Goal: Task Accomplishment & Management: Manage account settings

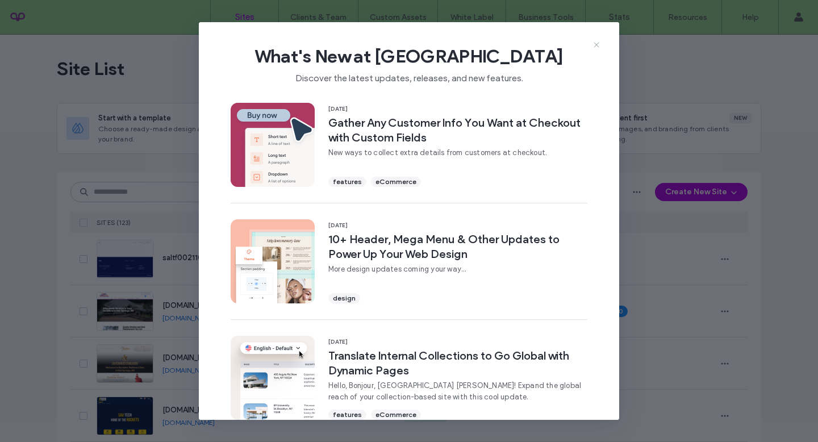
click at [596, 48] on icon at bounding box center [596, 44] width 9 height 9
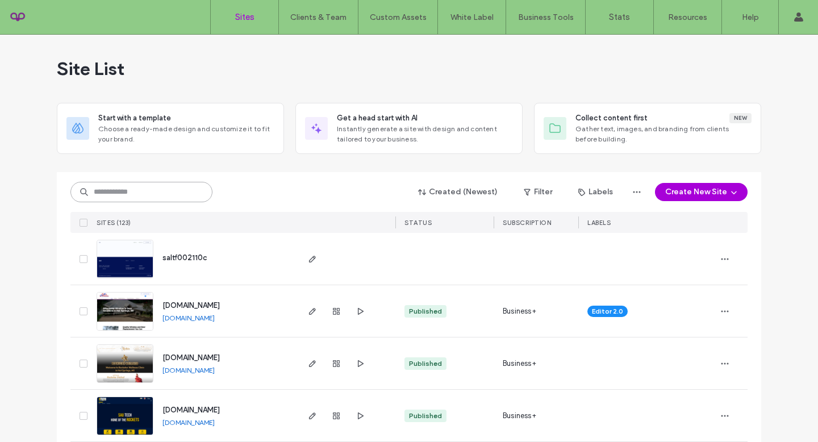
click at [174, 186] on input at bounding box center [141, 192] width 142 height 20
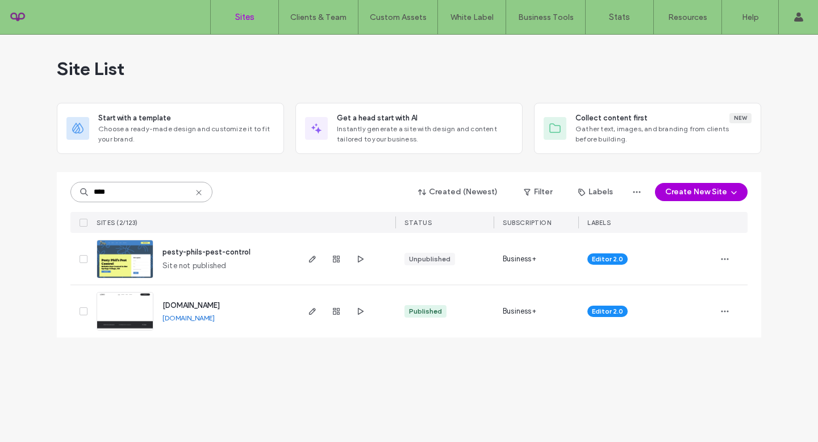
type input "****"
click at [337, 72] on div "Site List" at bounding box center [409, 69] width 704 height 68
click at [791, 89] on div "Site List Start with a template Choose a ready-made design and customize it to …" at bounding box center [409, 238] width 818 height 407
click at [219, 255] on span "pesty-phils-pest-control" at bounding box center [206, 252] width 88 height 9
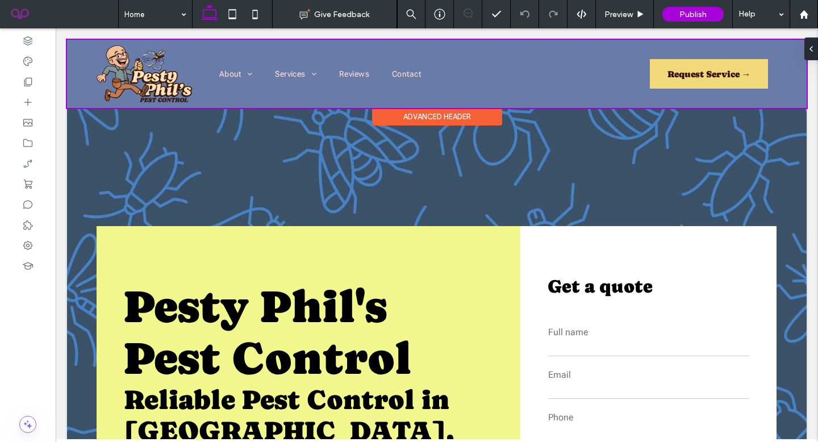
click at [116, 82] on div at bounding box center [437, 74] width 740 height 68
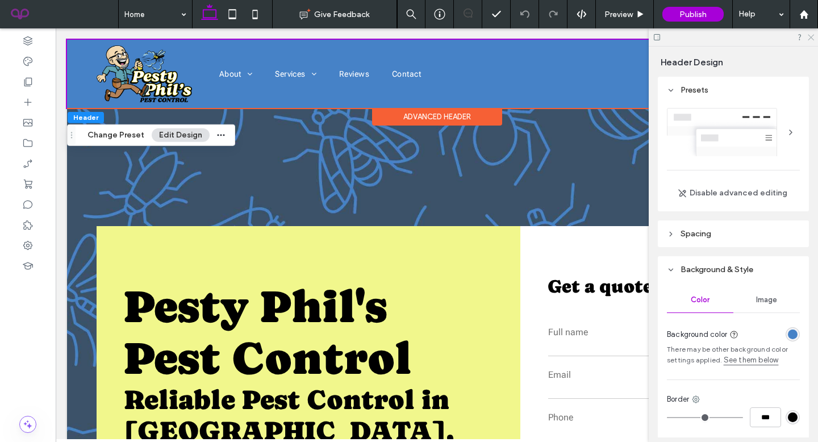
click at [812, 37] on icon at bounding box center [810, 36] width 7 height 7
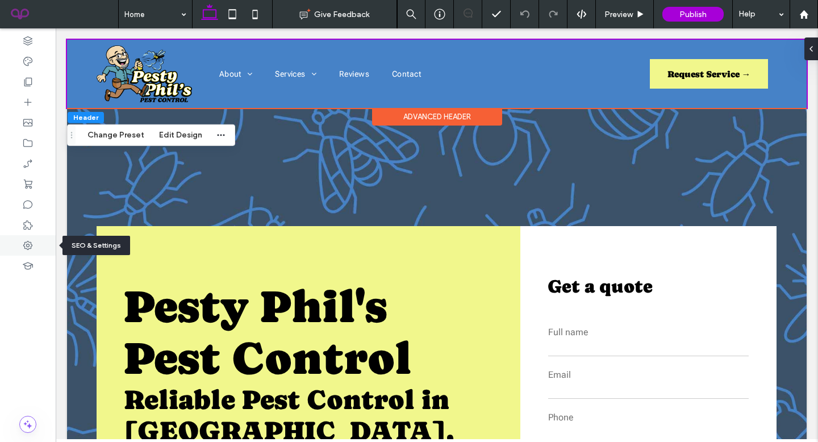
click at [45, 242] on div at bounding box center [28, 245] width 56 height 20
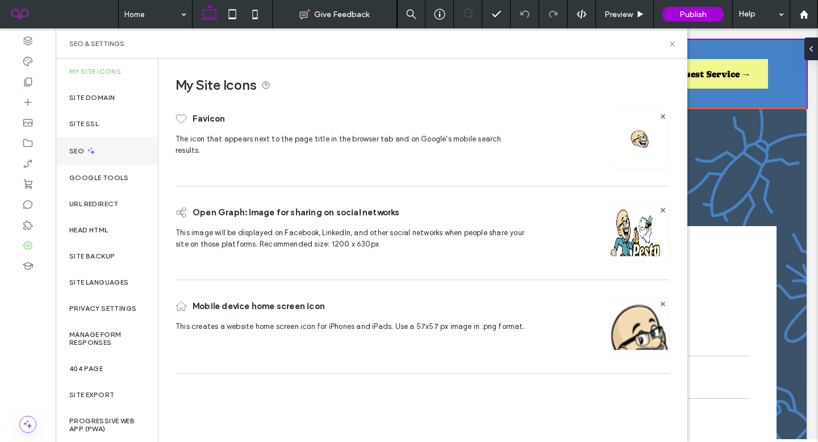
click at [111, 152] on div "SEO" at bounding box center [107, 151] width 102 height 28
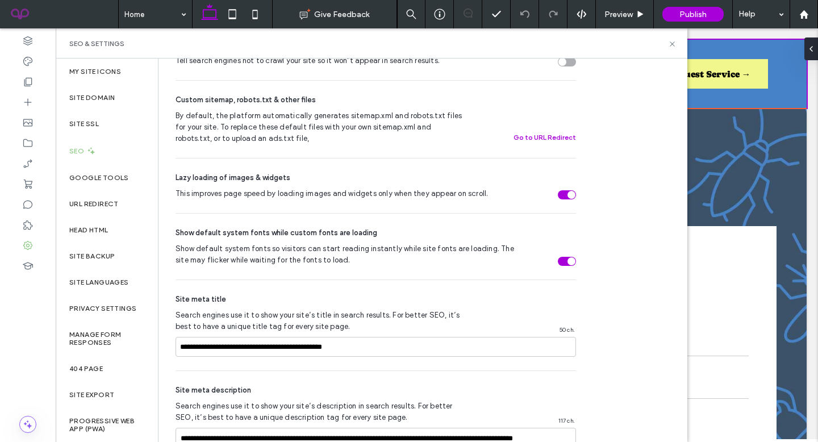
scroll to position [595, 0]
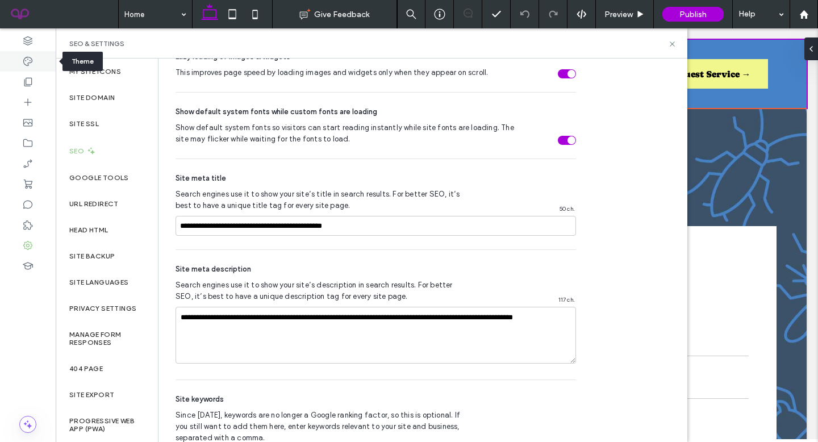
click at [19, 62] on div at bounding box center [28, 61] width 56 height 20
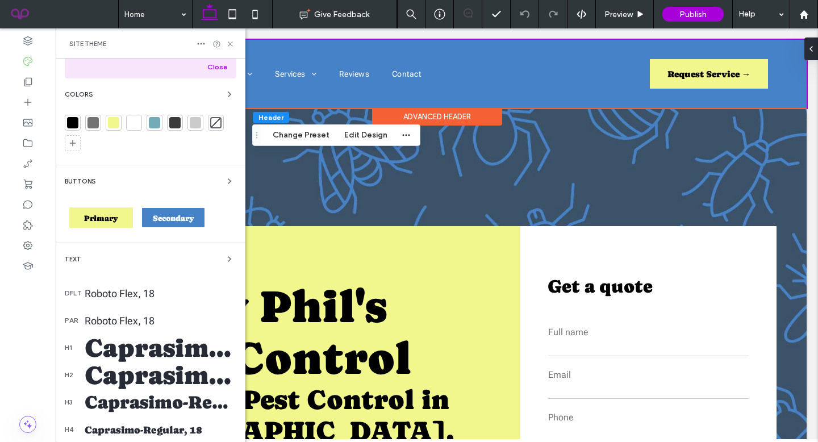
scroll to position [0, 0]
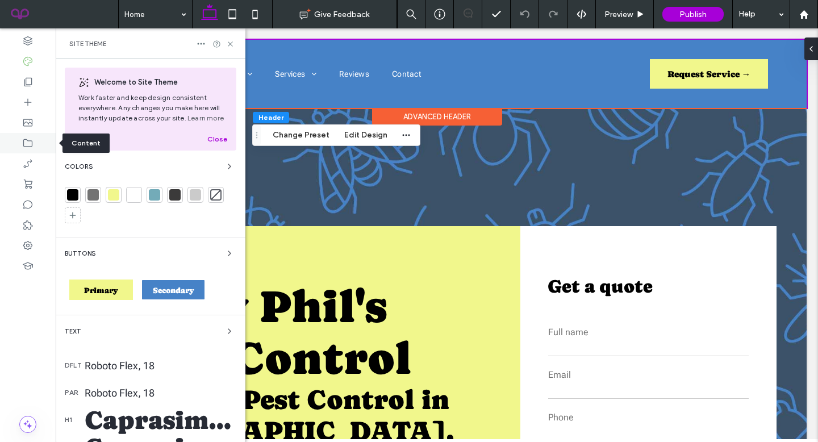
click at [23, 145] on icon at bounding box center [27, 142] width 11 height 11
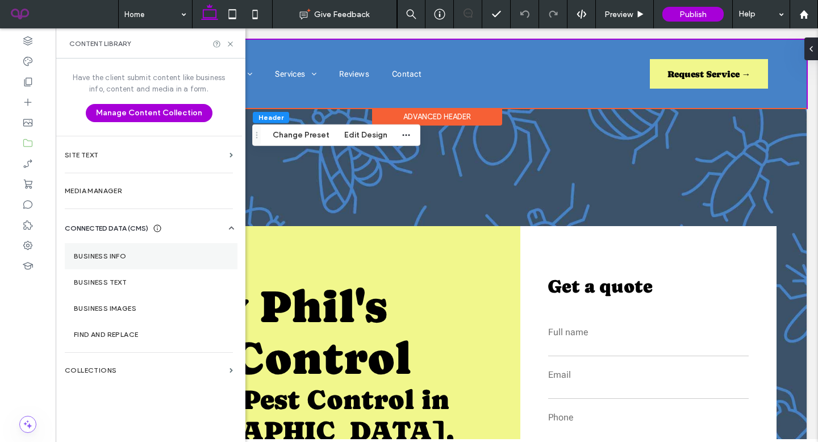
click at [132, 249] on section "Business Info" at bounding box center [151, 256] width 173 height 26
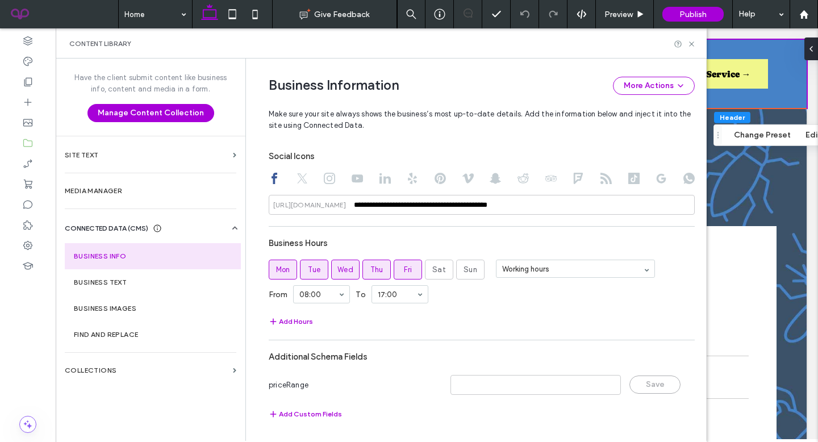
scroll to position [645, 0]
click at [29, 203] on icon at bounding box center [27, 204] width 11 height 11
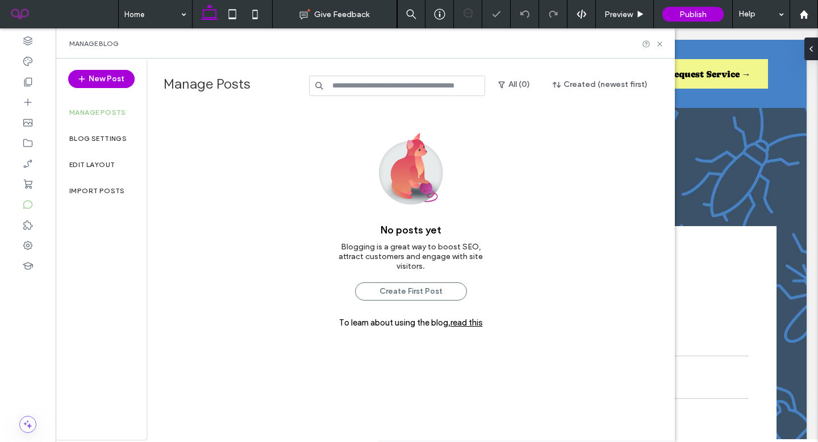
scroll to position [0, 0]
click at [36, 237] on div at bounding box center [28, 245] width 56 height 20
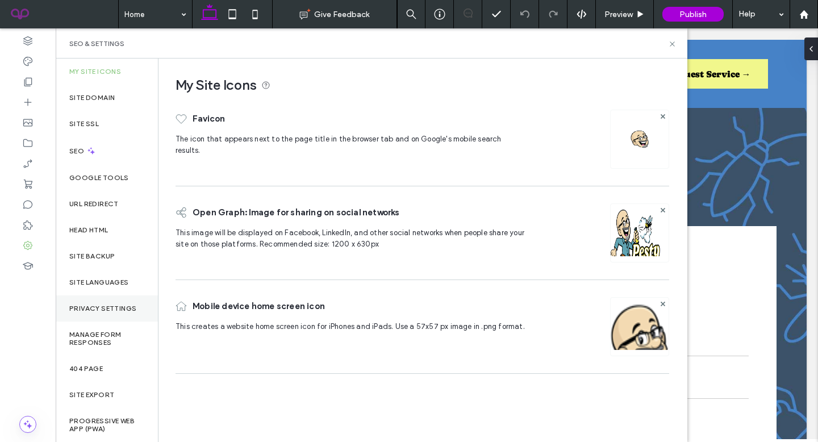
click at [138, 313] on div "Privacy Settings" at bounding box center [107, 308] width 102 height 26
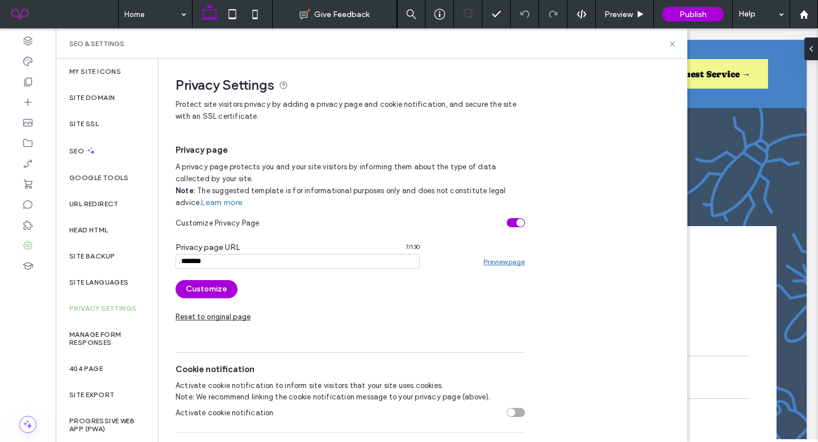
click at [519, 264] on link "Preview page" at bounding box center [503, 261] width 41 height 9
click at [112, 362] on div "404 Page" at bounding box center [107, 369] width 102 height 26
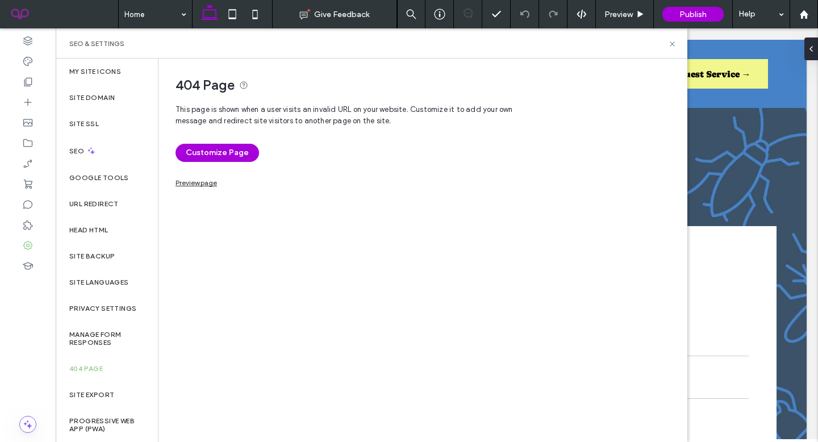
click at [200, 181] on link "Preview page" at bounding box center [196, 181] width 41 height 6
drag, startPoint x: 673, startPoint y: 47, endPoint x: 617, endPoint y: 18, distance: 63.5
click at [673, 47] on icon at bounding box center [672, 44] width 9 height 9
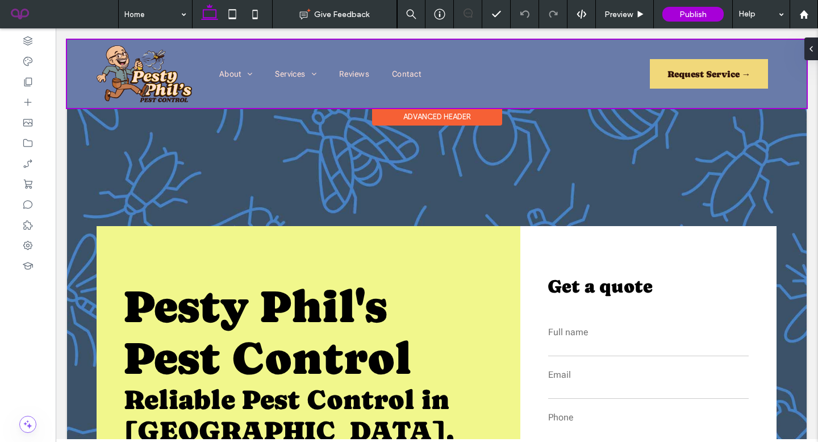
click at [144, 89] on div at bounding box center [437, 74] width 740 height 68
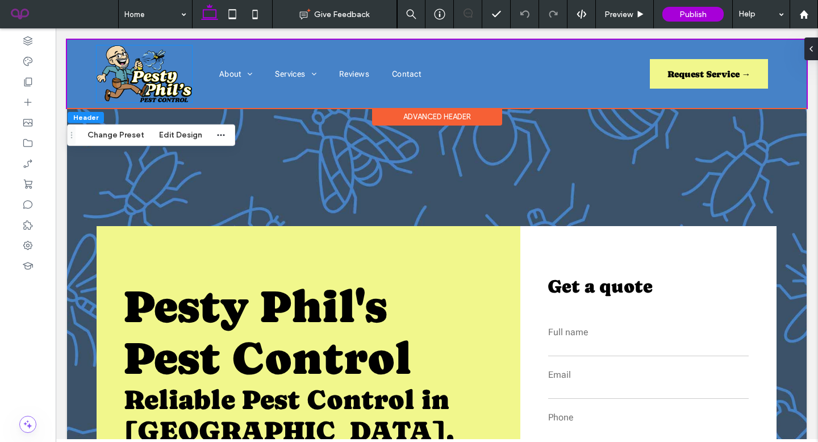
click at [144, 89] on img at bounding box center [144, 73] width 95 height 57
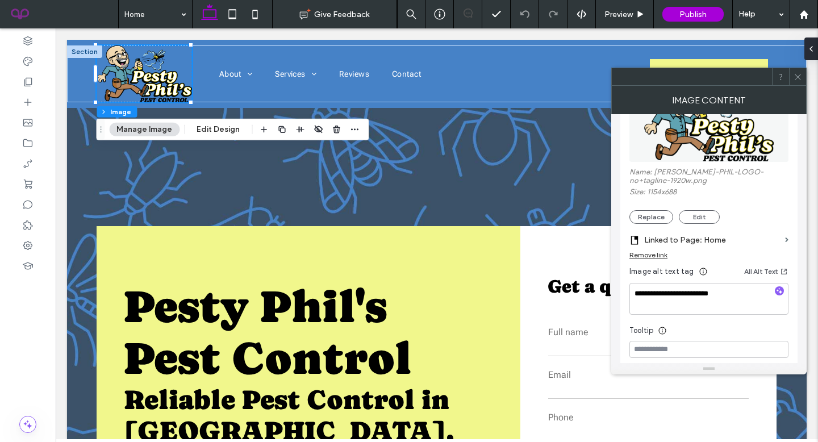
scroll to position [185, 0]
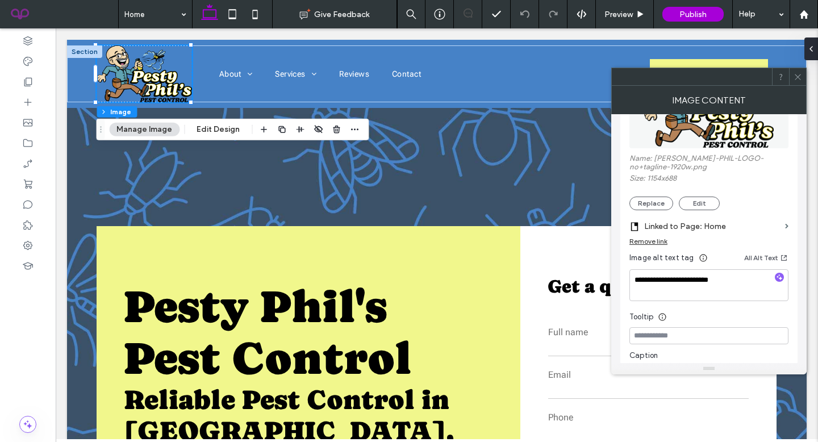
click at [802, 78] on icon at bounding box center [798, 77] width 9 height 9
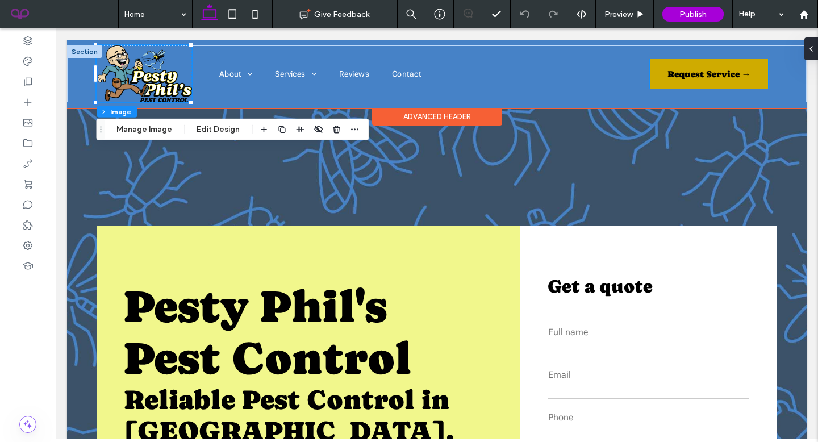
click at [737, 85] on span "Request Service →" at bounding box center [709, 74] width 84 height 29
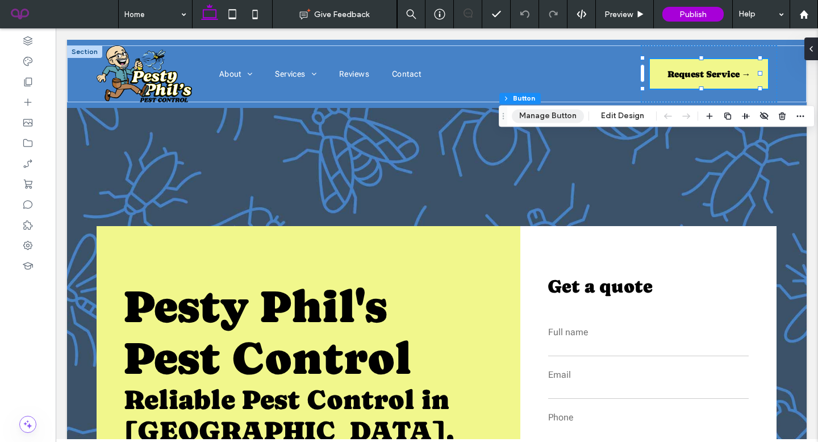
click at [537, 114] on button "Manage Button" at bounding box center [548, 116] width 72 height 14
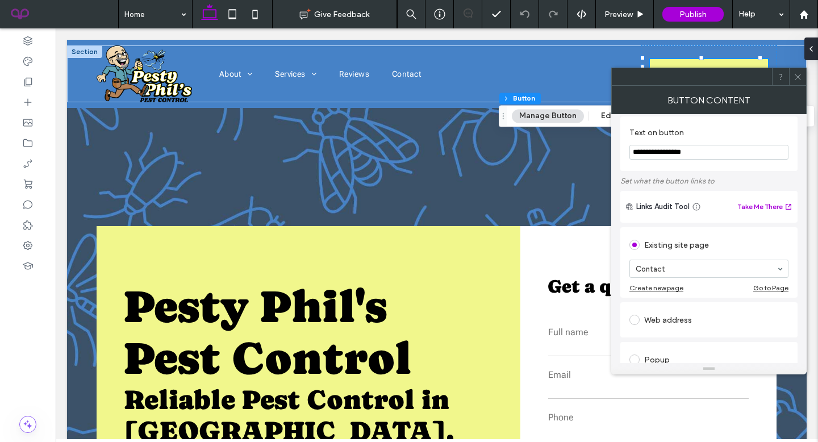
scroll to position [0, 0]
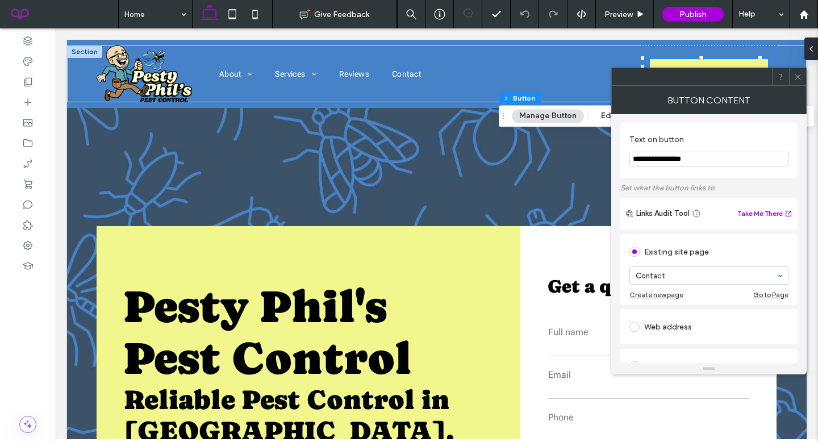
click at [798, 77] on icon at bounding box center [798, 77] width 9 height 9
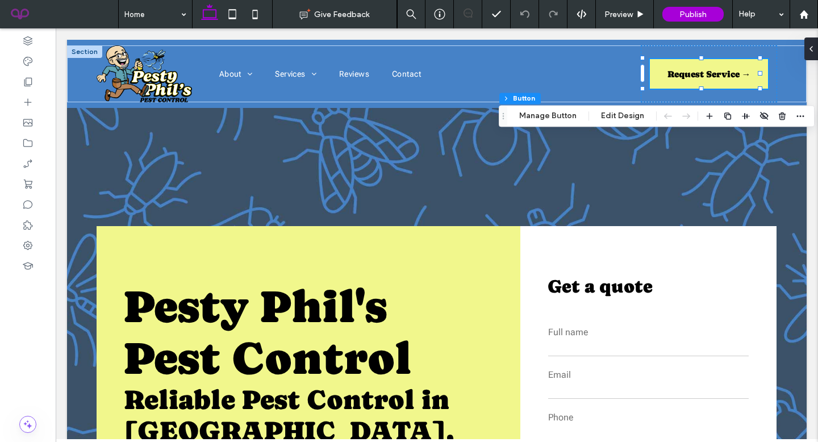
click at [238, 9] on icon at bounding box center [232, 14] width 23 height 23
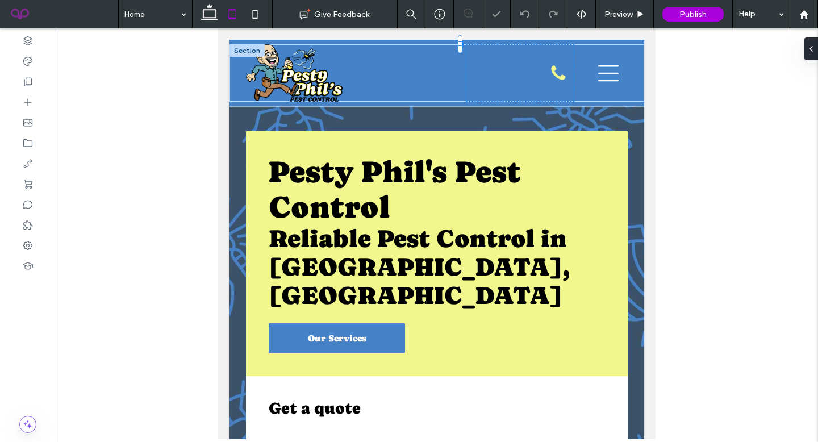
click at [702, 153] on div at bounding box center [437, 233] width 762 height 411
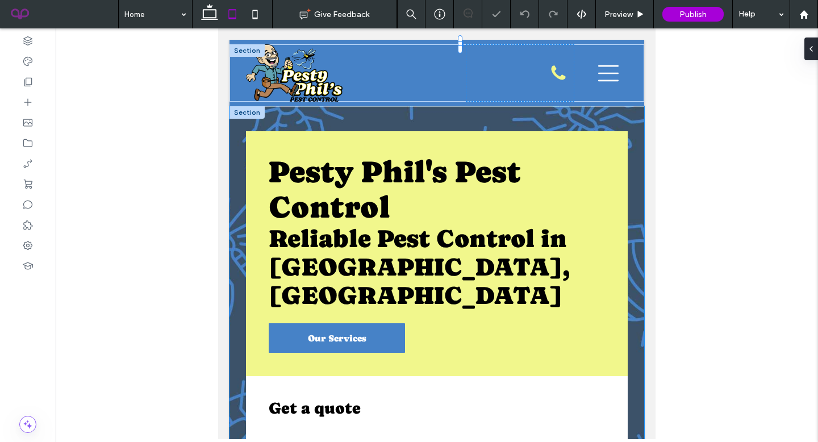
click at [616, 114] on div "**********" at bounding box center [437, 419] width 415 height 627
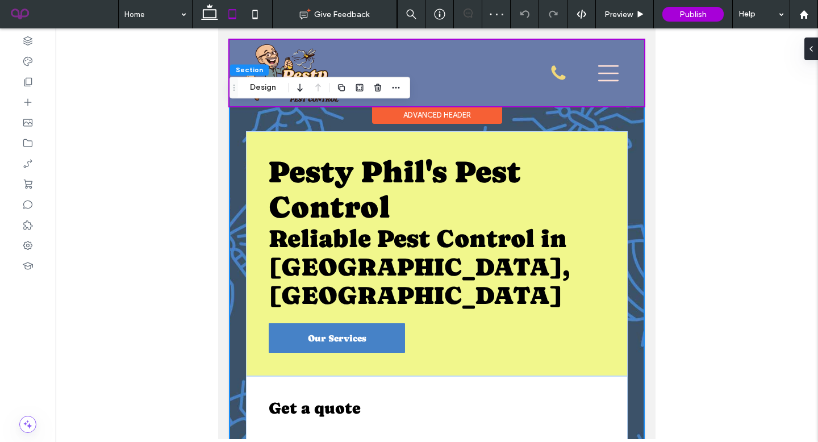
click at [546, 64] on div at bounding box center [437, 73] width 415 height 66
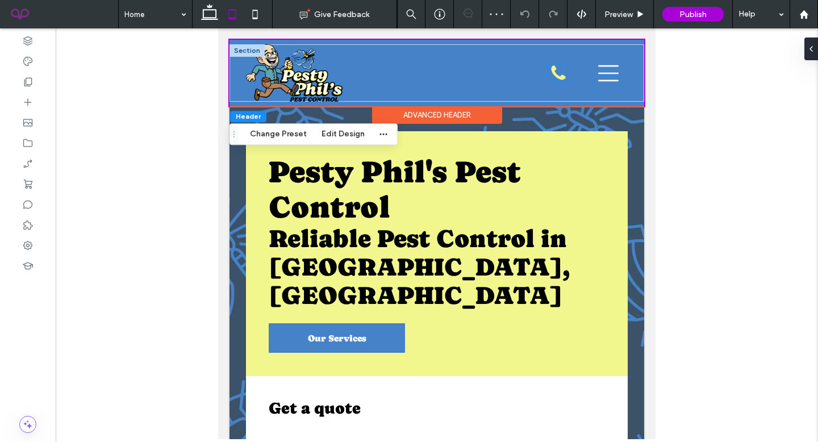
click at [552, 74] on icon at bounding box center [559, 72] width 14 height 14
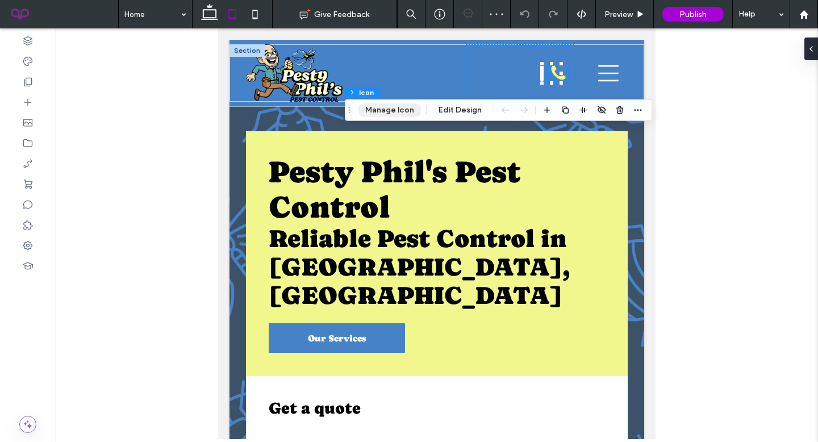
click at [393, 109] on button "Manage Icon" at bounding box center [390, 110] width 64 height 14
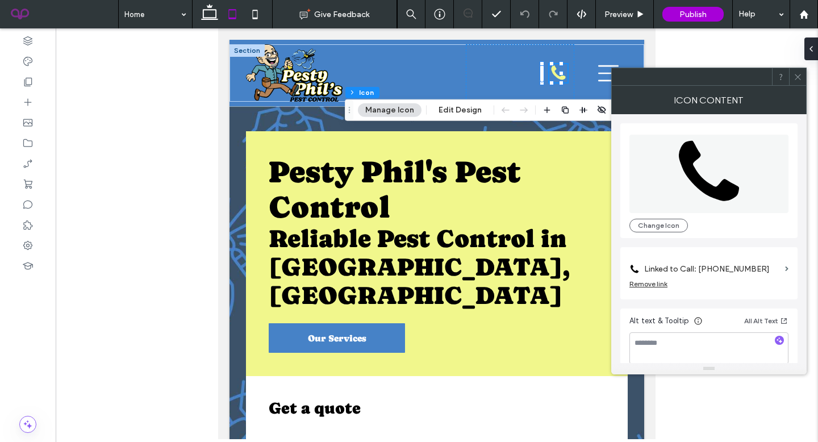
click at [797, 76] on icon at bounding box center [798, 77] width 9 height 9
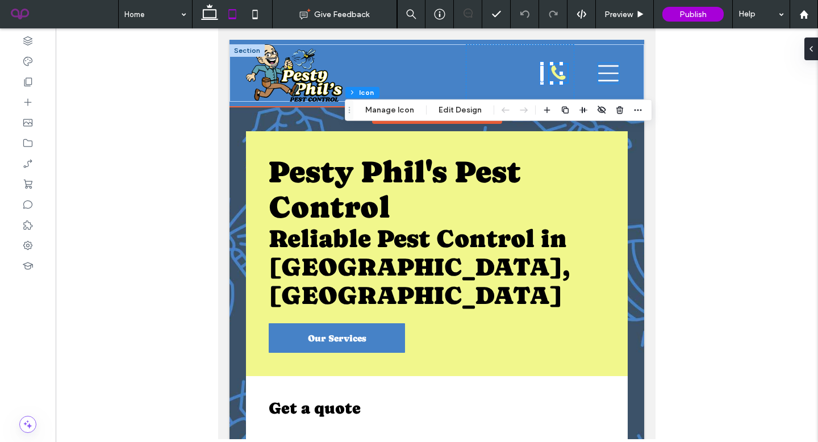
click at [604, 74] on icon at bounding box center [608, 73] width 20 height 20
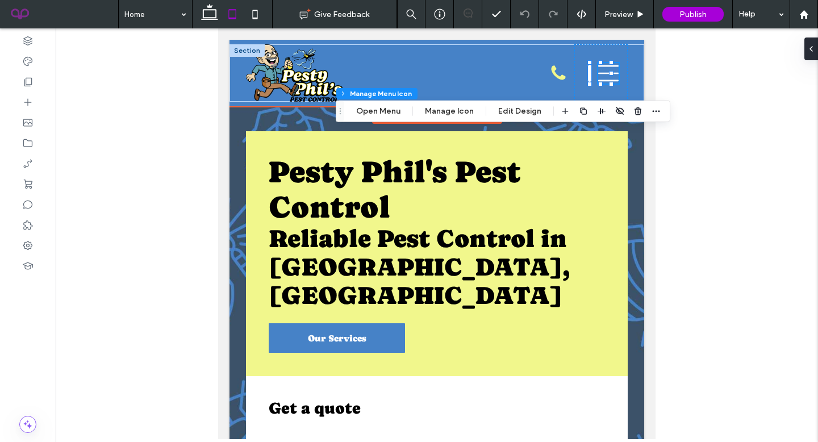
click at [603, 76] on icon at bounding box center [608, 73] width 20 height 20
click at [364, 112] on button "Open Menu" at bounding box center [378, 112] width 59 height 14
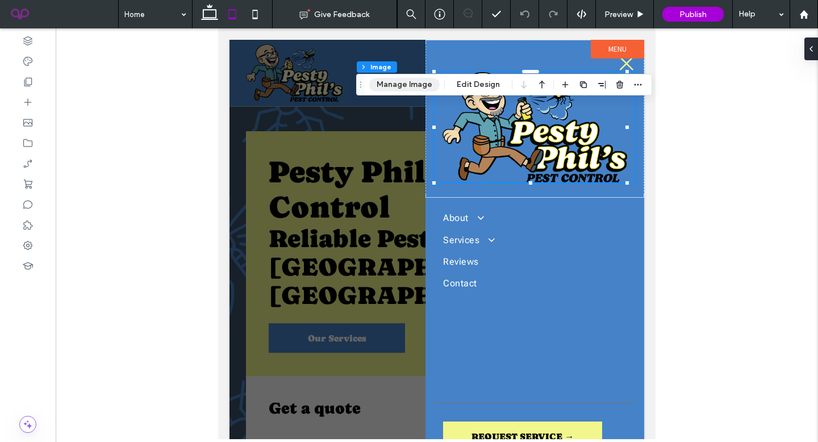
drag, startPoint x: 407, startPoint y: 82, endPoint x: 192, endPoint y: 81, distance: 215.3
click at [407, 82] on button "Manage Image" at bounding box center [404, 85] width 70 height 14
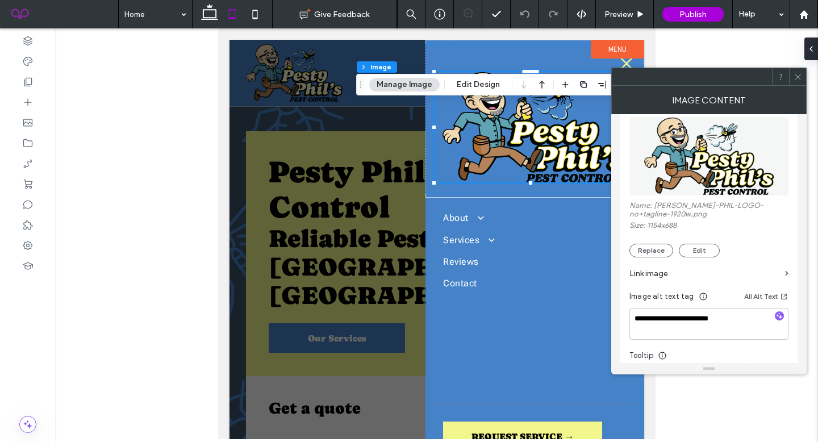
scroll to position [140, 0]
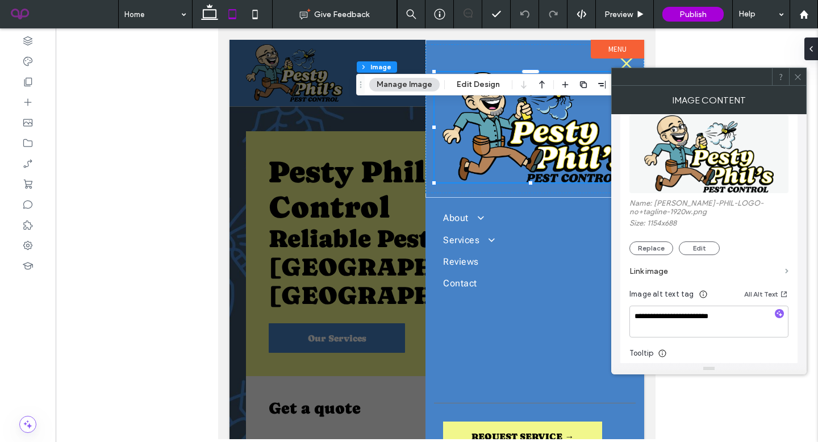
click at [785, 271] on span at bounding box center [786, 271] width 3 height 5
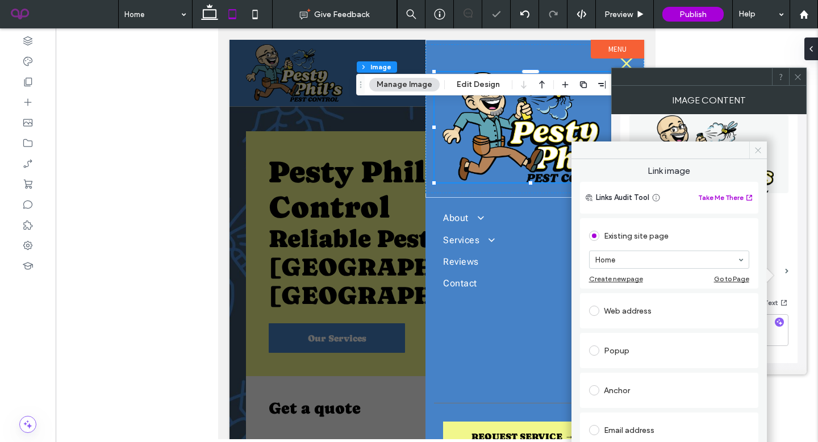
click at [757, 149] on use at bounding box center [758, 150] width 6 height 6
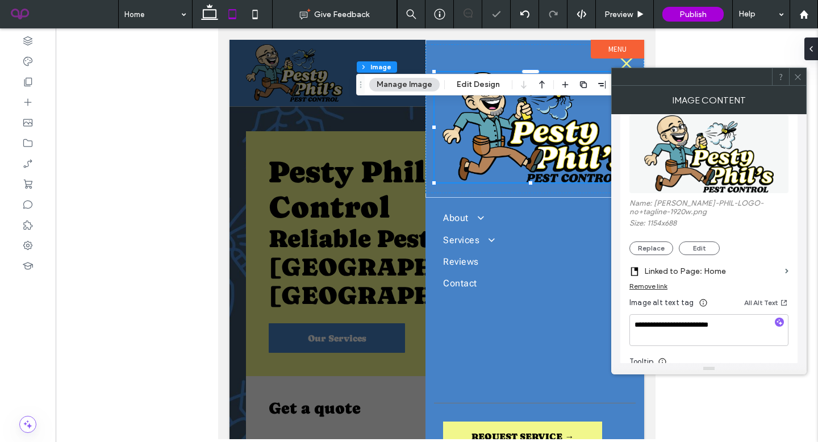
click at [795, 75] on icon at bounding box center [798, 77] width 9 height 9
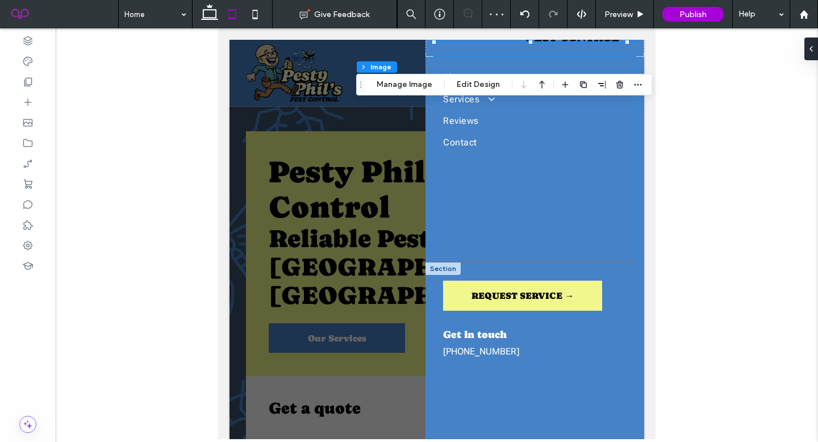
scroll to position [172, 0]
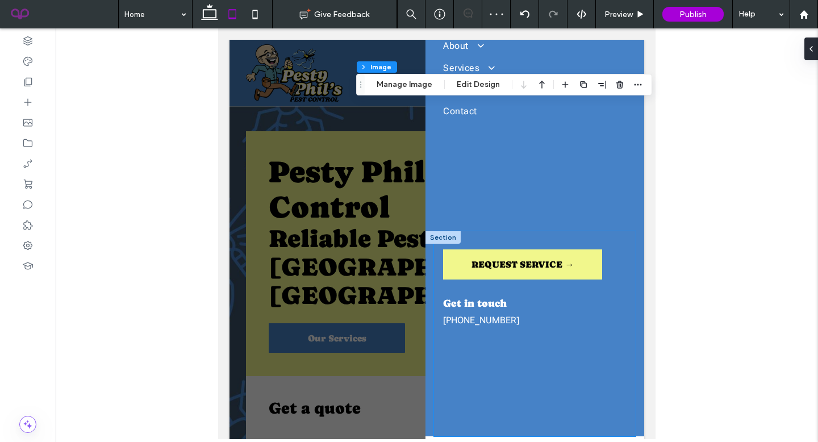
click at [474, 332] on div "Get in touch (501) 915-1762 REQUEST SERVICE →" at bounding box center [534, 334] width 201 height 206
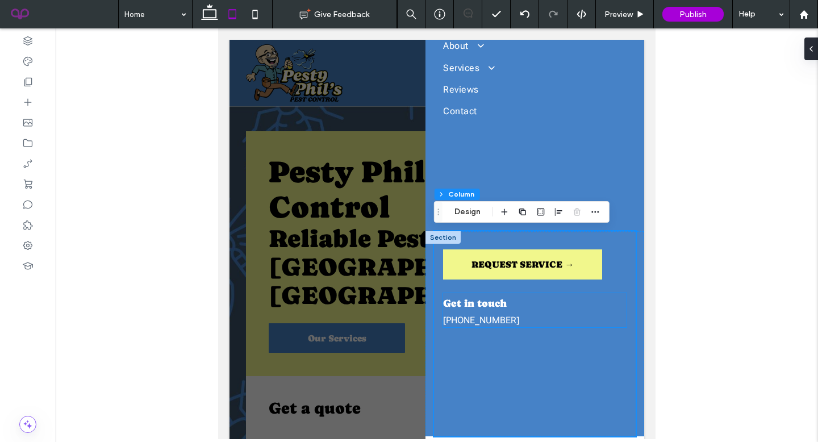
click at [477, 322] on span "[PHONE_NUMBER]" at bounding box center [481, 320] width 76 height 11
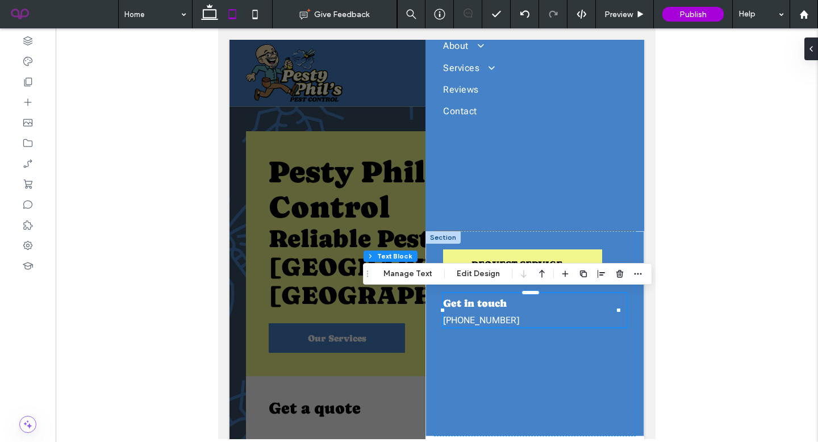
click at [477, 322] on span "[PHONE_NUMBER]" at bounding box center [481, 320] width 76 height 11
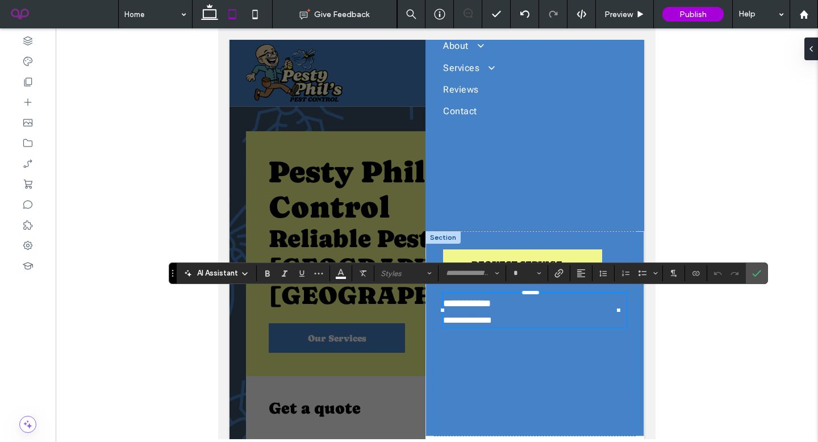
click at [517, 322] on p "**********" at bounding box center [534, 321] width 183 height 14
type input "**********"
type input "**"
drag, startPoint x: 512, startPoint y: 322, endPoint x: 439, endPoint y: 323, distance: 73.3
click at [439, 323] on div "**********" at bounding box center [534, 334] width 201 height 206
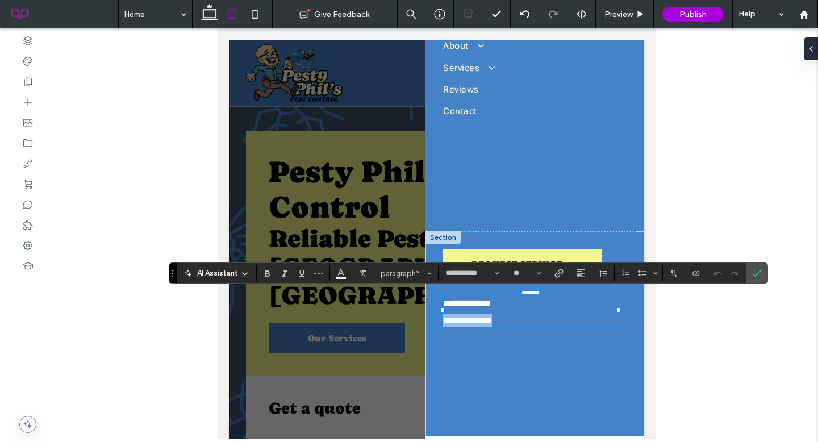
click at [532, 319] on p "**********" at bounding box center [534, 321] width 183 height 14
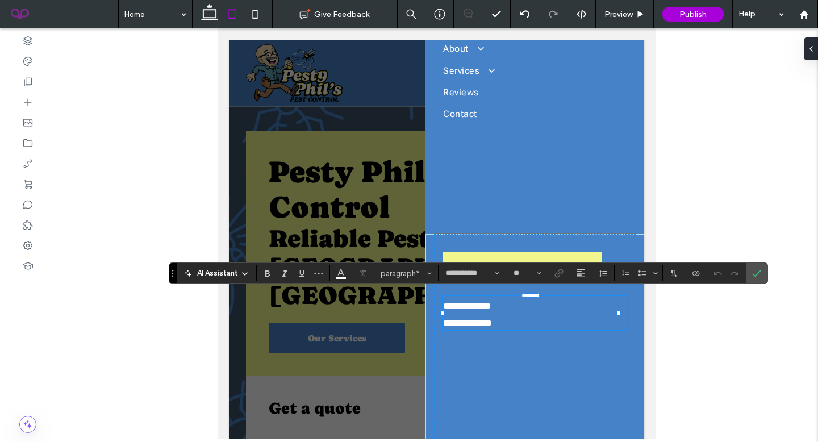
scroll to position [169, 0]
click at [765, 274] on label "Confirm" at bounding box center [756, 273] width 17 height 20
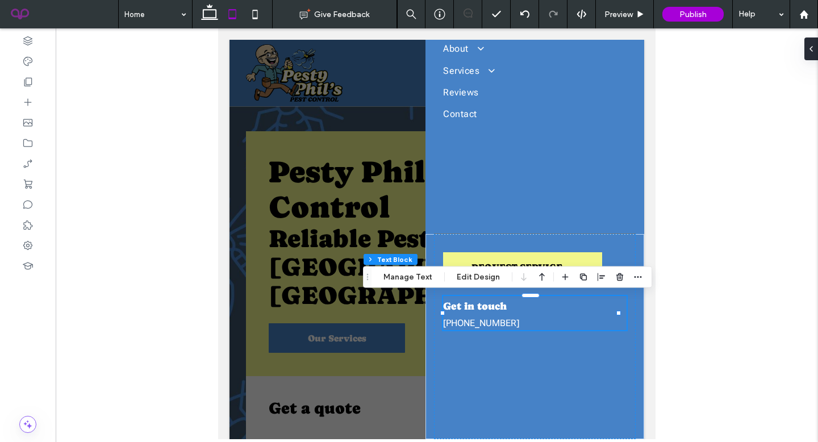
click at [758, 276] on div at bounding box center [437, 233] width 762 height 411
click at [529, 223] on div "About Service Areas Hot Springs Village, AR Hot Springs, AR Lake Hamilton, AR M…" at bounding box center [534, 131] width 201 height 206
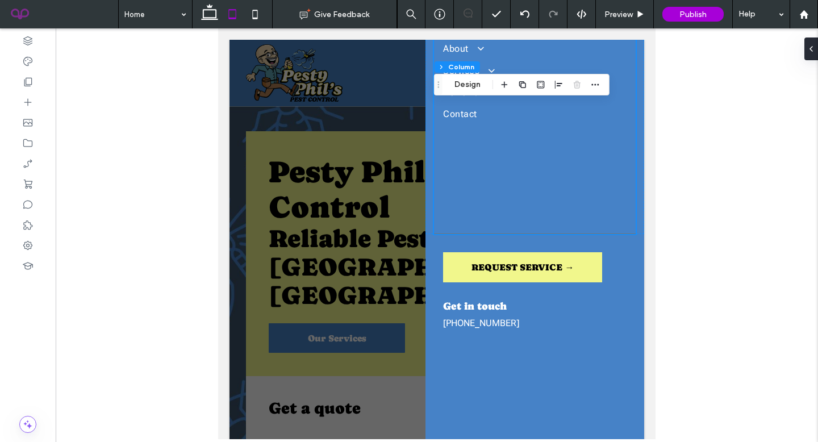
click at [397, 264] on div at bounding box center [437, 239] width 415 height 399
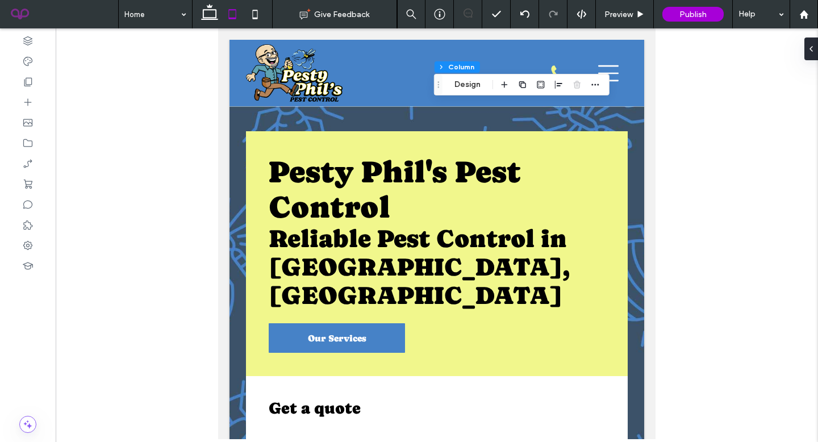
click at [255, 22] on icon at bounding box center [255, 14] width 23 height 23
type input "*"
type input "***"
type input "**"
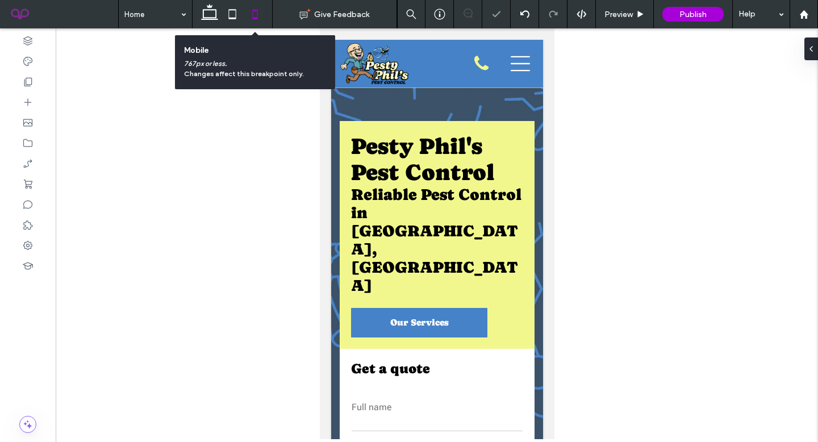
scroll to position [101, 0]
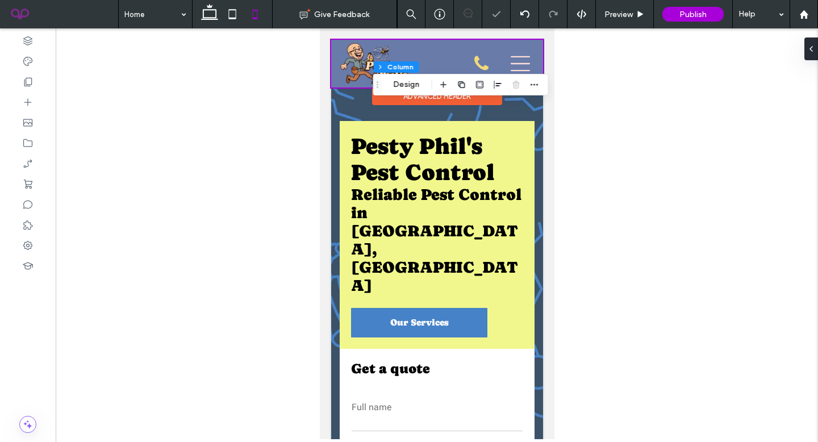
click at [475, 65] on div at bounding box center [437, 64] width 212 height 48
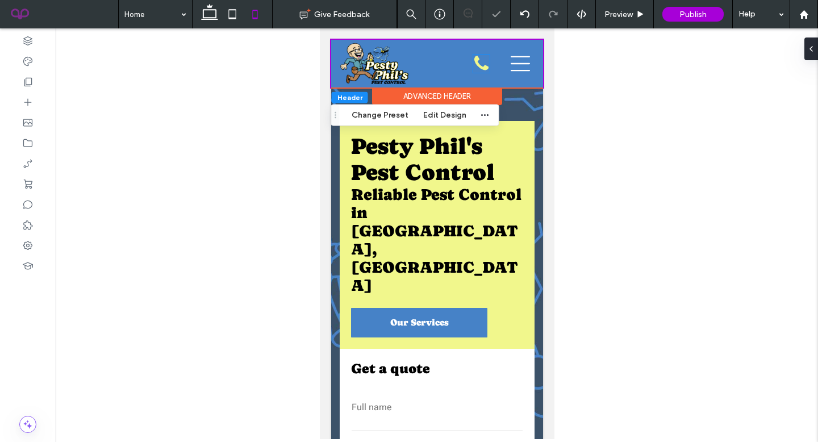
click at [475, 65] on icon at bounding box center [481, 64] width 16 height 18
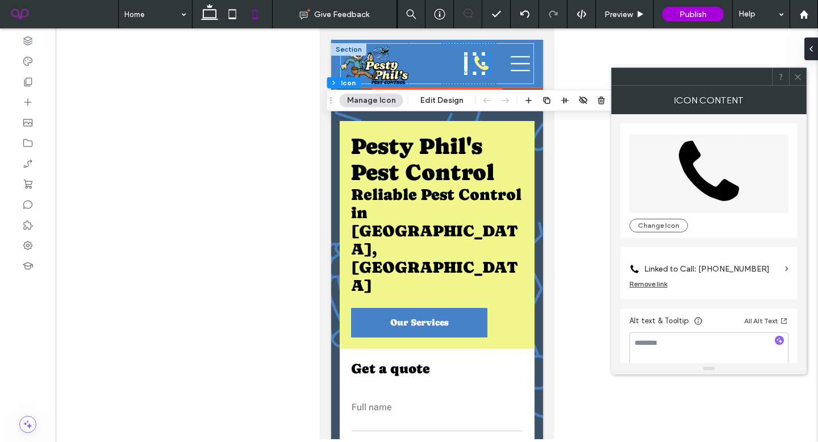
click at [383, 69] on img at bounding box center [374, 63] width 68 height 41
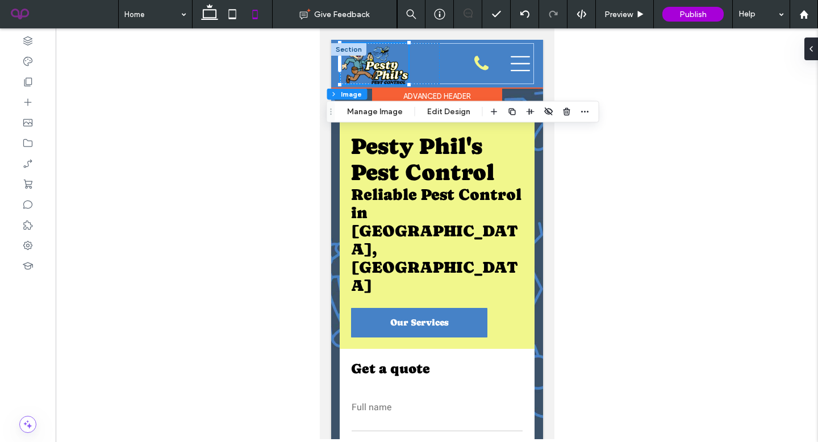
click at [381, 68] on img at bounding box center [374, 63] width 68 height 41
click at [370, 121] on div "Header Section Column Image Manage Image Edit Design" at bounding box center [463, 112] width 273 height 22
click at [369, 112] on button "Manage Image" at bounding box center [375, 112] width 70 height 14
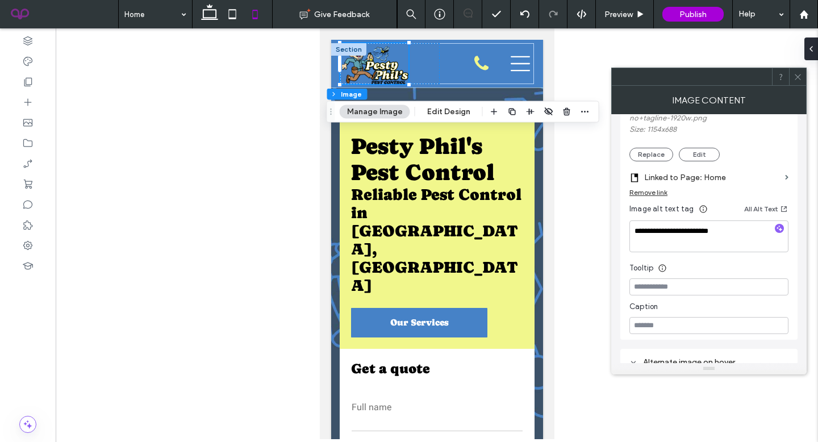
scroll to position [232, 0]
click at [799, 71] on span at bounding box center [798, 76] width 9 height 17
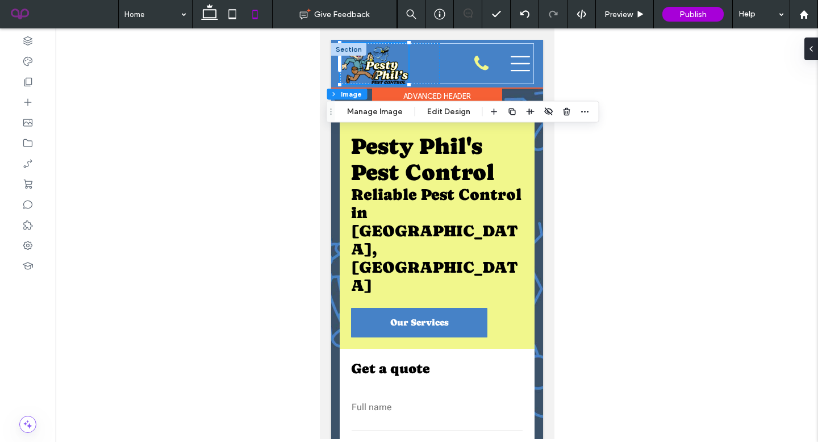
click at [515, 65] on icon at bounding box center [520, 63] width 20 height 19
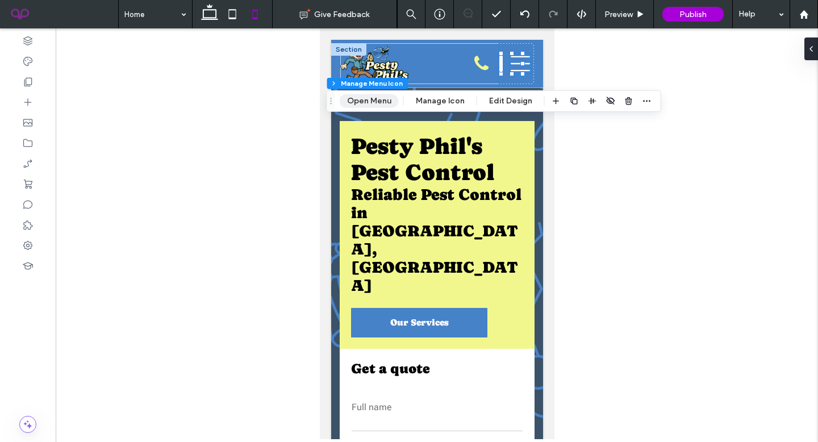
click at [364, 101] on button "Open Menu" at bounding box center [369, 101] width 59 height 14
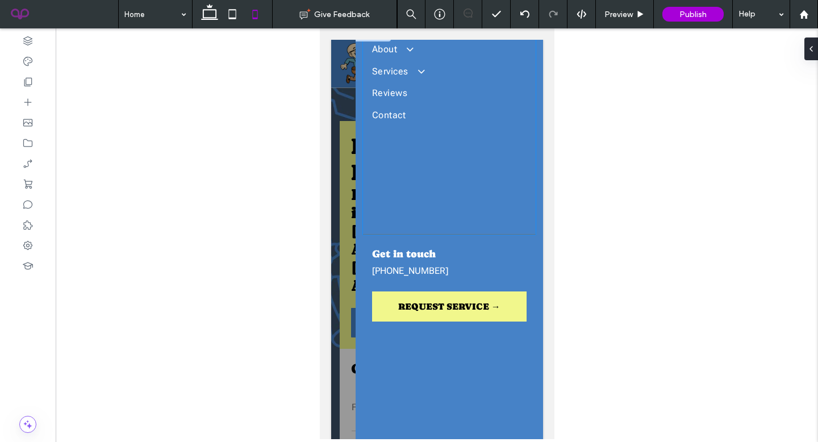
scroll to position [102, 0]
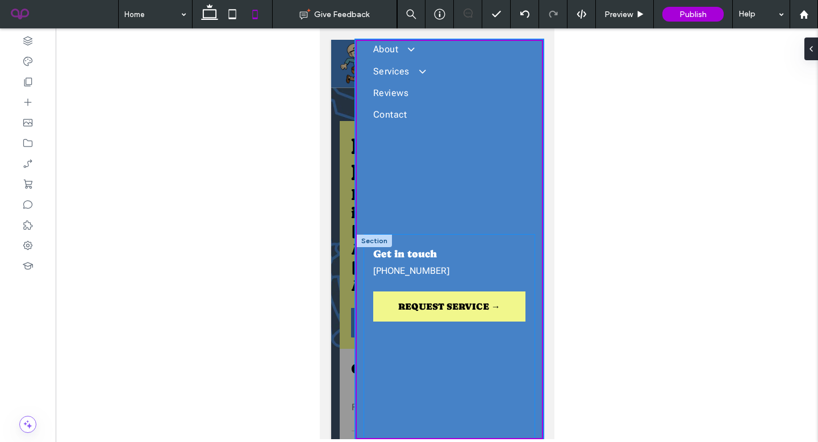
click at [427, 278] on div "Get in touch (501) 915-1762 REQUEST SERVICE →" at bounding box center [449, 338] width 170 height 206
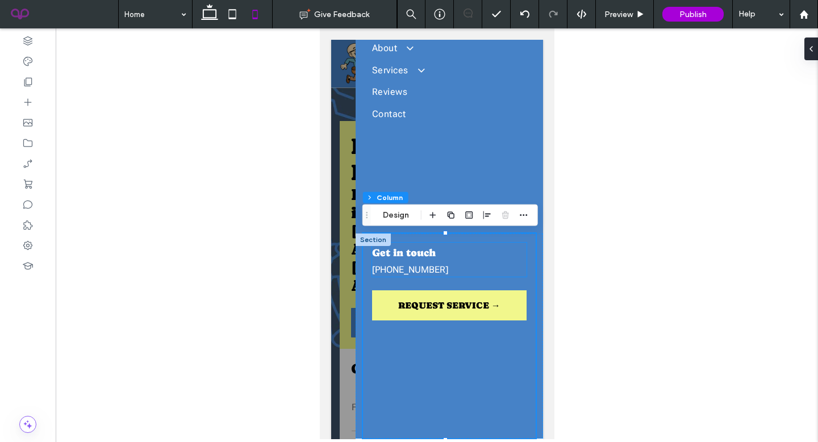
scroll to position [101, 0]
click at [441, 269] on p "[PHONE_NUMBER]" at bounding box center [449, 271] width 155 height 14
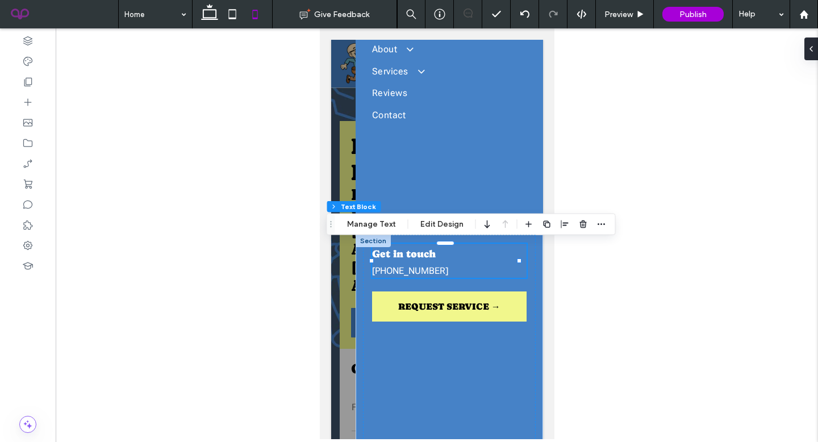
click at [448, 271] on p "[PHONE_NUMBER]" at bounding box center [449, 271] width 155 height 14
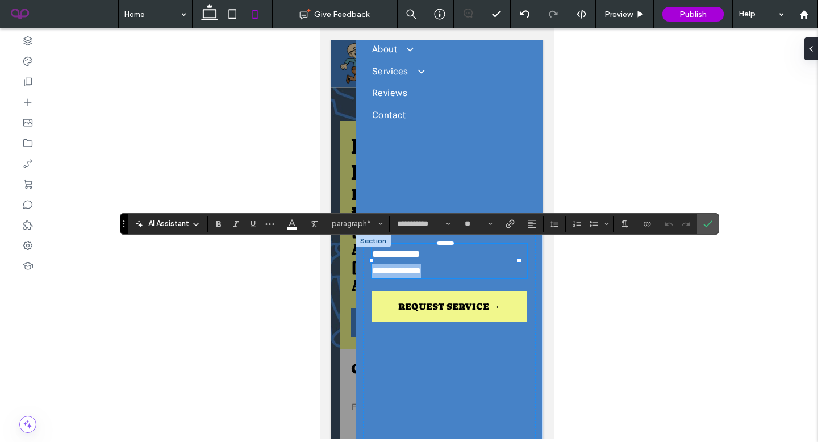
drag, startPoint x: 447, startPoint y: 272, endPoint x: 348, endPoint y: 269, distance: 98.3
click at [348, 87] on div "About Service Areas Hot Springs Village, AR Hot Springs, AR Lake Hamilton, AR M…" at bounding box center [437, 64] width 212 height 48
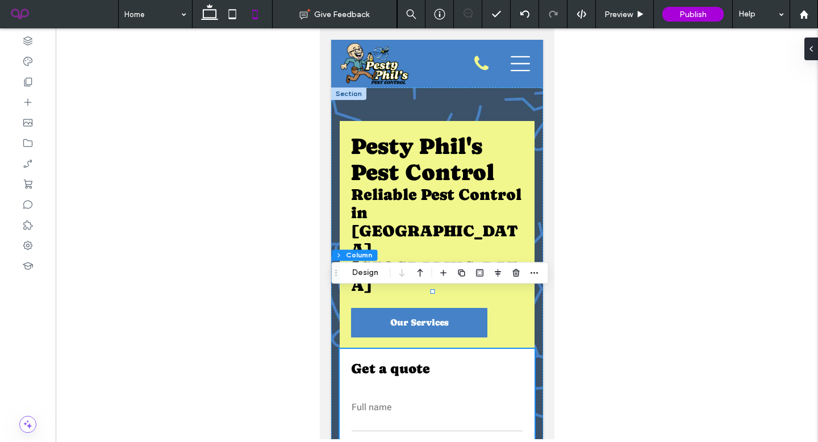
click at [215, 8] on icon at bounding box center [209, 14] width 23 height 23
type input "*"
type input "**"
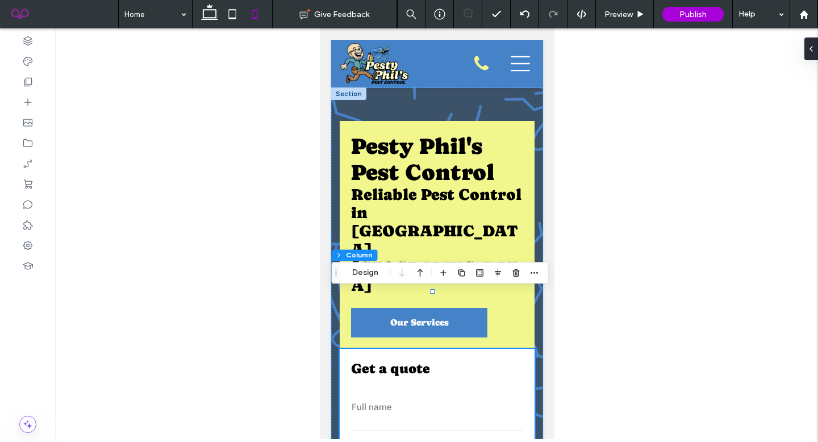
type input "*****"
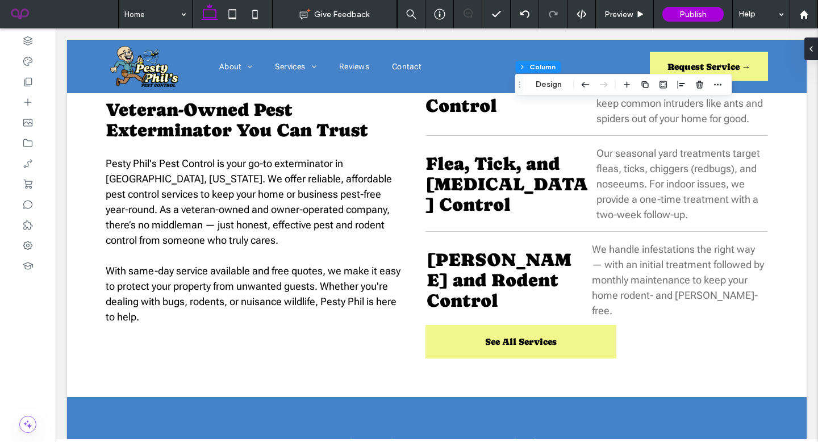
scroll to position [1459, 0]
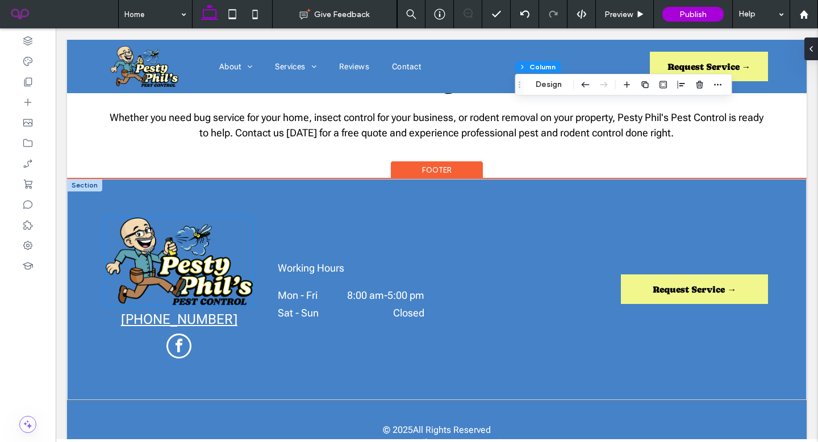
click at [204, 218] on img at bounding box center [179, 261] width 147 height 87
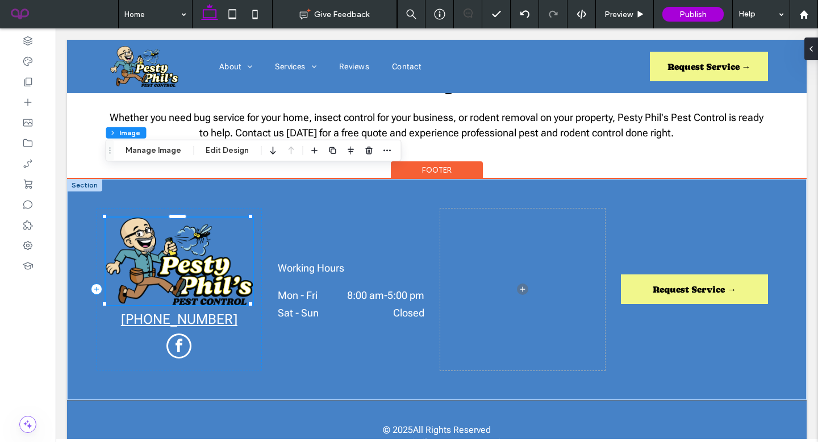
click at [186, 226] on img at bounding box center [179, 261] width 147 height 87
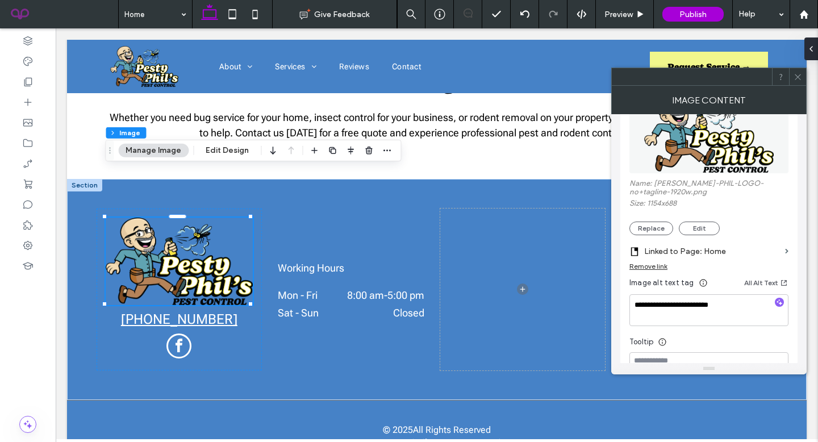
scroll to position [250, 0]
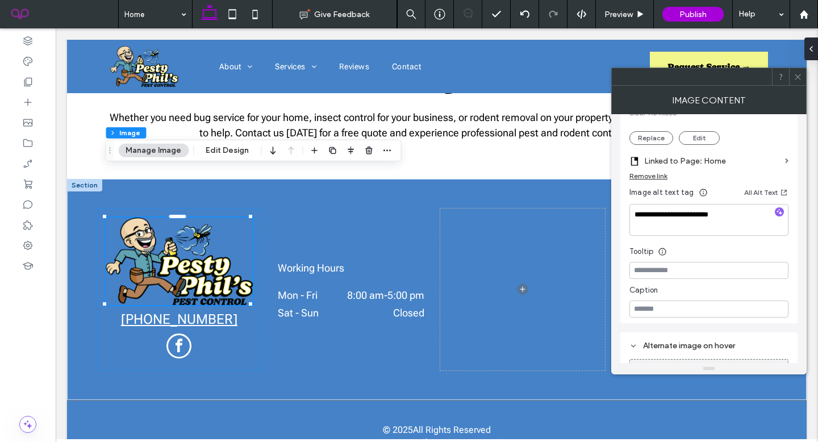
click at [803, 73] on div at bounding box center [797, 76] width 17 height 17
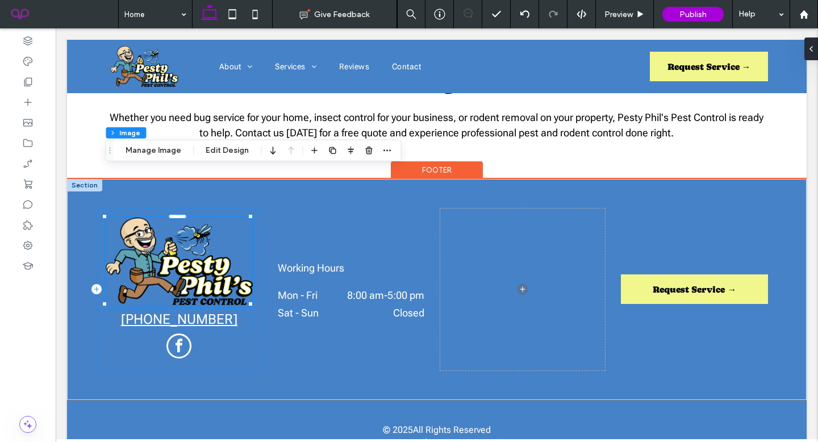
click at [198, 311] on link "[PHONE_NUMBER]" at bounding box center [179, 319] width 116 height 16
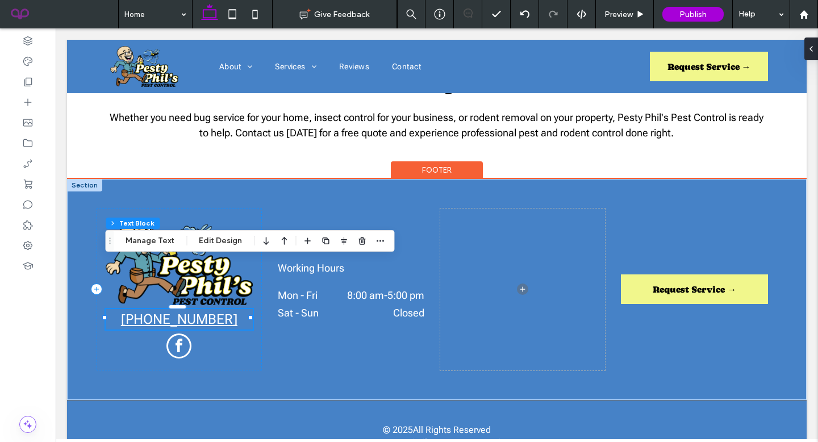
click at [198, 311] on link "[PHONE_NUMBER]" at bounding box center [179, 319] width 116 height 16
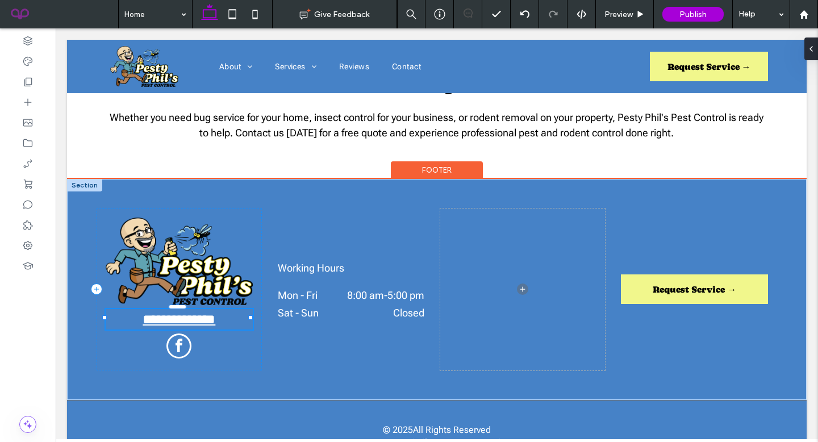
type input "**********"
type input "**"
click at [198, 312] on link "**********" at bounding box center [179, 319] width 73 height 14
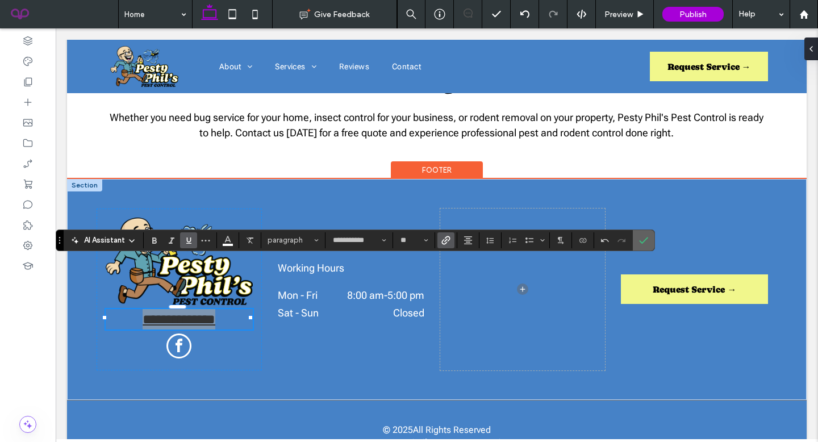
drag, startPoint x: 645, startPoint y: 243, endPoint x: 210, endPoint y: 274, distance: 435.7
click at [645, 243] on icon "Confirm" at bounding box center [643, 240] width 9 height 9
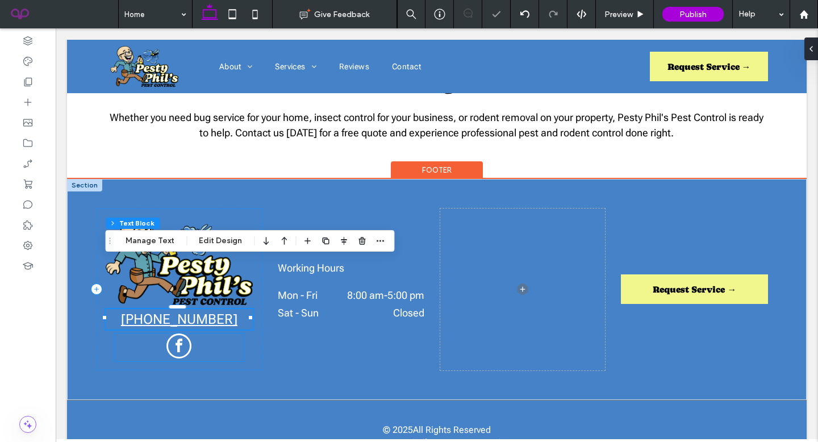
click at [162, 333] on div at bounding box center [179, 347] width 128 height 28
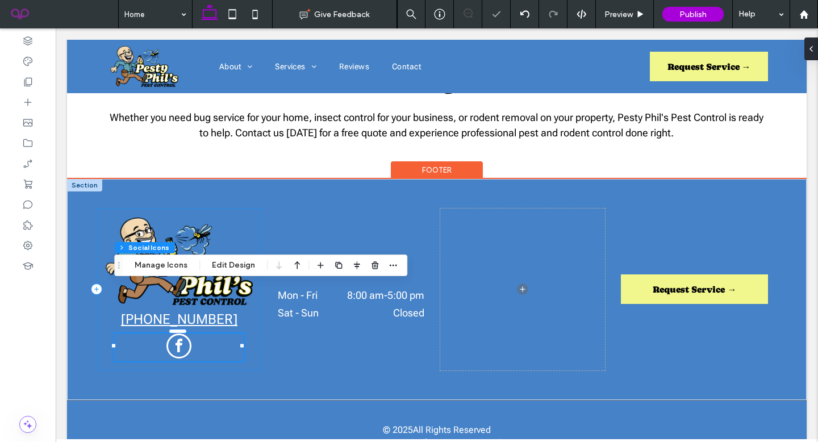
click at [187, 333] on span "facebook" at bounding box center [178, 345] width 25 height 25
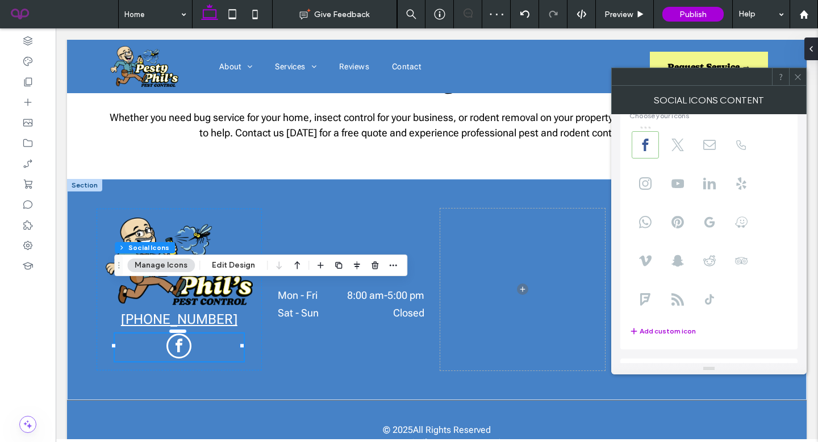
scroll to position [78, 0]
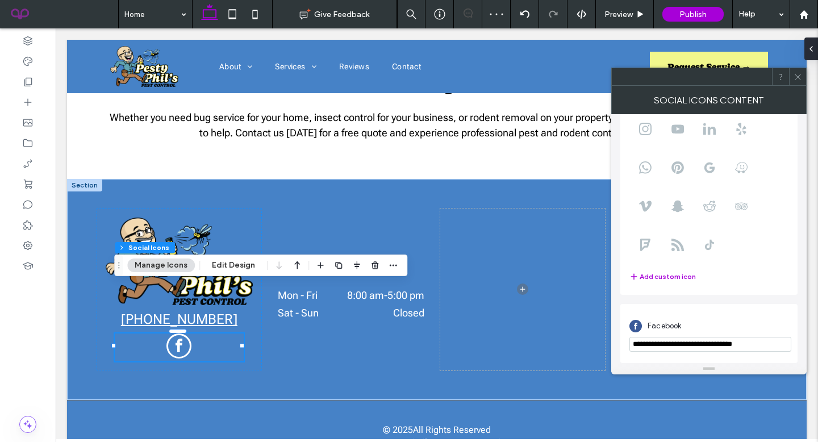
click at [800, 75] on icon at bounding box center [798, 77] width 9 height 9
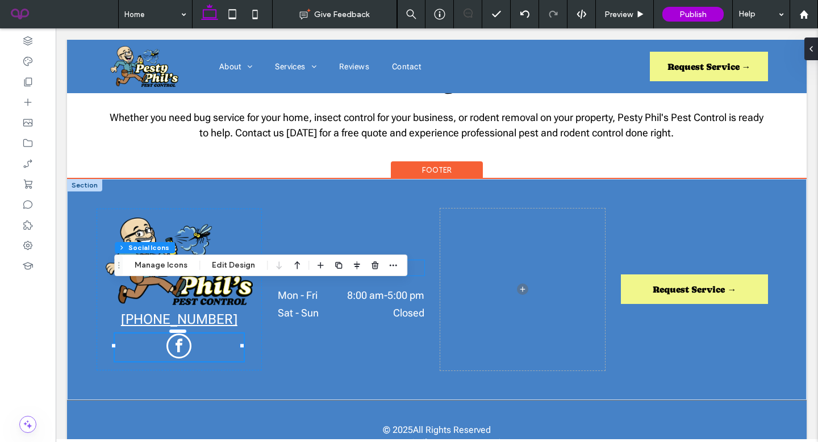
click at [335, 262] on span "Working Hours" at bounding box center [311, 268] width 66 height 12
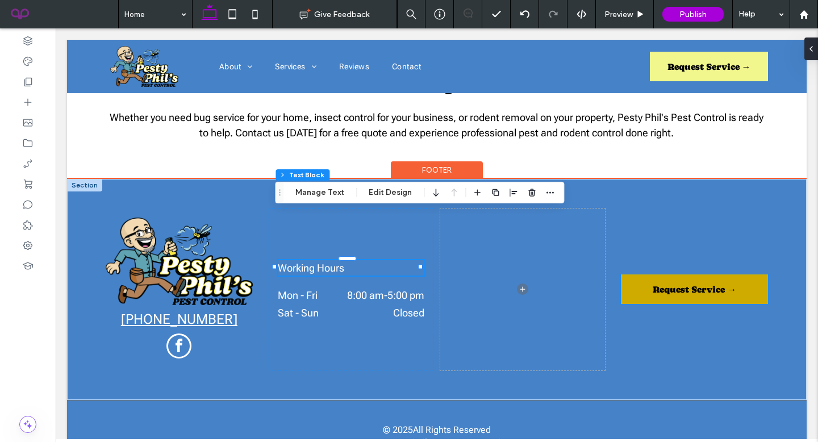
click at [736, 274] on link "Request Service →" at bounding box center [694, 289] width 147 height 30
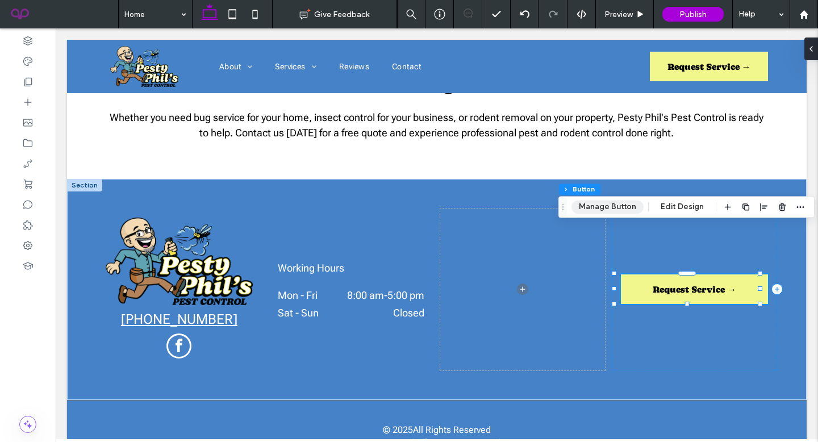
click at [613, 208] on button "Manage Button" at bounding box center [607, 207] width 72 height 14
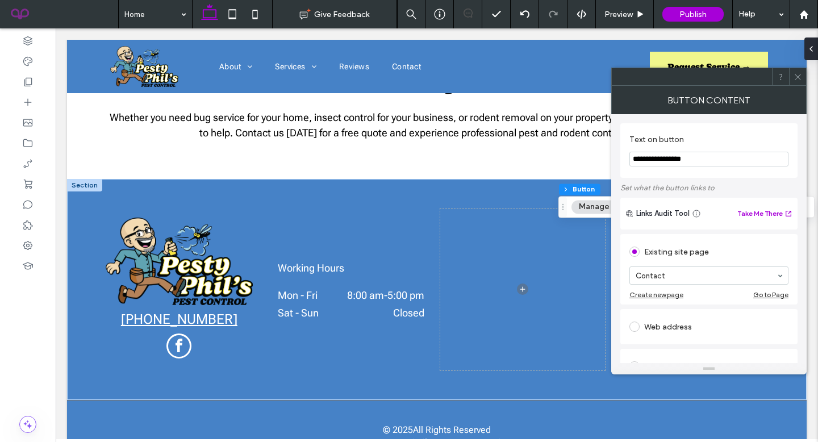
drag, startPoint x: 794, startPoint y: 73, endPoint x: 784, endPoint y: 77, distance: 10.4
click at [794, 73] on icon at bounding box center [798, 77] width 9 height 9
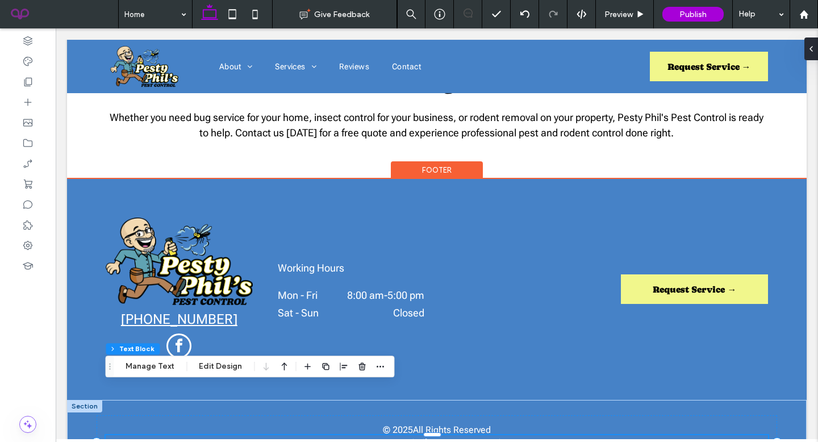
click at [429, 435] on div "Pesty Phil's Pest Control Powered by Flypaper | Privacy Policy" at bounding box center [437, 448] width 662 height 27
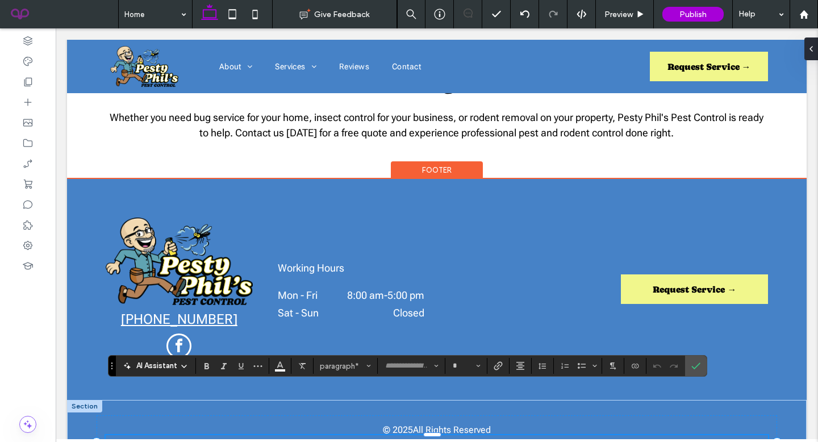
type input "**********"
type input "**"
drag, startPoint x: 444, startPoint y: 408, endPoint x: 412, endPoint y: 408, distance: 31.2
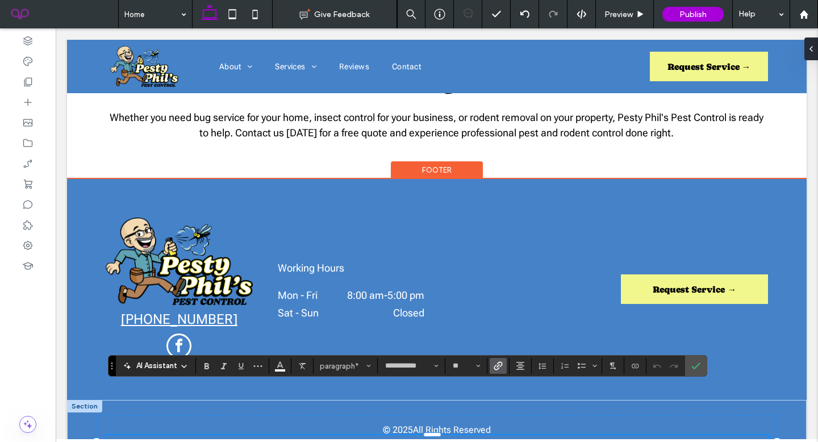
drag, startPoint x: 502, startPoint y: 411, endPoint x: 449, endPoint y: 409, distance: 52.9
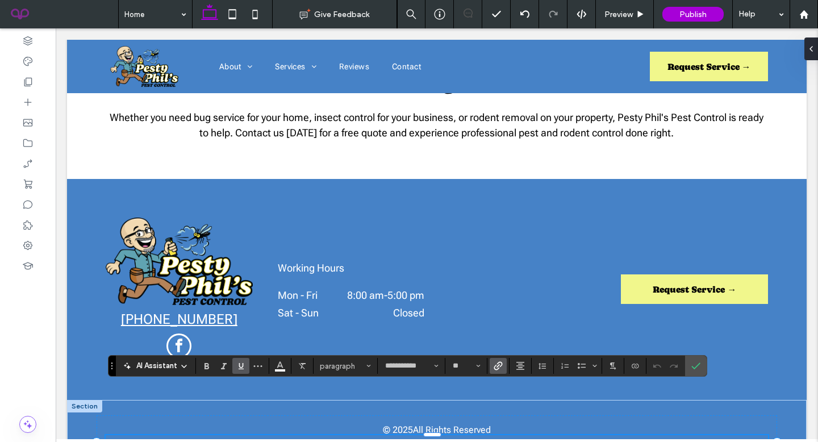
click at [499, 373] on span "Link" at bounding box center [498, 365] width 9 height 15
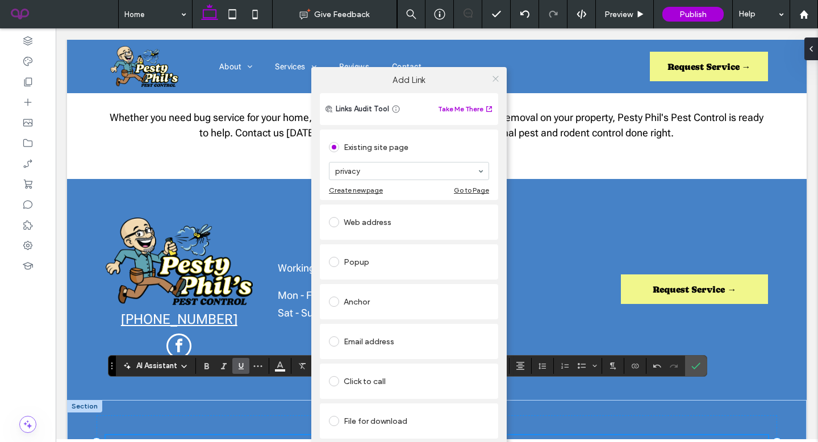
click at [495, 77] on icon at bounding box center [495, 78] width 9 height 9
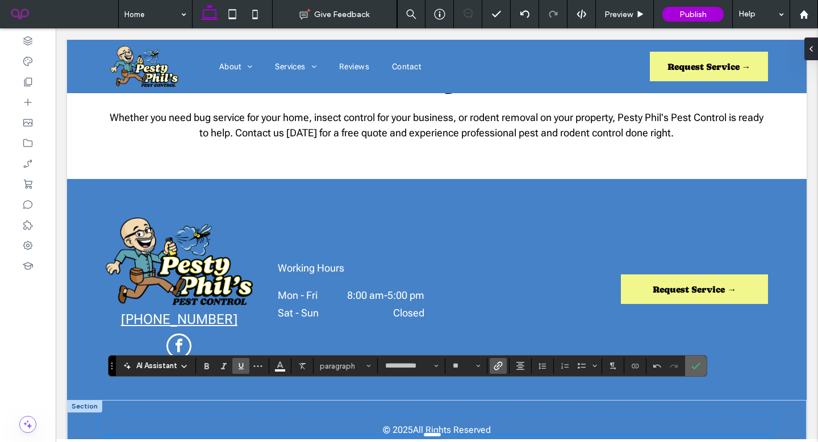
click at [692, 365] on icon "Confirm" at bounding box center [695, 365] width 9 height 9
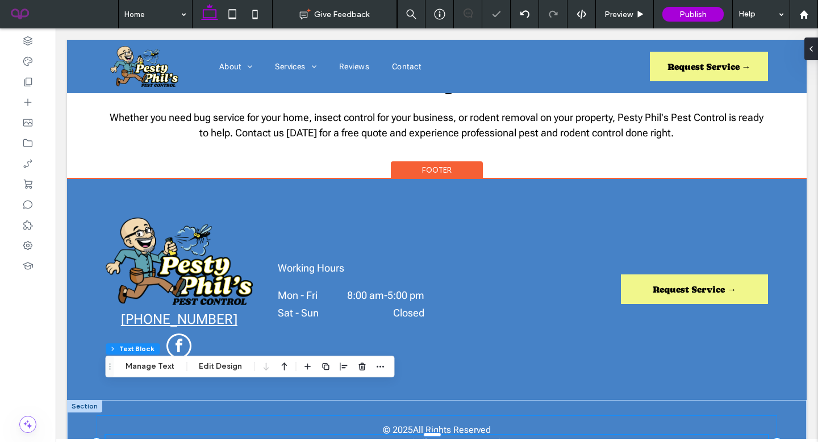
click at [494, 424] on div "© 2025 All Rights Reserved" at bounding box center [437, 429] width 570 height 11
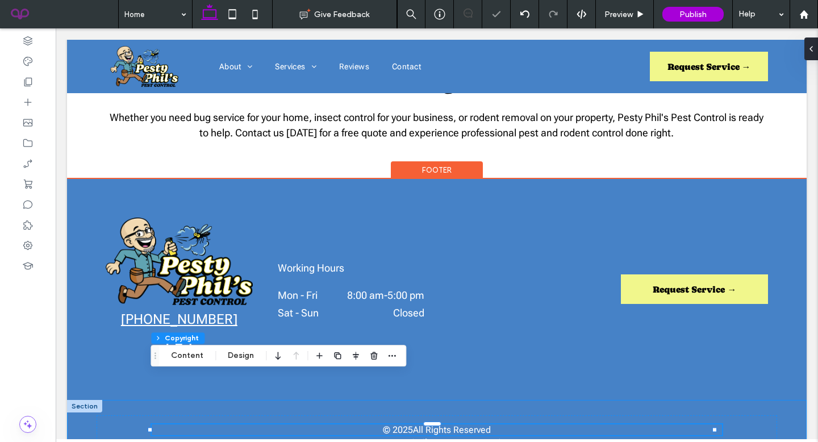
click at [698, 400] on div "© 2025 All Rights Reserved Pesty Phil's Pest Control Powered by Flypaper | Priv…" at bounding box center [437, 443] width 740 height 86
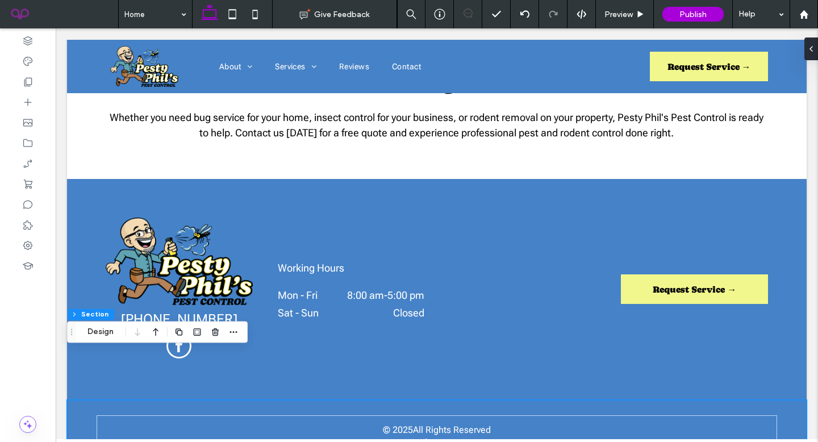
click at [246, 17] on icon at bounding box center [255, 14] width 23 height 23
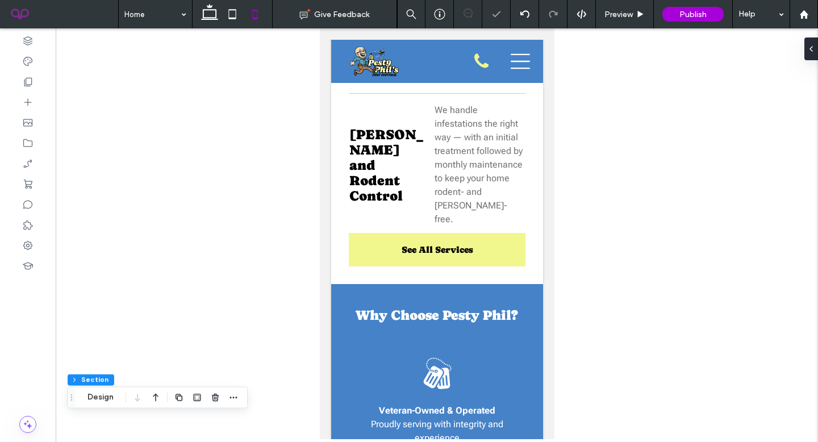
type input "*"
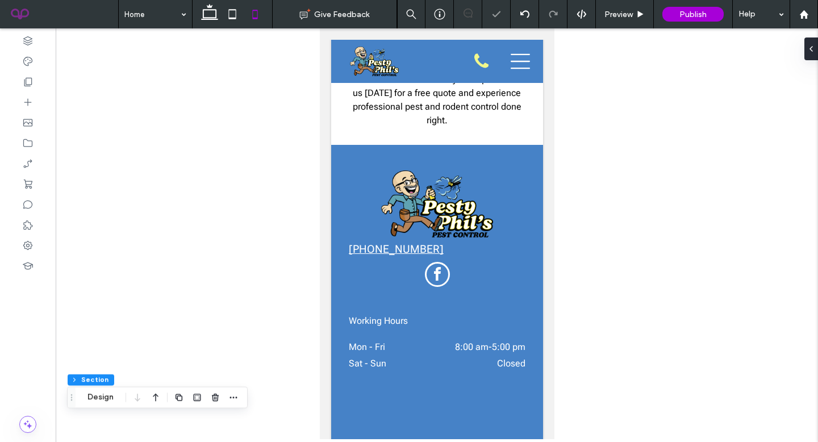
click at [229, 16] on icon at bounding box center [232, 14] width 23 height 23
type input "*"
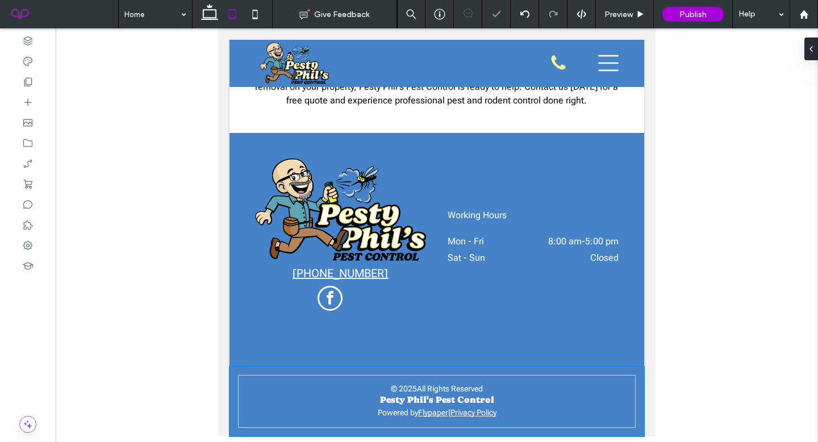
scroll to position [1614, 0]
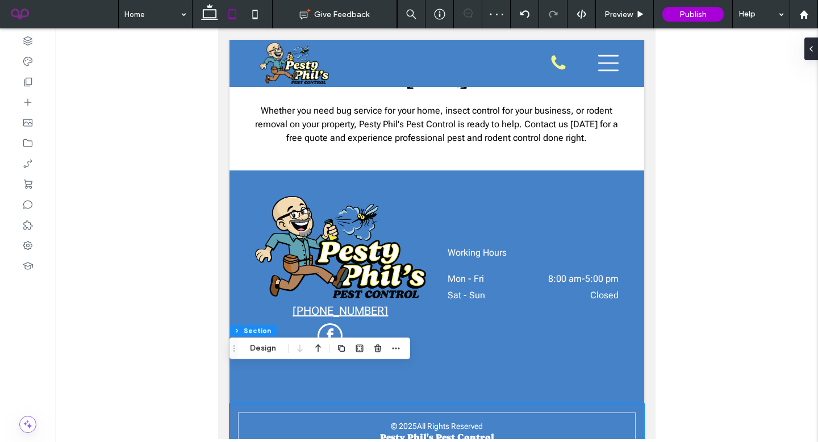
click at [261, 14] on icon at bounding box center [255, 14] width 23 height 23
type input "*"
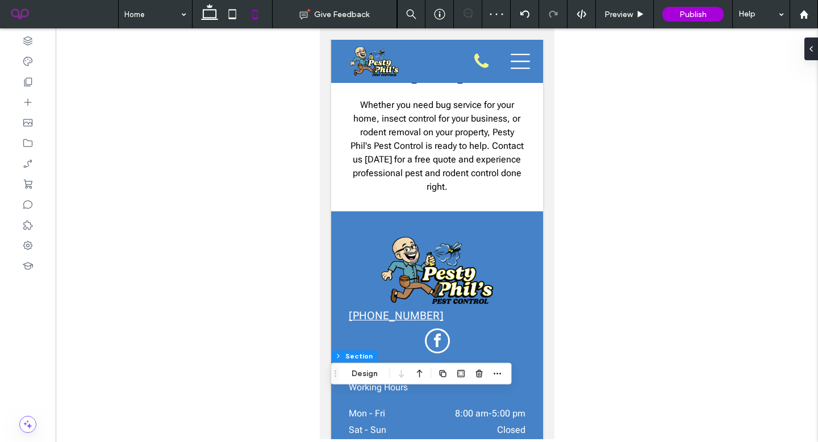
scroll to position [2359, 0]
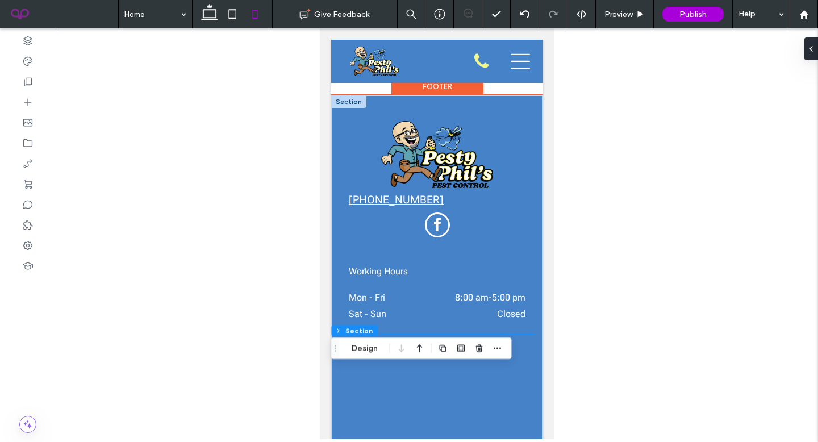
click at [430, 335] on div "Request Service →" at bounding box center [436, 387] width 195 height 105
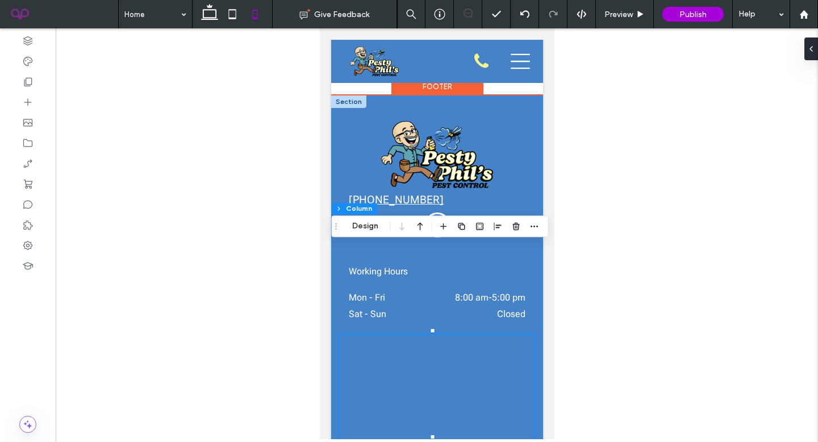
click at [532, 278] on div "(501) 915-1762 Working Hours Mon - Fri 8:00 am - 5:00 pm Sat - Sun Closed Reque…" at bounding box center [437, 275] width 212 height 361
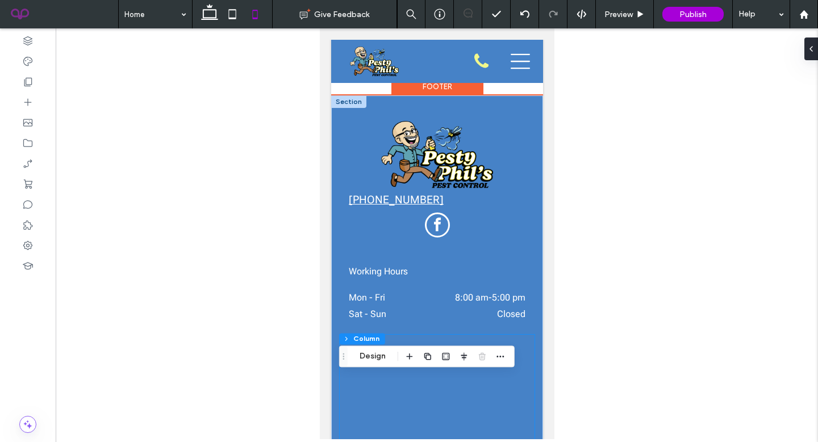
click at [479, 335] on div "Request Service →" at bounding box center [436, 387] width 195 height 105
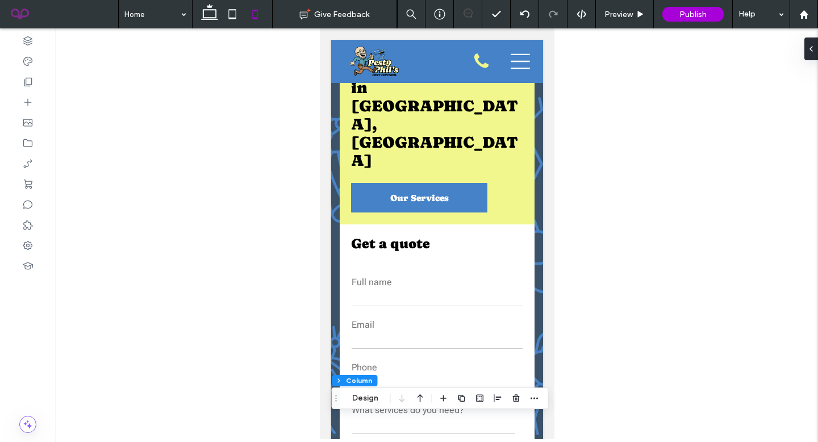
scroll to position [103, 0]
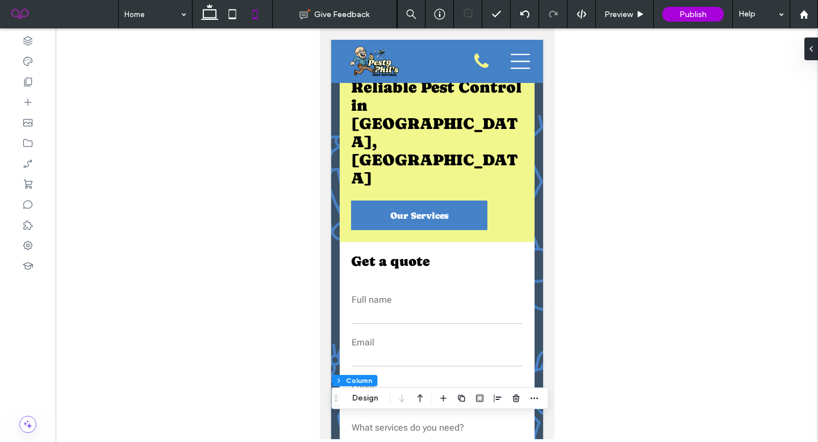
click at [210, 20] on icon at bounding box center [209, 14] width 23 height 23
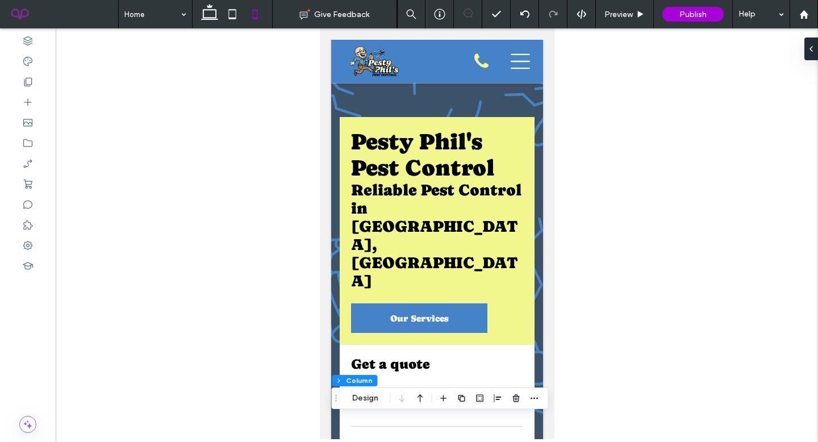
type input "**"
type input "*****"
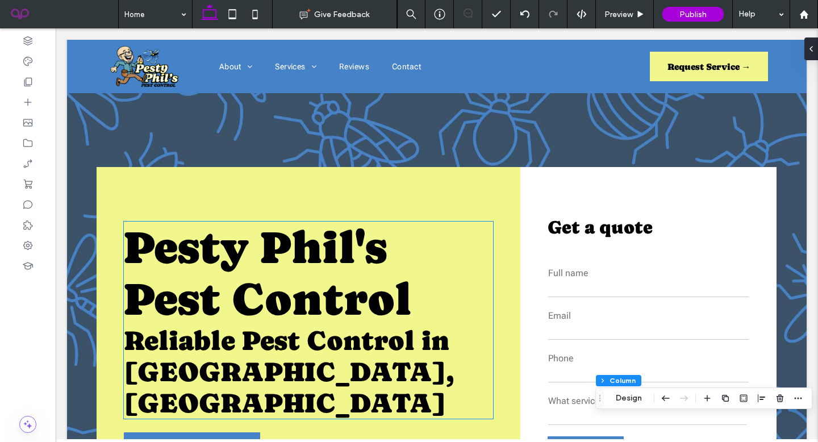
scroll to position [90, 0]
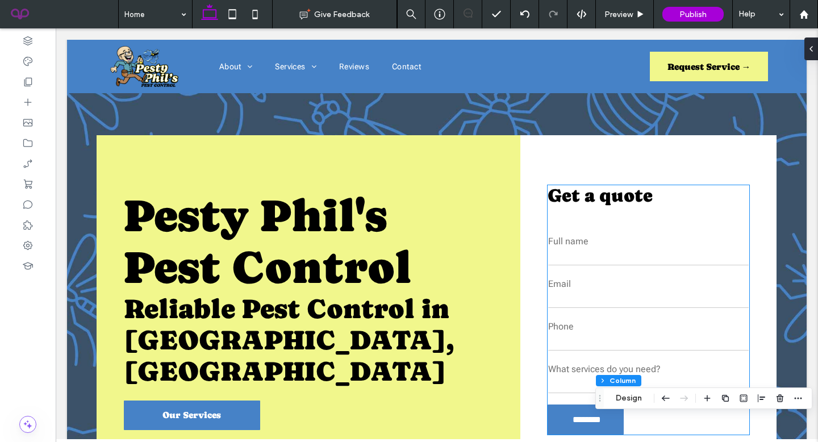
click at [632, 200] on div "**********" at bounding box center [649, 309] width 202 height 249
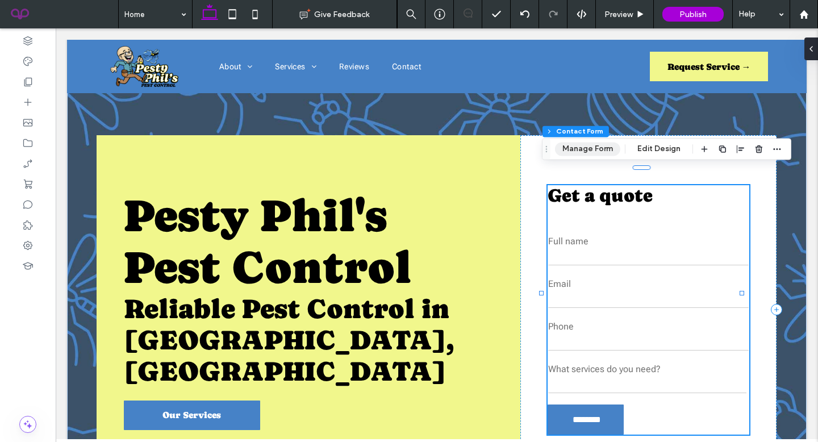
click at [579, 152] on button "Manage Form" at bounding box center [587, 149] width 65 height 14
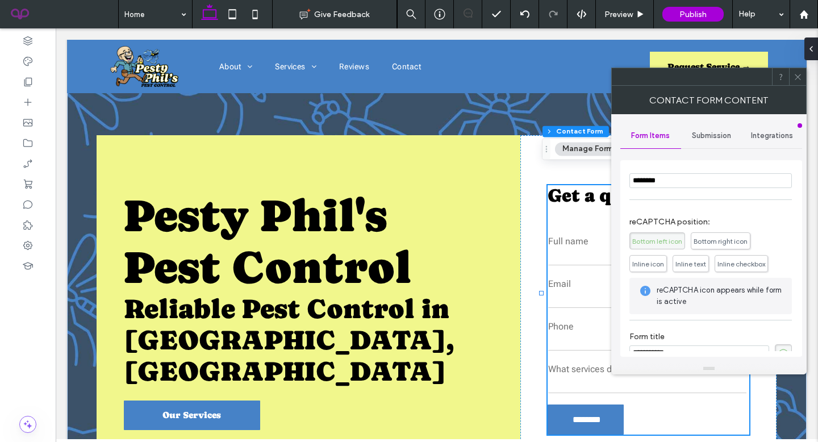
scroll to position [231, 0]
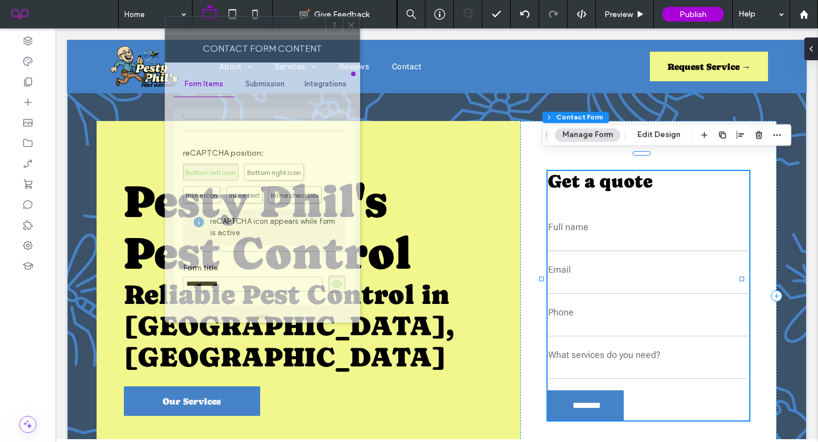
drag, startPoint x: 715, startPoint y: 78, endPoint x: 267, endPoint y: 54, distance: 448.9
click at [267, 34] on div at bounding box center [245, 24] width 160 height 17
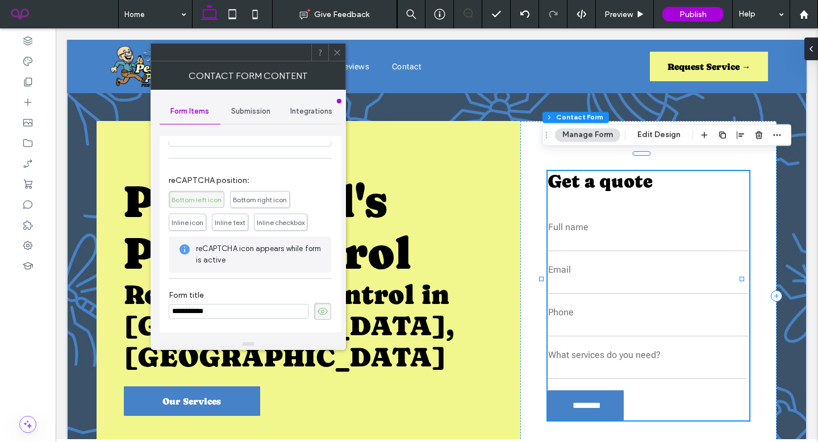
click at [261, 114] on span "Submission" at bounding box center [250, 111] width 39 height 9
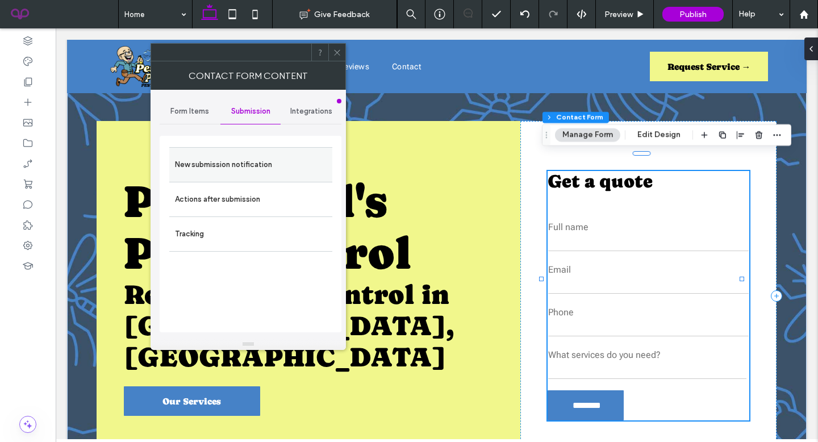
click at [237, 169] on label "New submission notification" at bounding box center [251, 164] width 152 height 23
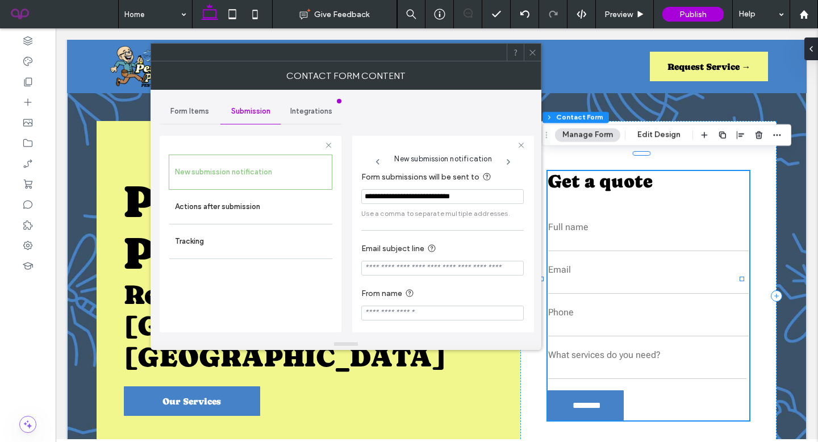
scroll to position [11, 0]
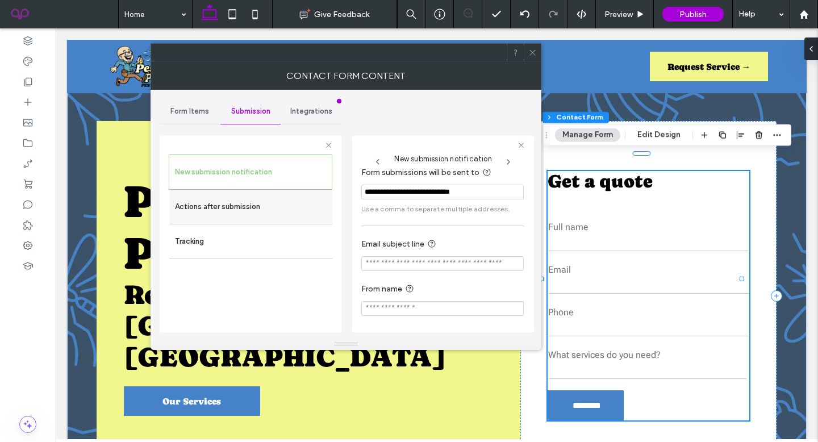
click at [311, 212] on label "Actions after submission" at bounding box center [251, 206] width 152 height 23
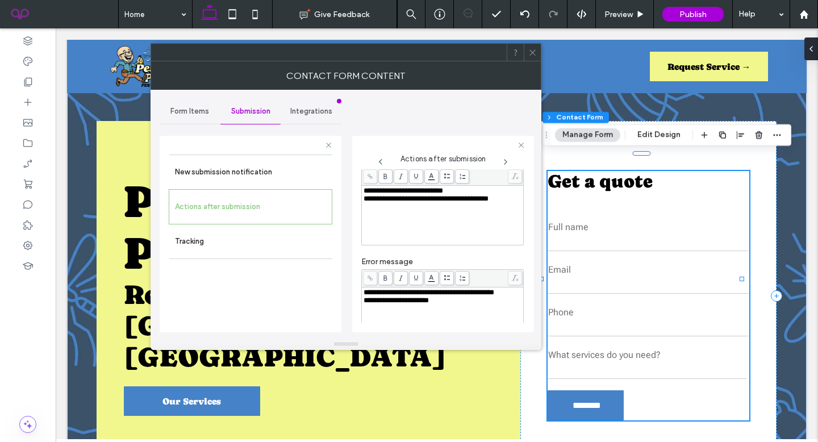
scroll to position [198, 0]
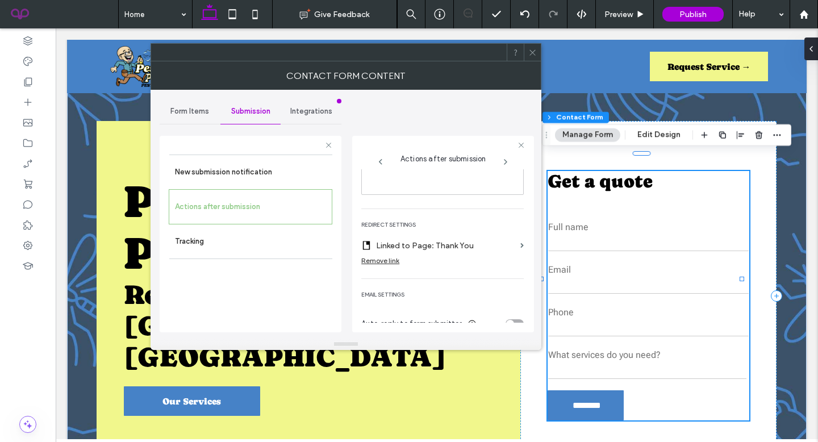
click at [533, 57] on span at bounding box center [532, 52] width 9 height 17
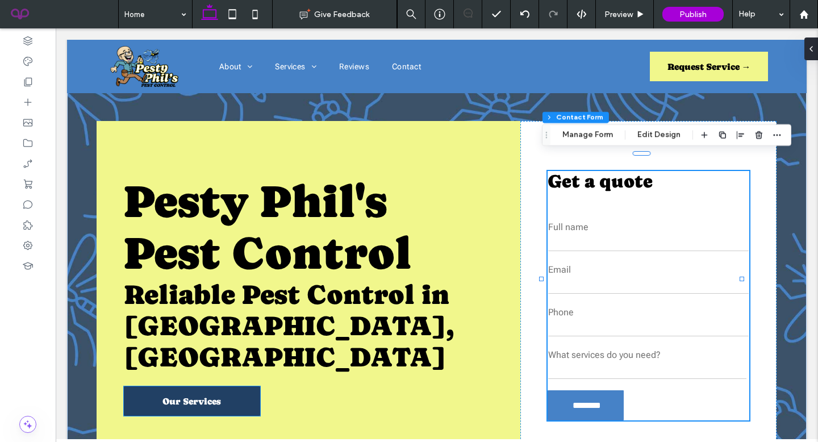
click at [225, 386] on link "Our Services" at bounding box center [192, 401] width 136 height 30
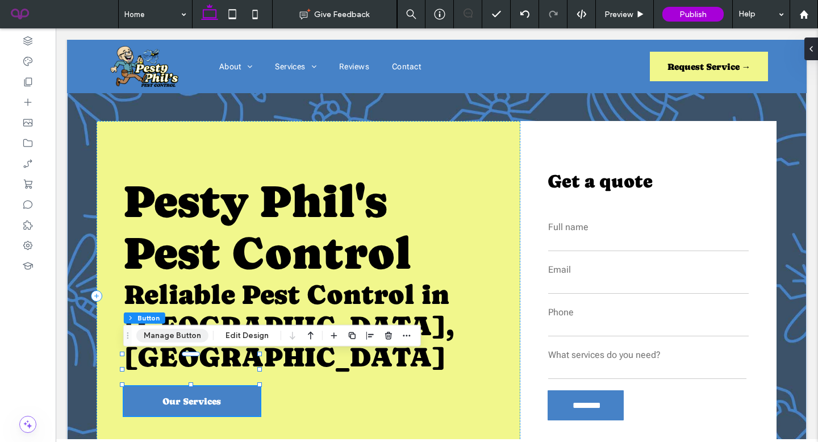
click at [182, 333] on button "Manage Button" at bounding box center [172, 336] width 72 height 14
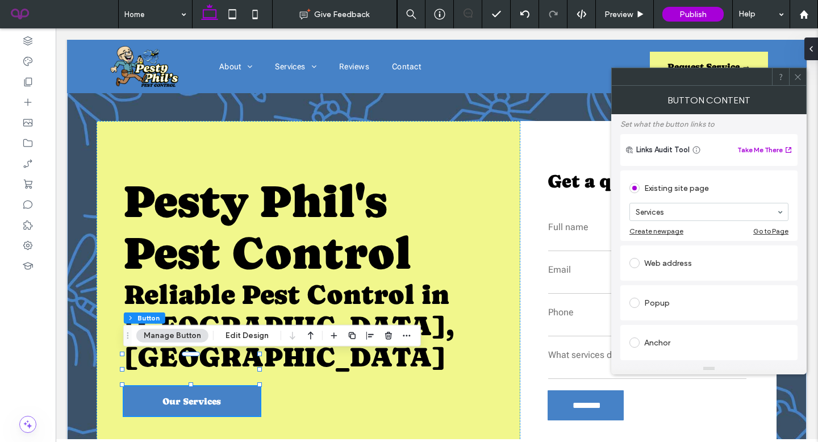
scroll to position [65, 0]
click at [794, 70] on span at bounding box center [798, 76] width 9 height 17
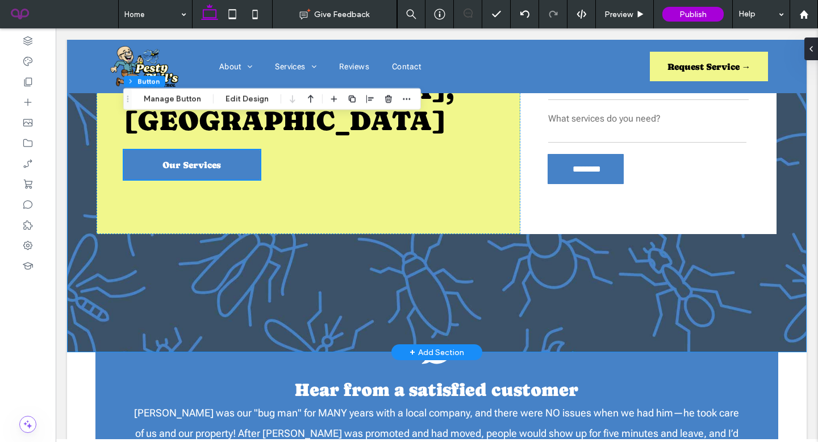
click at [758, 224] on div "**********" at bounding box center [437, 60] width 740 height 586
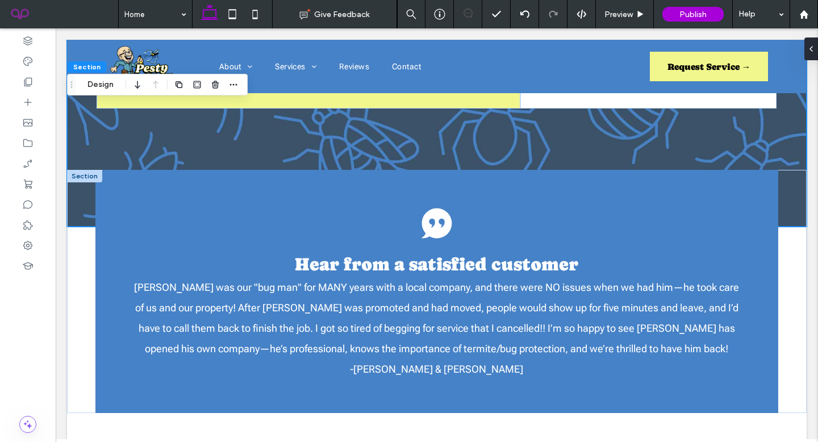
scroll to position [491, 0]
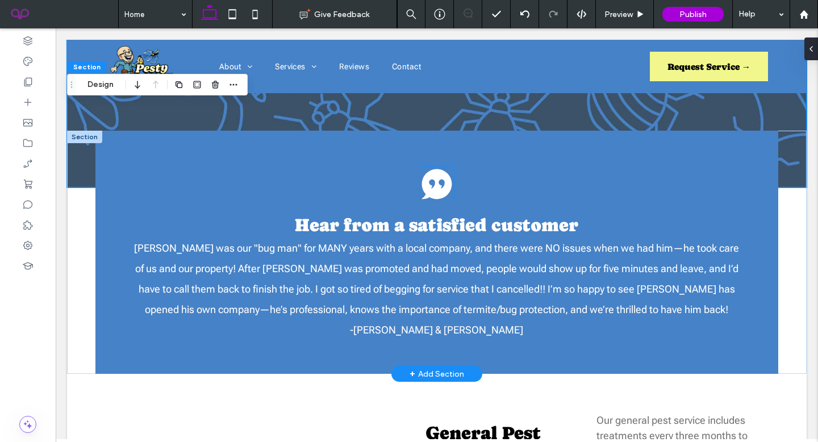
click at [440, 167] on icon "Black speech bubble with quotation marks." at bounding box center [437, 184] width 34 height 34
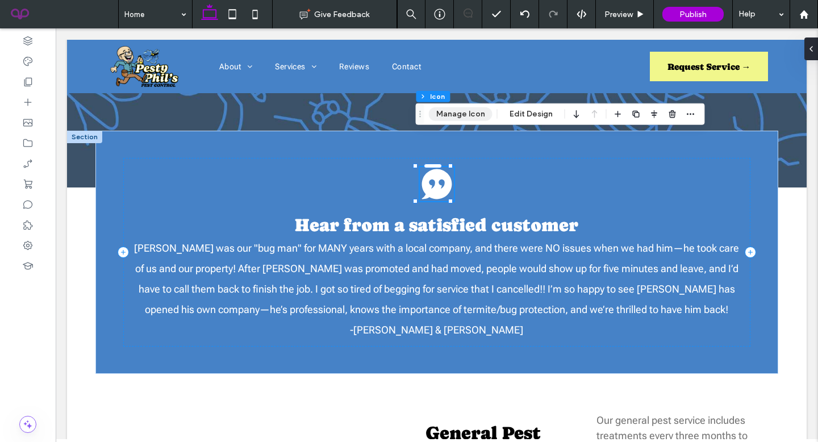
click at [458, 116] on button "Manage Icon" at bounding box center [461, 114] width 64 height 14
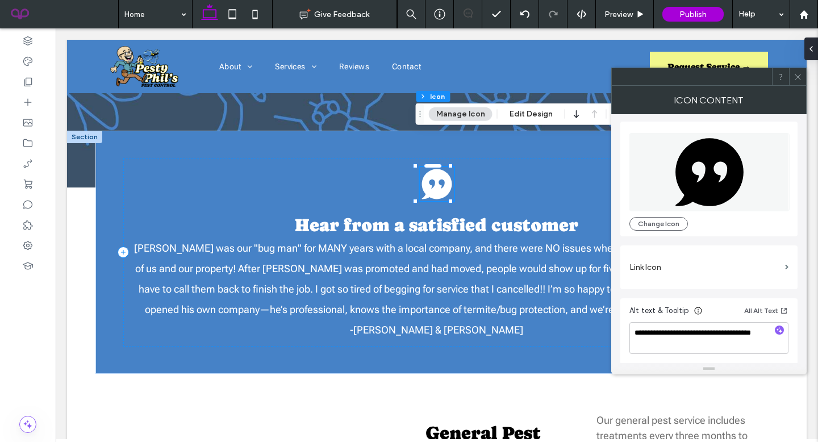
scroll to position [3, 0]
click at [794, 73] on icon at bounding box center [798, 77] width 9 height 9
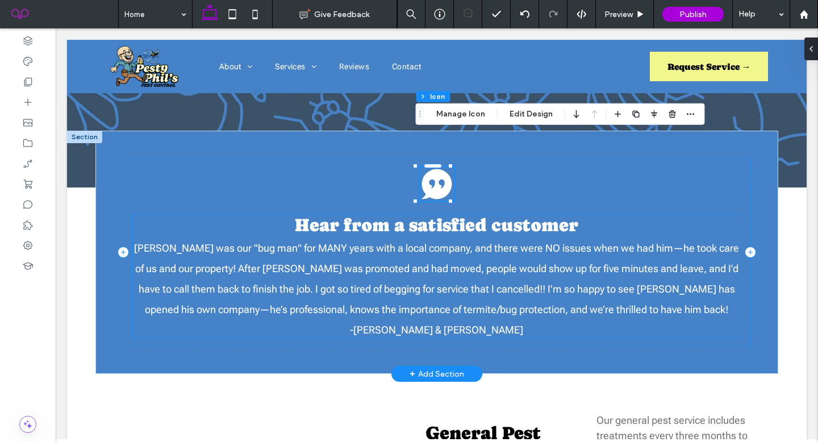
click at [659, 242] on span "Phil was our "bug man" for MANY years with a local company, and there were NO i…" at bounding box center [436, 278] width 605 height 73
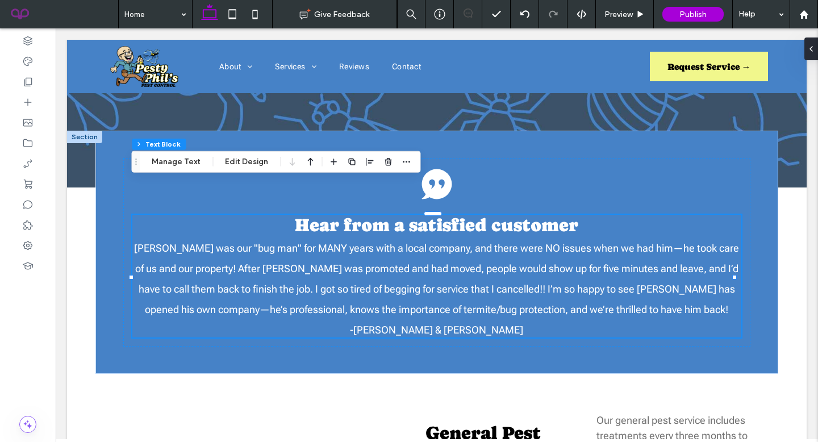
click at [773, 297] on div "Black speech bubble with quotation marks. Hear from a satisfied customer Phil w…" at bounding box center [437, 252] width 740 height 243
click at [645, 313] on div "Black speech bubble with quotation marks. Hear from a satisfied customer Phil w…" at bounding box center [436, 252] width 627 height 189
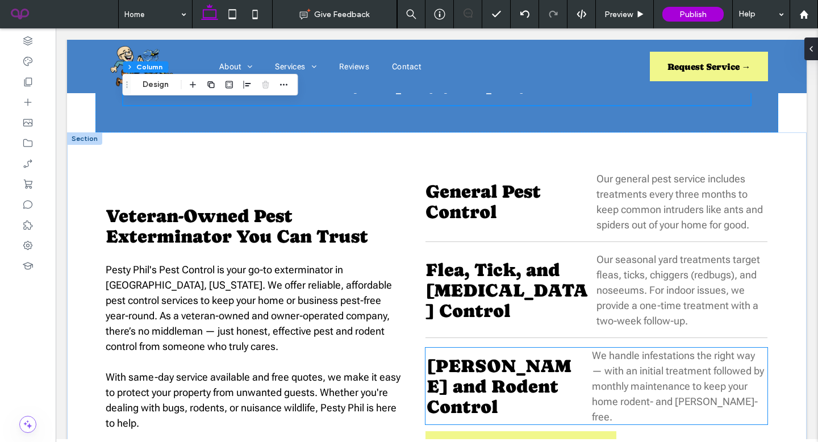
scroll to position [745, 0]
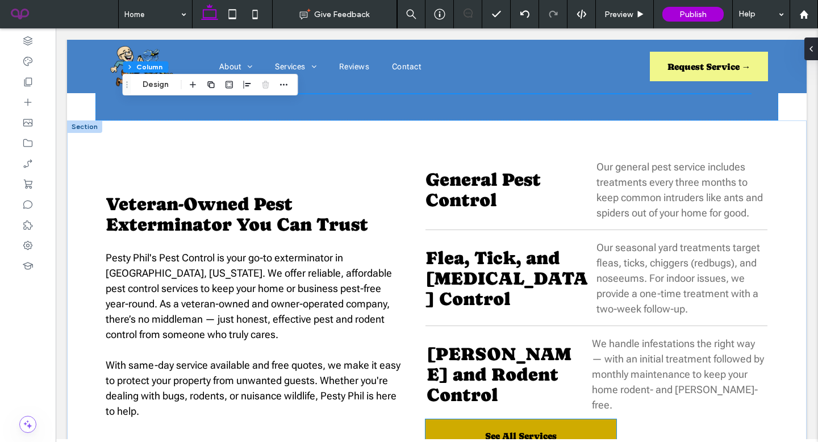
click at [542, 419] on link "See All Services" at bounding box center [520, 436] width 191 height 34
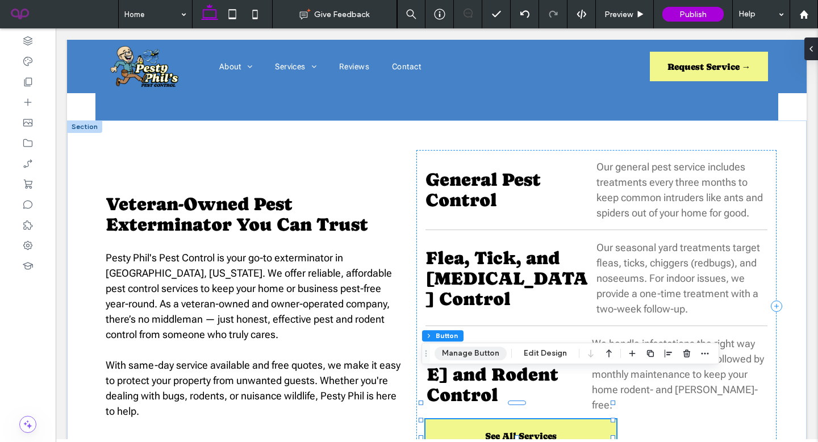
click at [477, 360] on button "Manage Button" at bounding box center [471, 354] width 72 height 14
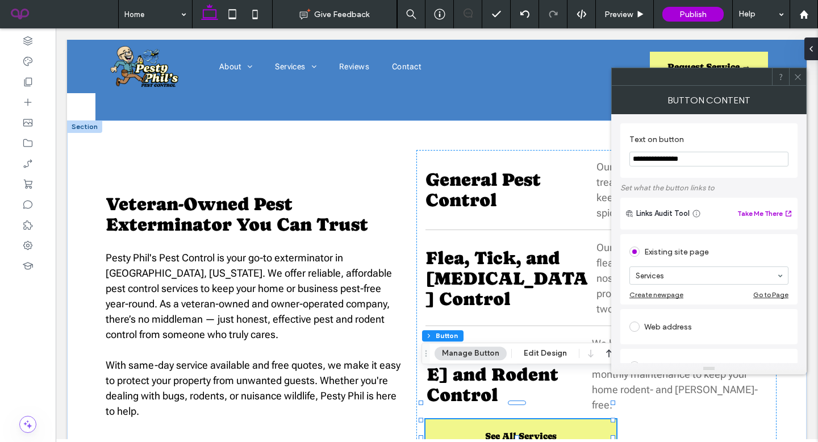
click at [803, 75] on div at bounding box center [797, 76] width 17 height 17
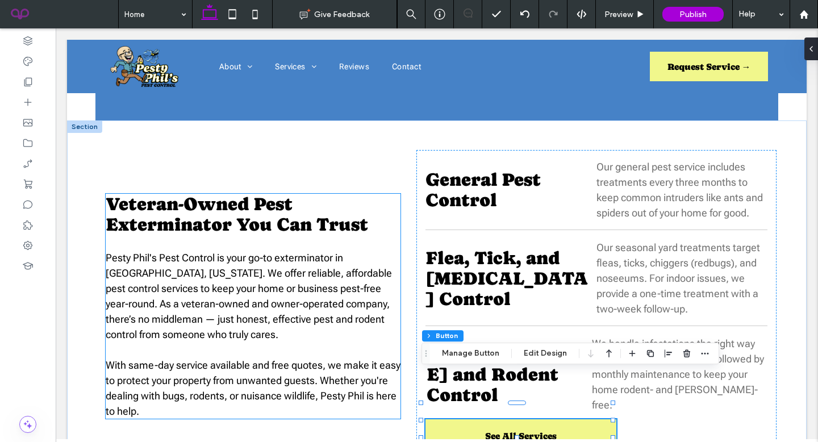
click at [327, 276] on span "﻿ Pesty Phil's Pest Control is your go-to exterminator in Hot Springs Village, …" at bounding box center [249, 296] width 286 height 89
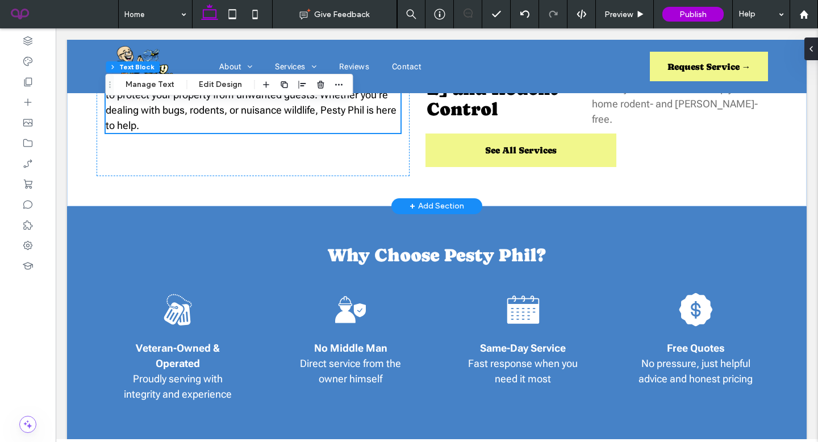
scroll to position [1095, 0]
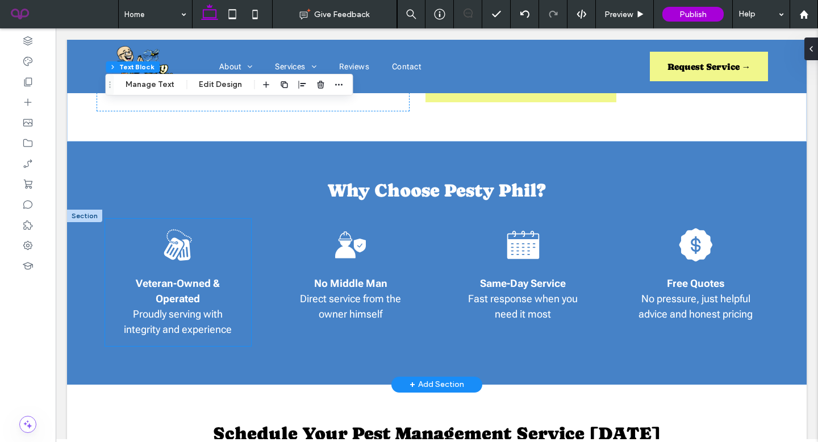
click at [172, 228] on icon "Black dog tags on a beaded chain." at bounding box center [178, 245] width 34 height 34
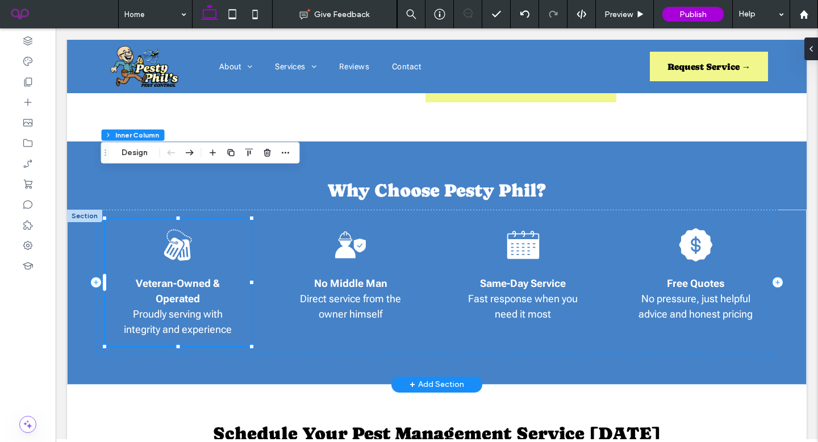
click at [168, 237] on icon at bounding box center [173, 248] width 19 height 22
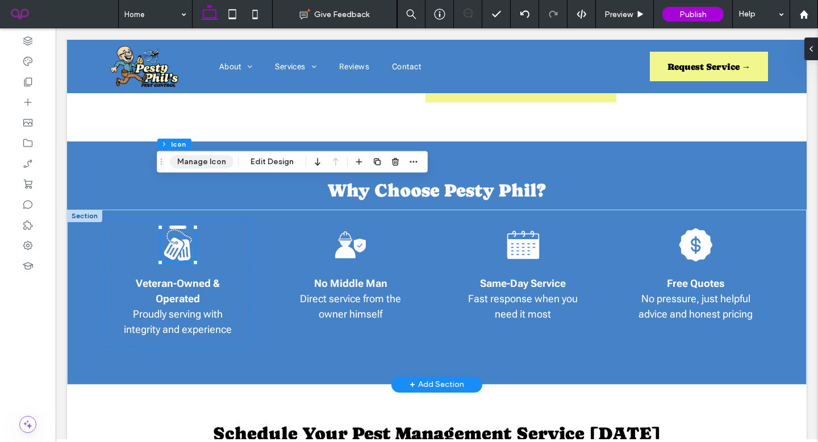
click at [198, 156] on button "Manage Icon" at bounding box center [202, 162] width 64 height 14
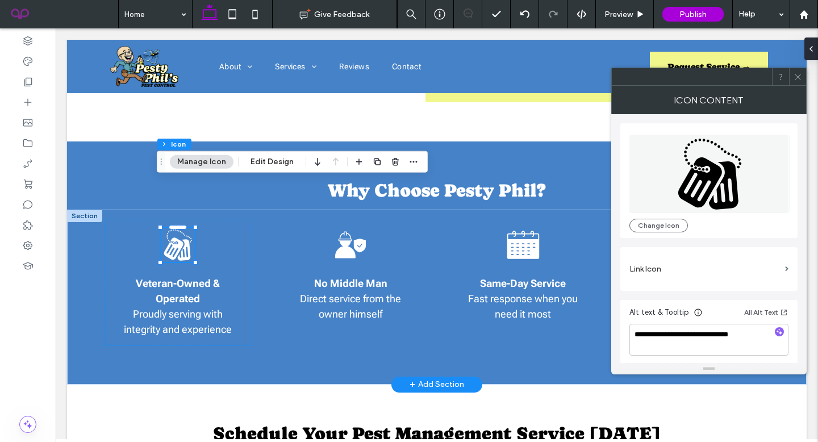
click at [803, 77] on div at bounding box center [797, 76] width 17 height 17
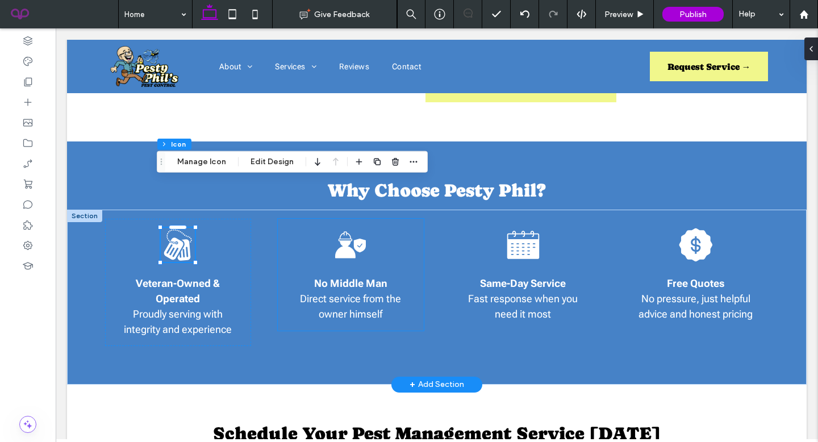
click at [345, 231] on icon at bounding box center [350, 244] width 31 height 27
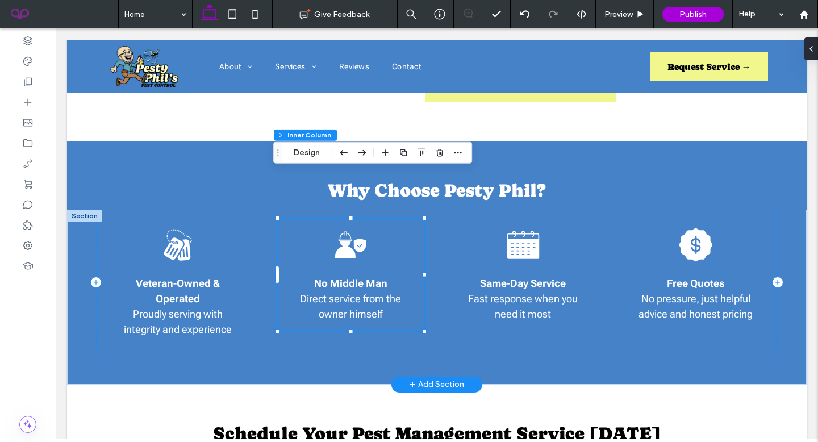
click at [345, 231] on icon at bounding box center [350, 244] width 31 height 27
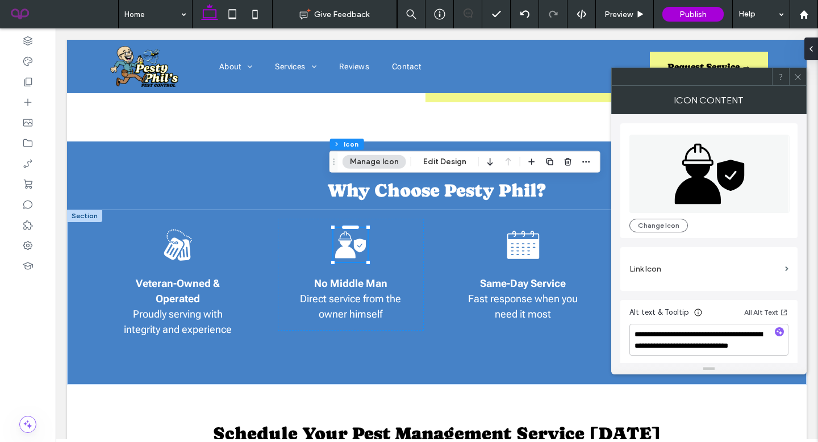
click at [799, 73] on icon at bounding box center [798, 77] width 9 height 9
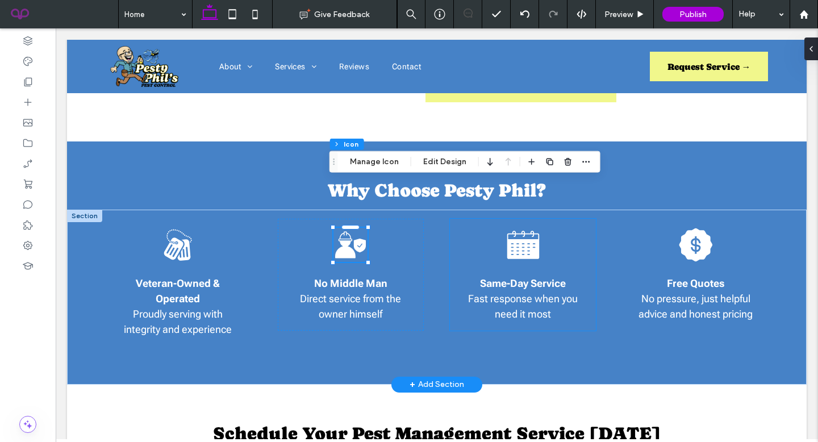
click at [510, 231] on icon at bounding box center [523, 245] width 32 height 28
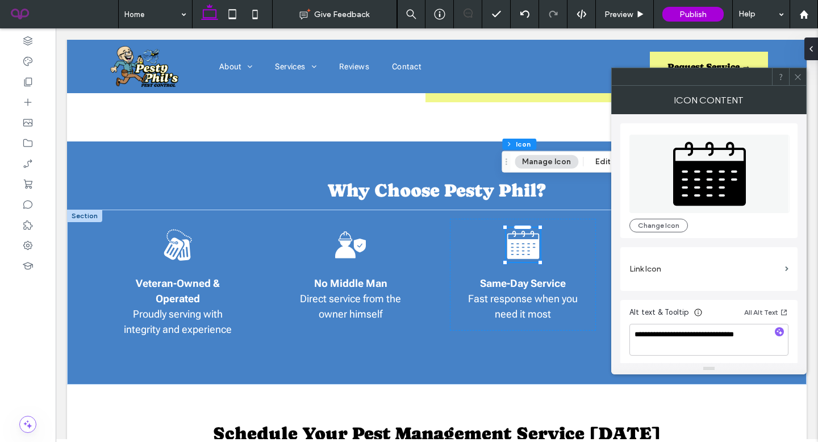
click at [797, 78] on icon at bounding box center [798, 77] width 9 height 9
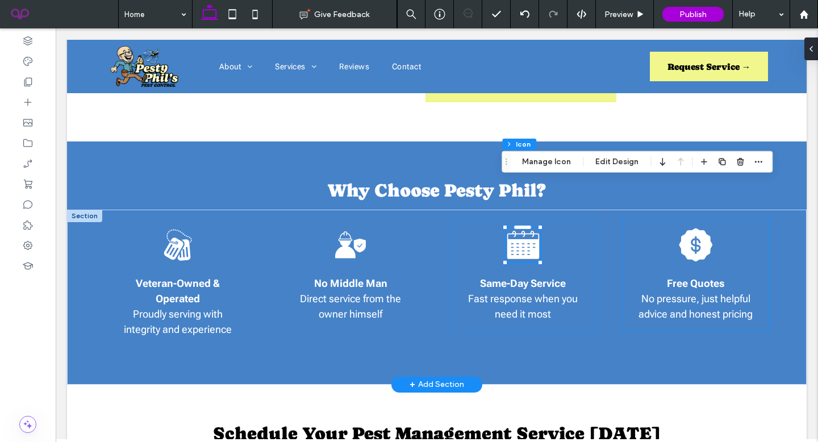
click at [689, 228] on icon at bounding box center [696, 244] width 34 height 33
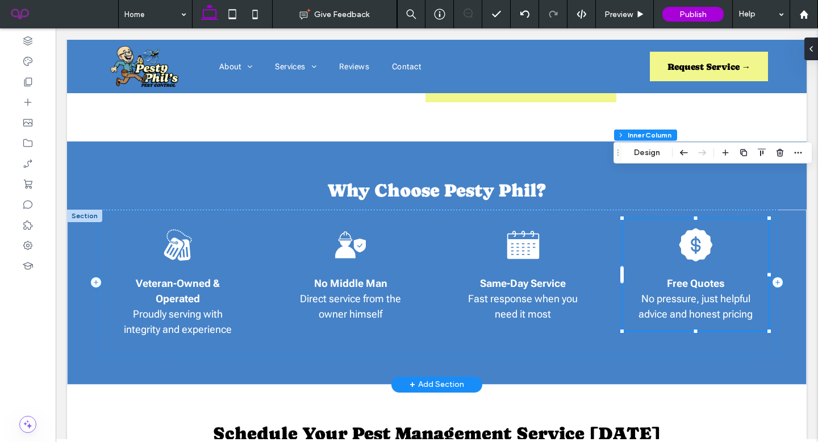
click at [689, 228] on icon at bounding box center [696, 244] width 34 height 33
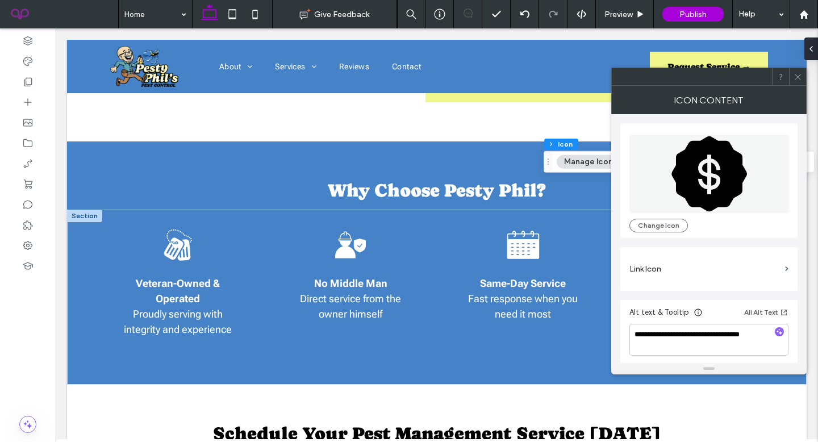
click at [795, 81] on span at bounding box center [798, 76] width 9 height 17
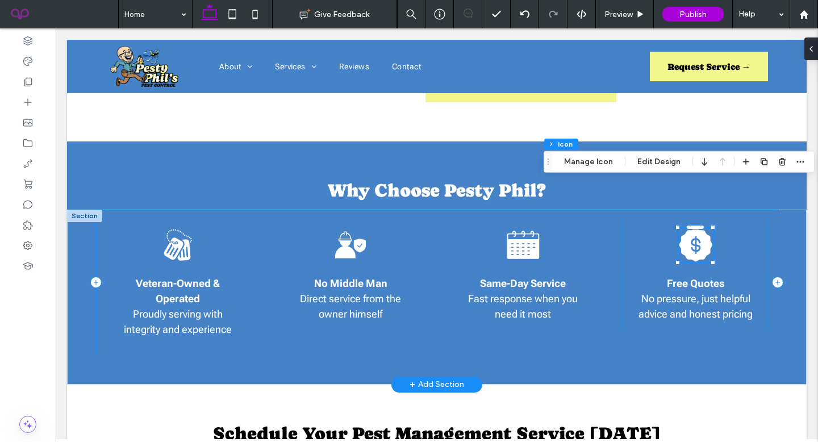
click at [766, 306] on div "Black dog tags on a beaded chain. Veteran-Owned & Operated Proudly serving with…" at bounding box center [437, 282] width 682 height 145
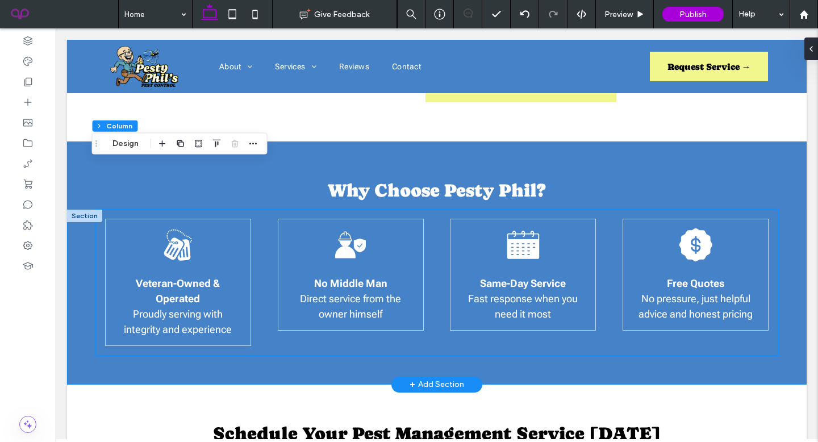
click at [758, 320] on div "Black dog tags on a beaded chain. Veteran-Owned & Operated Proudly serving with…" at bounding box center [437, 297] width 682 height 175
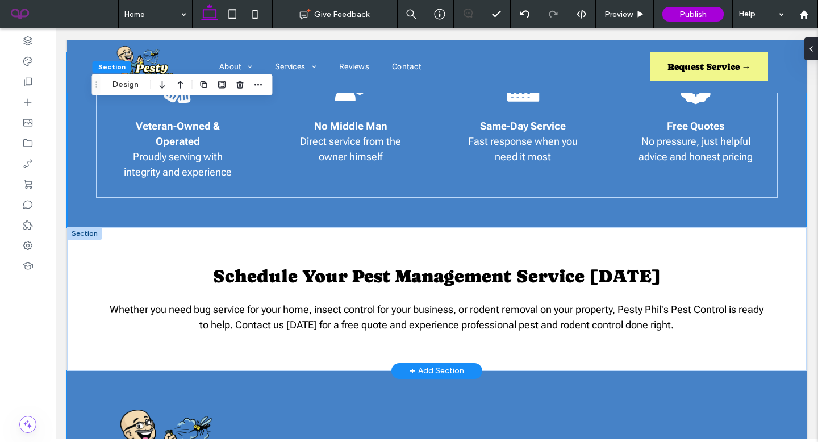
scroll to position [1248, 0]
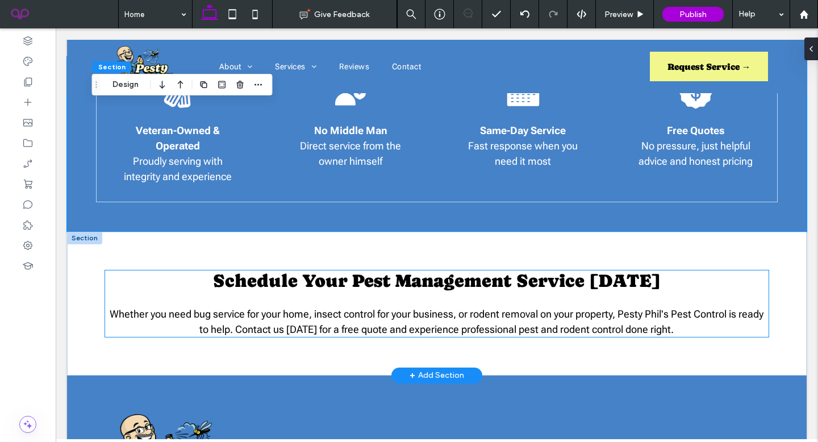
click at [620, 270] on span "Schedule Your Pest Management Service Today" at bounding box center [437, 280] width 448 height 20
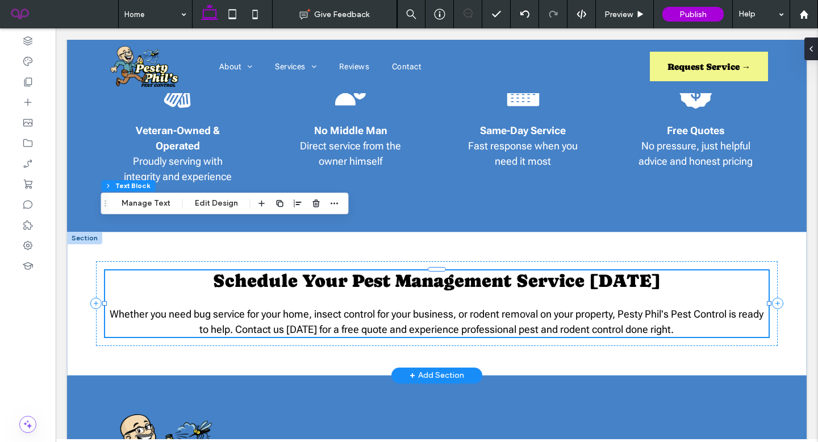
click at [620, 270] on span "Schedule Your Pest Management Service Today" at bounding box center [437, 280] width 448 height 20
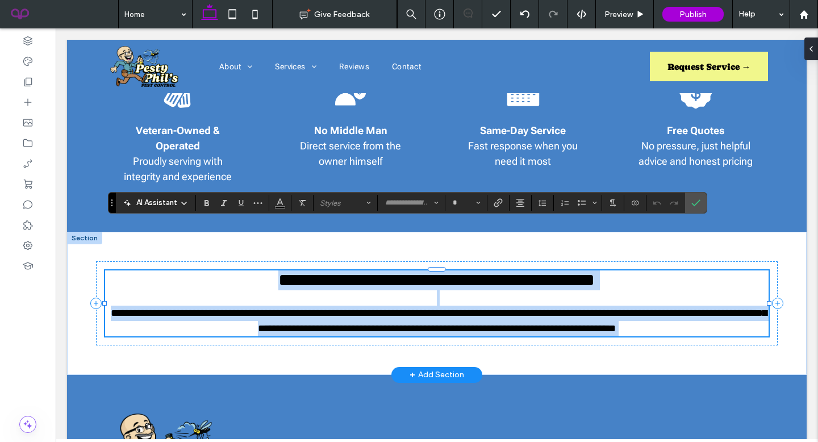
click at [660, 270] on h3 "**********" at bounding box center [437, 280] width 664 height 20
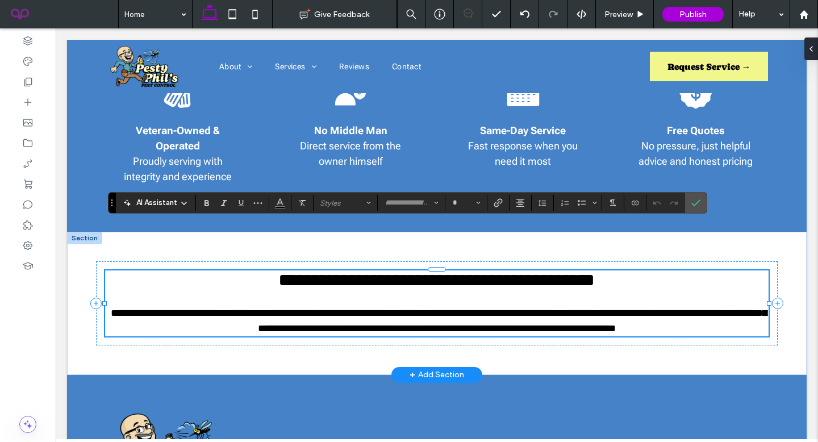
type input "**********"
type input "**"
drag, startPoint x: 691, startPoint y: 201, endPoint x: 632, endPoint y: 183, distance: 61.6
click at [691, 201] on icon "Confirm" at bounding box center [695, 202] width 9 height 9
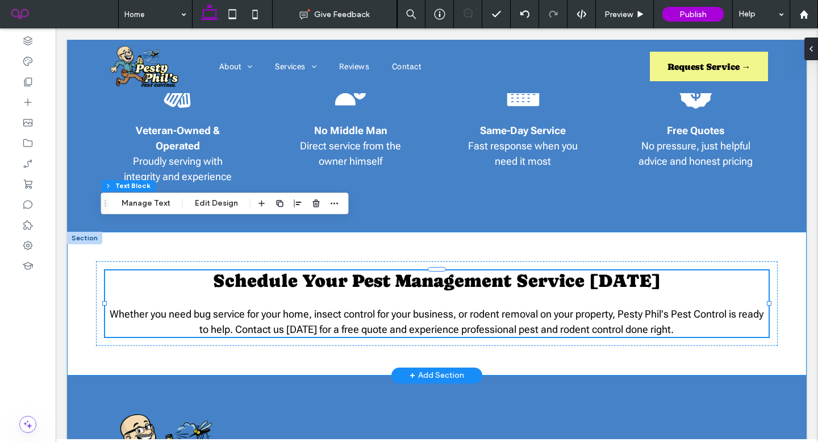
click at [459, 304] on div "Schedule Your Pest Management Service Today Whether you need bug service for yo…" at bounding box center [437, 304] width 682 height 144
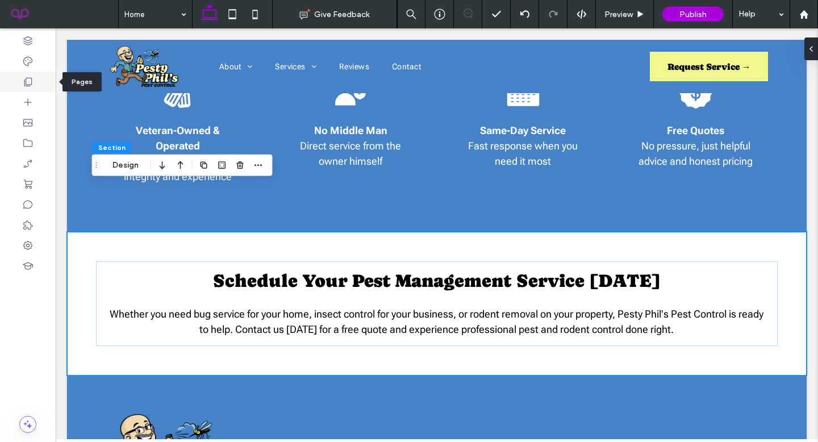
click at [43, 77] on div at bounding box center [28, 82] width 56 height 20
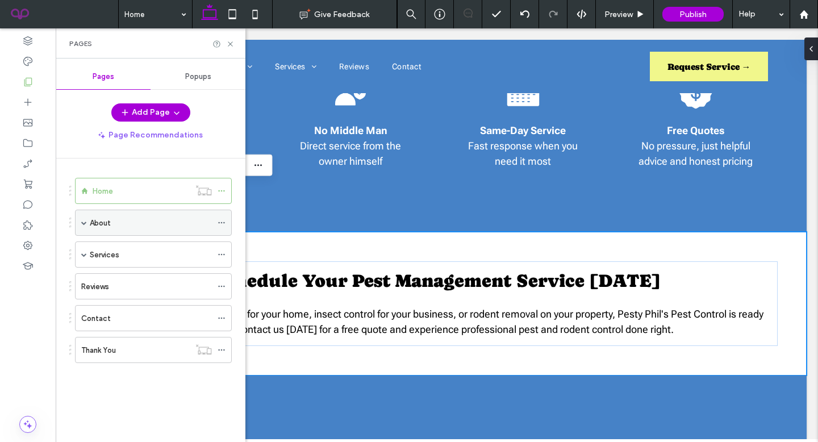
click at [158, 215] on div "About" at bounding box center [151, 222] width 122 height 25
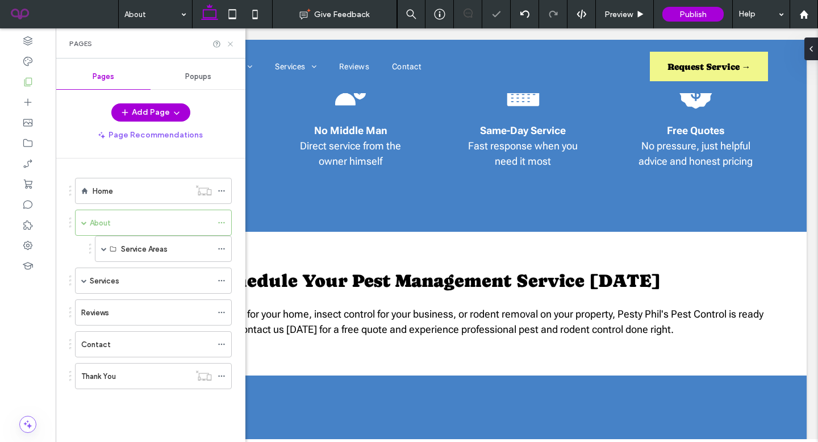
click at [231, 45] on icon at bounding box center [230, 44] width 9 height 9
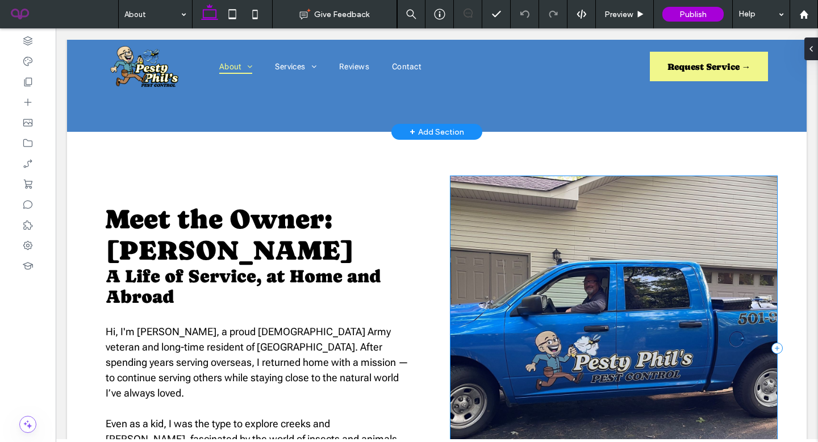
scroll to position [412, 0]
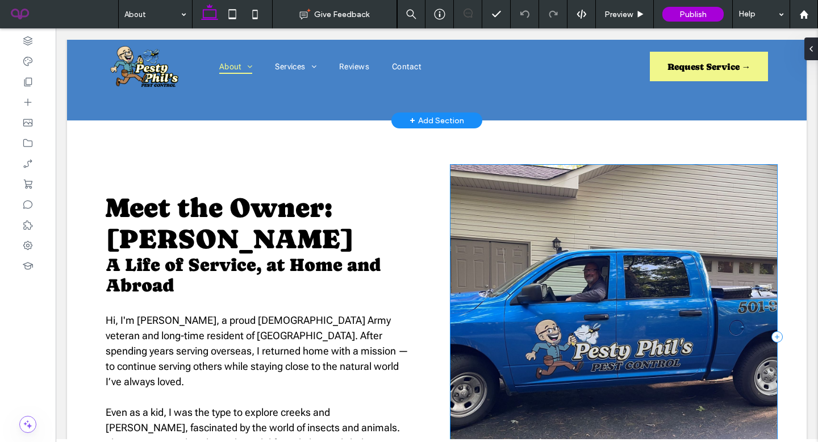
click at [737, 351] on div at bounding box center [613, 337] width 327 height 344
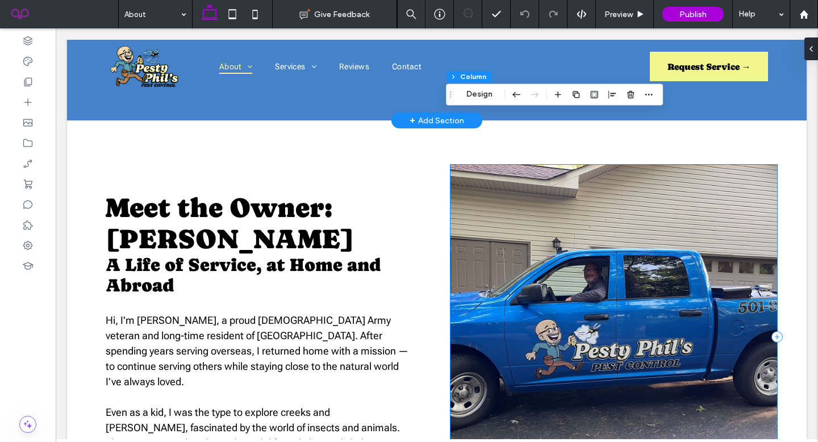
click at [737, 351] on div at bounding box center [613, 337] width 327 height 344
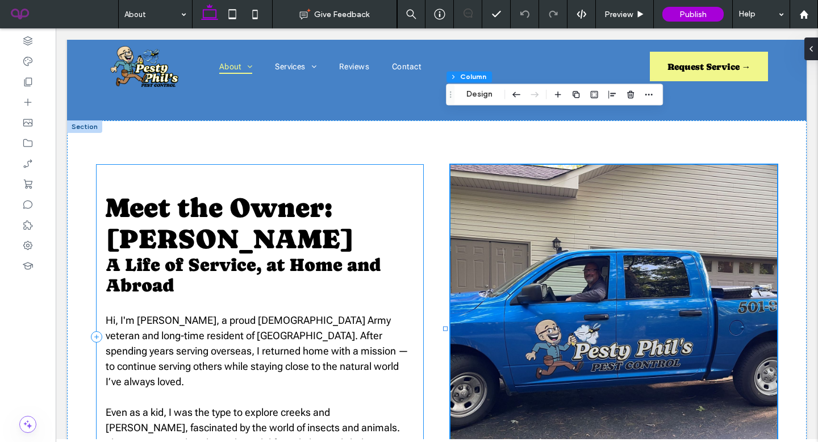
click at [366, 165] on div "Meet the Owner: Phil Vogt ﻿ A Life of Service, at Home and Abroad Hi, I'm Phil …" at bounding box center [260, 337] width 327 height 344
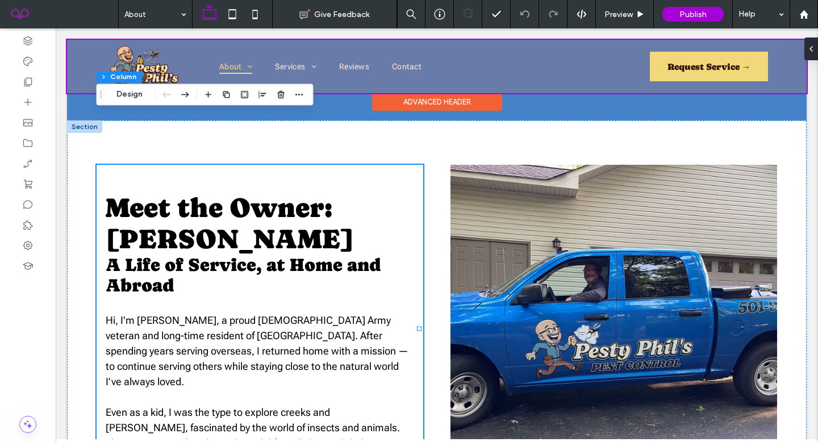
click at [372, 106] on div "Advanced Header" at bounding box center [437, 102] width 130 height 18
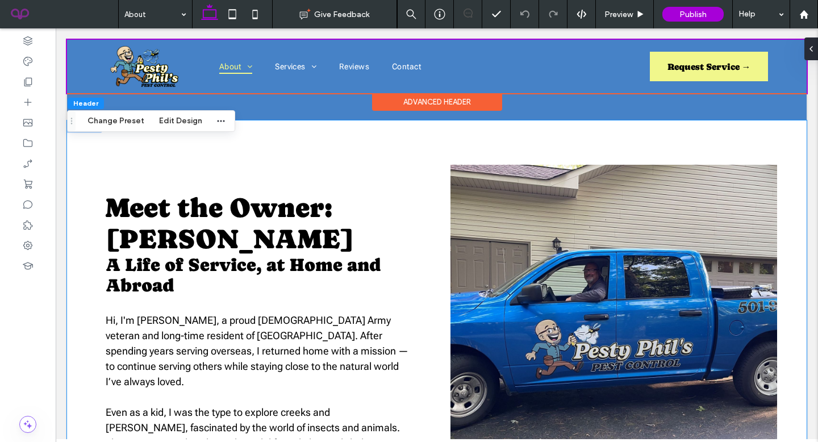
click at [335, 120] on div "Meet the Owner: Phil Vogt ﻿ A Life of Service, at Home and Abroad Hi, I'm Phil …" at bounding box center [437, 336] width 740 height 432
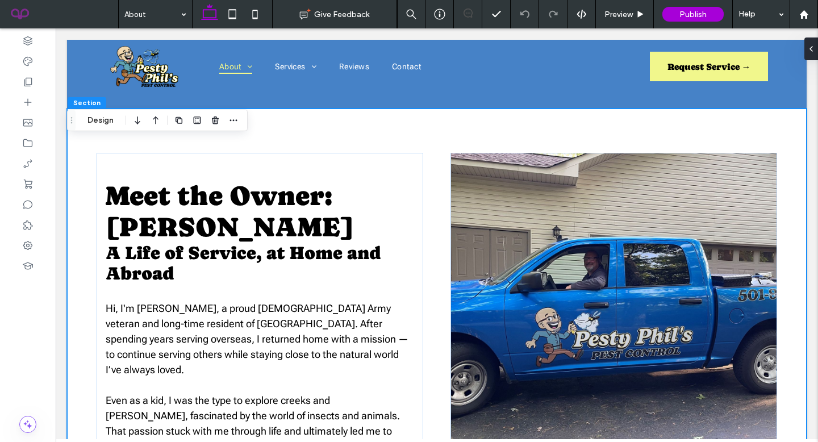
scroll to position [0, 0]
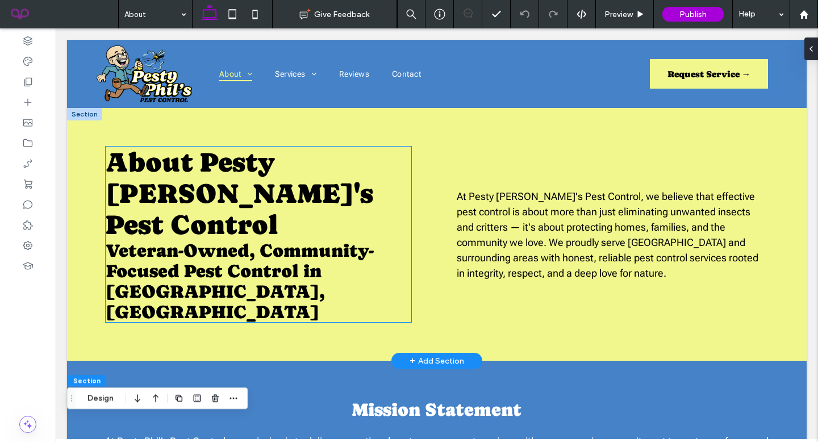
click at [270, 152] on span "About Pesty Phil's Pest Control" at bounding box center [240, 194] width 268 height 94
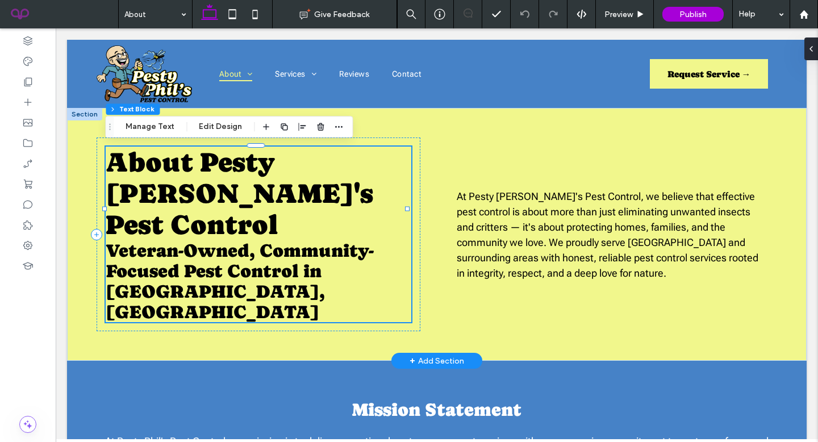
click at [265, 176] on span "About Pesty Phil's Pest Control" at bounding box center [240, 194] width 268 height 94
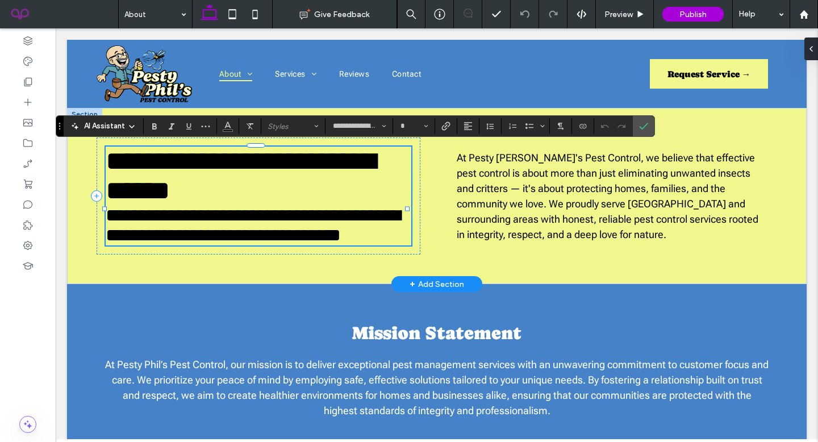
click at [265, 176] on span "**********" at bounding box center [241, 176] width 270 height 56
click at [290, 178] on h2 "**********" at bounding box center [259, 176] width 306 height 59
type input "**"
click at [270, 236] on span "**********" at bounding box center [253, 225] width 295 height 38
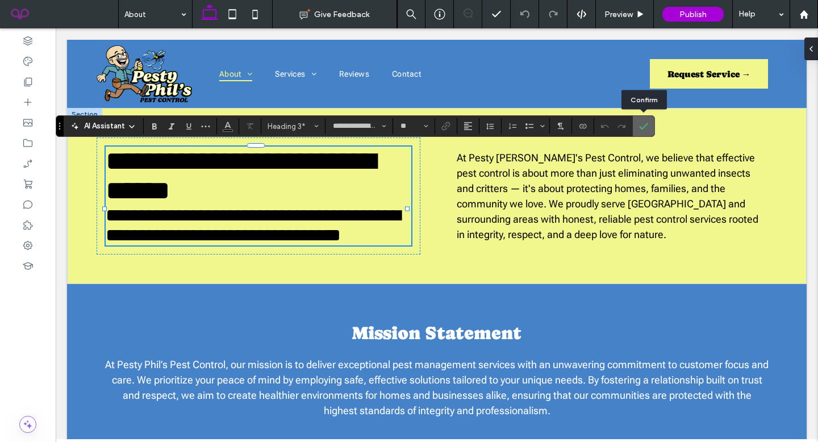
click at [648, 125] on icon "Confirm" at bounding box center [643, 126] width 9 height 9
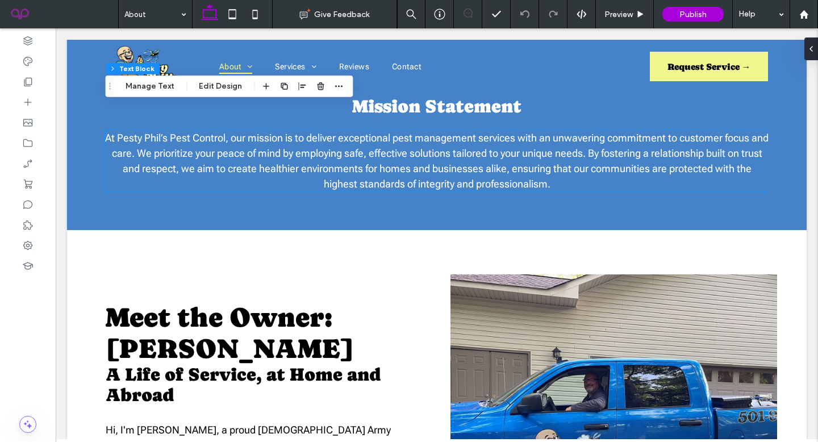
scroll to position [335, 0]
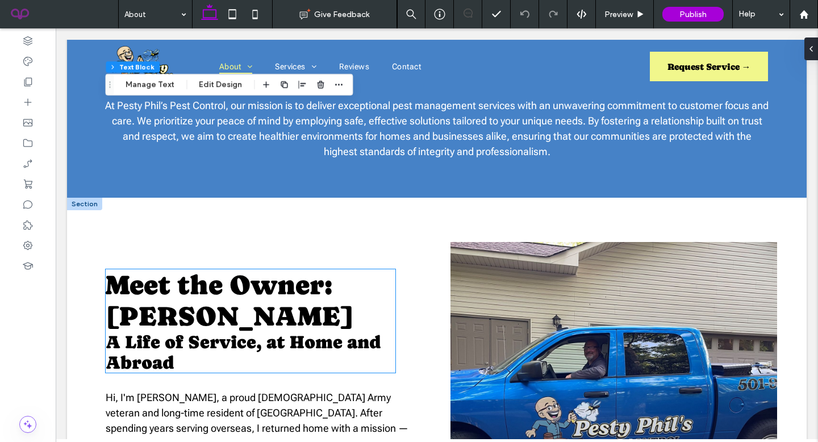
click at [218, 269] on span "Meet the Owner: Phil Vogt" at bounding box center [230, 300] width 248 height 62
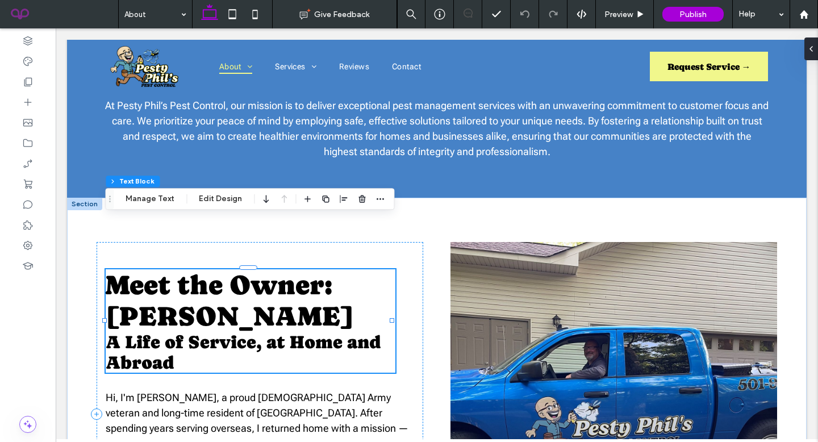
click at [218, 269] on span "Meet the Owner: Phil Vogt" at bounding box center [230, 300] width 248 height 62
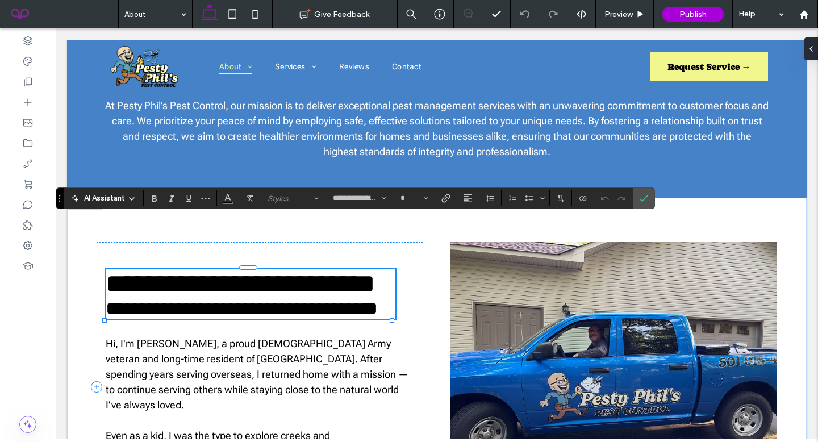
click at [178, 270] on span "**********" at bounding box center [241, 283] width 270 height 27
type input "**"
click at [298, 269] on h2 "**********" at bounding box center [251, 284] width 290 height 30
drag, startPoint x: 642, startPoint y: 197, endPoint x: 336, endPoint y: 200, distance: 306.2
click at [642, 197] on icon "Confirm" at bounding box center [643, 198] width 9 height 9
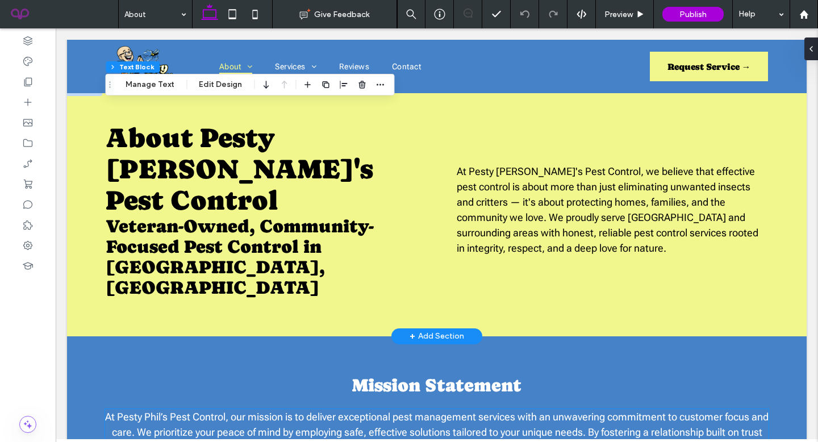
scroll to position [0, 0]
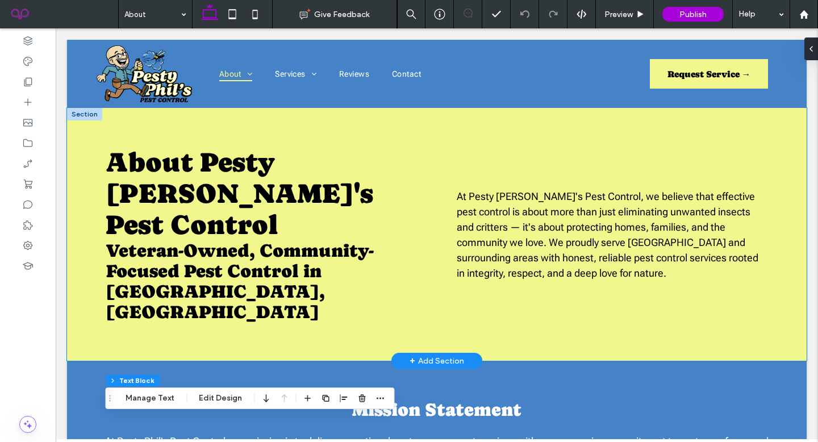
click at [286, 240] on span "Veteran-Owned, Community-Focused Pest Control in Hot Springs Village, AR" at bounding box center [240, 281] width 268 height 82
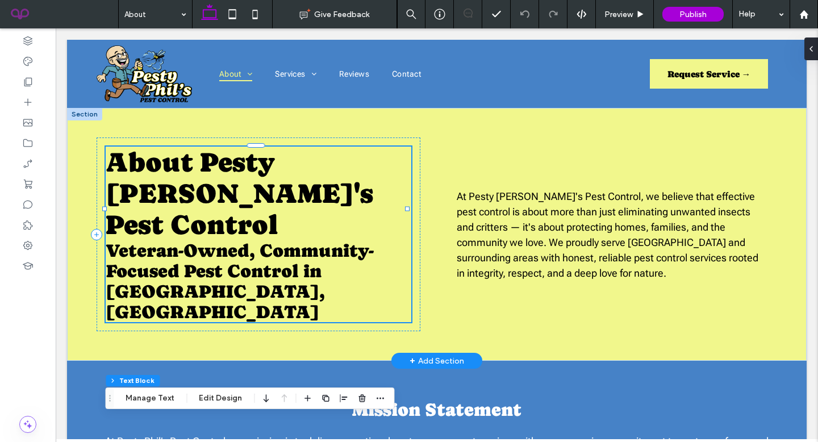
click at [286, 238] on div "About Pesty Phil's Pest Control Veteran-Owned, Community-Focused Pest Control i…" at bounding box center [259, 235] width 306 height 176
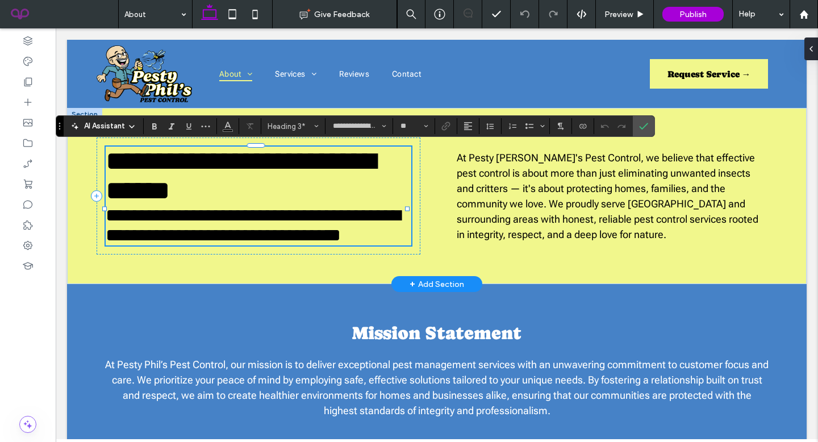
click at [282, 239] on span "**********" at bounding box center [253, 225] width 295 height 38
type input "**"
click at [197, 183] on span "**********" at bounding box center [241, 176] width 270 height 56
click at [642, 117] on span "Confirm" at bounding box center [641, 126] width 5 height 20
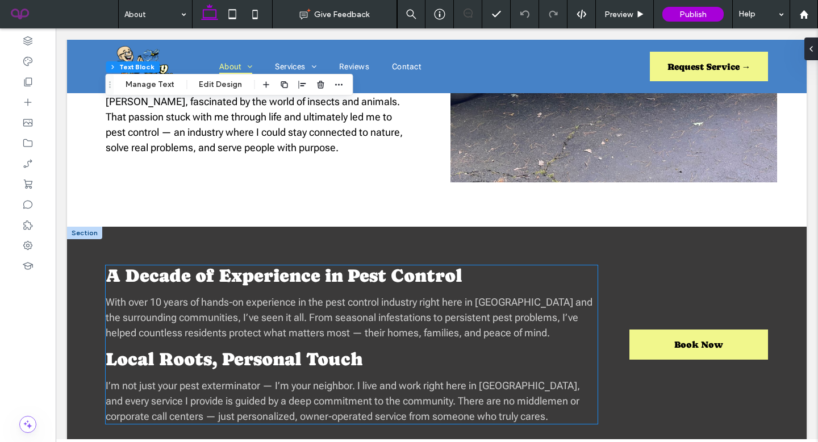
scroll to position [739, 0]
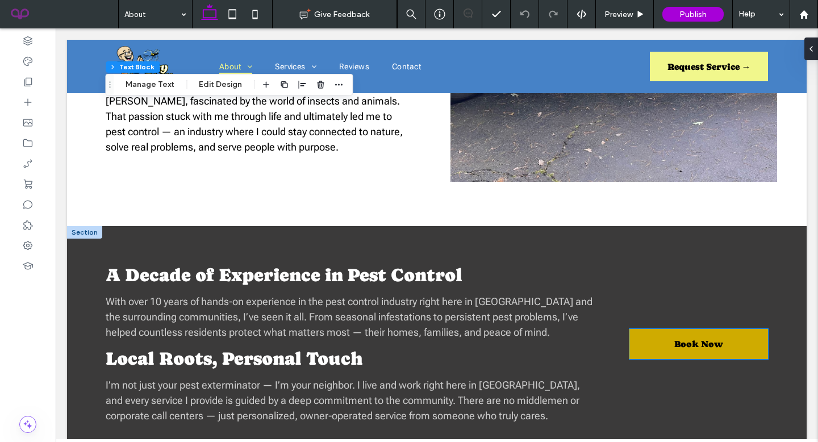
click at [686, 329] on link "Book Now" at bounding box center [698, 344] width 138 height 30
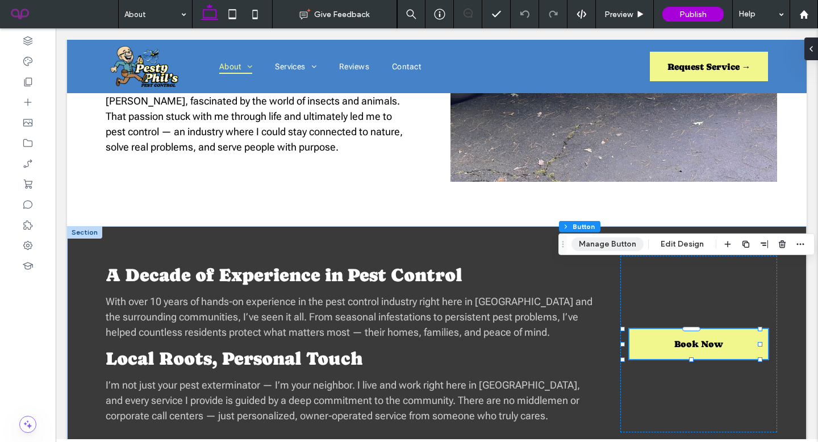
click at [597, 248] on button "Manage Button" at bounding box center [607, 244] width 72 height 14
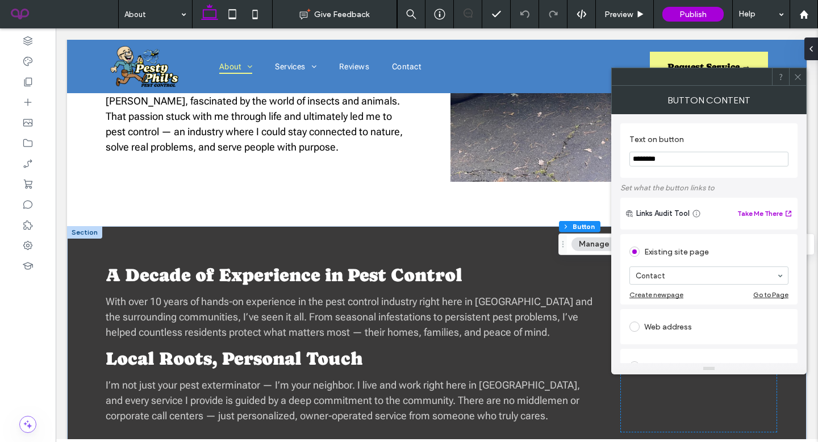
click at [795, 80] on icon at bounding box center [798, 77] width 9 height 9
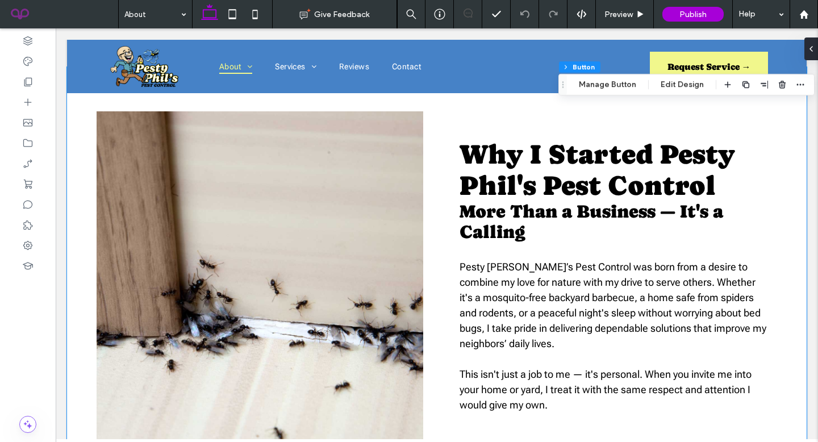
scroll to position [1366, 0]
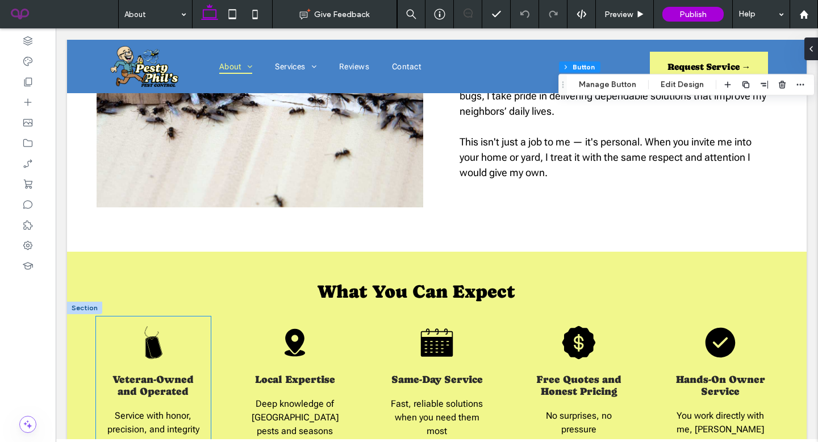
click at [153, 327] on icon at bounding box center [153, 343] width 18 height 32
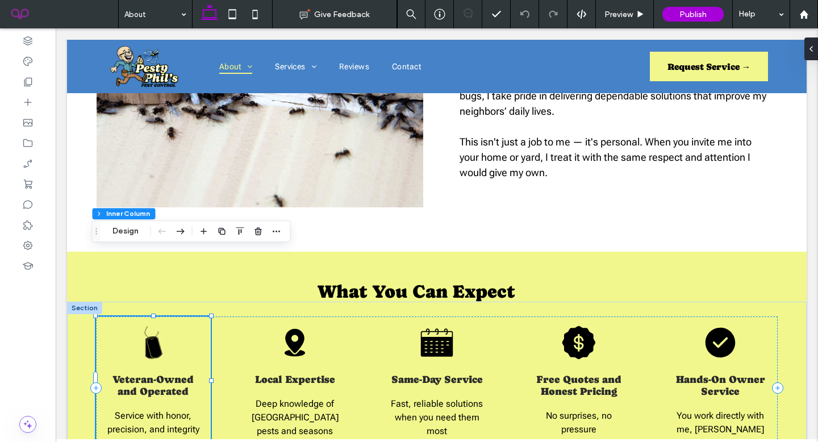
click at [153, 327] on icon at bounding box center [153, 343] width 18 height 32
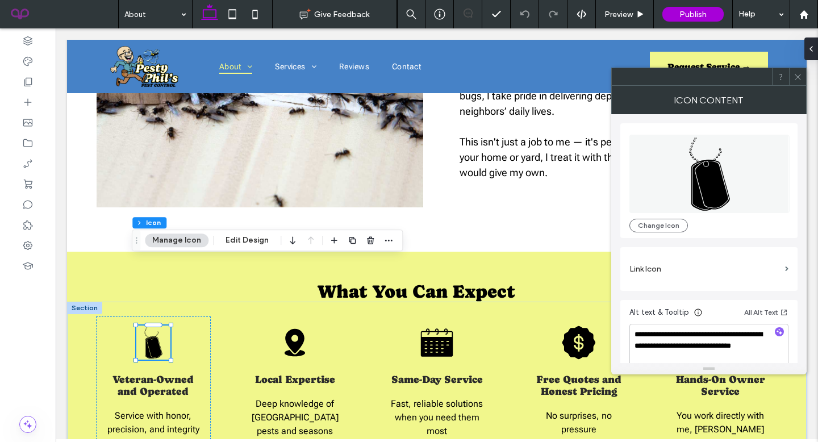
click at [800, 77] on icon at bounding box center [798, 77] width 9 height 9
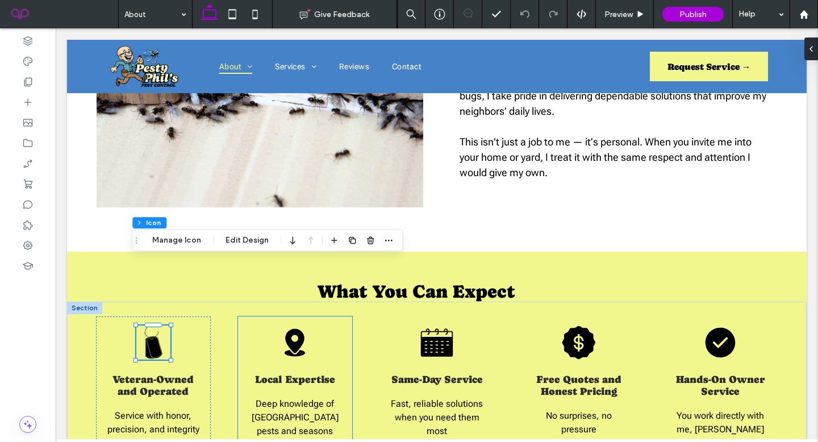
click at [286, 329] on icon at bounding box center [295, 343] width 20 height 28
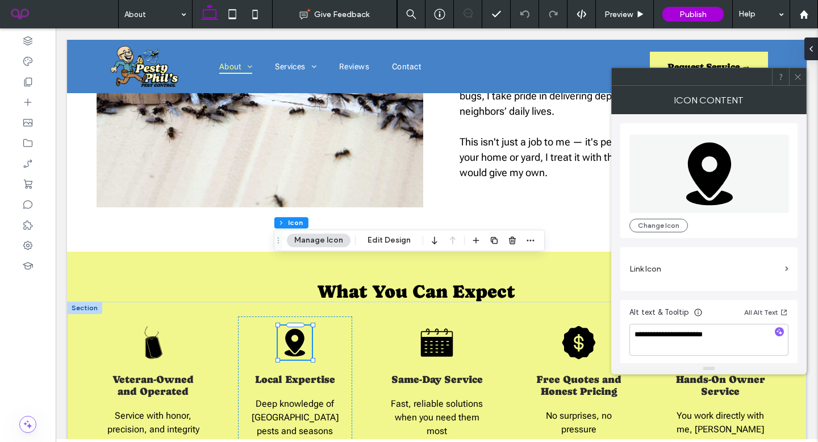
click at [796, 80] on icon at bounding box center [798, 77] width 9 height 9
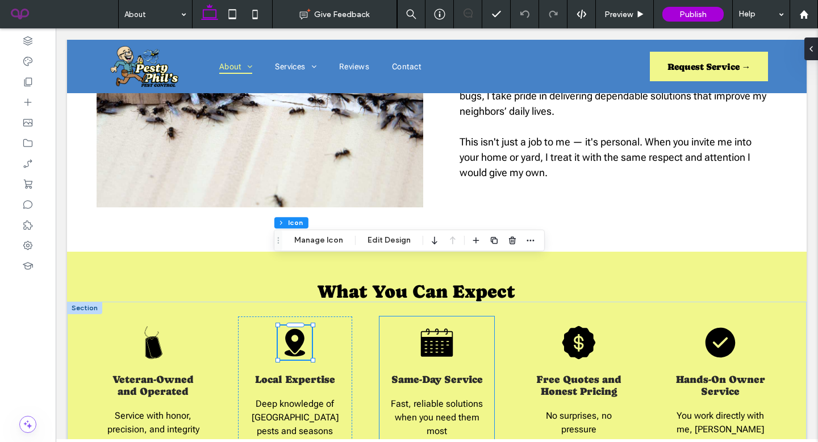
click at [428, 329] on icon at bounding box center [437, 343] width 32 height 28
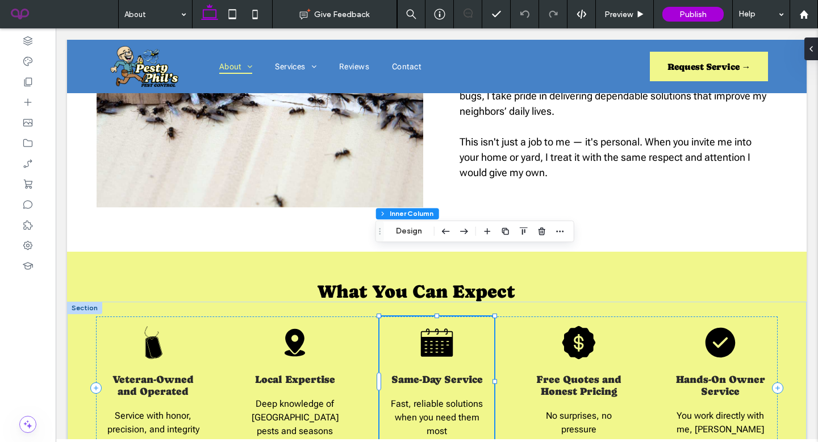
click at [428, 329] on icon at bounding box center [437, 343] width 32 height 28
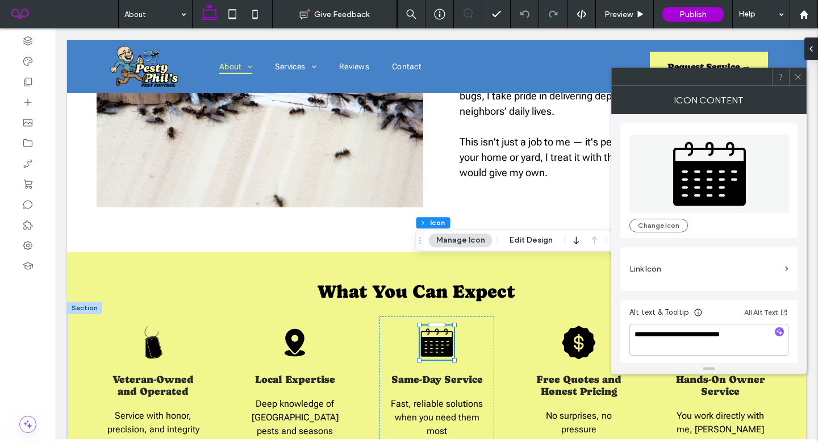
click at [794, 78] on icon at bounding box center [798, 77] width 9 height 9
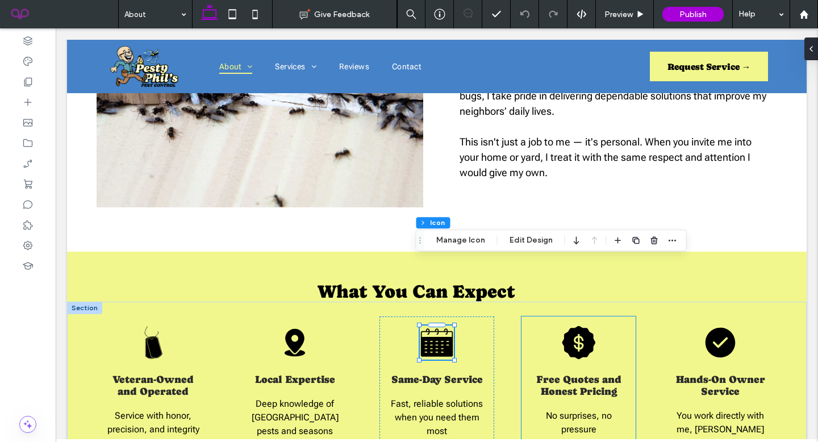
click at [578, 326] on icon "A black badge with a white dollar sign in the center, indicating value or prici…" at bounding box center [579, 343] width 34 height 34
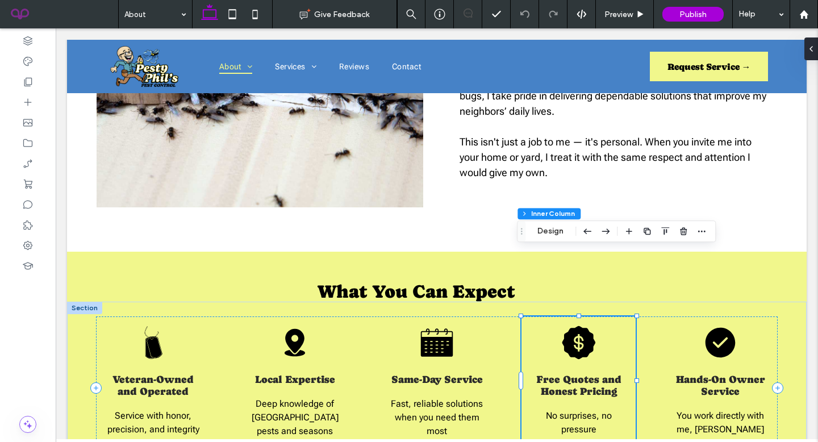
click at [578, 326] on icon "A black badge with a white dollar sign in the center, indicating value or prici…" at bounding box center [579, 343] width 34 height 34
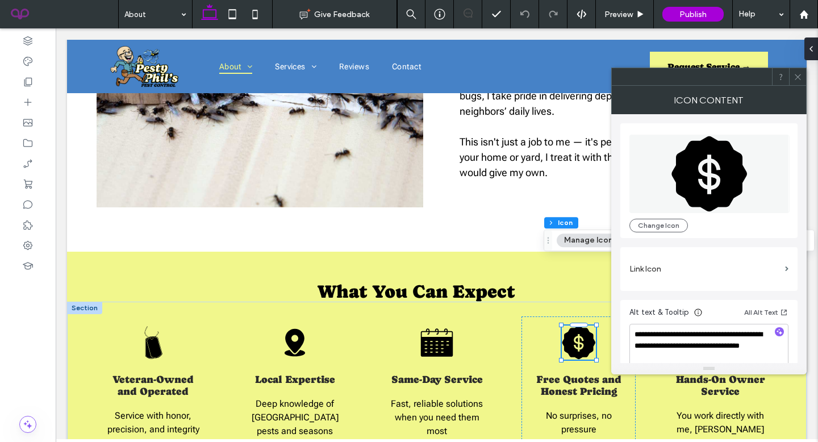
click at [797, 77] on use at bounding box center [798, 77] width 6 height 6
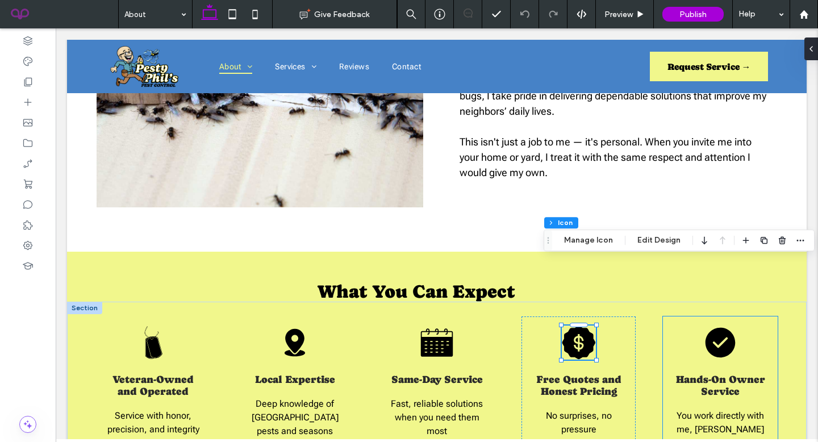
click at [721, 328] on icon at bounding box center [721, 343] width 30 height 30
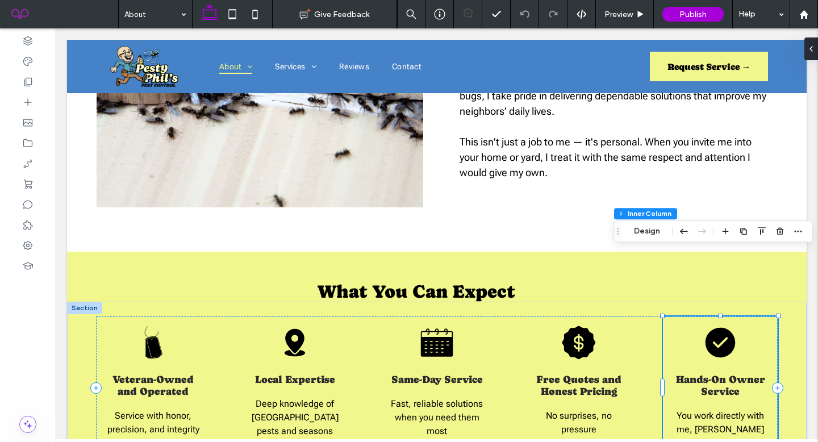
click at [721, 328] on icon at bounding box center [721, 343] width 30 height 30
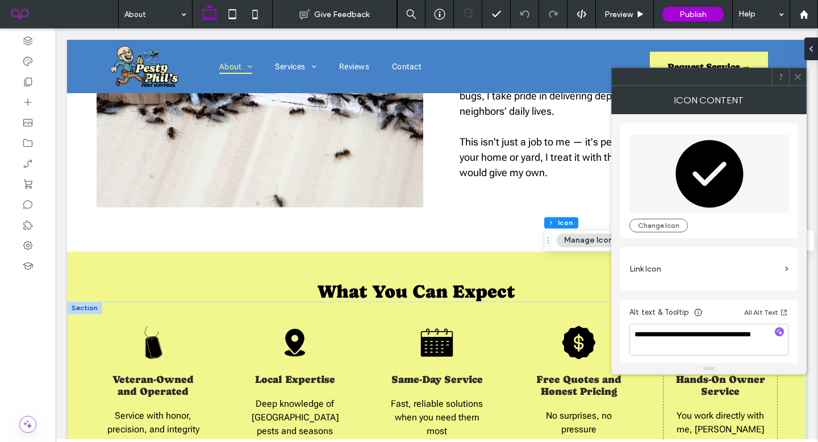
click at [794, 77] on icon at bounding box center [798, 77] width 9 height 9
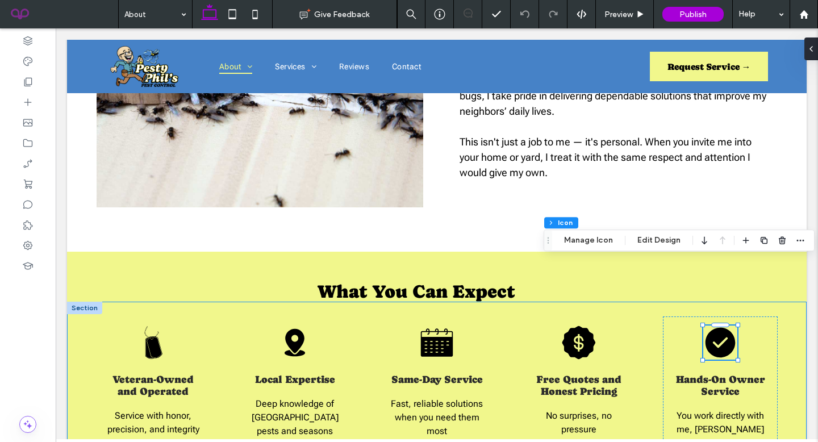
click at [783, 340] on div "Black and white illustration of two overlapping dog tags, hanging from a chain.…" at bounding box center [437, 395] width 740 height 187
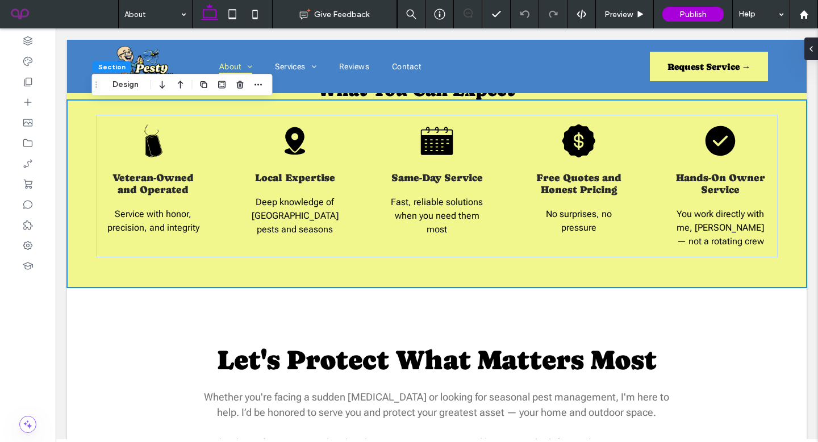
scroll to position [1679, 0]
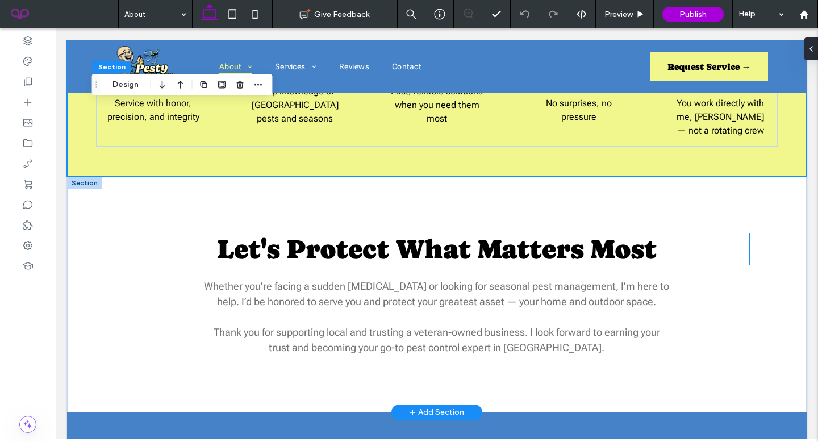
click at [522, 233] on span "Let's Protect What Matters Most" at bounding box center [437, 248] width 440 height 31
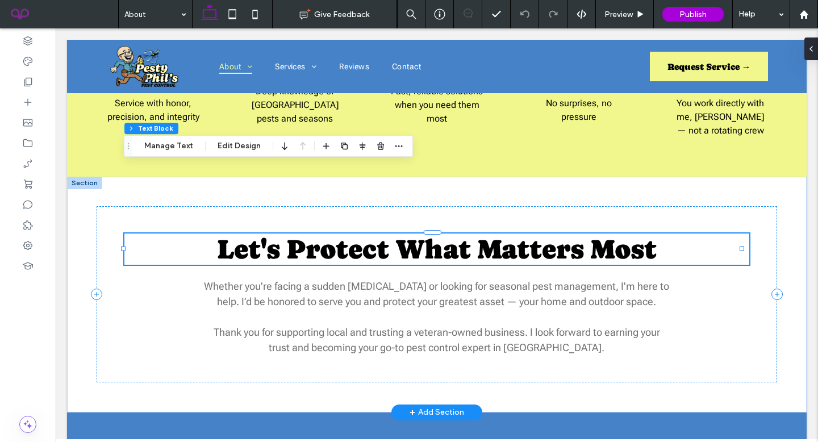
click at [522, 233] on span "Let's Protect What Matters Most" at bounding box center [437, 248] width 440 height 31
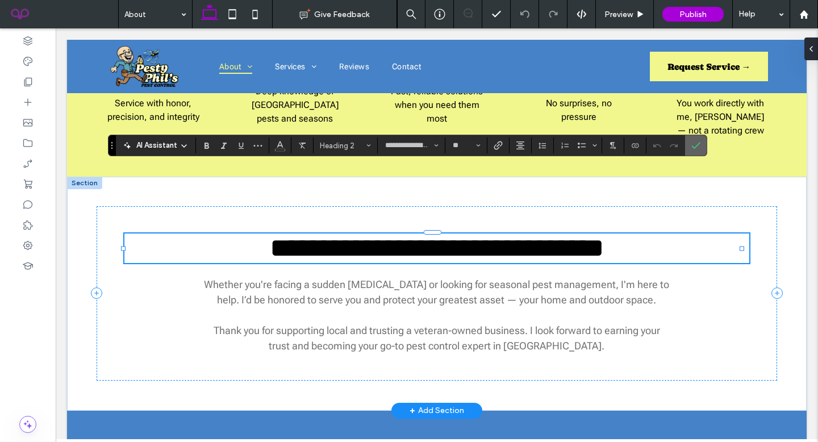
click at [698, 141] on icon "Confirm" at bounding box center [695, 145] width 9 height 9
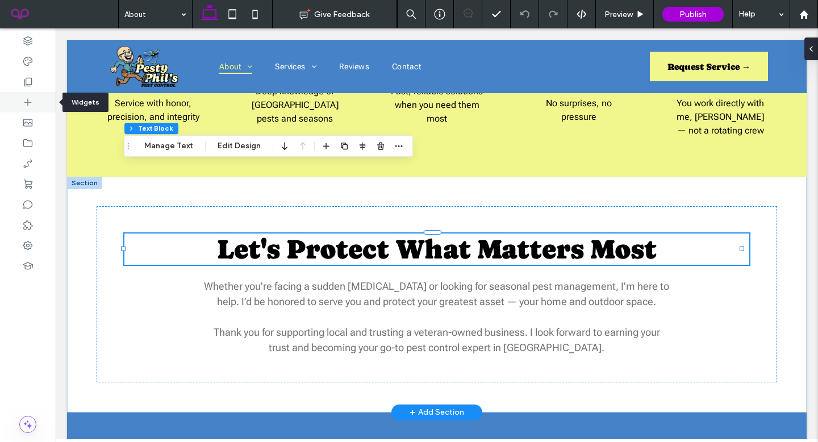
click at [9, 101] on div at bounding box center [28, 102] width 56 height 20
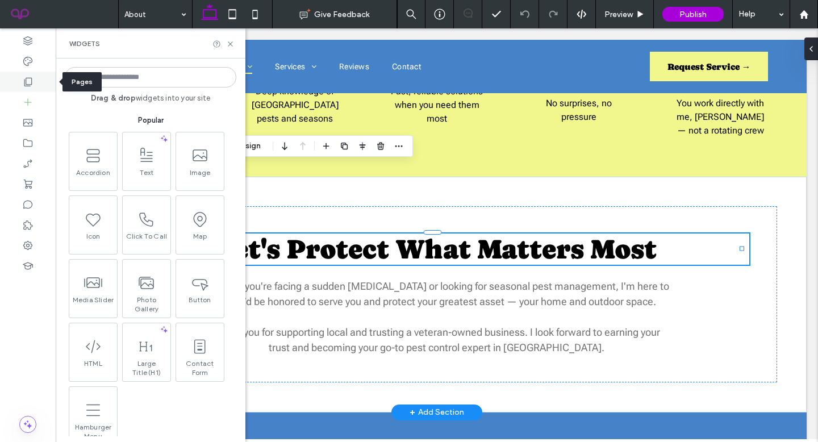
click at [15, 85] on div at bounding box center [28, 82] width 56 height 20
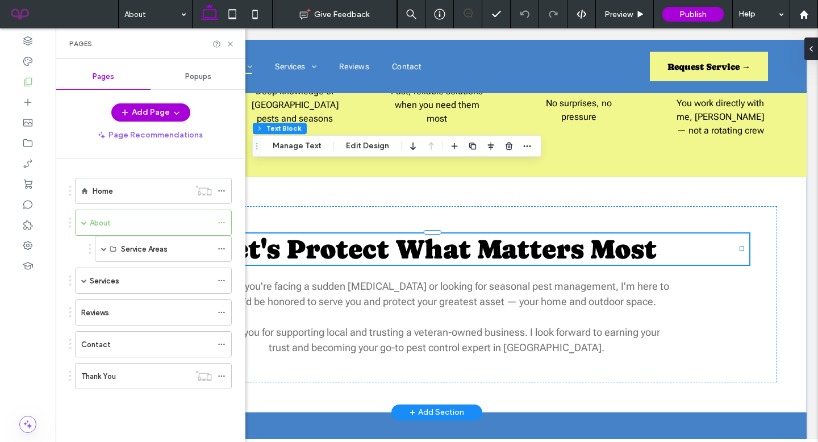
click at [135, 252] on label "Service Areas" at bounding box center [144, 249] width 47 height 20
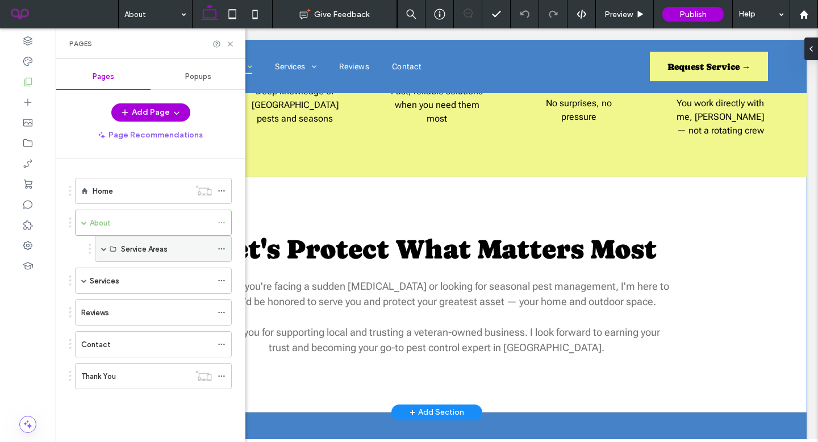
click at [103, 251] on span at bounding box center [104, 249] width 6 height 6
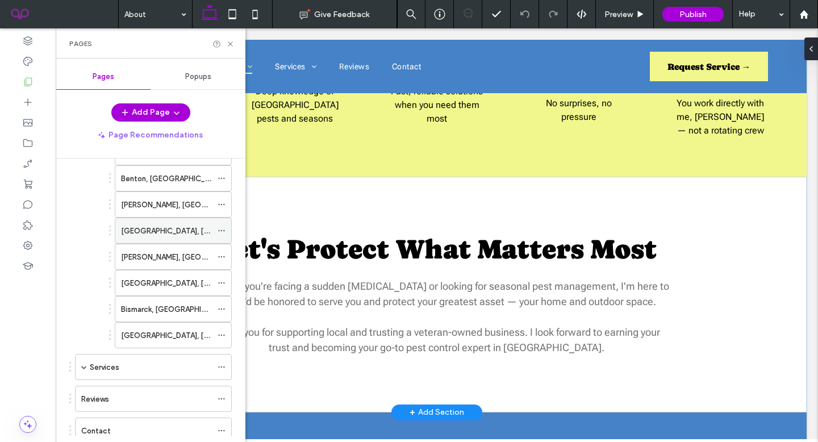
scroll to position [98, 0]
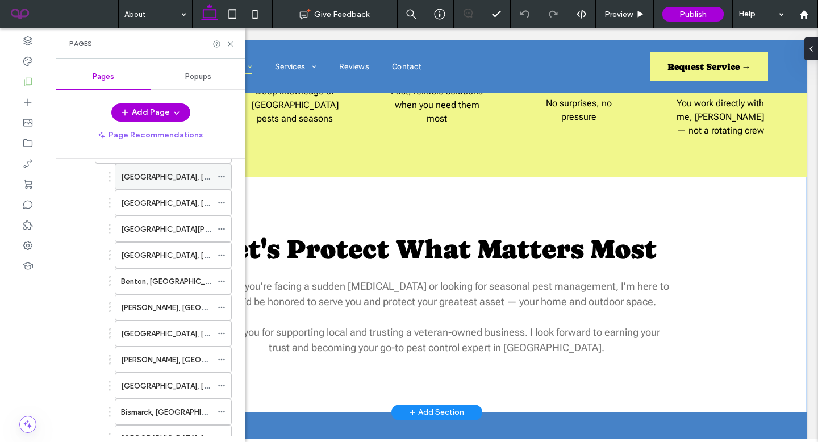
click at [153, 177] on label "Hot Springs Village, AR" at bounding box center [199, 177] width 156 height 20
click at [232, 46] on icon at bounding box center [230, 44] width 9 height 9
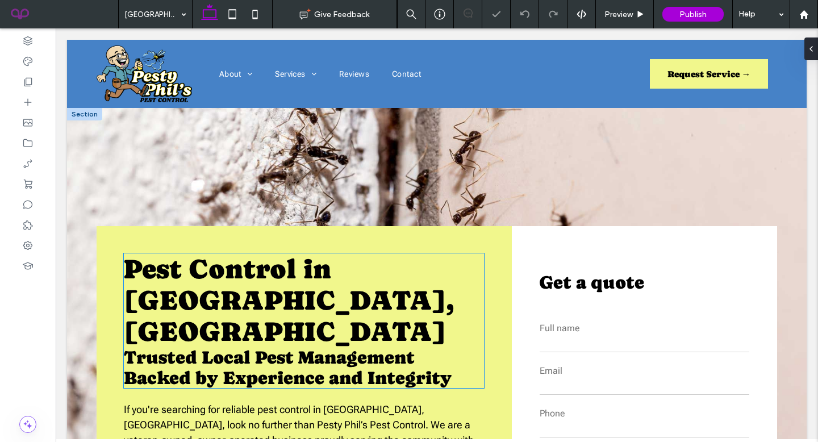
click at [310, 272] on span "Pest Control in Hot Springs Village, AR" at bounding box center [289, 300] width 330 height 94
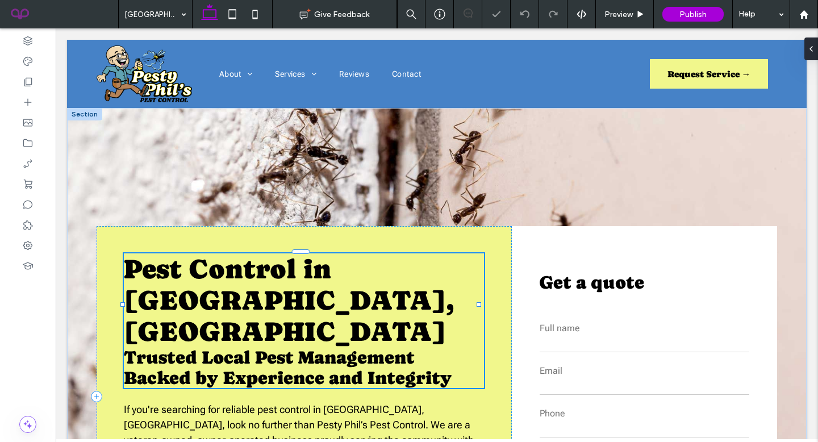
click at [310, 272] on div "Pest Control in Hot Springs Village, AR Trusted Local Pest Management Backed by…" at bounding box center [304, 320] width 360 height 135
type input "**********"
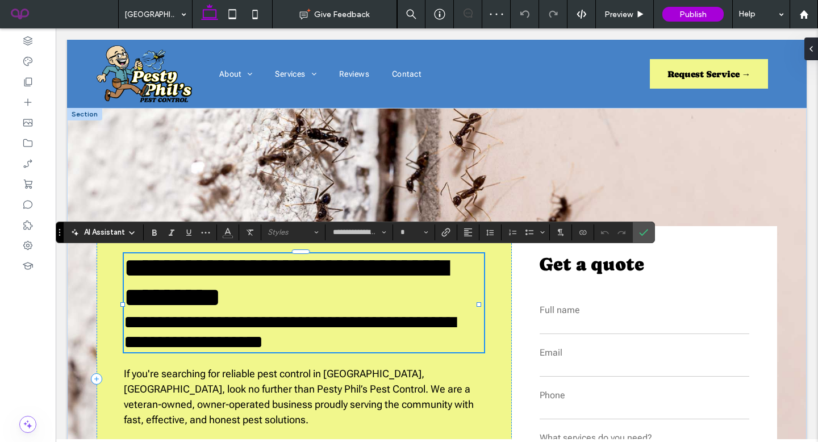
click at [282, 274] on span "**********" at bounding box center [286, 283] width 324 height 56
type input "**"
click at [296, 328] on span "**********" at bounding box center [290, 332] width 332 height 38
click at [643, 235] on icon "Confirm" at bounding box center [643, 232] width 9 height 9
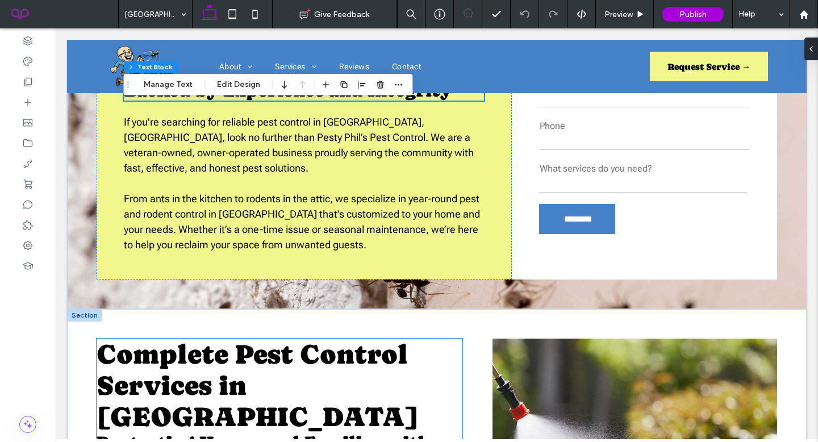
click at [208, 345] on span "Complete Pest Control Services in Hot Springs Village" at bounding box center [258, 386] width 322 height 94
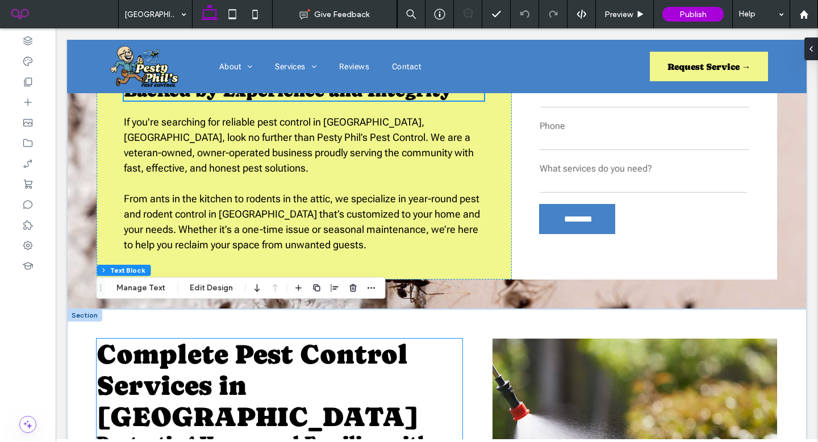
click at [208, 345] on div "Complete Pest Control Services in Hot Springs Village Protecting Homes and Fami…" at bounding box center [280, 406] width 366 height 135
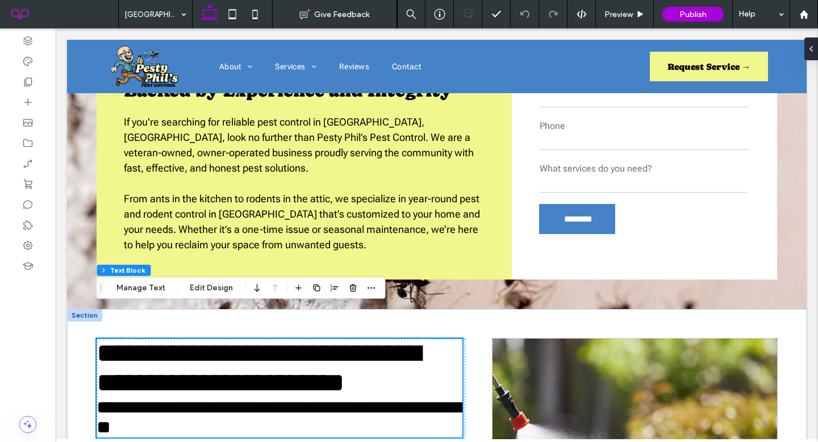
scroll to position [427, 0]
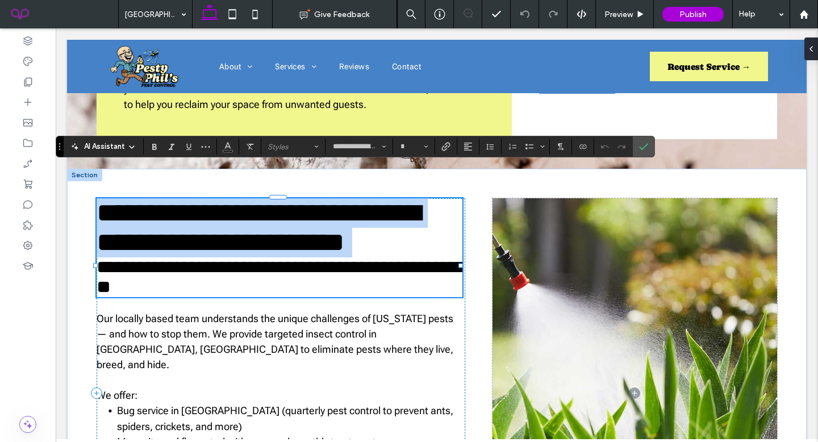
click at [220, 216] on span "**********" at bounding box center [259, 227] width 324 height 56
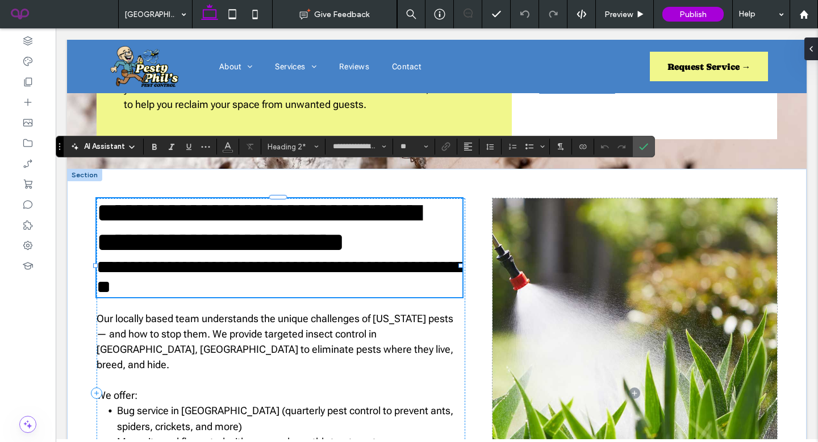
type input "**"
click at [148, 274] on span "**********" at bounding box center [281, 277] width 369 height 38
click at [643, 138] on span "Confirm" at bounding box center [641, 146] width 5 height 20
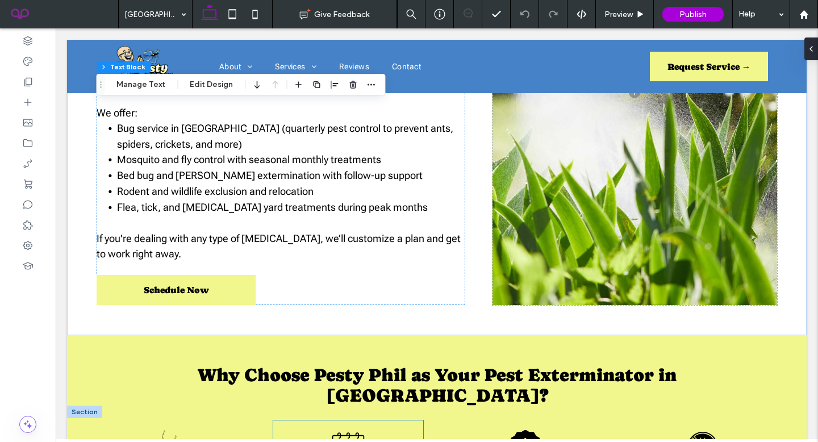
scroll to position [756, 0]
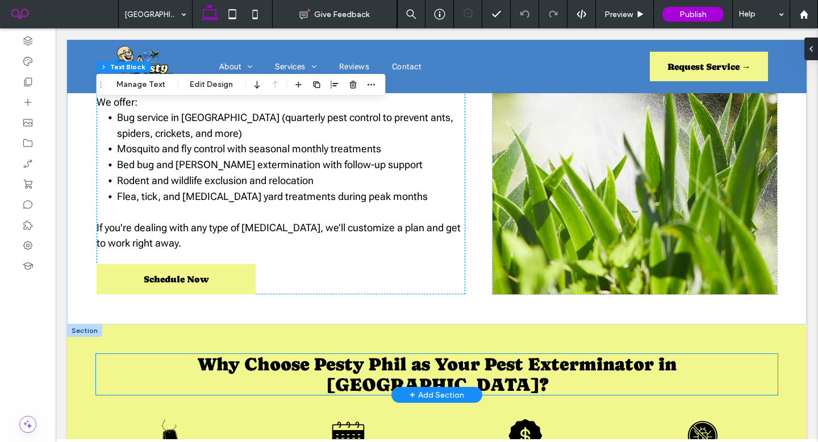
click at [413, 354] on span "Why Choose Pesty Phil as Your Pest Exterminator in Hot Springs Village?" at bounding box center [437, 374] width 479 height 41
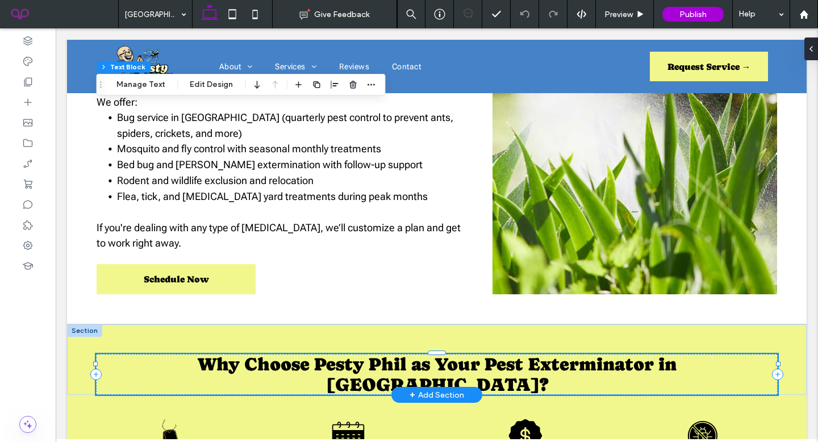
click at [413, 354] on span "Why Choose Pesty Phil as Your Pest Exterminator in Hot Springs Village?" at bounding box center [437, 374] width 479 height 41
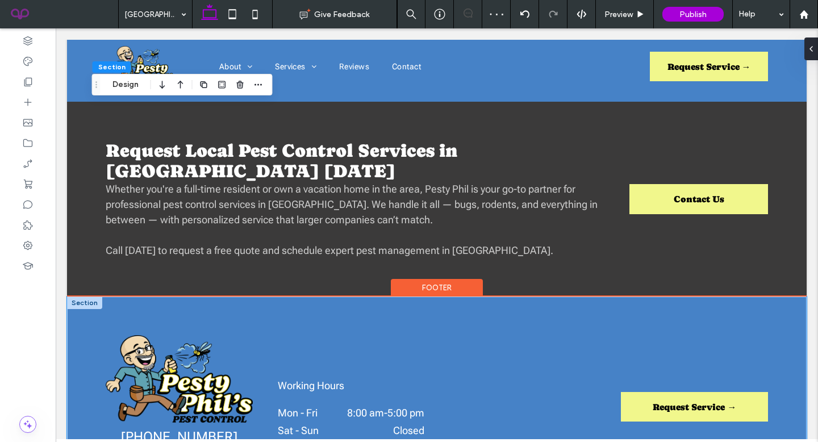
scroll to position [1320, 0]
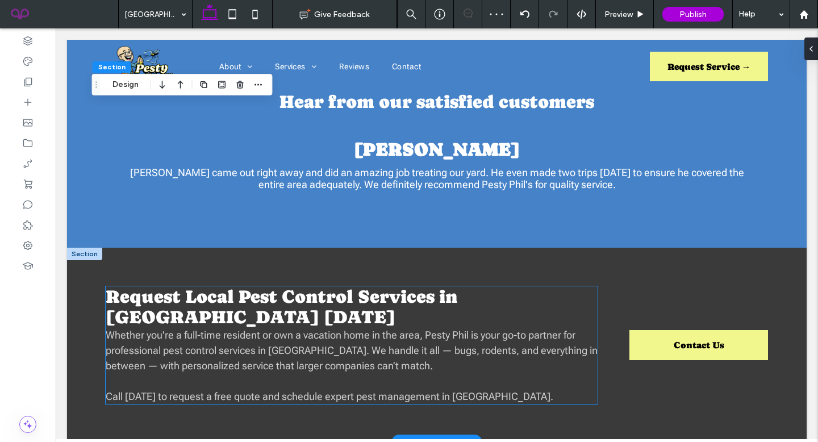
click at [222, 286] on span "Request Local Pest Control Services in [GEOGRAPHIC_DATA] [DATE]" at bounding box center [282, 306] width 352 height 41
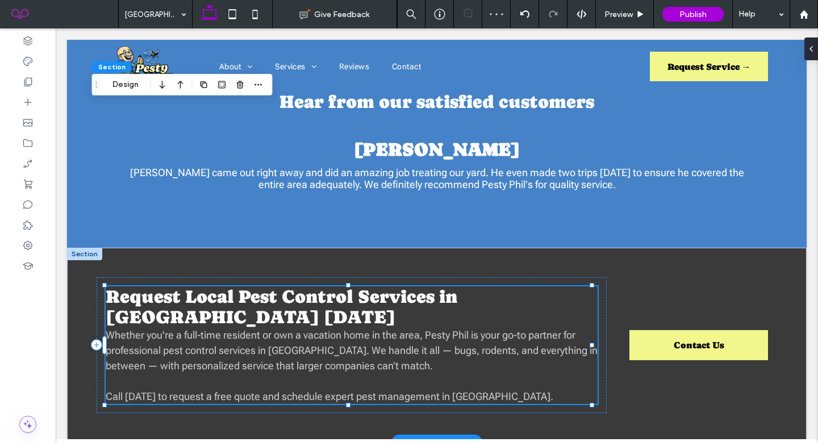
click at [222, 286] on span "Request Local Pest Control Services in [GEOGRAPHIC_DATA] [DATE]" at bounding box center [282, 306] width 352 height 41
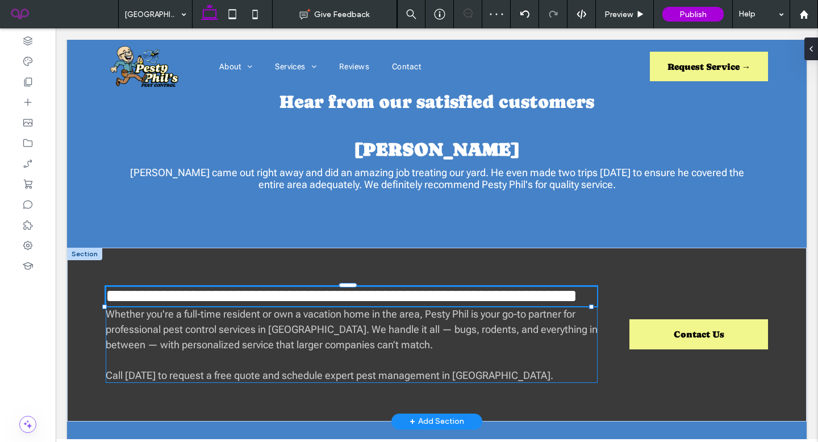
type input "**********"
type input "**"
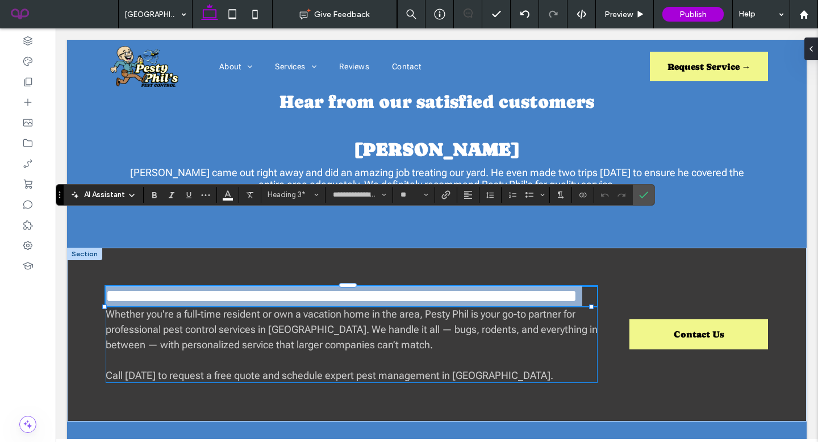
click at [335, 287] on span "**********" at bounding box center [342, 296] width 472 height 18
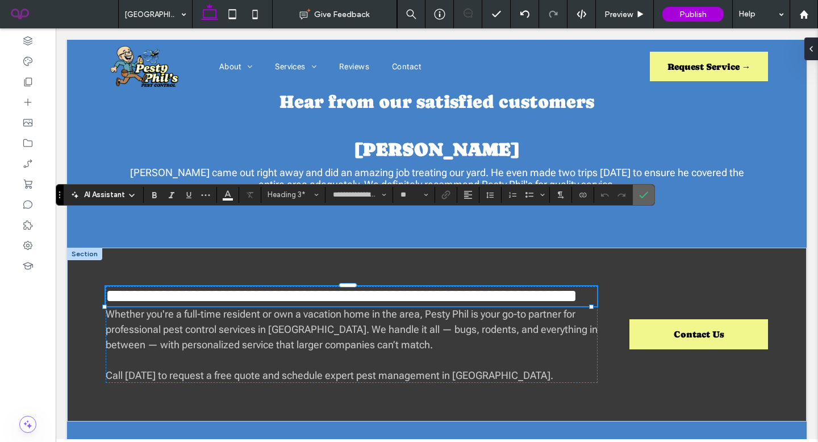
click at [648, 193] on icon "Confirm" at bounding box center [643, 194] width 9 height 9
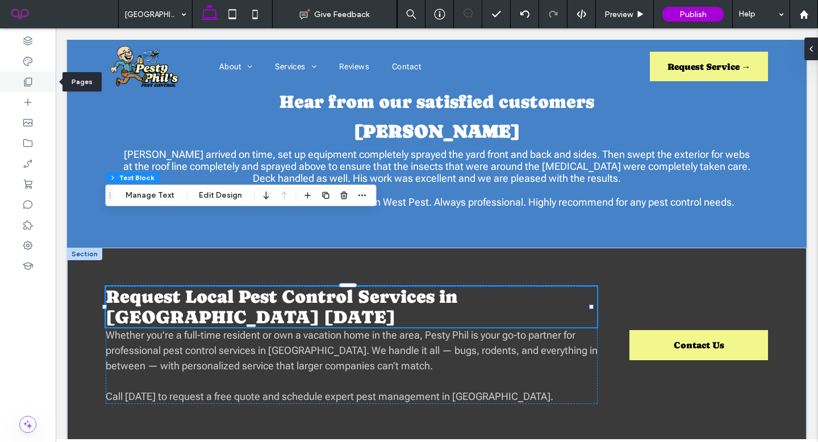
click at [34, 77] on div at bounding box center [28, 82] width 56 height 20
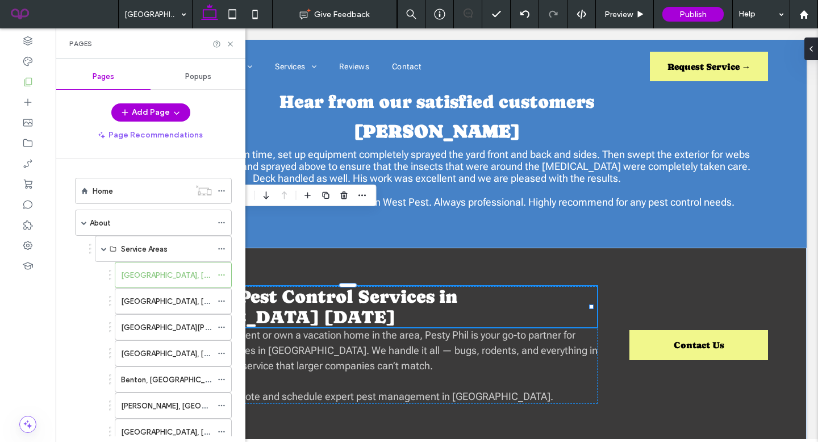
click at [168, 176] on div "Home About Service Areas [GEOGRAPHIC_DATA], [GEOGRAPHIC_DATA], [GEOGRAPHIC_DATA…" at bounding box center [146, 424] width 171 height 504
click at [160, 201] on div "Home" at bounding box center [141, 190] width 97 height 25
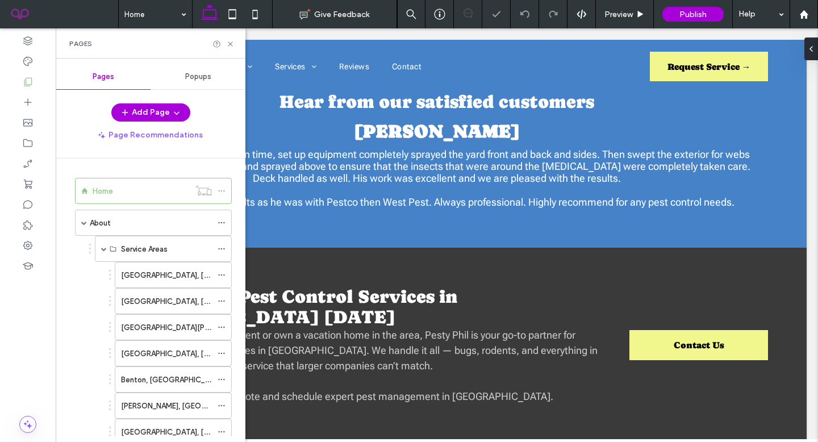
click at [231, 43] on icon at bounding box center [230, 44] width 9 height 9
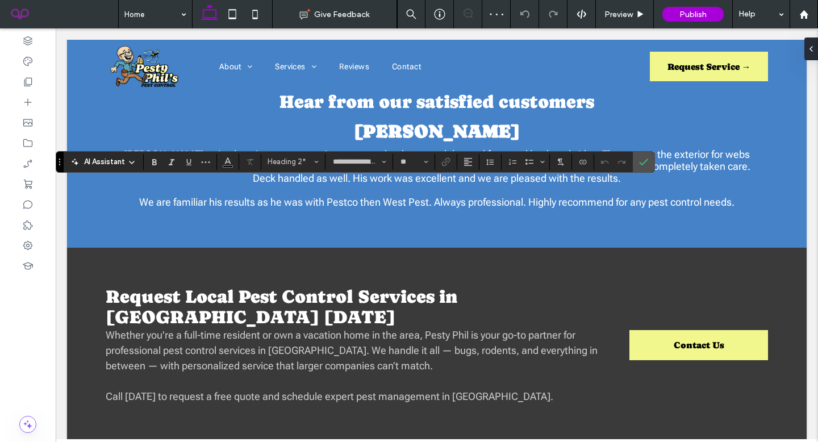
type input "**"
click at [646, 165] on icon "Confirm" at bounding box center [643, 161] width 9 height 9
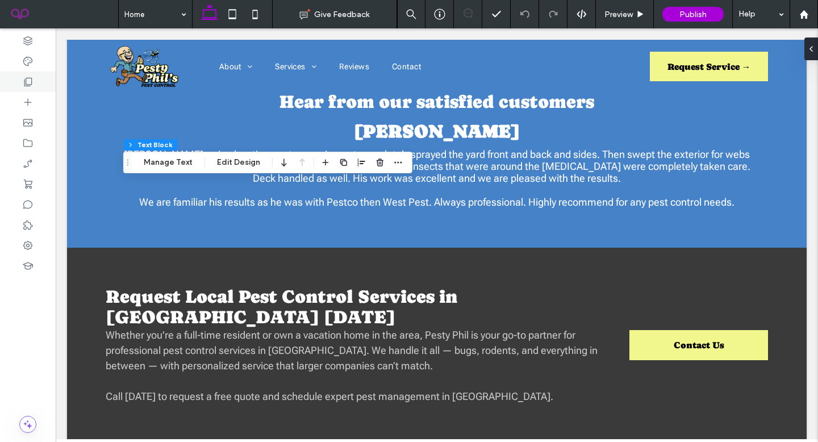
drag, startPoint x: 168, startPoint y: 176, endPoint x: 18, endPoint y: 80, distance: 178.2
click at [18, 80] on div at bounding box center [28, 82] width 56 height 20
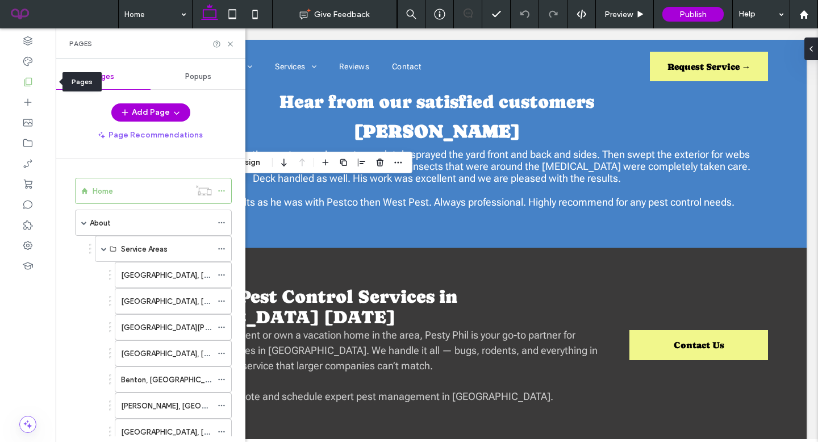
click at [131, 272] on label "[GEOGRAPHIC_DATA], [GEOGRAPHIC_DATA]" at bounding box center [199, 275] width 156 height 20
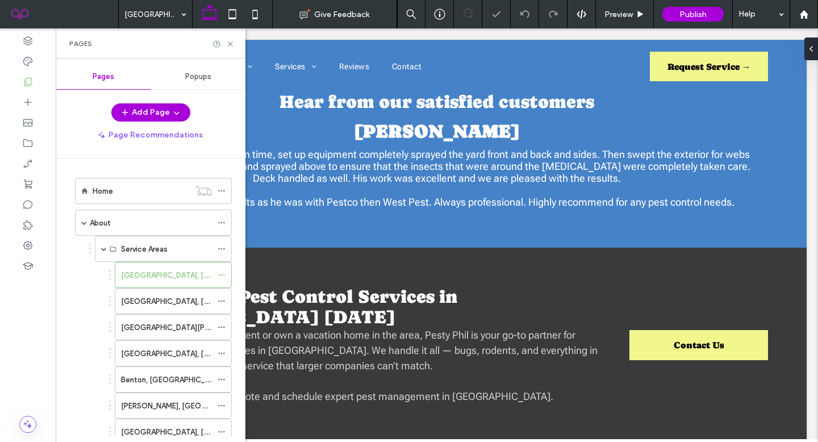
click at [180, 311] on div "[GEOGRAPHIC_DATA], [GEOGRAPHIC_DATA]" at bounding box center [166, 301] width 91 height 25
click at [230, 43] on div at bounding box center [409, 221] width 818 height 442
drag, startPoint x: 18, startPoint y: 80, endPoint x: 231, endPoint y: 46, distance: 216.3
click at [231, 46] on icon at bounding box center [230, 44] width 9 height 9
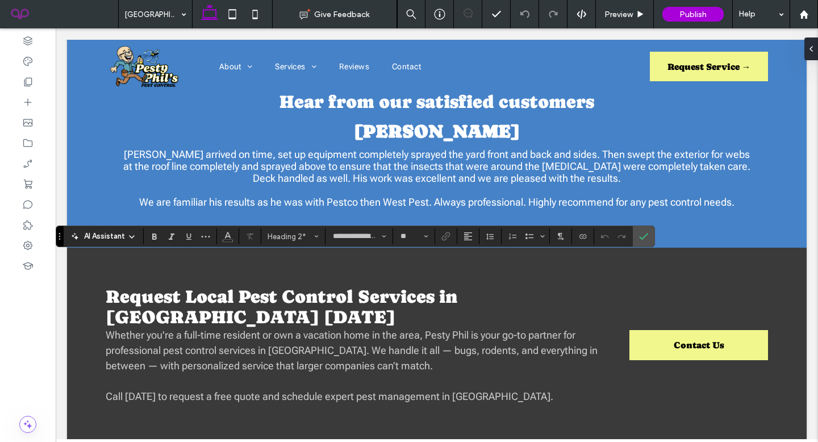
type input "**"
click at [648, 240] on label "Confirm" at bounding box center [643, 236] width 17 height 20
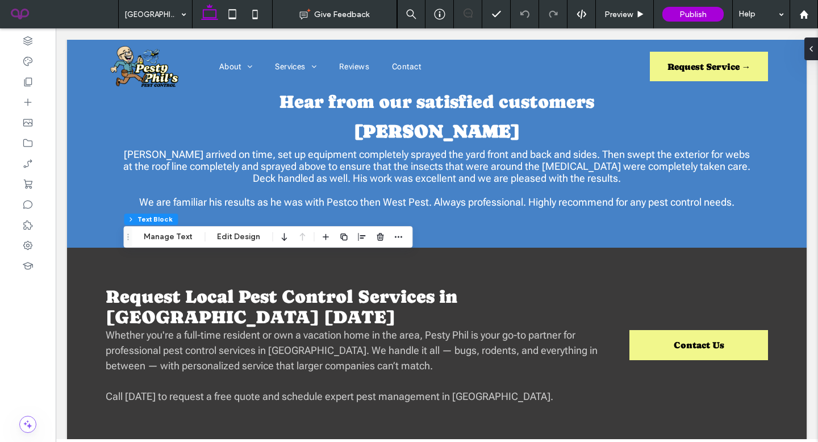
click at [15, 81] on div at bounding box center [28, 82] width 56 height 20
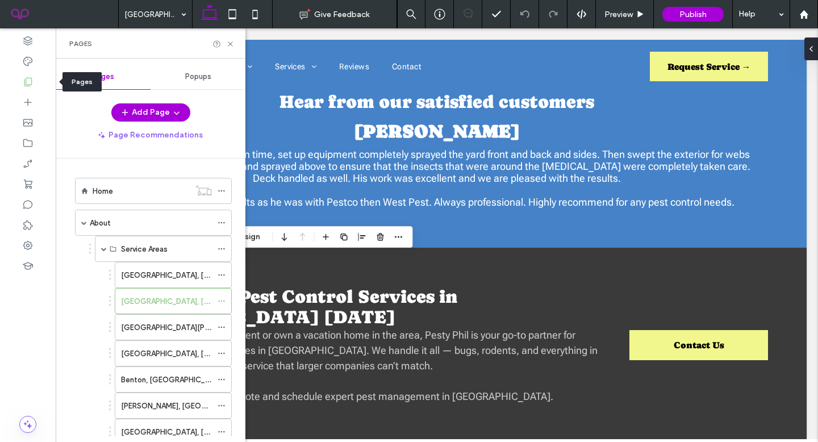
scroll to position [2, 0]
click at [170, 327] on label "[GEOGRAPHIC_DATA][PERSON_NAME], [GEOGRAPHIC_DATA]" at bounding box center [227, 325] width 213 height 20
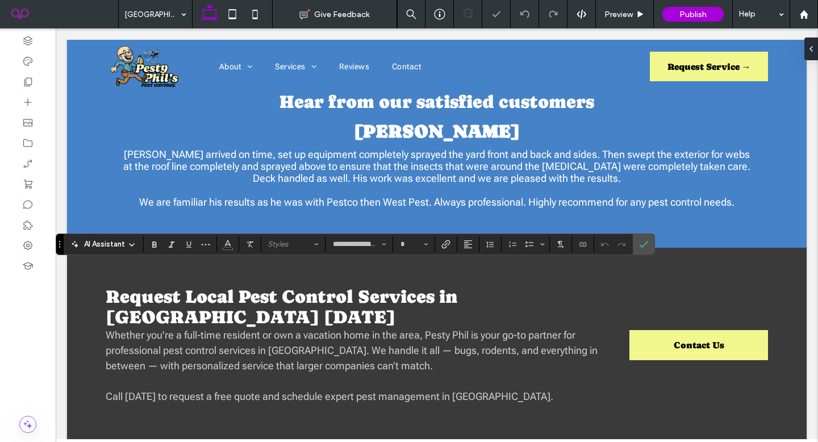
type input "**"
drag, startPoint x: 231, startPoint y: 46, endPoint x: 644, endPoint y: 243, distance: 457.6
click at [644, 243] on icon "Confirm" at bounding box center [643, 244] width 9 height 9
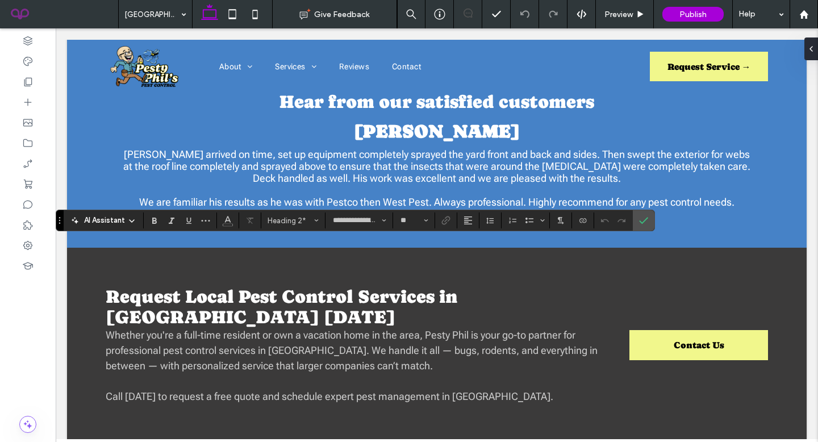
type input "**"
click at [644, 222] on use "Confirm" at bounding box center [644, 221] width 9 height 7
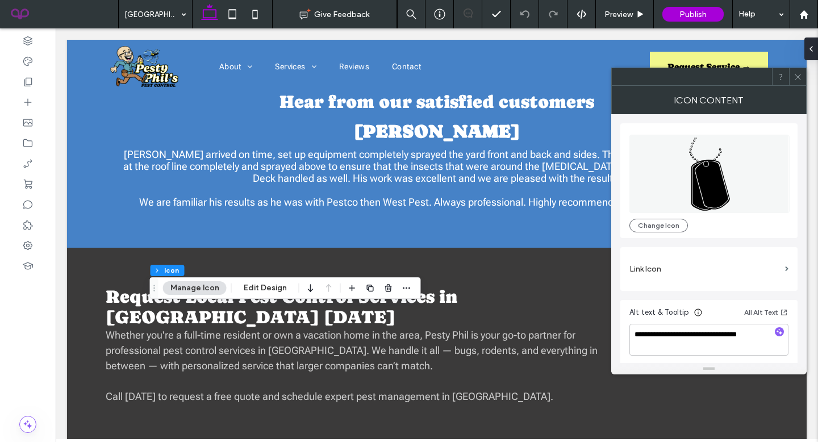
click at [800, 73] on icon at bounding box center [798, 77] width 9 height 9
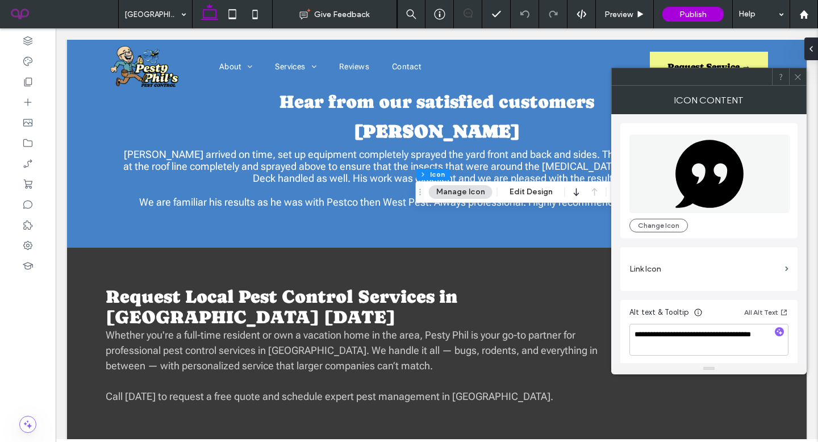
drag, startPoint x: 644, startPoint y: 243, endPoint x: 800, endPoint y: 80, distance: 225.8
click at [800, 80] on icon at bounding box center [798, 77] width 9 height 9
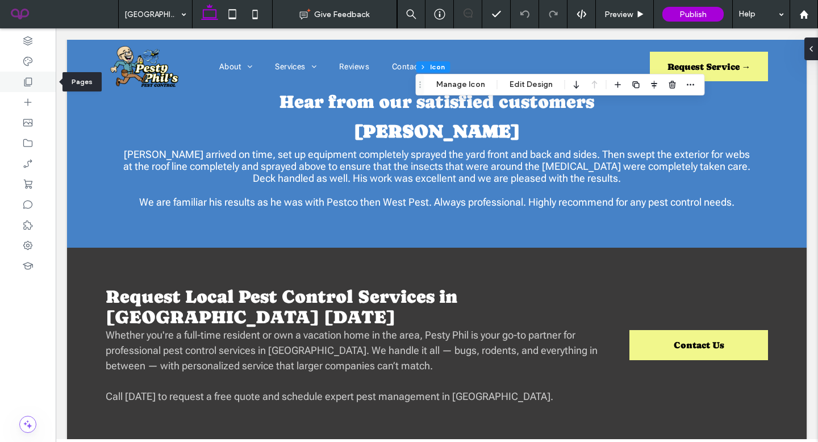
click at [37, 77] on div at bounding box center [28, 82] width 56 height 20
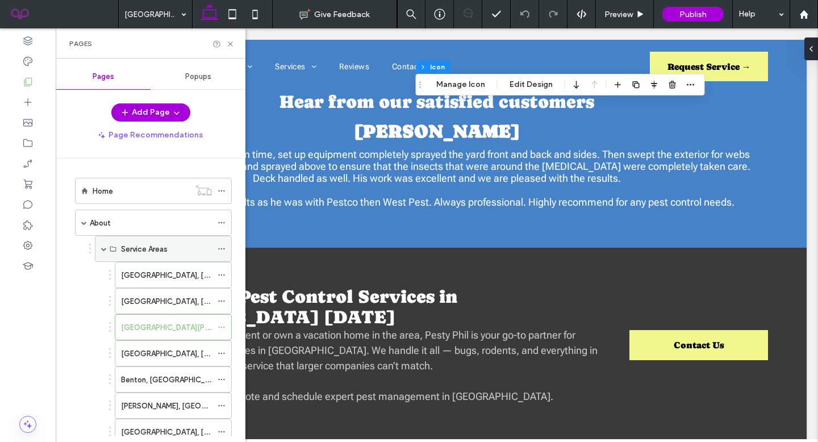
click at [103, 248] on span at bounding box center [104, 249] width 6 height 6
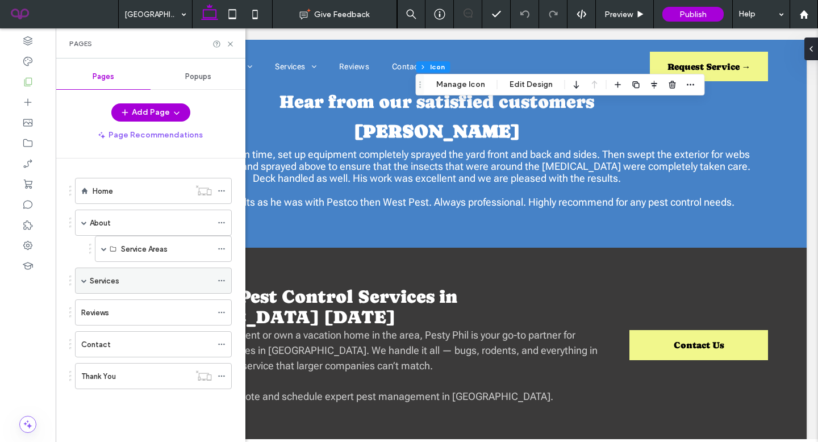
click at [141, 285] on div "Services" at bounding box center [151, 281] width 122 height 12
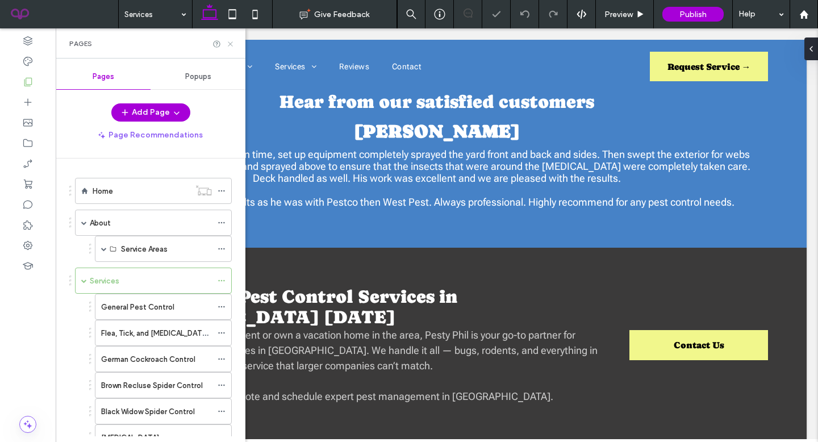
click at [231, 45] on icon at bounding box center [230, 44] width 9 height 9
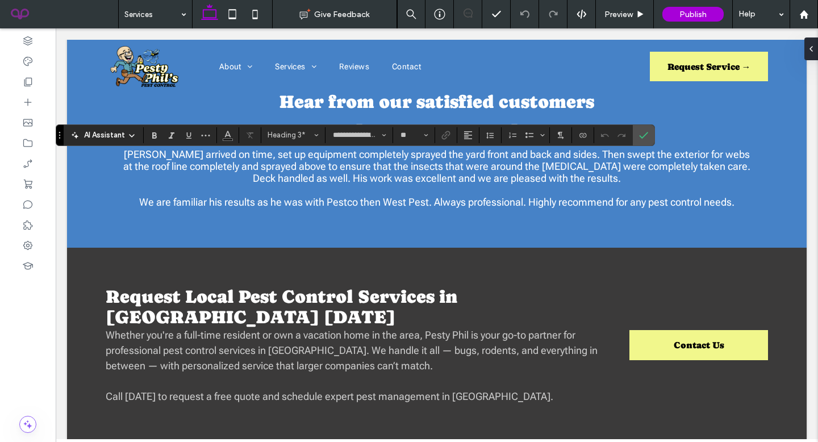
type input "**"
click at [637, 136] on label "Confirm" at bounding box center [643, 135] width 17 height 20
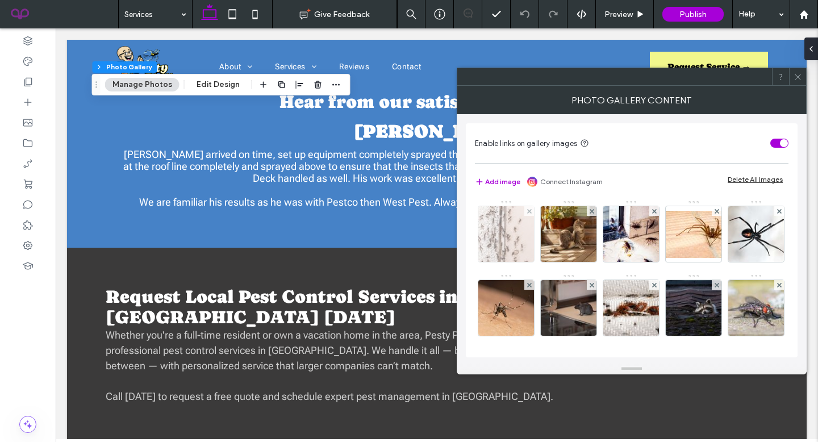
click at [512, 215] on img at bounding box center [507, 234] width 84 height 56
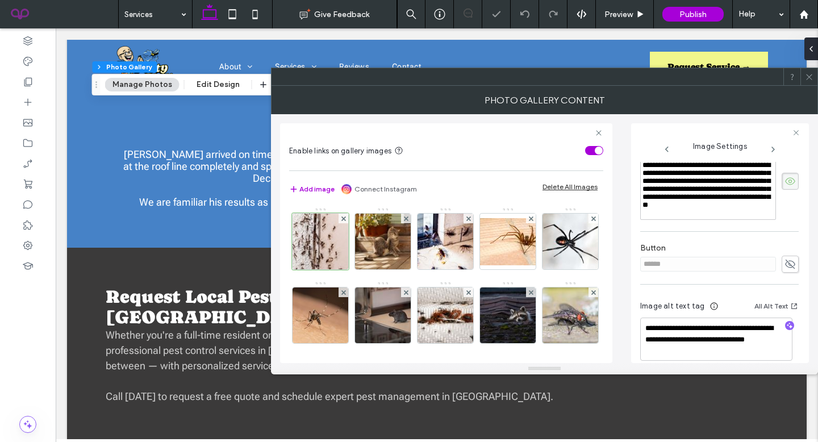
scroll to position [372, 0]
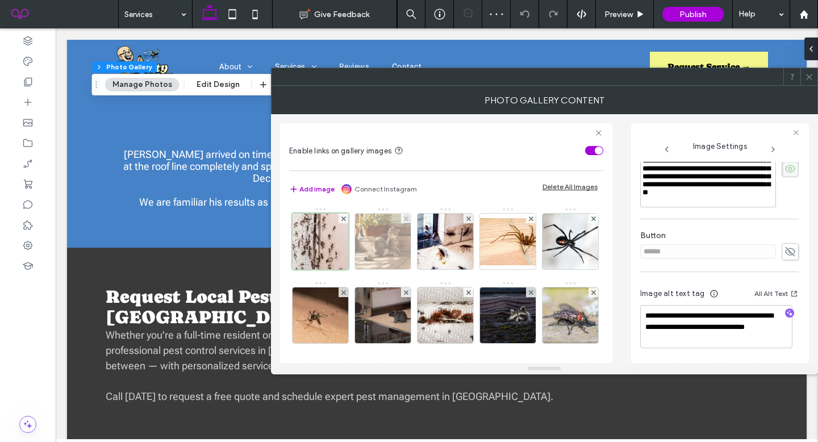
click at [378, 249] on img at bounding box center [383, 242] width 84 height 56
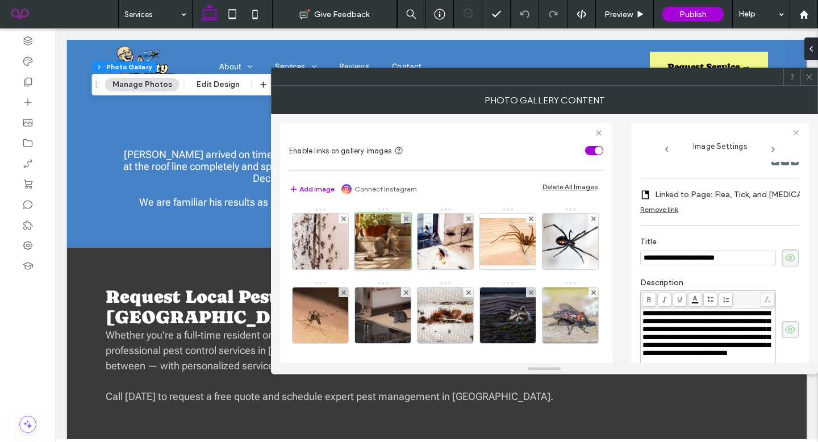
scroll to position [372, 0]
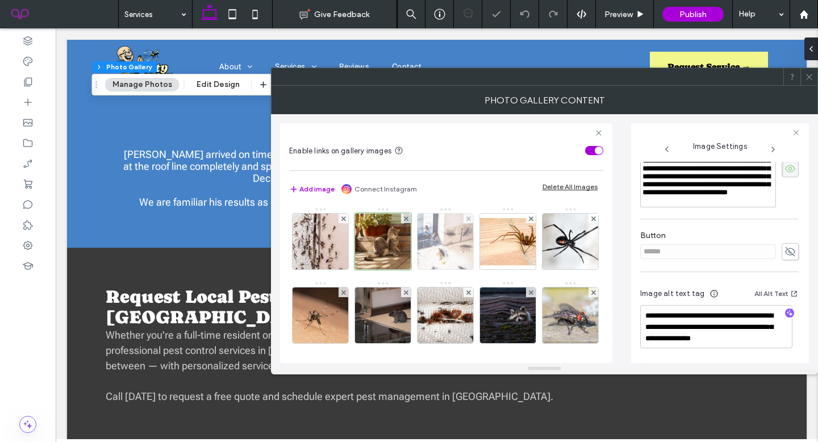
click at [436, 244] on img at bounding box center [446, 242] width 84 height 56
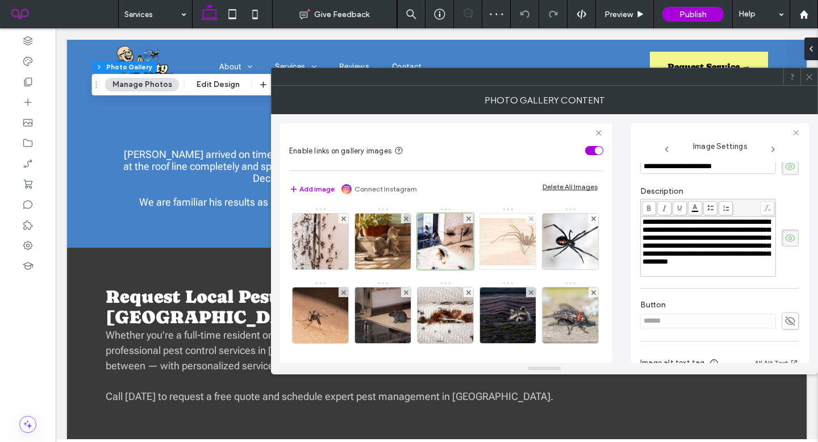
click at [514, 251] on img at bounding box center [507, 241] width 91 height 47
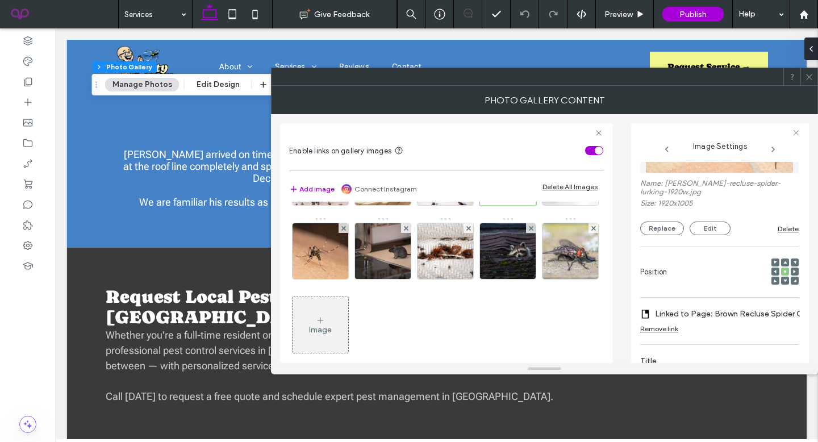
scroll to position [69, 0]
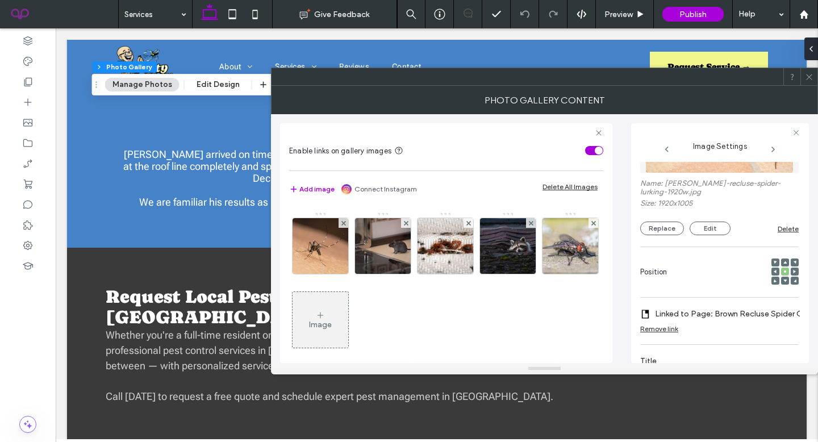
click at [529, 200] on img at bounding box center [571, 172] width 84 height 56
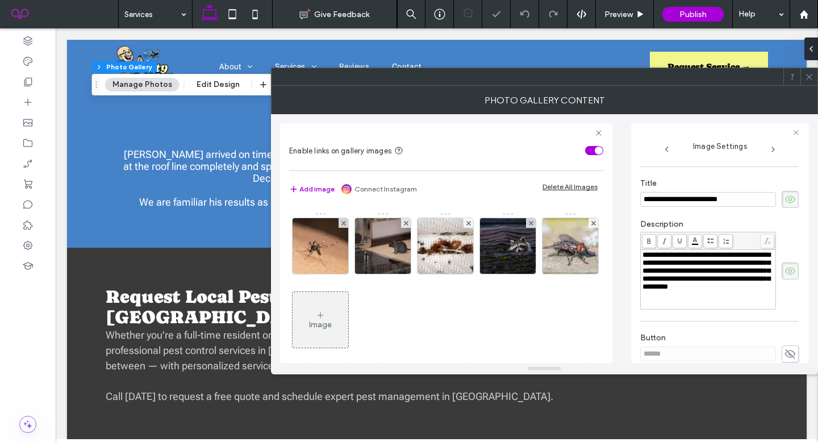
scroll to position [360, 0]
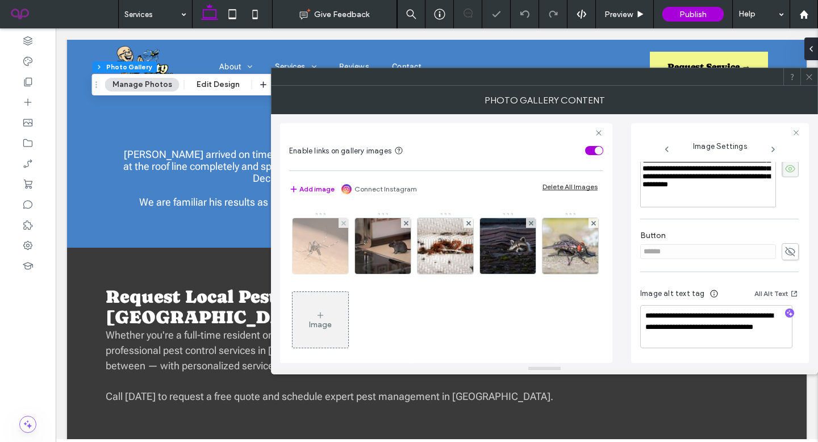
click at [358, 259] on img at bounding box center [320, 246] width 74 height 56
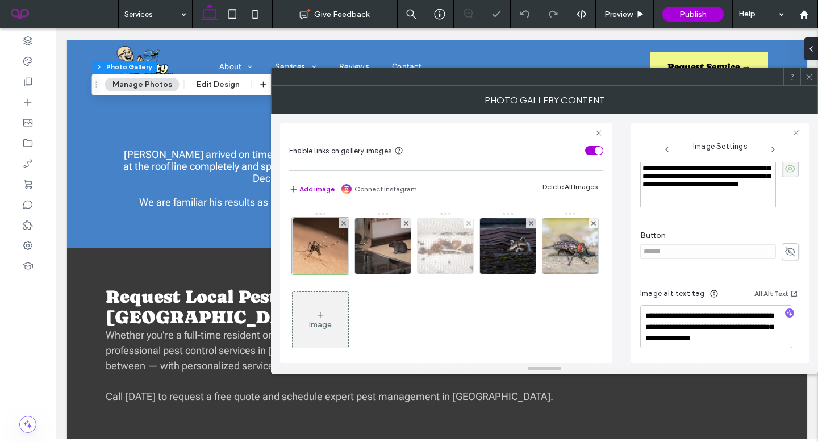
scroll to position [180, 0]
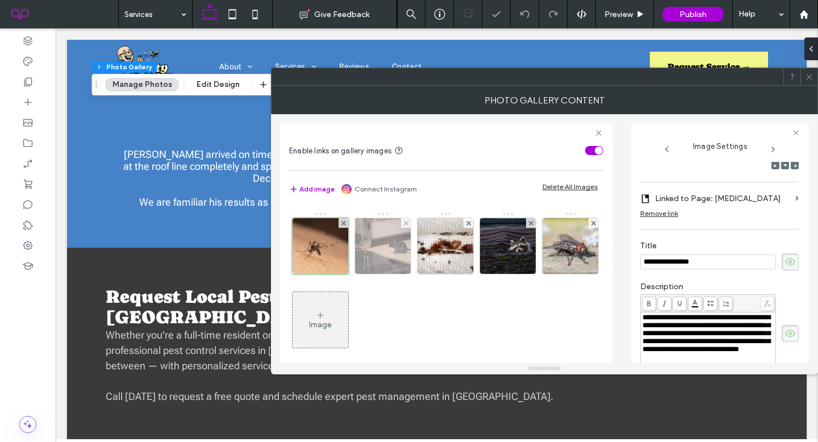
click at [425, 254] on img at bounding box center [383, 246] width 84 height 56
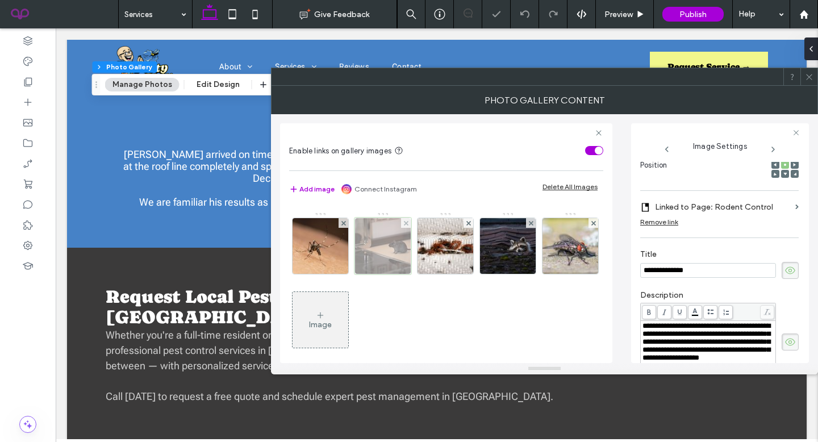
scroll to position [189, 0]
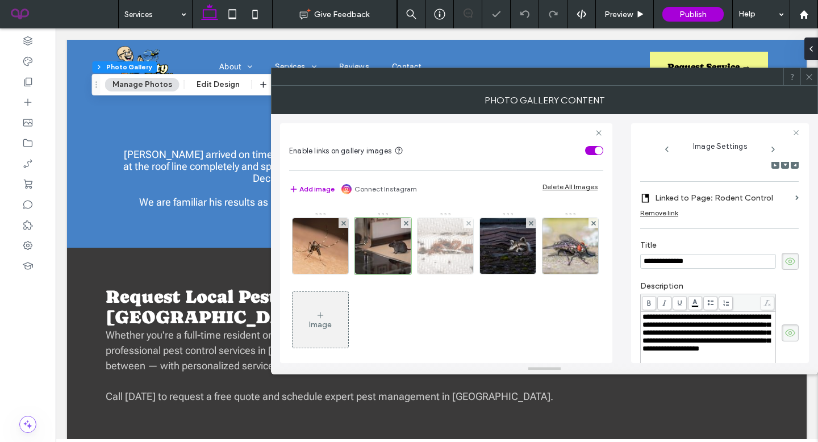
click at [487, 257] on img at bounding box center [446, 246] width 84 height 56
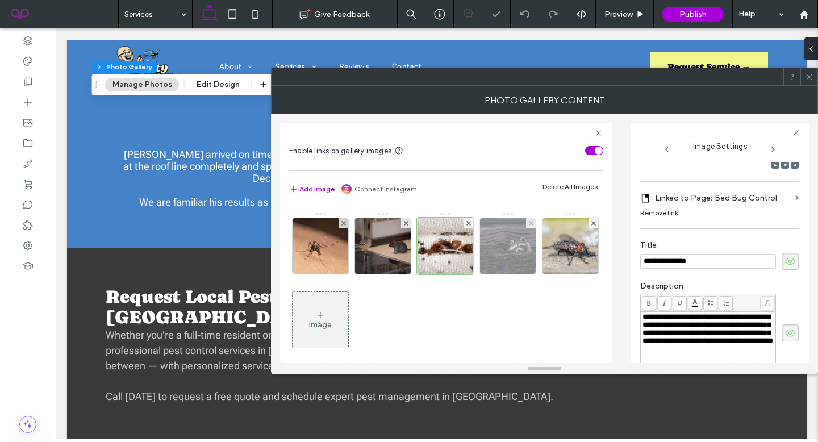
click at [469, 274] on img at bounding box center [508, 246] width 79 height 56
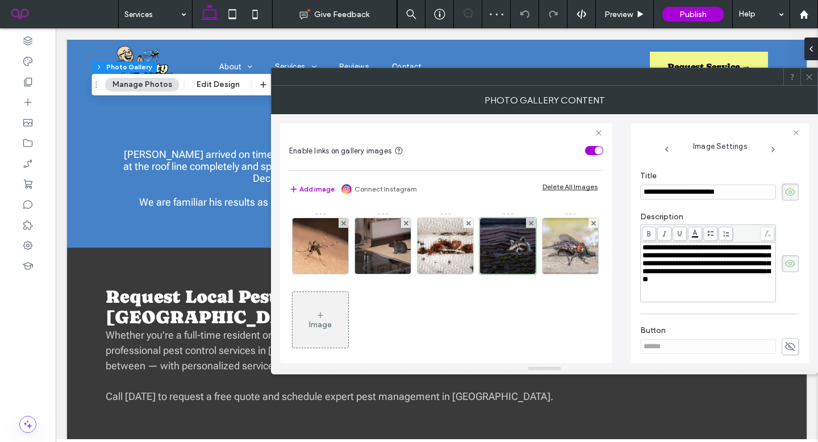
scroll to position [332, 0]
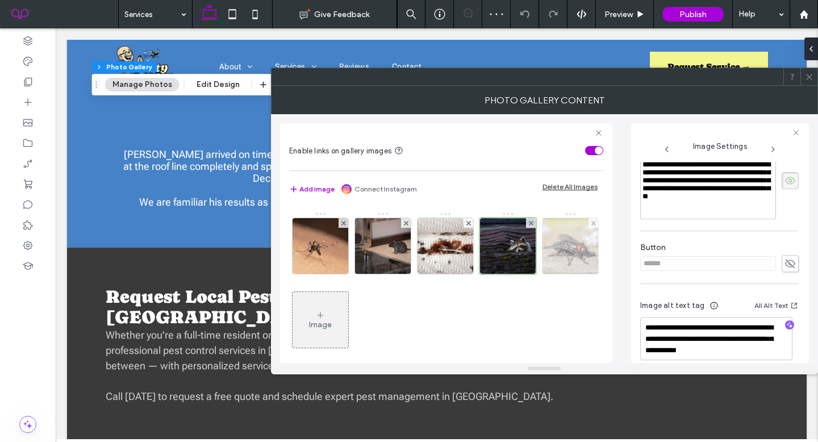
click at [529, 274] on img at bounding box center [571, 246] width 84 height 56
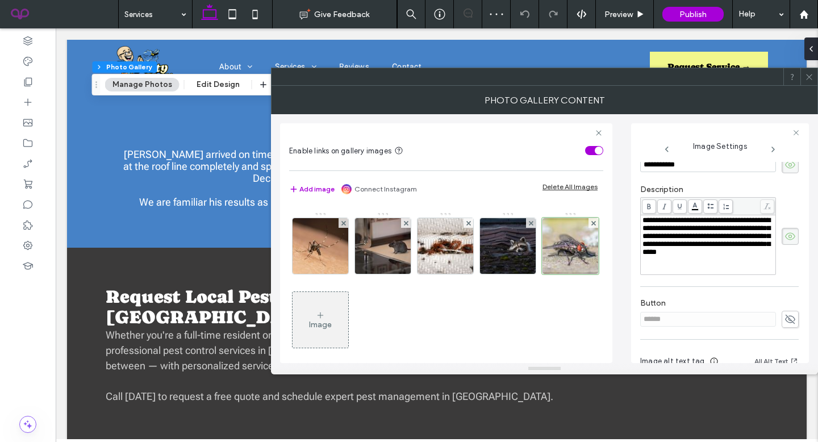
scroll to position [311, 0]
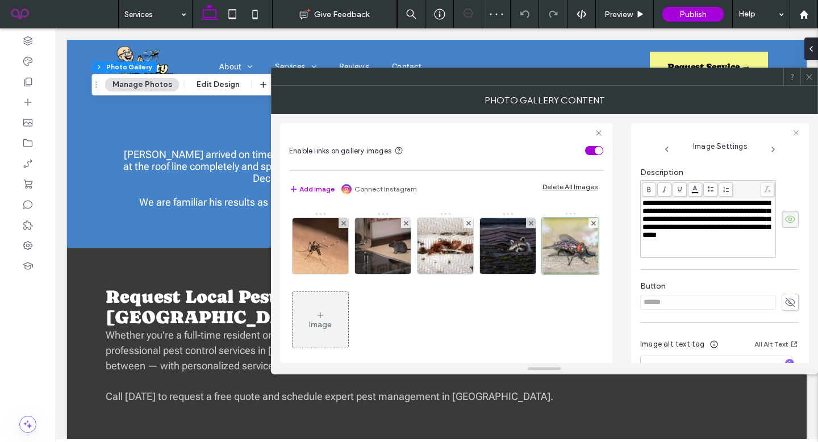
click at [810, 81] on span at bounding box center [809, 76] width 9 height 17
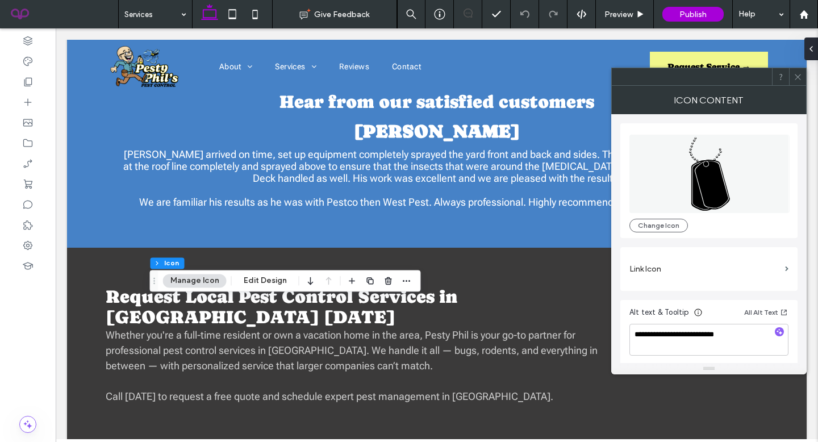
click at [802, 79] on icon at bounding box center [798, 77] width 9 height 9
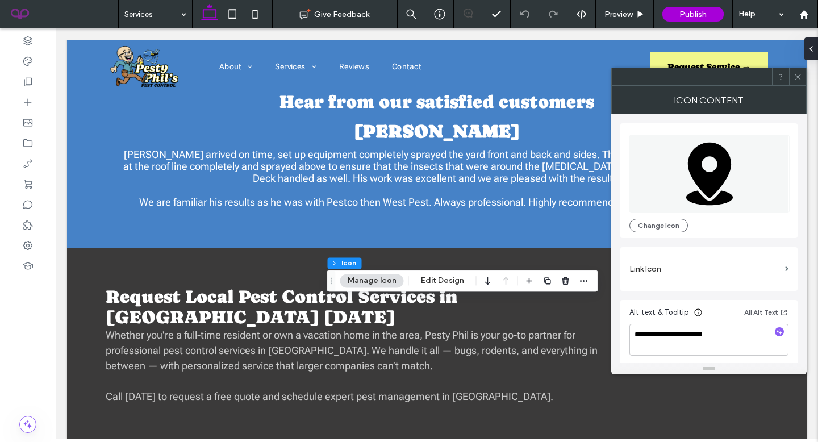
click at [798, 73] on icon at bounding box center [798, 77] width 9 height 9
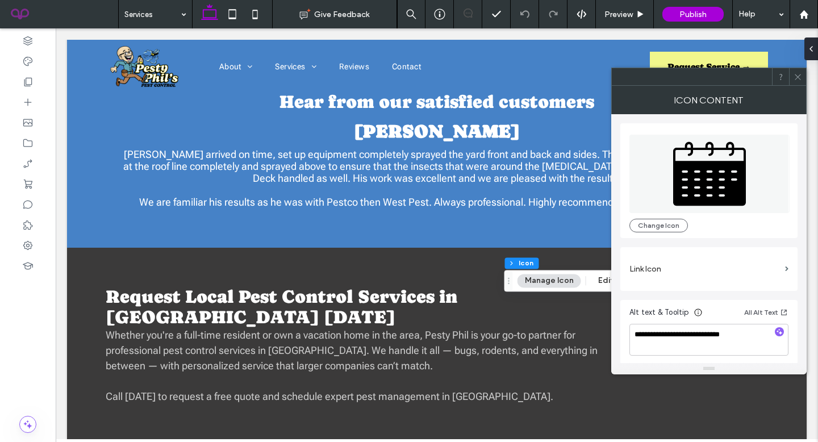
click at [797, 73] on icon at bounding box center [798, 77] width 9 height 9
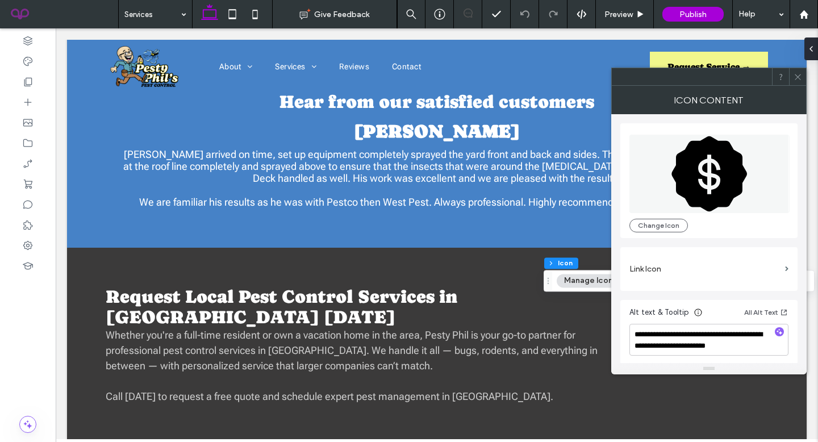
click at [795, 73] on icon at bounding box center [798, 77] width 9 height 9
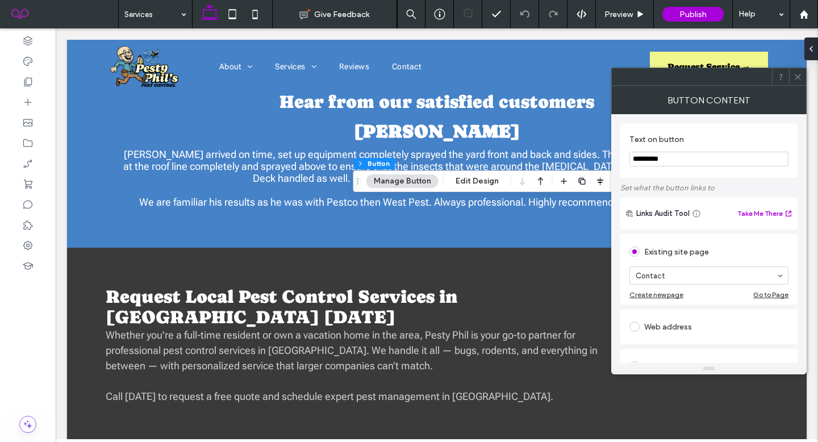
click at [787, 80] on div at bounding box center [780, 76] width 17 height 17
click at [803, 74] on div at bounding box center [797, 76] width 17 height 17
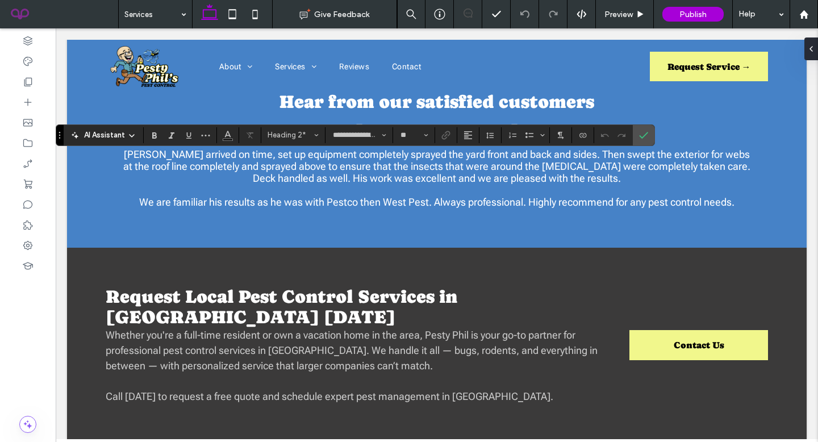
type input "**"
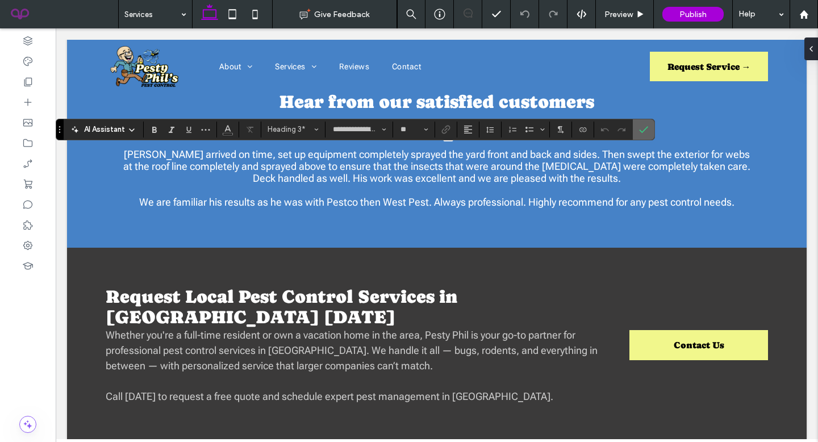
click at [646, 137] on span "Confirm" at bounding box center [643, 129] width 9 height 19
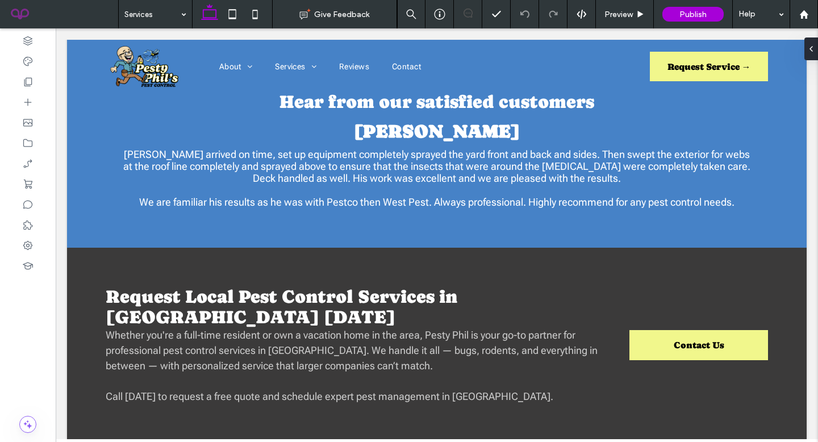
type input "**********"
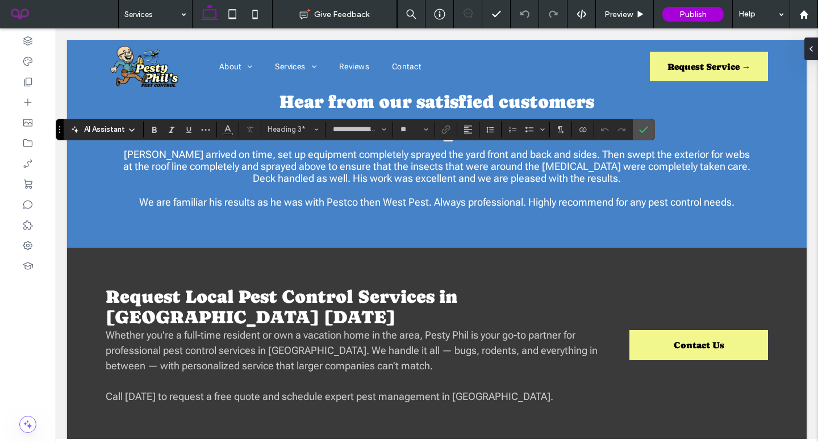
type input "**"
click at [647, 128] on icon "Confirm" at bounding box center [643, 129] width 9 height 9
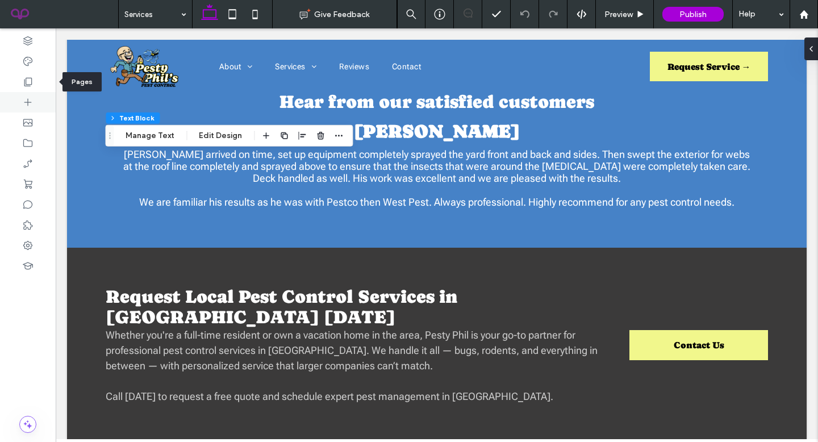
click at [14, 81] on div at bounding box center [28, 82] width 56 height 20
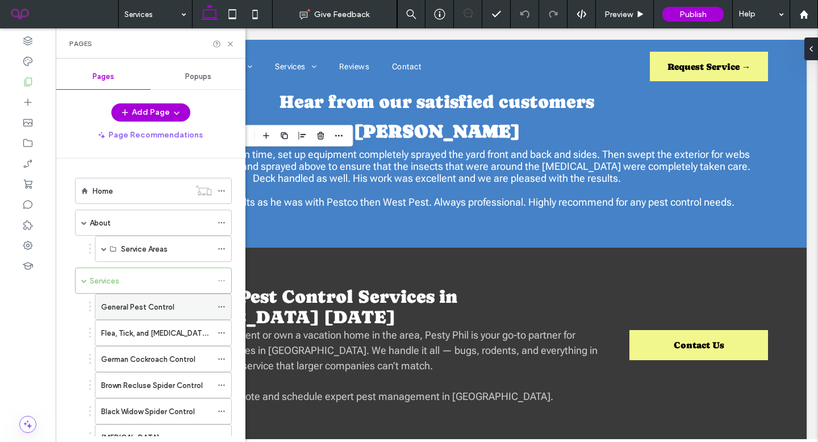
click at [135, 296] on div "General Pest Control" at bounding box center [156, 306] width 111 height 25
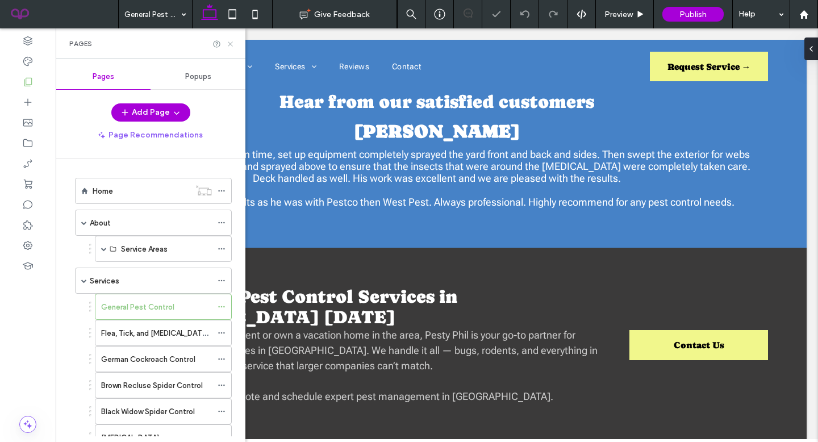
click at [228, 44] on icon at bounding box center [230, 44] width 9 height 9
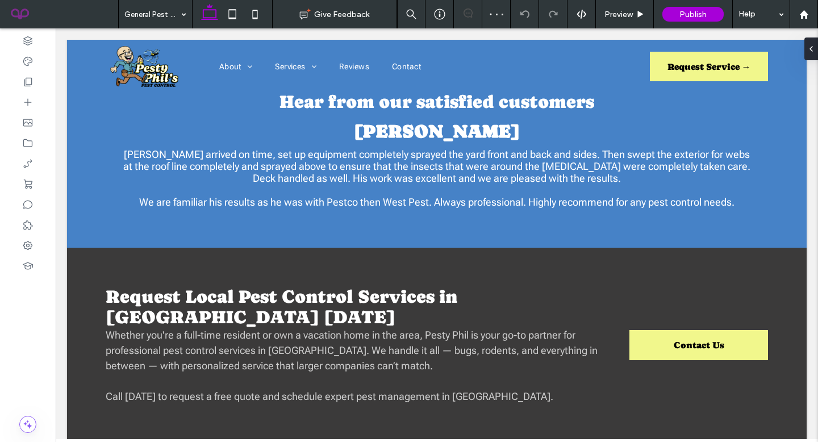
type input "**********"
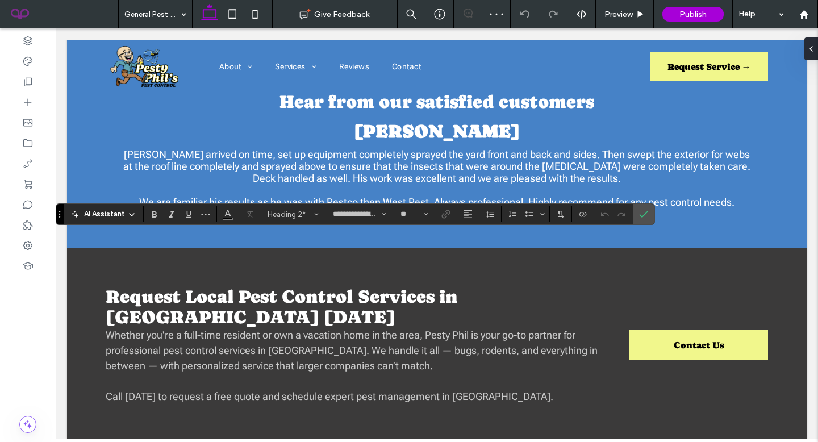
type input "**"
click at [635, 219] on label "Confirm" at bounding box center [643, 214] width 17 height 20
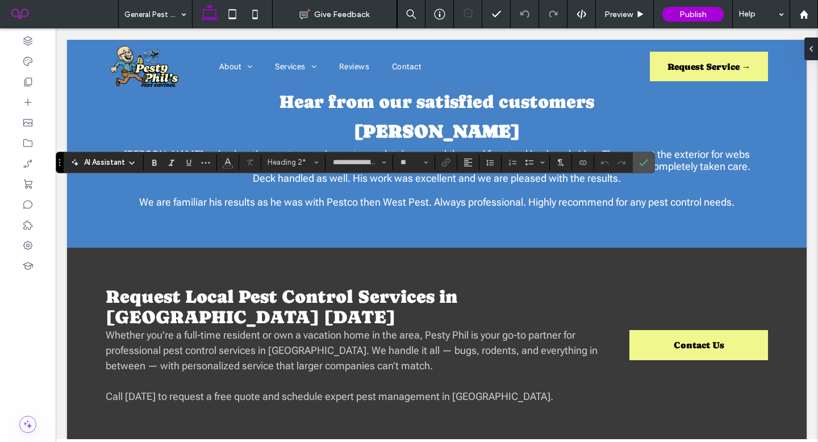
type input "**"
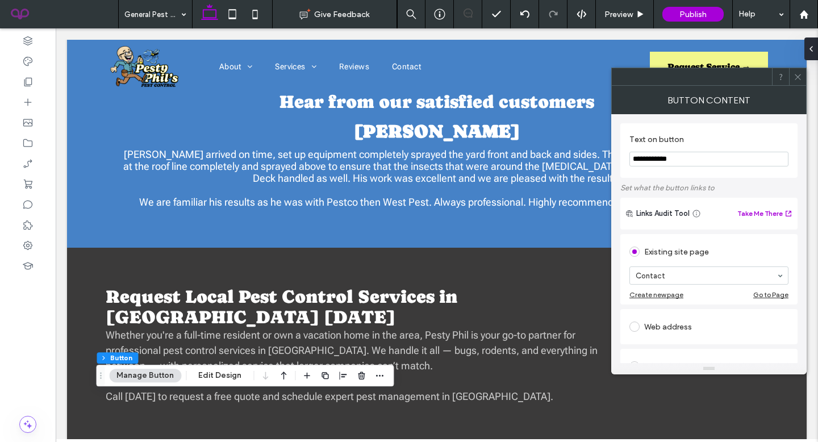
click at [803, 77] on div at bounding box center [797, 76] width 17 height 17
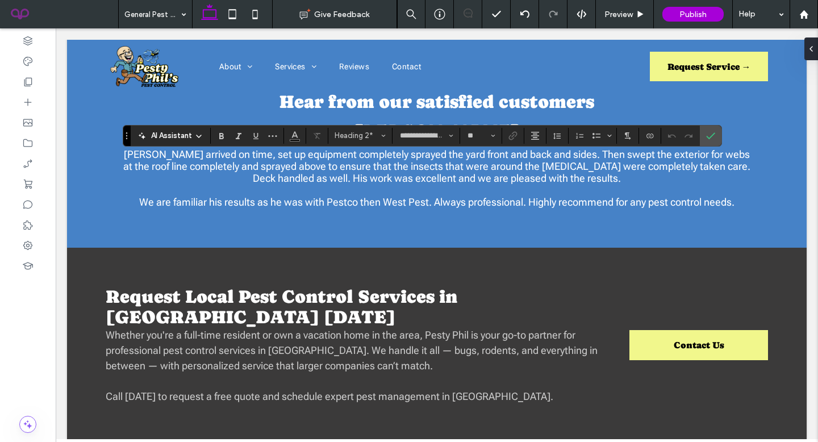
type input "**"
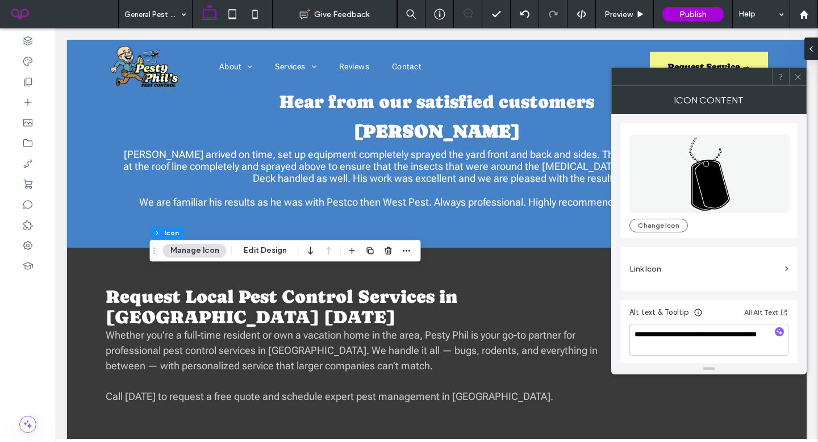
click at [799, 74] on icon at bounding box center [798, 77] width 9 height 9
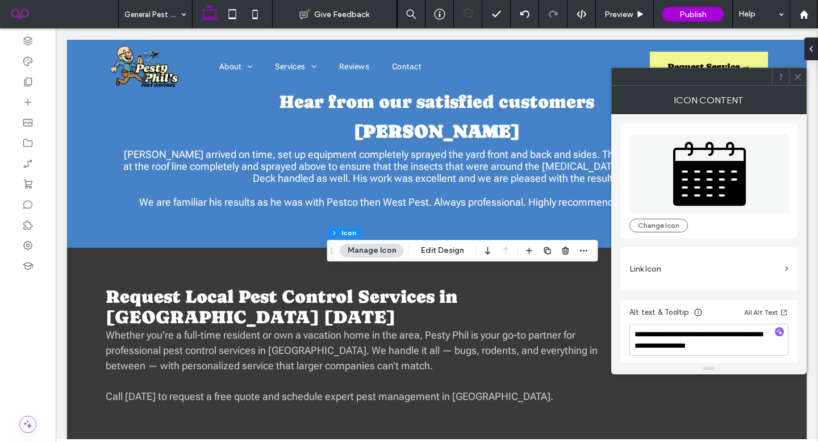
click at [804, 73] on div at bounding box center [797, 76] width 17 height 17
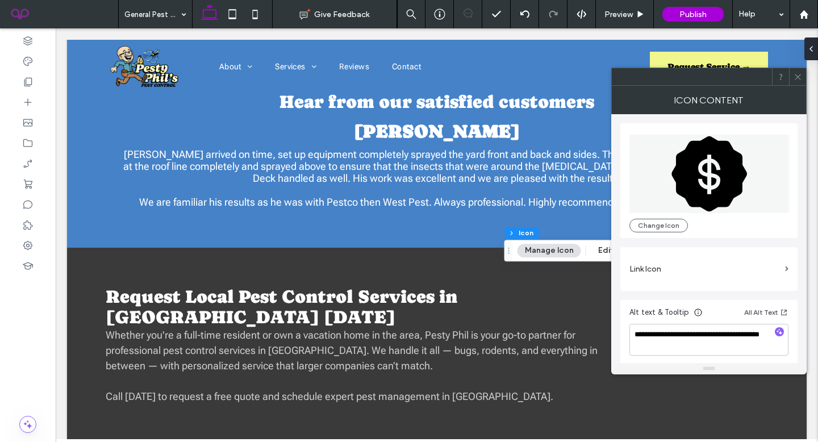
click at [799, 71] on span at bounding box center [798, 76] width 9 height 17
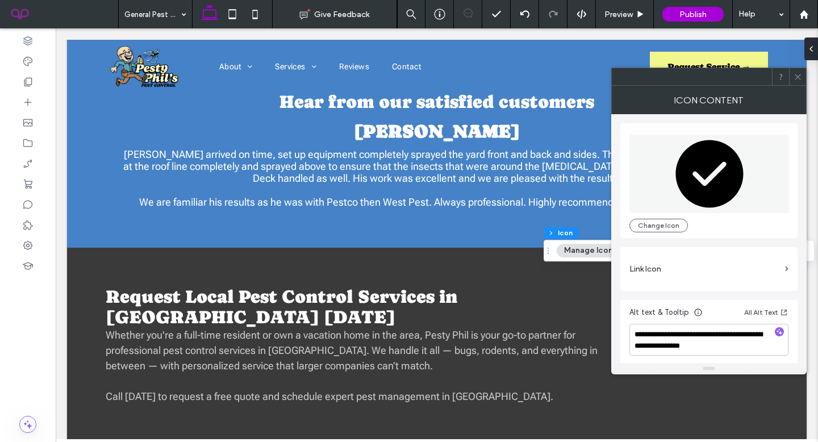
click at [804, 70] on div at bounding box center [797, 76] width 17 height 17
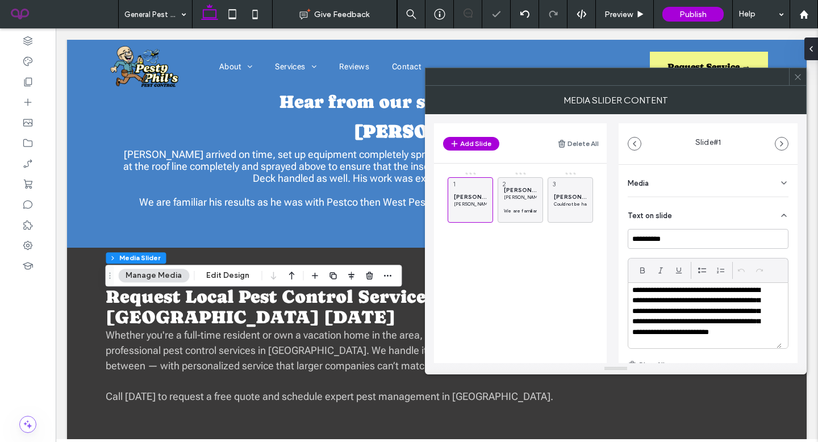
scroll to position [11, 0]
click at [800, 75] on icon at bounding box center [798, 77] width 9 height 9
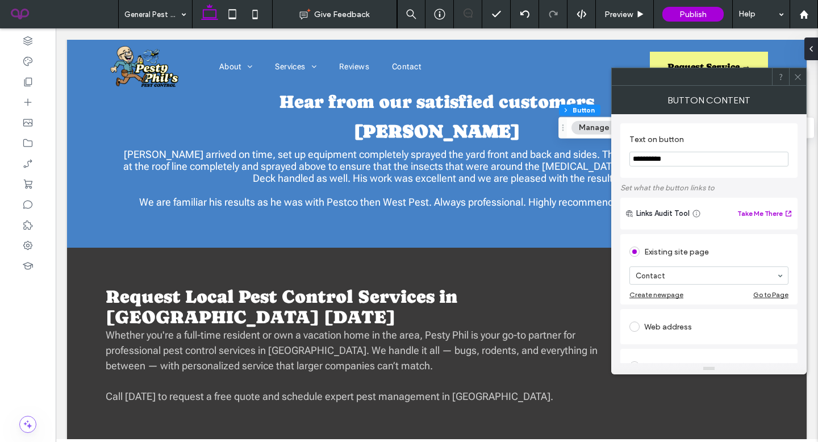
click at [799, 79] on icon at bounding box center [798, 77] width 9 height 9
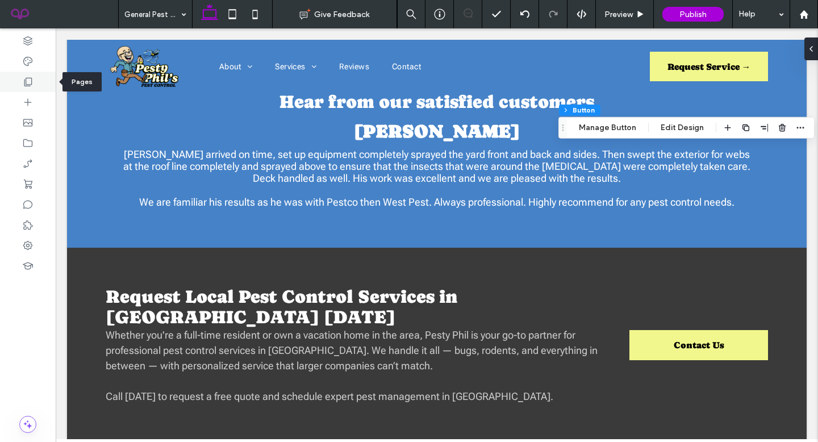
click at [29, 87] on icon at bounding box center [27, 81] width 11 height 11
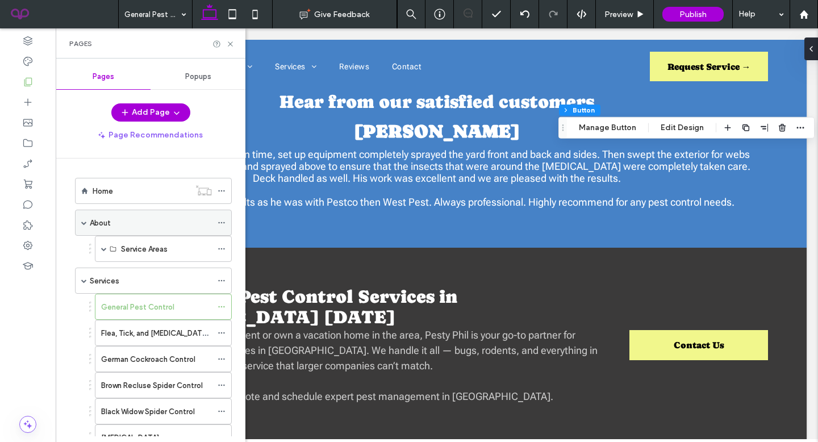
click at [84, 223] on span at bounding box center [84, 223] width 6 height 6
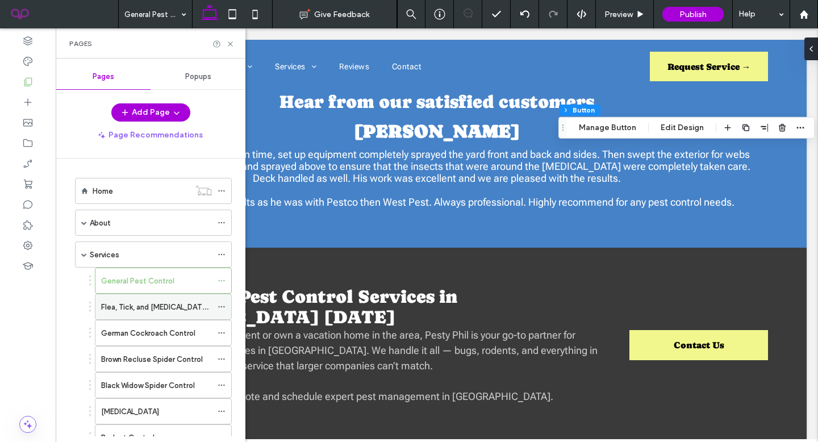
click at [169, 300] on div "Flea, Tick, and [MEDICAL_DATA] Control" at bounding box center [156, 306] width 111 height 25
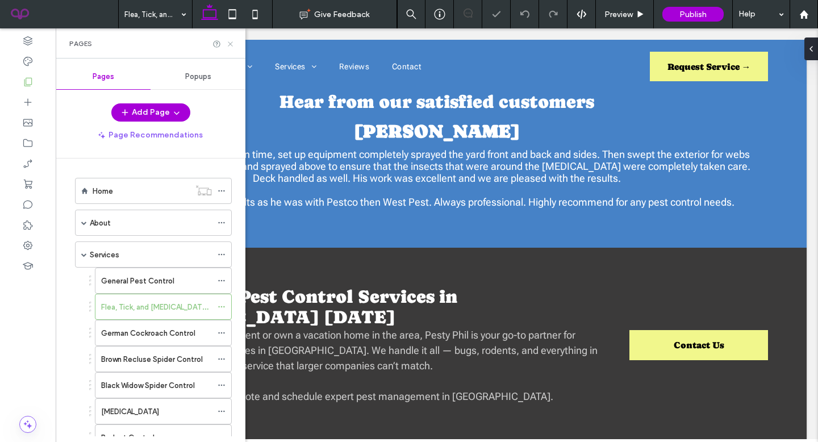
click at [228, 43] on icon at bounding box center [230, 44] width 9 height 9
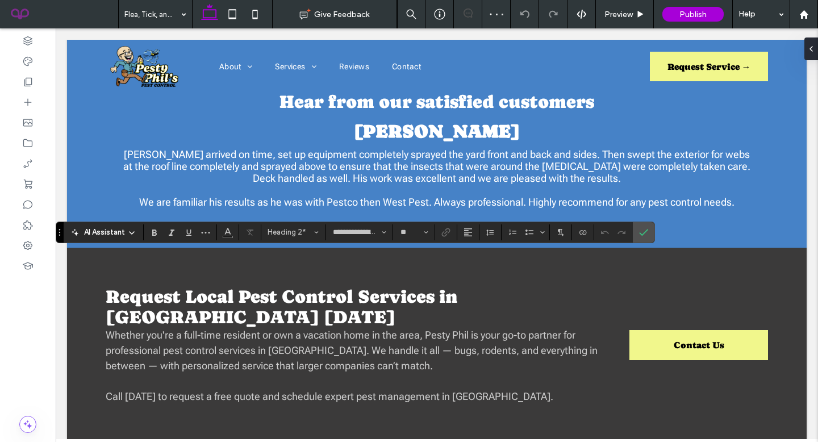
type input "**"
click at [639, 233] on icon "Confirm" at bounding box center [643, 232] width 9 height 9
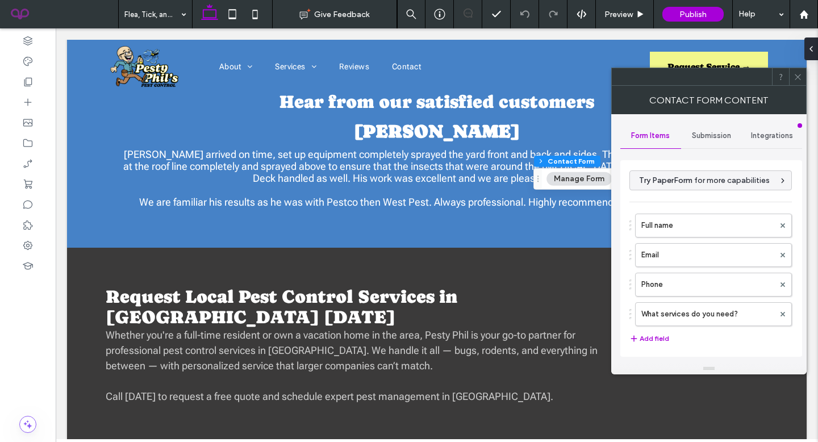
click at [731, 140] on div "Submission" at bounding box center [711, 135] width 61 height 25
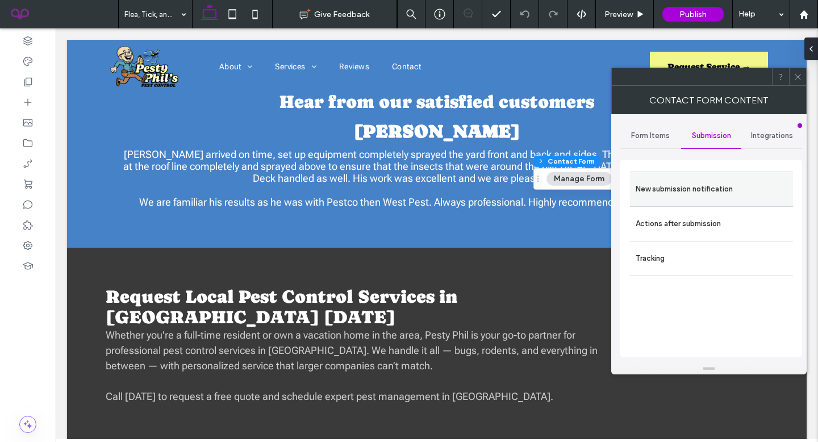
click at [697, 191] on label "New submission notification" at bounding box center [712, 189] width 152 height 23
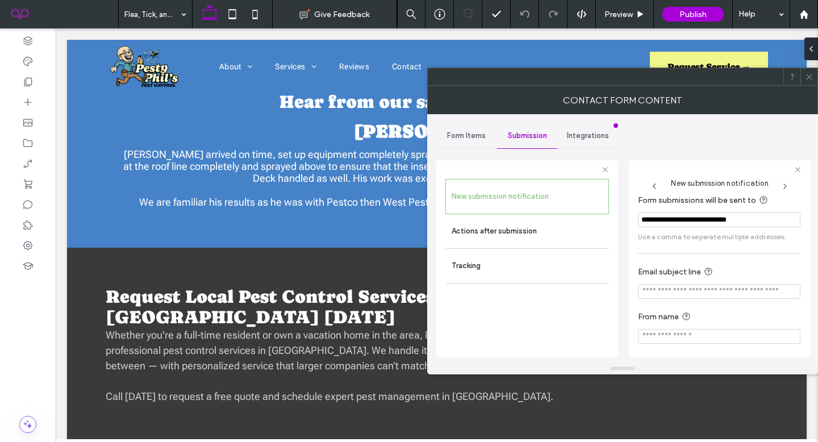
scroll to position [11, 0]
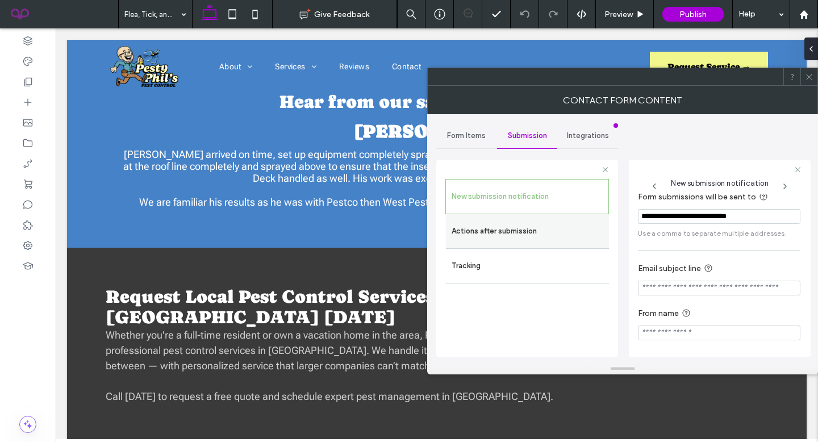
click at [587, 235] on label "Actions after submission" at bounding box center [528, 231] width 152 height 23
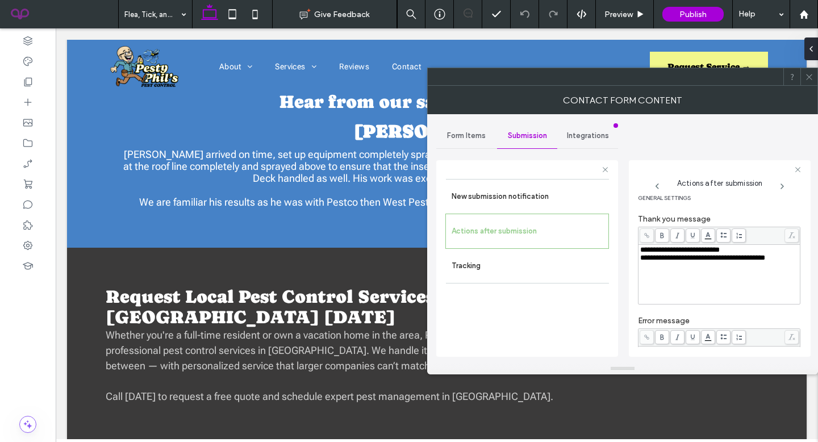
scroll to position [210, 0]
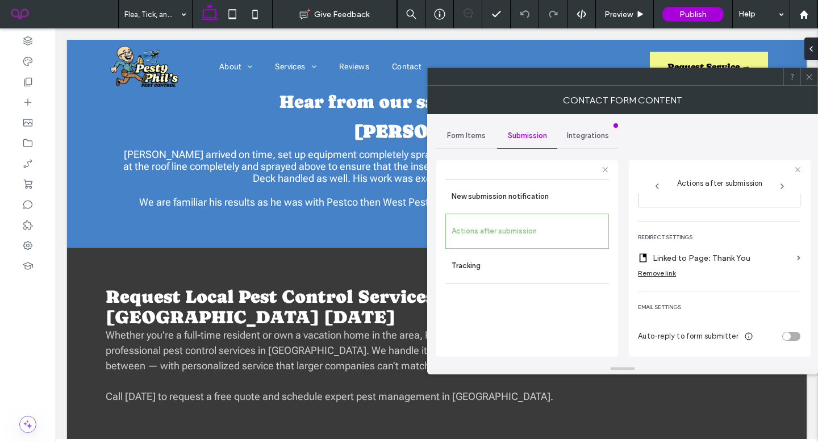
click at [806, 74] on icon at bounding box center [809, 77] width 9 height 9
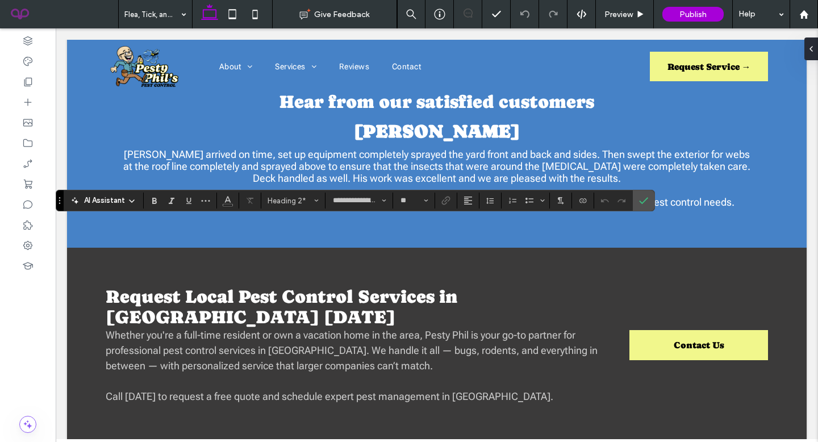
type input "**"
click at [645, 200] on use "Confirm" at bounding box center [644, 200] width 9 height 7
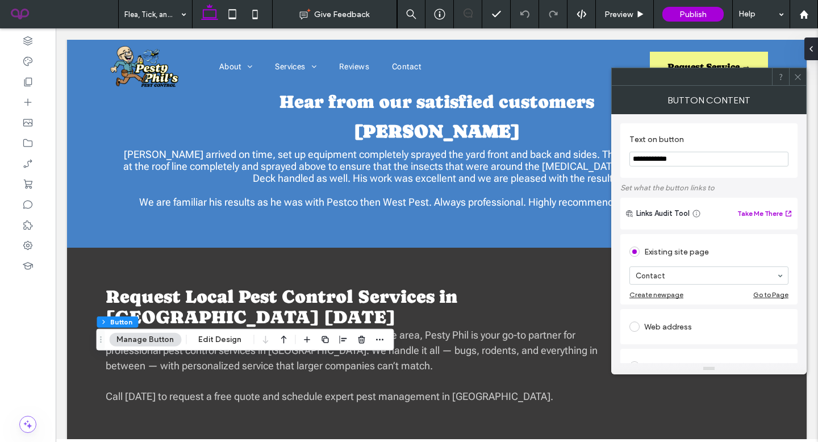
click at [799, 74] on icon at bounding box center [798, 77] width 9 height 9
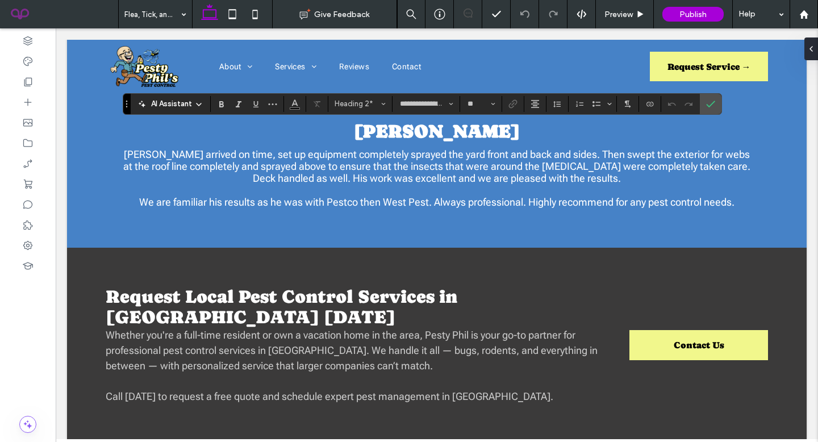
type input "**"
click at [714, 108] on icon "Confirm" at bounding box center [710, 103] width 9 height 9
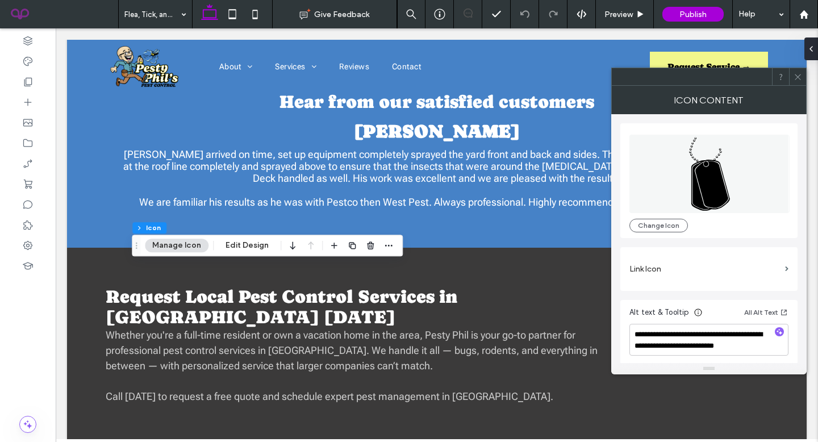
click at [803, 77] on div at bounding box center [797, 76] width 17 height 17
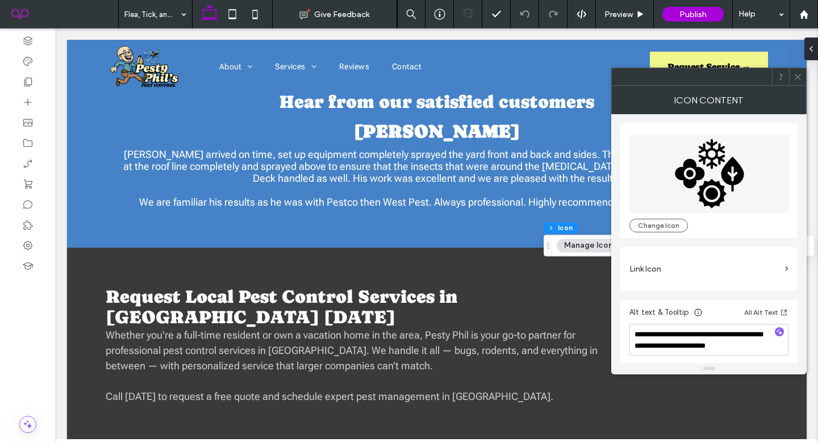
click at [796, 77] on icon at bounding box center [798, 77] width 9 height 9
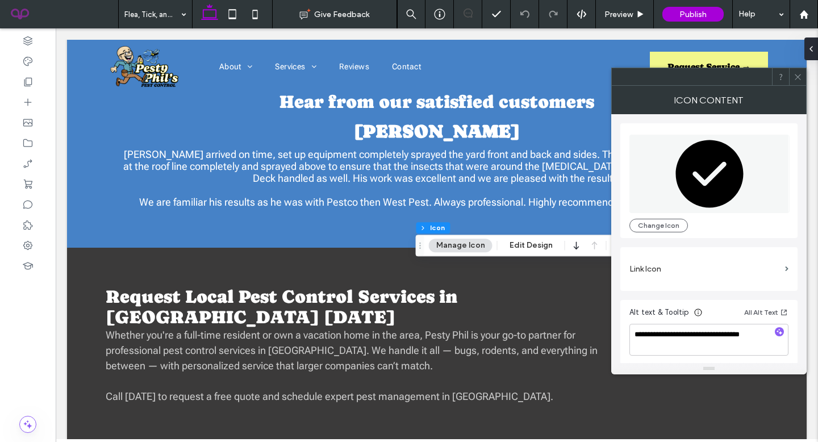
click at [797, 73] on icon at bounding box center [798, 77] width 9 height 9
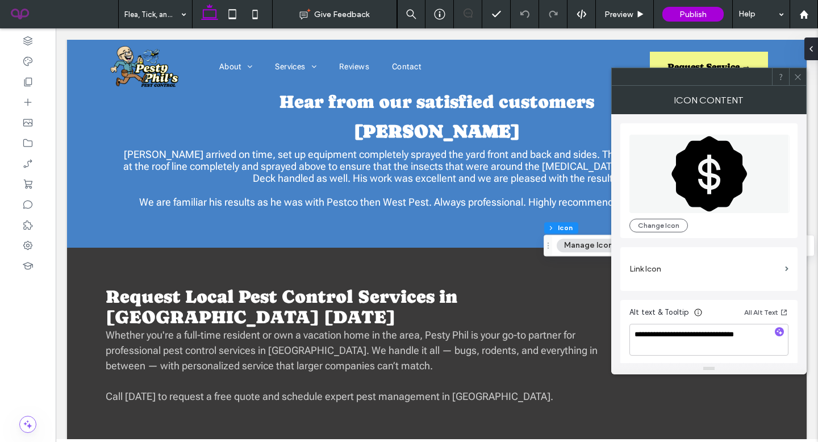
click at [795, 76] on icon at bounding box center [798, 77] width 9 height 9
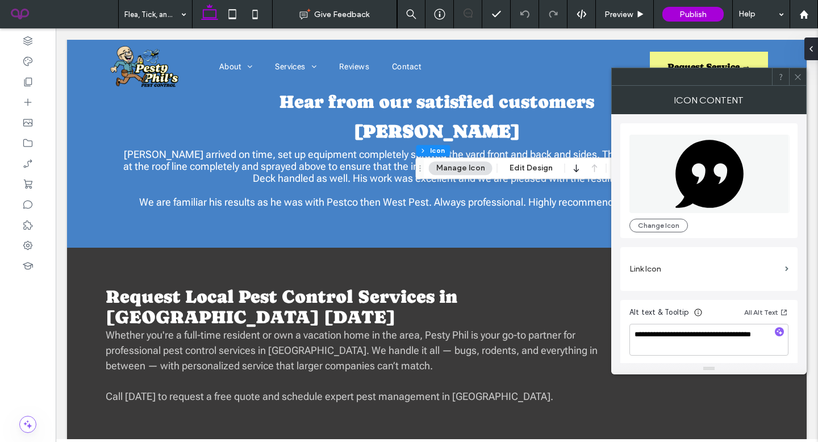
click at [800, 77] on icon at bounding box center [798, 77] width 9 height 9
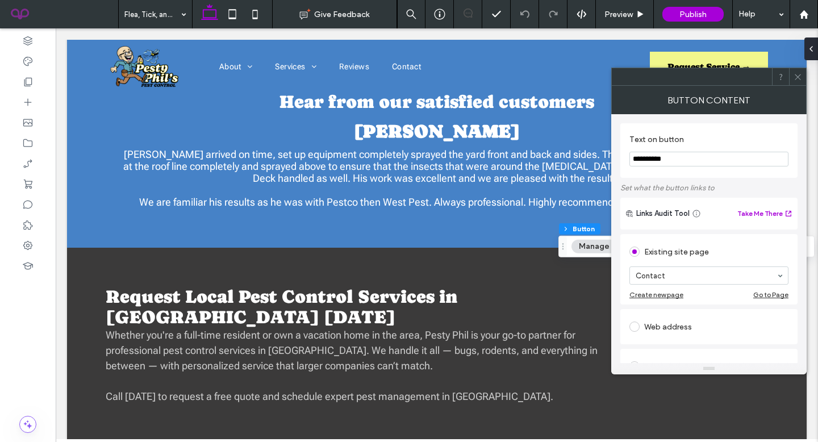
click at [795, 78] on icon at bounding box center [798, 77] width 9 height 9
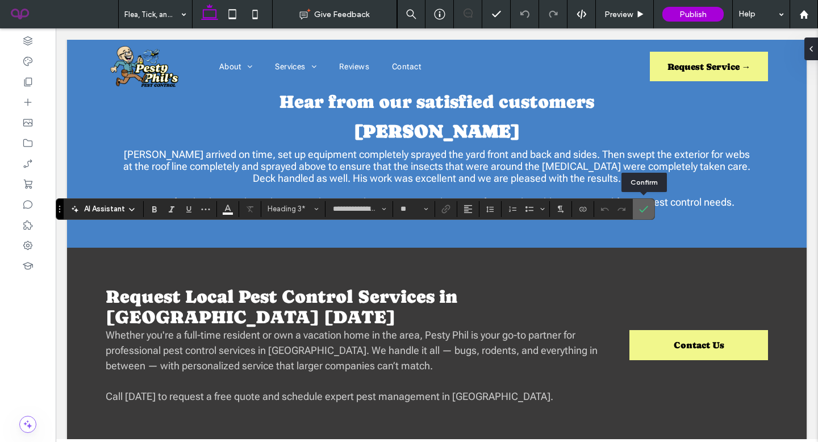
click at [646, 209] on icon "Confirm" at bounding box center [643, 209] width 9 height 9
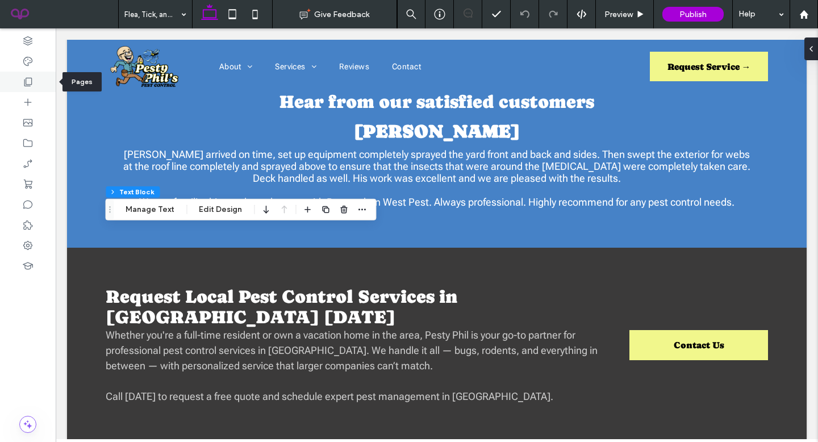
click at [23, 77] on icon at bounding box center [27, 81] width 11 height 11
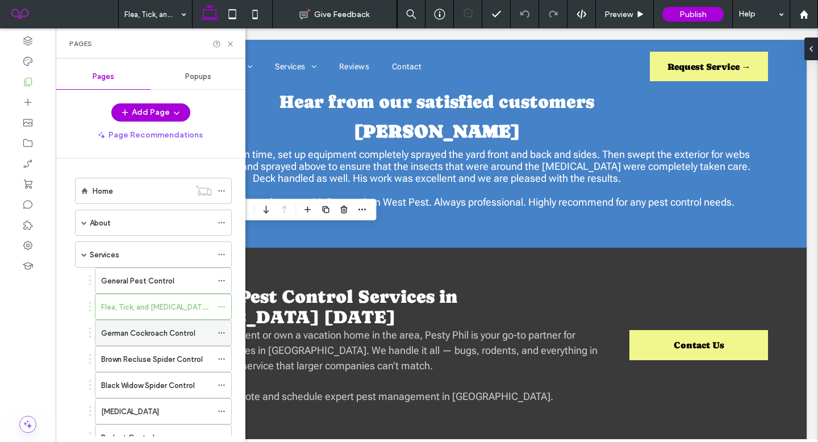
click at [201, 339] on div "German Cockroach Control" at bounding box center [156, 333] width 111 height 12
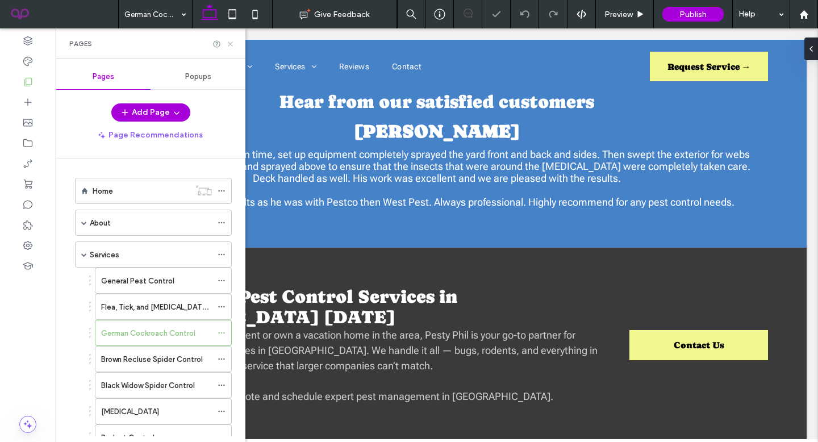
click at [230, 46] on icon at bounding box center [230, 44] width 9 height 9
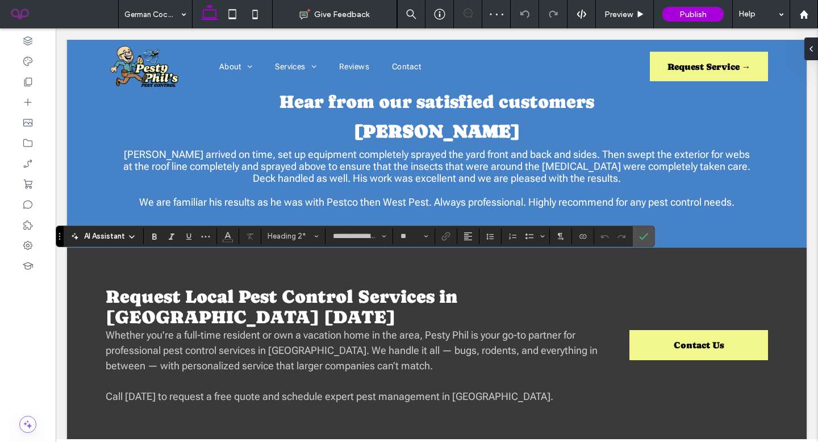
type input "**"
click at [648, 232] on icon "Confirm" at bounding box center [643, 236] width 9 height 9
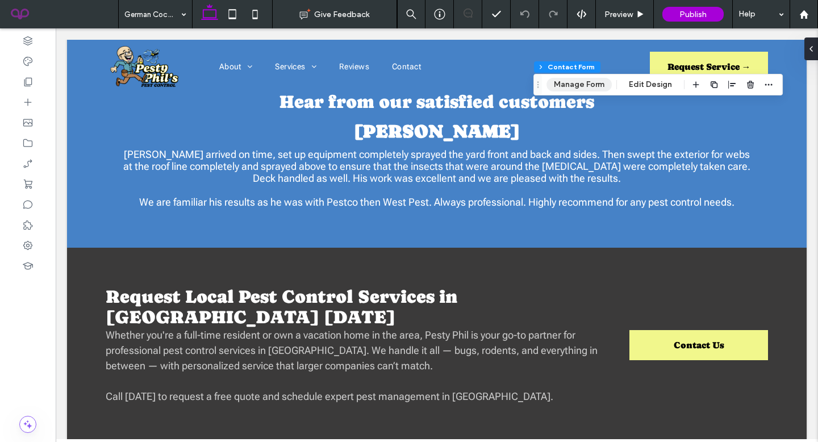
click at [593, 87] on button "Manage Form" at bounding box center [578, 85] width 65 height 14
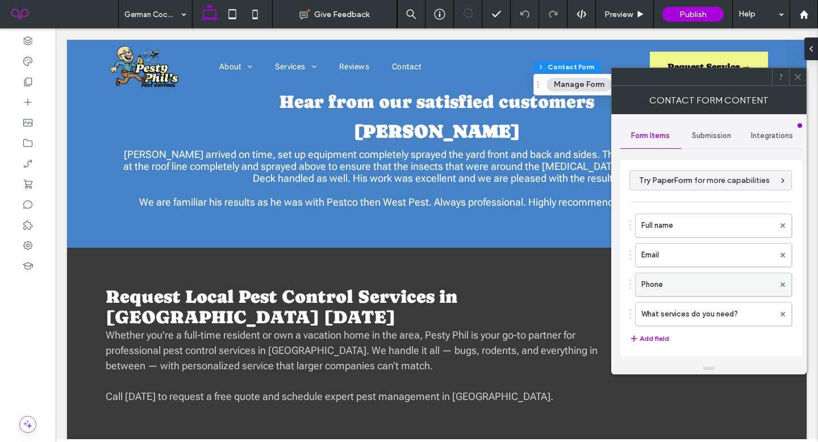
scroll to position [231, 0]
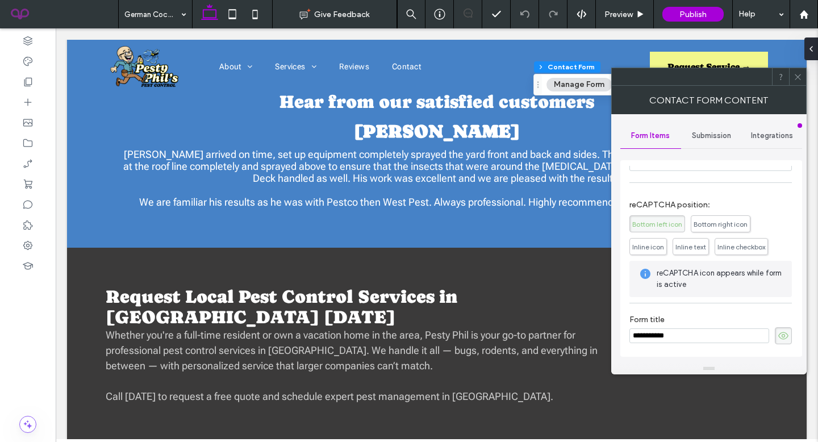
click at [700, 147] on div "Submission" at bounding box center [711, 135] width 61 height 25
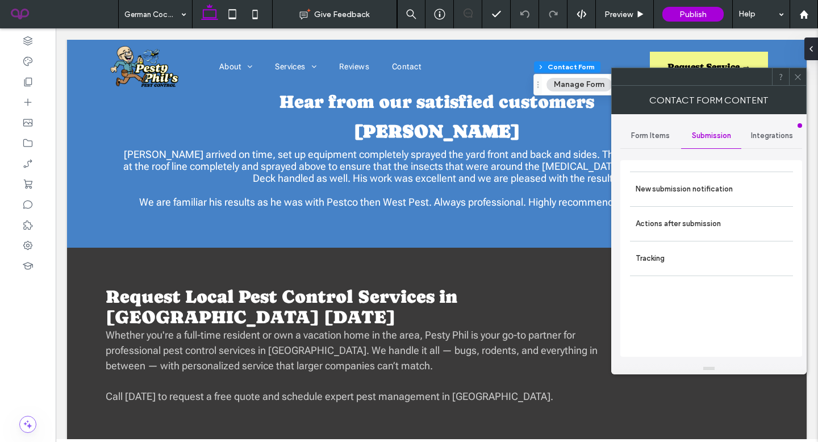
click at [700, 167] on div "New submission notification Actions after submission Tracking" at bounding box center [711, 258] width 182 height 197
click at [702, 191] on label "New submission notification" at bounding box center [712, 189] width 152 height 23
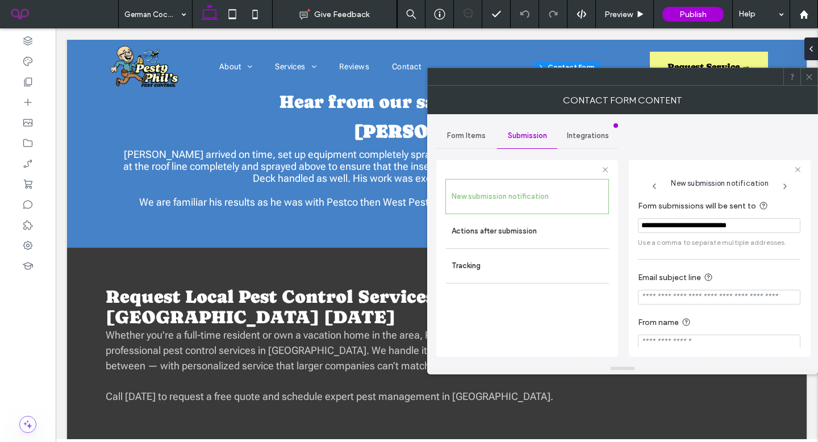
scroll to position [11, 0]
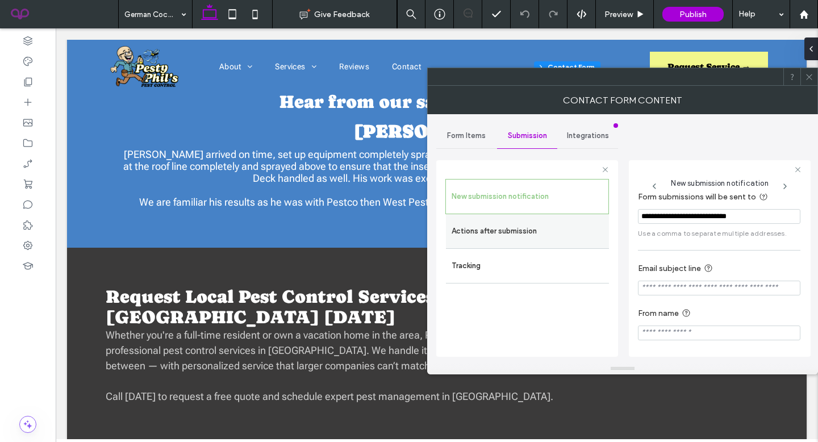
click at [574, 223] on label "Actions after submission" at bounding box center [528, 231] width 152 height 23
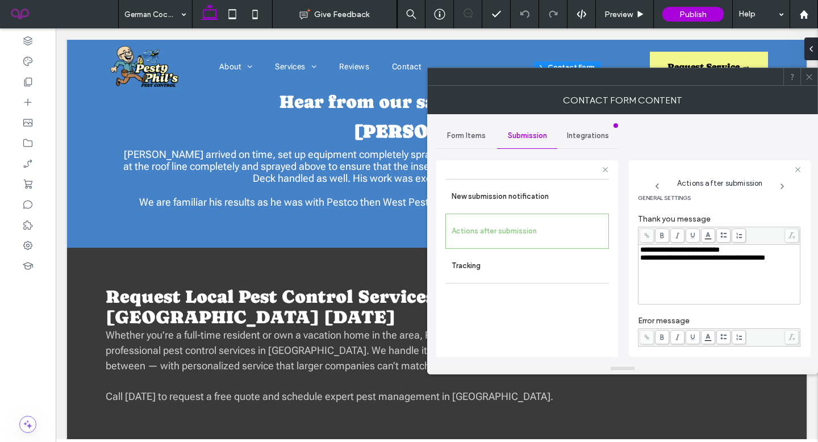
scroll to position [197, 0]
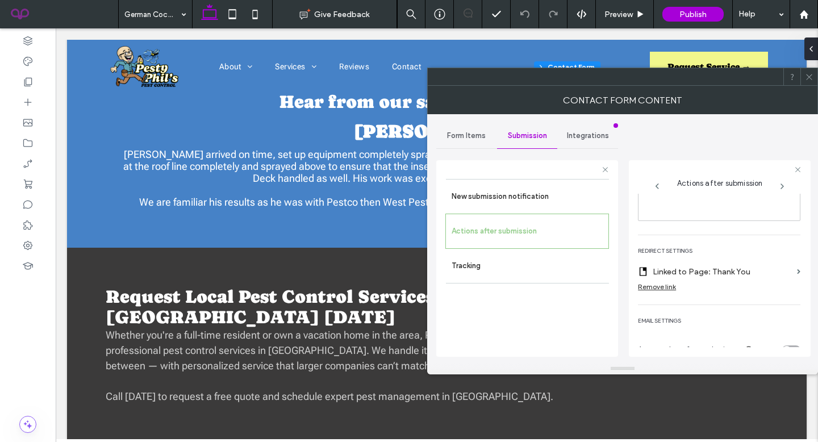
click at [810, 73] on icon at bounding box center [809, 77] width 9 height 9
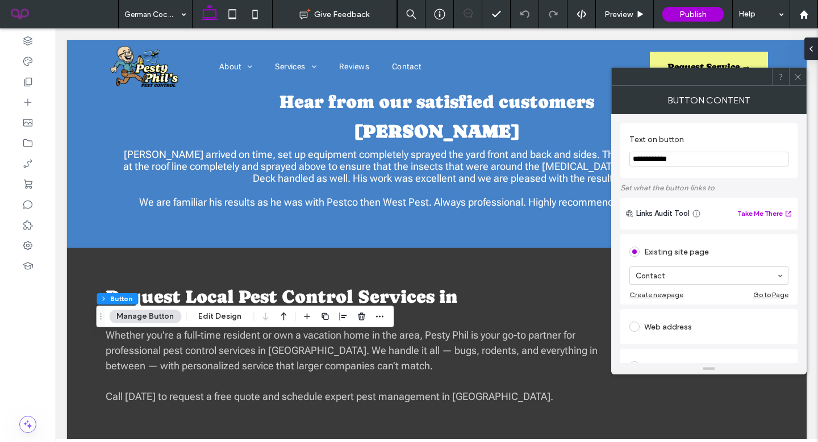
click at [798, 81] on icon at bounding box center [798, 77] width 9 height 9
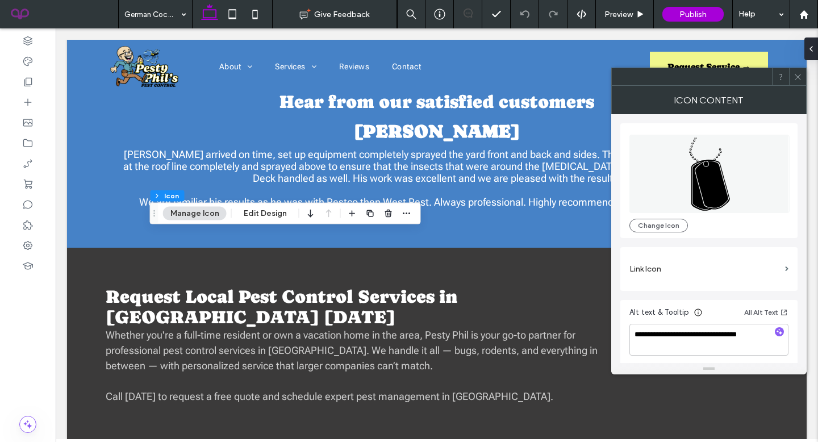
click at [799, 81] on icon at bounding box center [798, 77] width 9 height 9
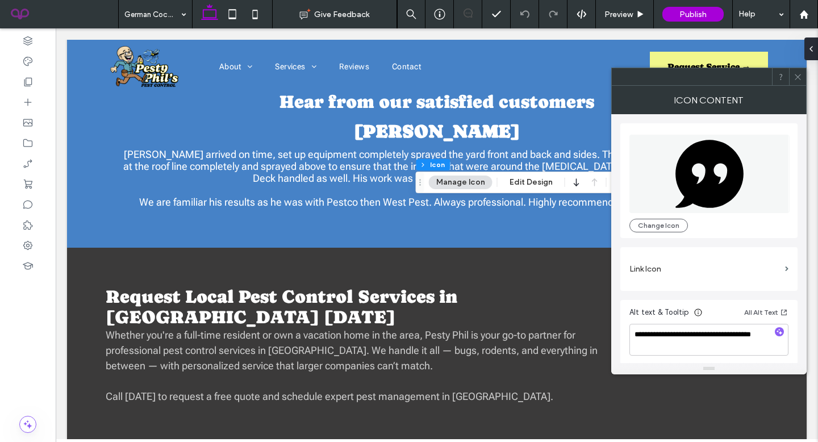
click at [796, 76] on icon at bounding box center [798, 77] width 9 height 9
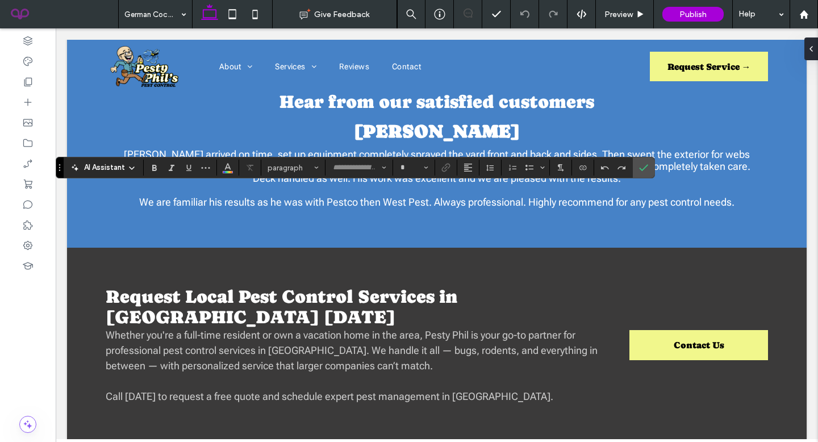
type input "**********"
type input "**"
click at [640, 168] on use "Confirm" at bounding box center [644, 167] width 9 height 7
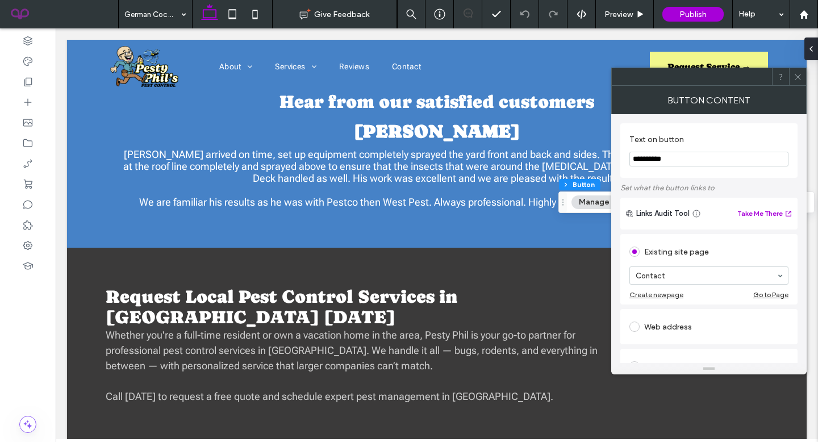
click at [796, 81] on icon at bounding box center [798, 77] width 9 height 9
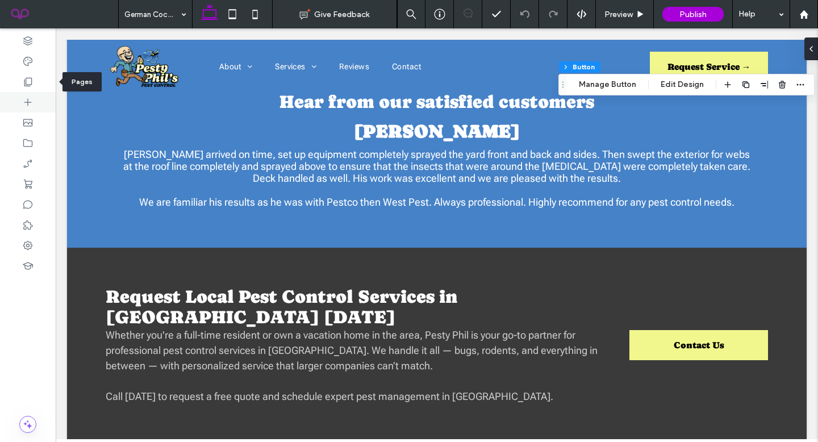
drag, startPoint x: 15, startPoint y: 83, endPoint x: 43, endPoint y: 101, distance: 33.2
click at [15, 83] on div at bounding box center [28, 82] width 56 height 20
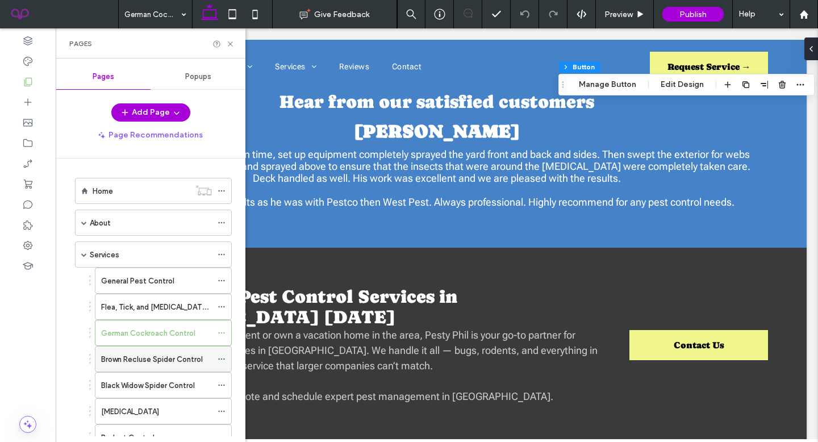
click at [153, 346] on div "Brown Recluse Spider Control" at bounding box center [163, 359] width 137 height 26
click at [151, 357] on label "Brown Recluse Spider Control" at bounding box center [152, 359] width 102 height 20
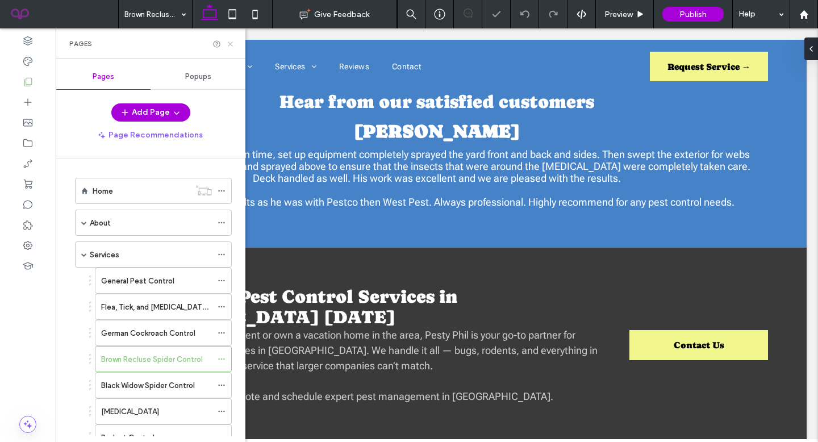
click at [230, 43] on use at bounding box center [230, 43] width 5 height 5
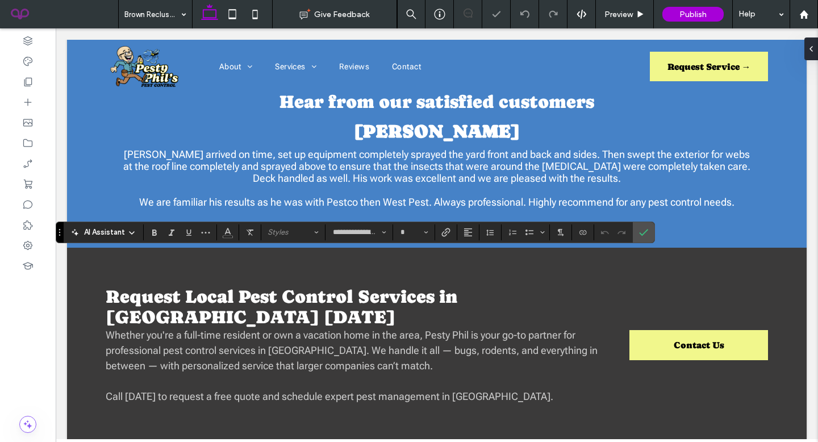
type input "**"
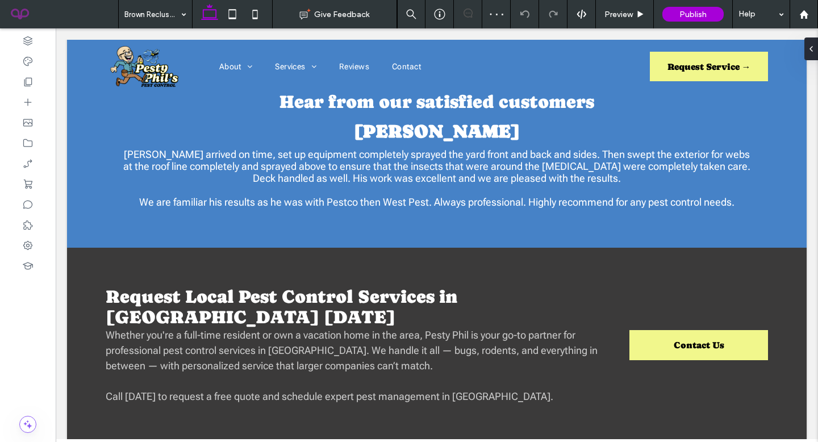
type input "**********"
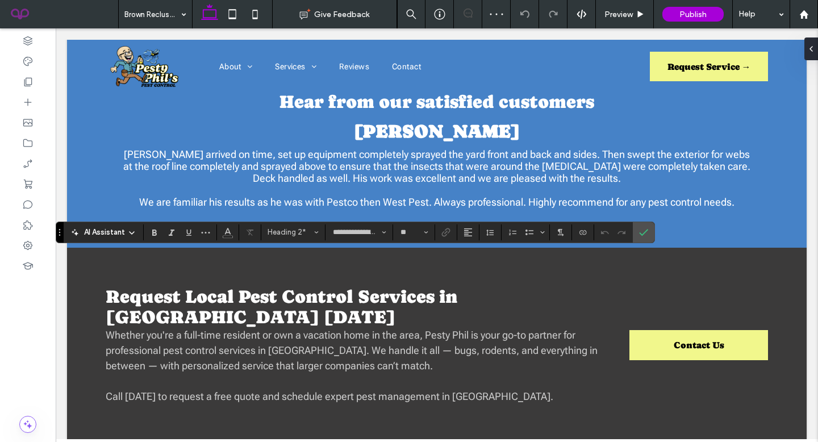
type input "**"
click at [639, 229] on icon "Confirm" at bounding box center [643, 232] width 9 height 9
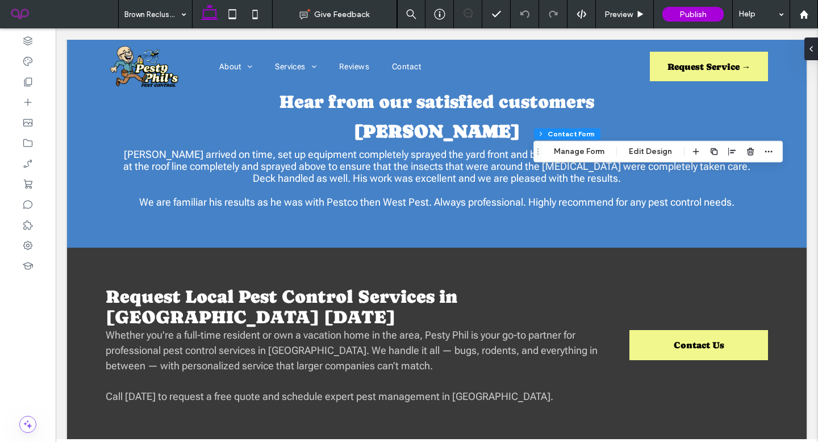
click at [574, 160] on div "Section Column Contact Form Manage Form Edit Design" at bounding box center [657, 152] width 249 height 22
click at [574, 156] on button "Manage Form" at bounding box center [578, 152] width 65 height 14
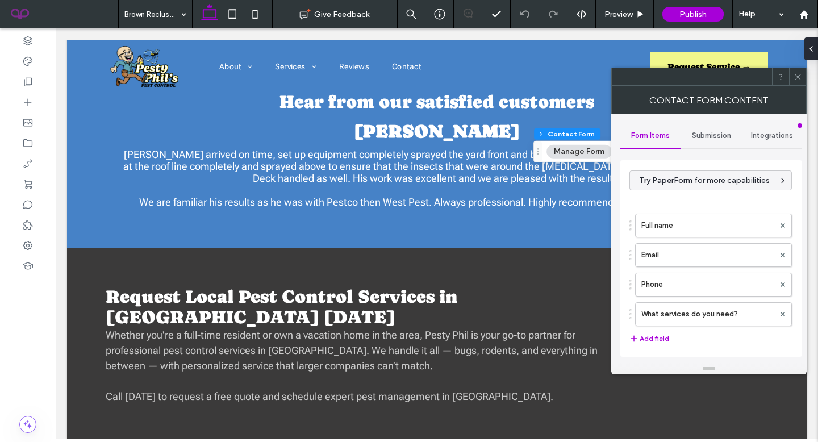
click at [708, 141] on div "Submission" at bounding box center [711, 135] width 61 height 25
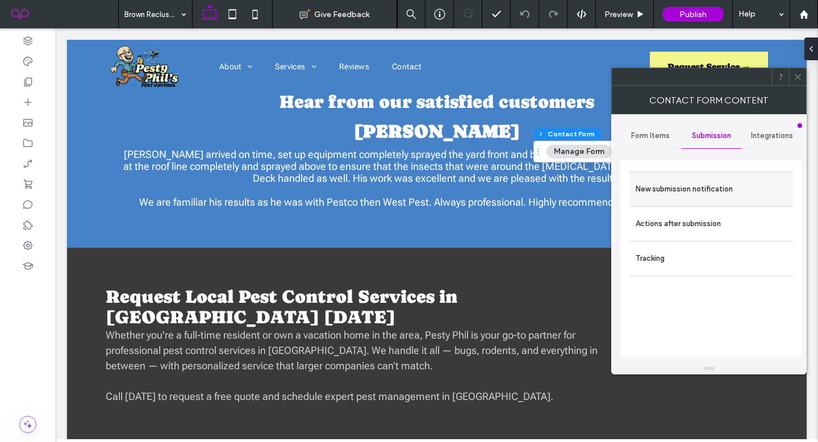
click at [696, 190] on label "New submission notification" at bounding box center [712, 189] width 152 height 23
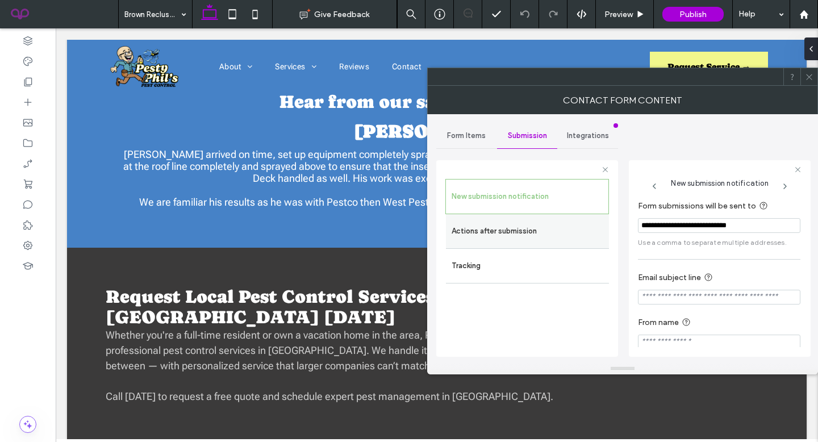
click at [495, 243] on div "Actions after submission" at bounding box center [527, 231] width 163 height 34
click at [514, 228] on label "Actions after submission" at bounding box center [528, 231] width 152 height 23
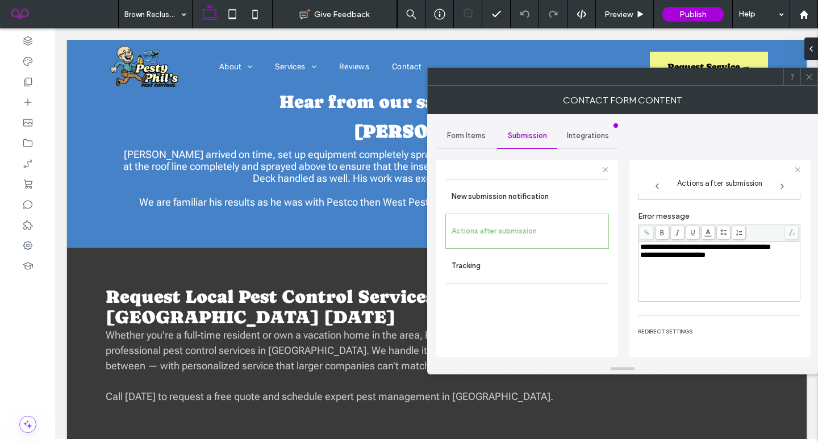
scroll to position [210, 0]
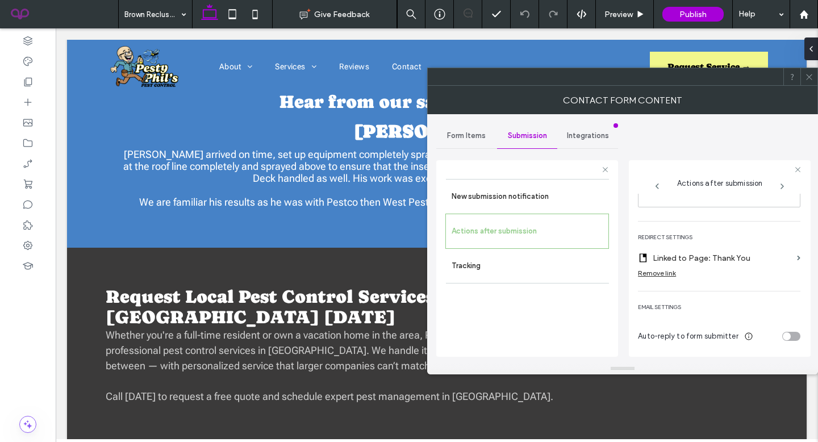
click at [809, 77] on use at bounding box center [809, 77] width 6 height 6
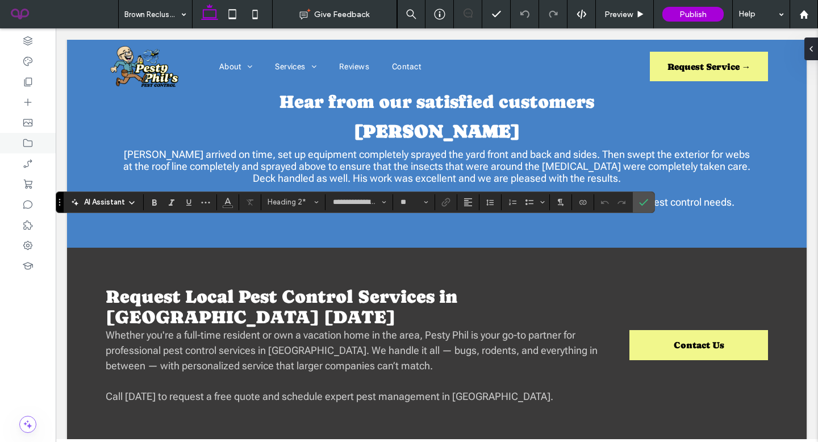
type input "**"
click at [646, 198] on icon "Confirm" at bounding box center [643, 202] width 9 height 9
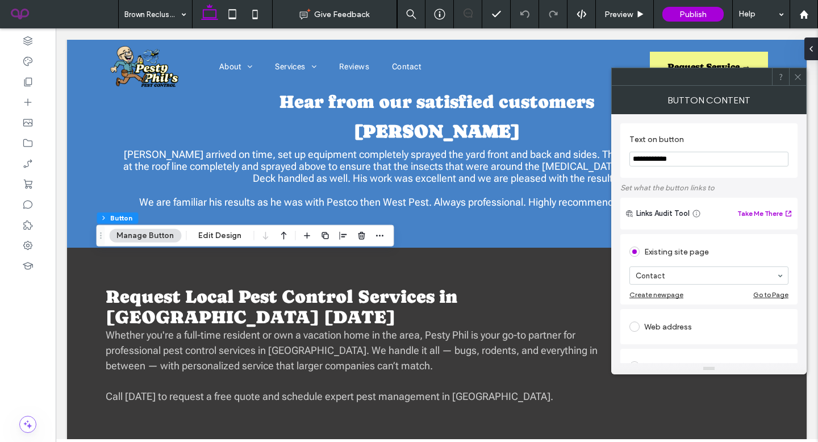
click at [802, 73] on div at bounding box center [797, 76] width 17 height 17
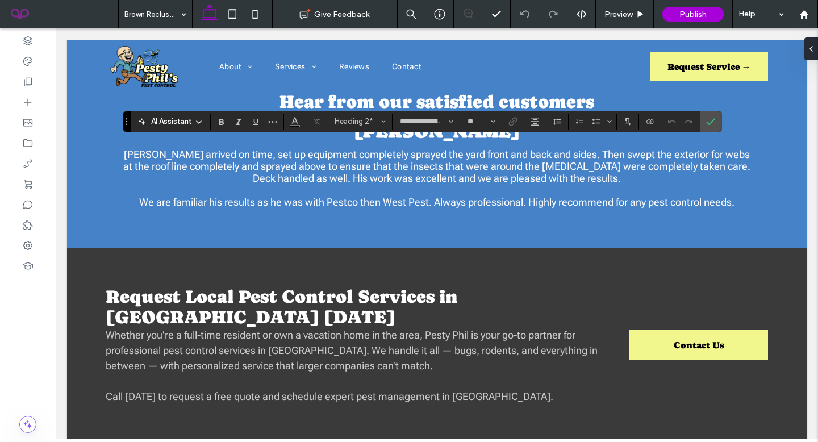
type input "**"
click at [713, 116] on span "Confirm" at bounding box center [710, 121] width 9 height 19
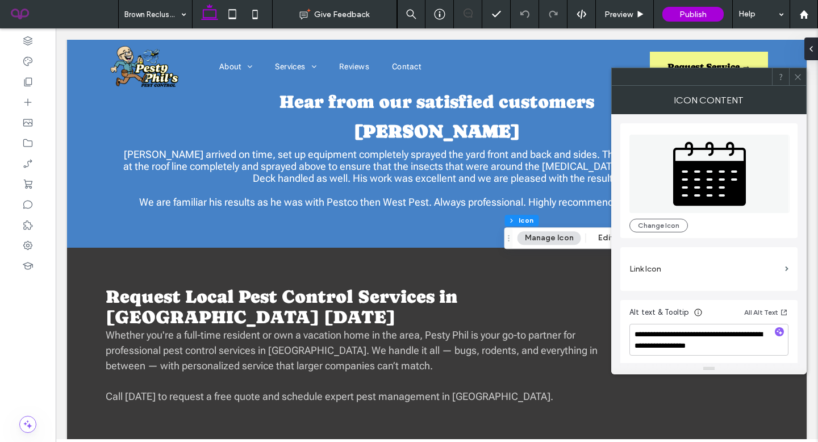
click at [794, 74] on icon at bounding box center [798, 77] width 9 height 9
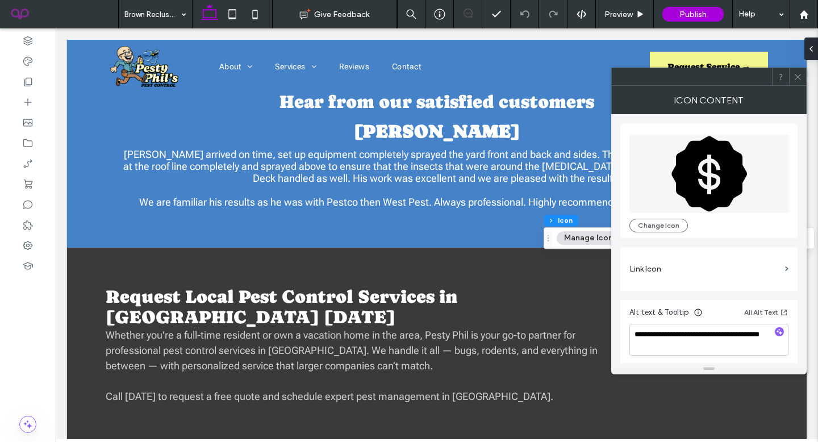
click at [799, 69] on span at bounding box center [798, 76] width 9 height 17
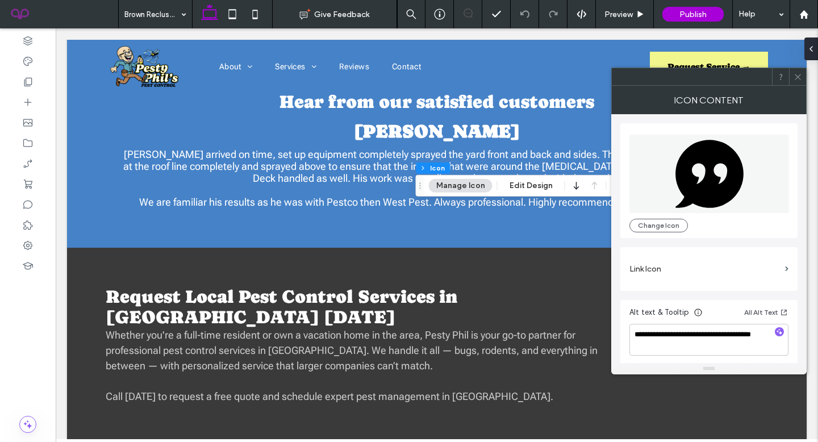
click at [794, 76] on icon at bounding box center [798, 77] width 9 height 9
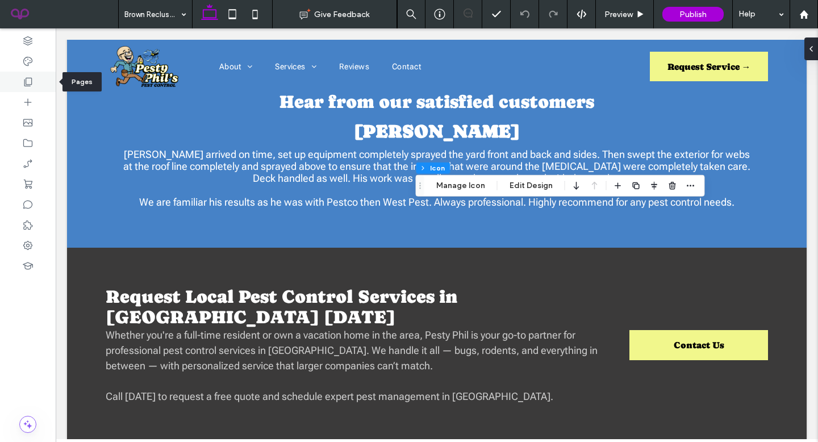
click at [5, 87] on div at bounding box center [28, 82] width 56 height 20
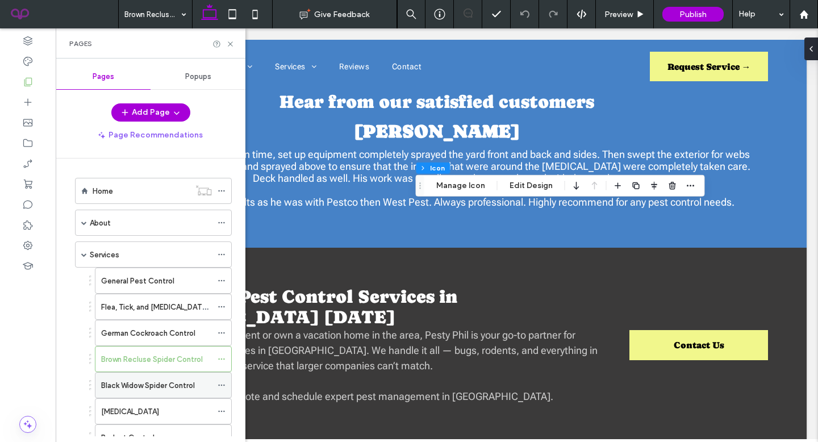
click at [169, 393] on div "Black Widow Spider Control" at bounding box center [156, 385] width 111 height 25
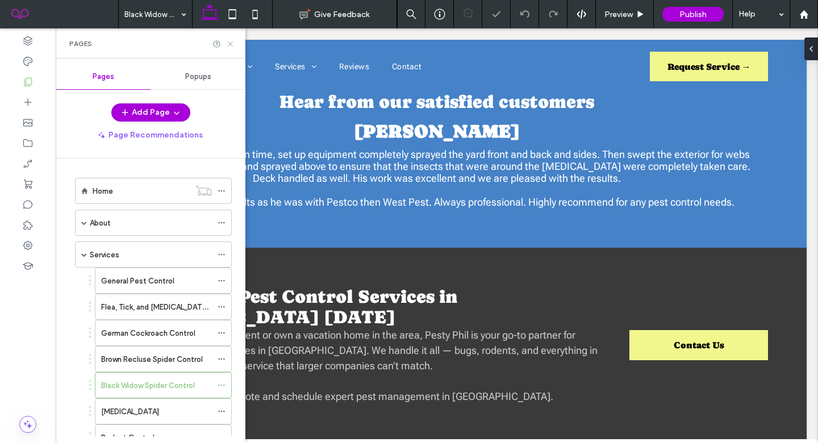
click at [231, 44] on use at bounding box center [230, 43] width 5 height 5
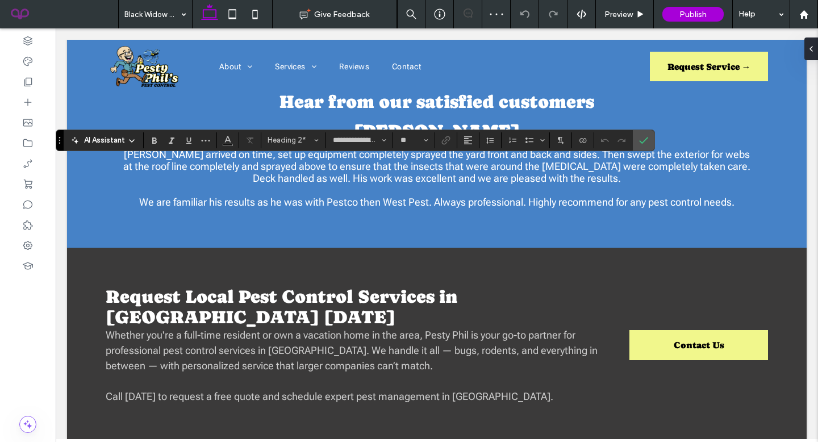
type input "**"
click at [646, 139] on use "Confirm" at bounding box center [644, 140] width 9 height 7
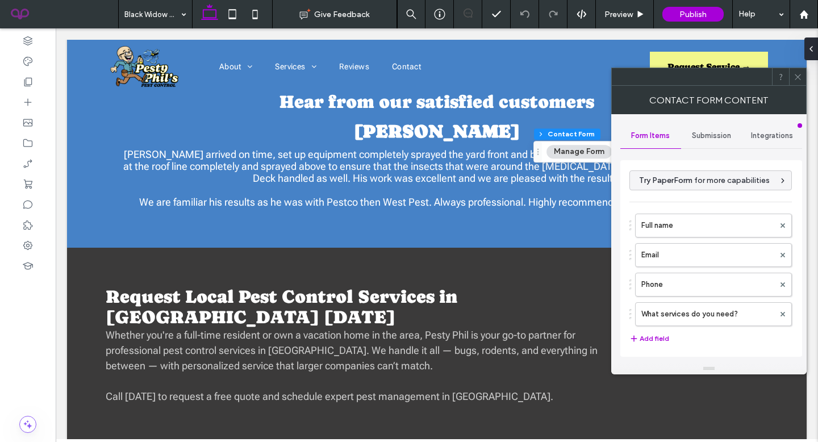
click at [700, 134] on span "Submission" at bounding box center [711, 135] width 39 height 9
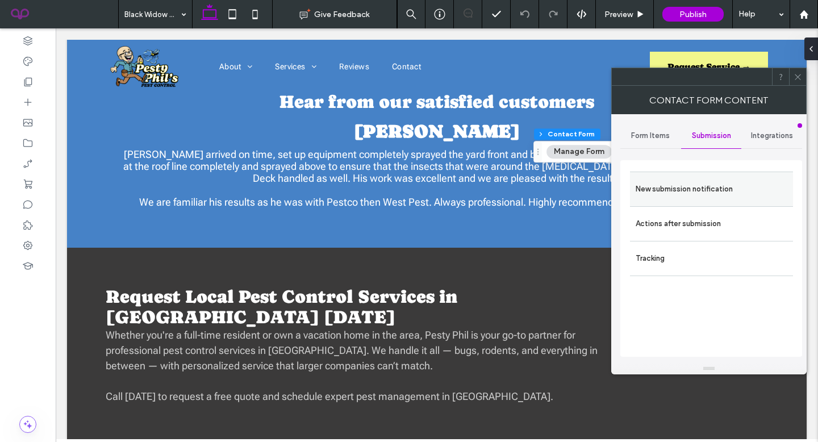
click at [709, 189] on label "New submission notification" at bounding box center [712, 189] width 152 height 23
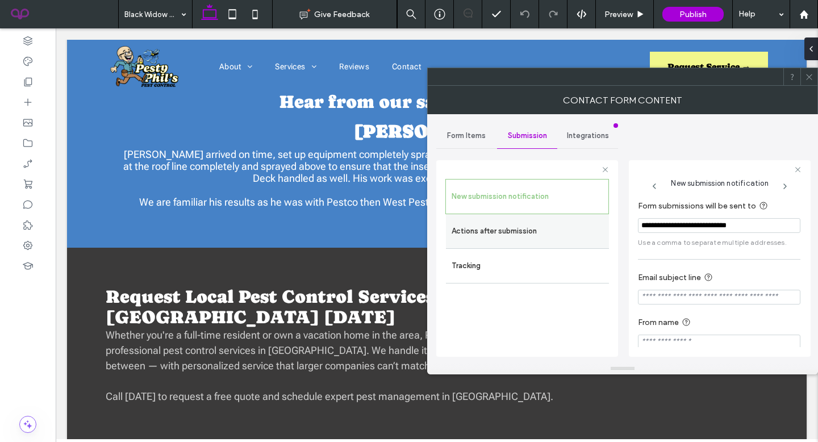
click at [535, 227] on label "Actions after submission" at bounding box center [528, 231] width 152 height 23
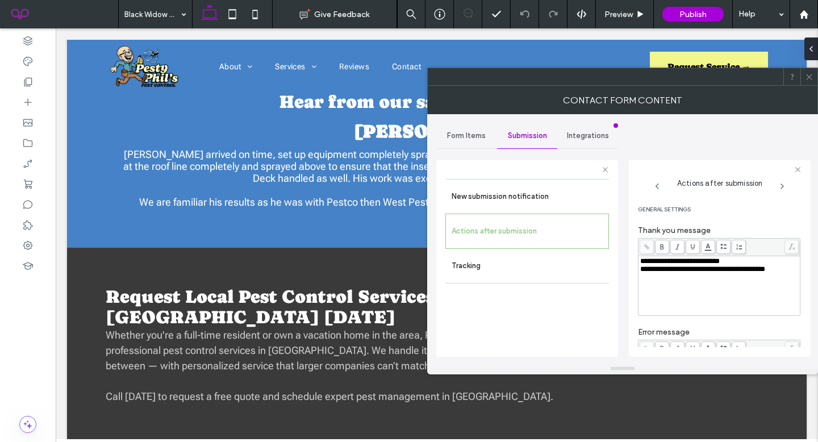
scroll to position [210, 0]
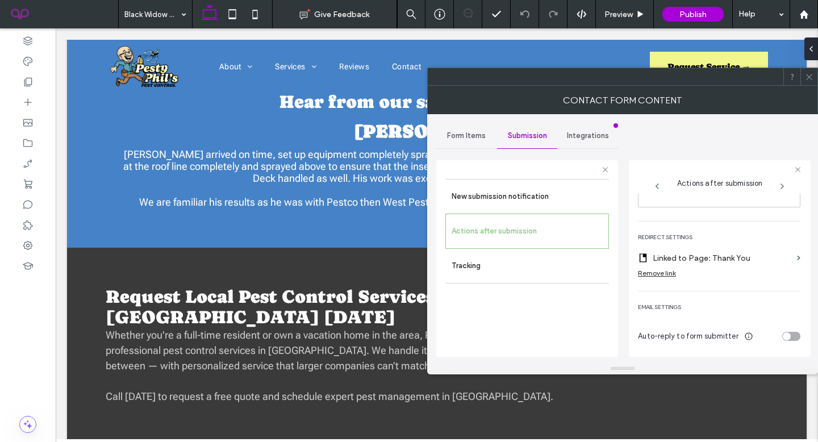
click at [812, 78] on icon at bounding box center [809, 77] width 9 height 9
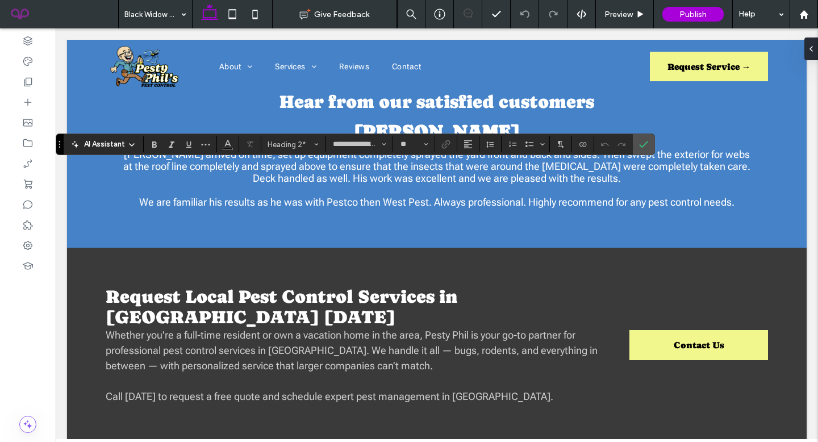
type input "**"
click at [648, 143] on label "Confirm" at bounding box center [643, 144] width 17 height 20
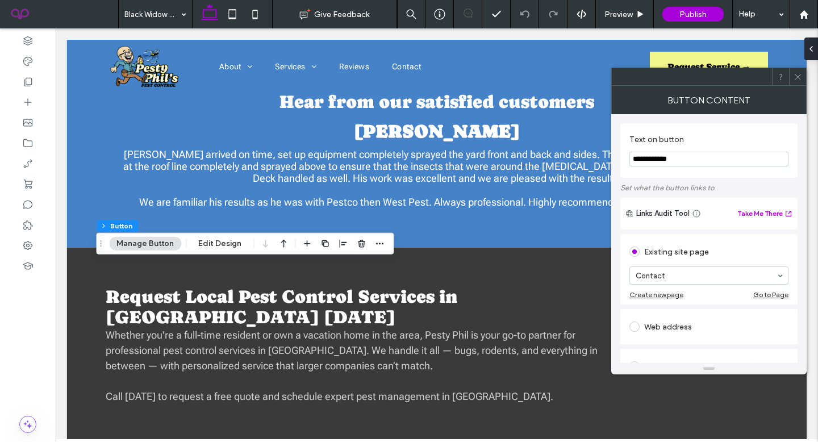
click at [796, 73] on icon at bounding box center [798, 77] width 9 height 9
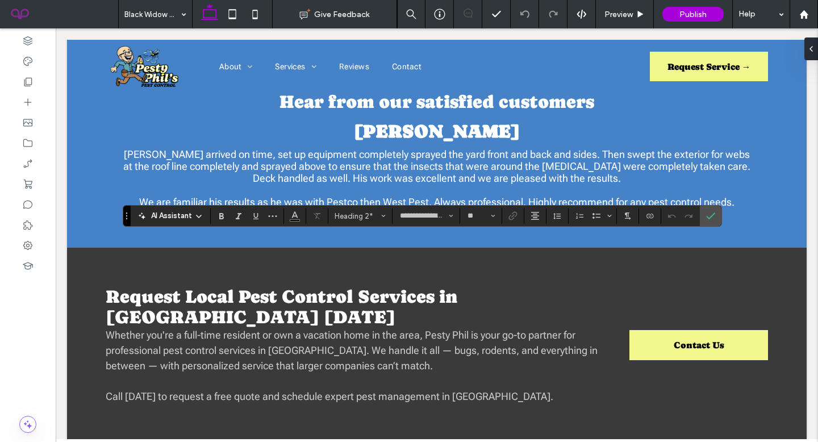
type input "**"
click at [708, 210] on span "Confirm" at bounding box center [708, 216] width 5 height 20
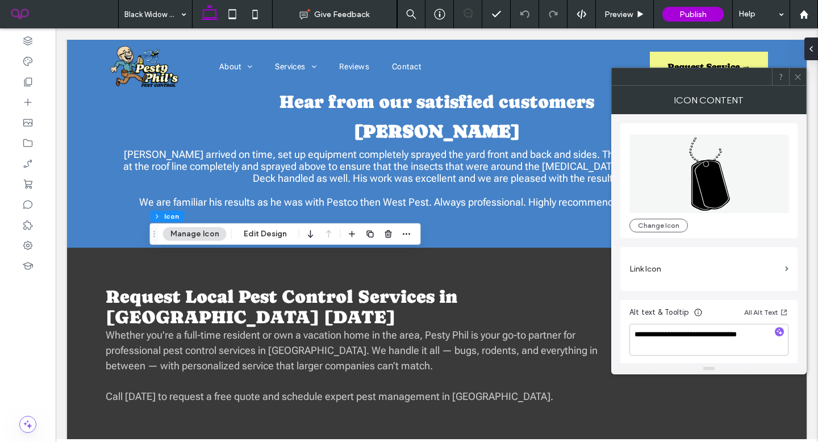
click at [802, 75] on icon at bounding box center [798, 77] width 9 height 9
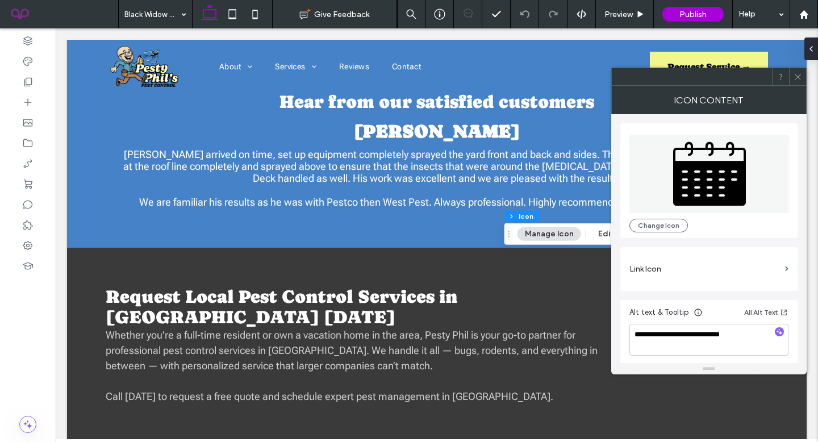
click at [794, 78] on icon at bounding box center [798, 77] width 9 height 9
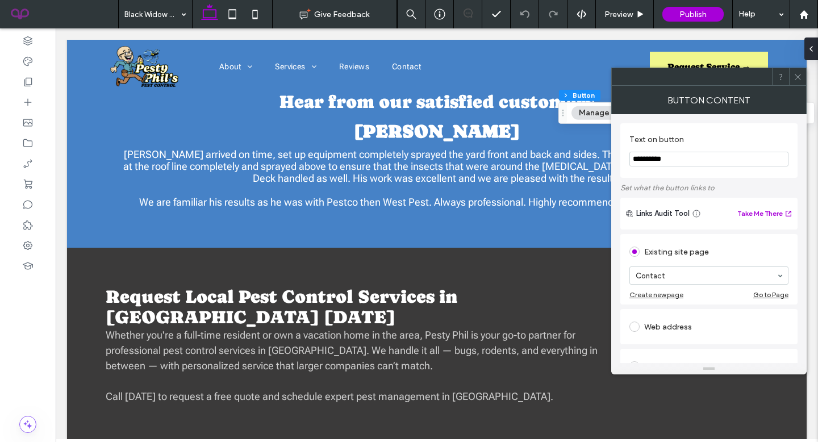
click at [797, 78] on icon at bounding box center [798, 77] width 9 height 9
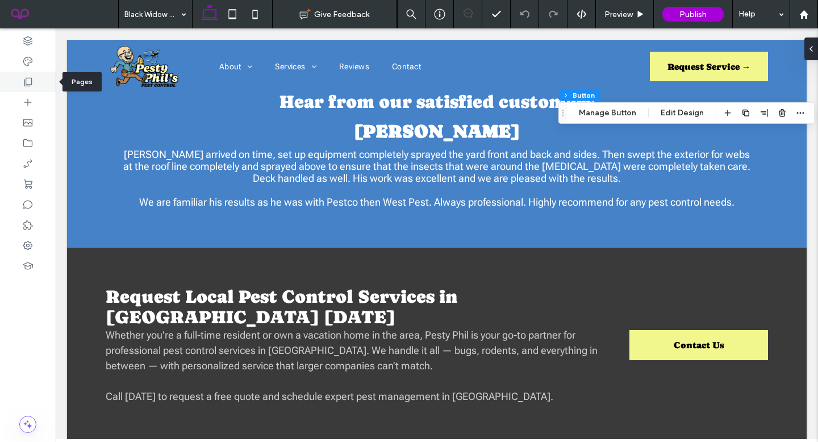
click at [28, 81] on icon at bounding box center [27, 81] width 11 height 11
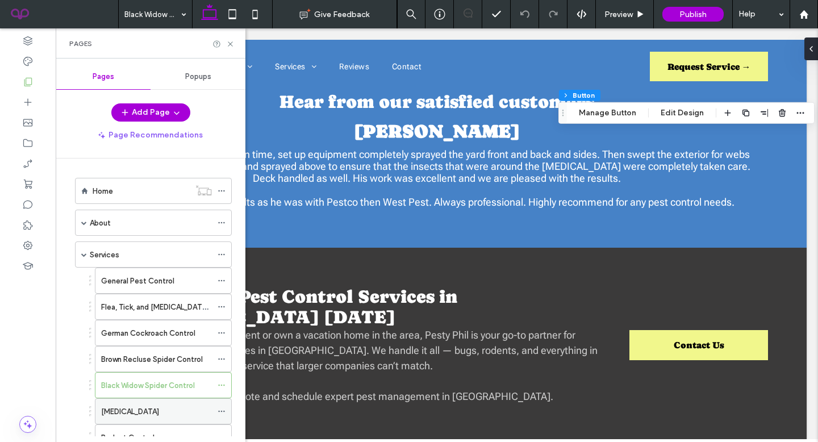
click at [173, 404] on div "Mosquito Control" at bounding box center [156, 411] width 111 height 25
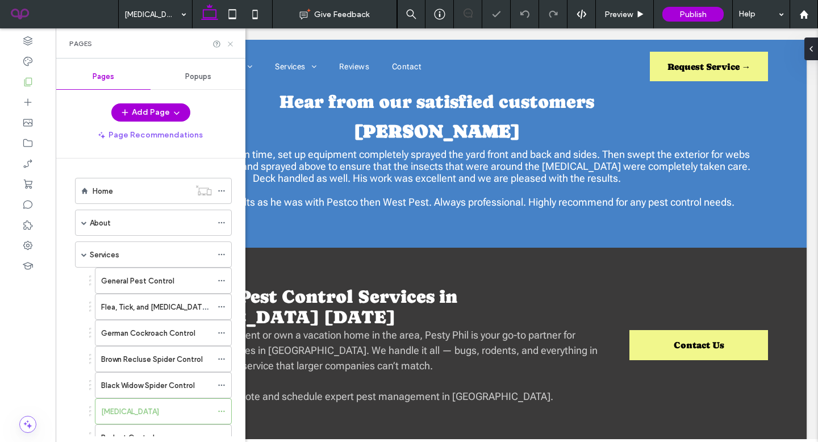
click at [231, 43] on use at bounding box center [230, 43] width 5 height 5
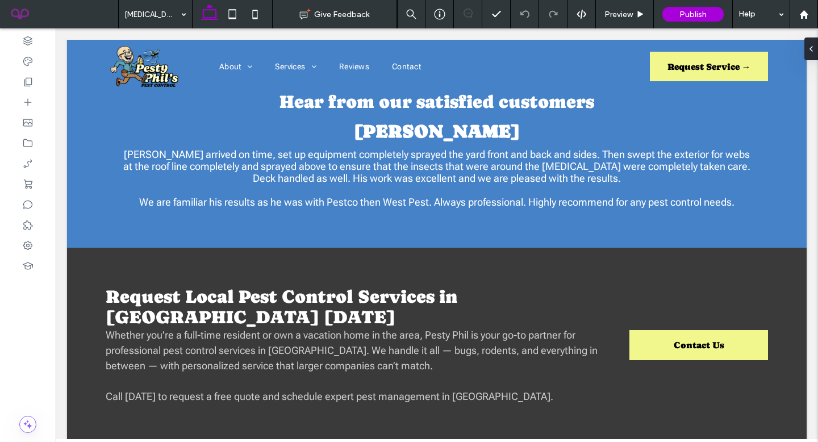
type input "**********"
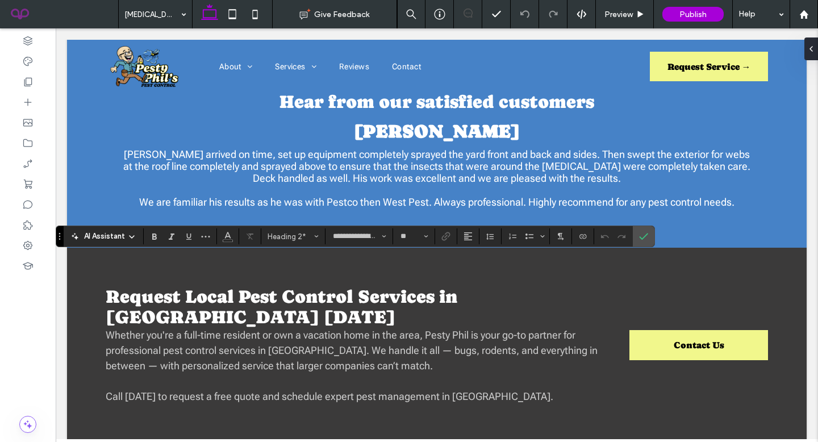
type input "**"
click at [639, 233] on icon "Confirm" at bounding box center [643, 236] width 9 height 9
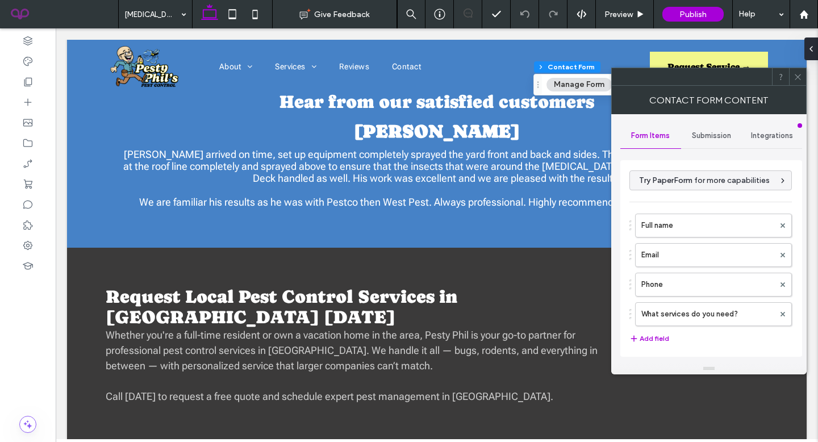
click at [698, 135] on span "Submission" at bounding box center [711, 135] width 39 height 9
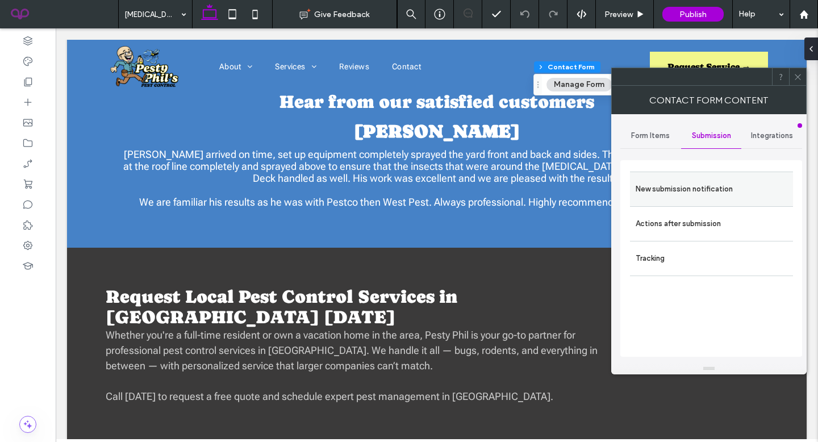
click at [685, 173] on div "New submission notification" at bounding box center [711, 189] width 163 height 35
click at [681, 196] on label "New submission notification" at bounding box center [712, 189] width 152 height 23
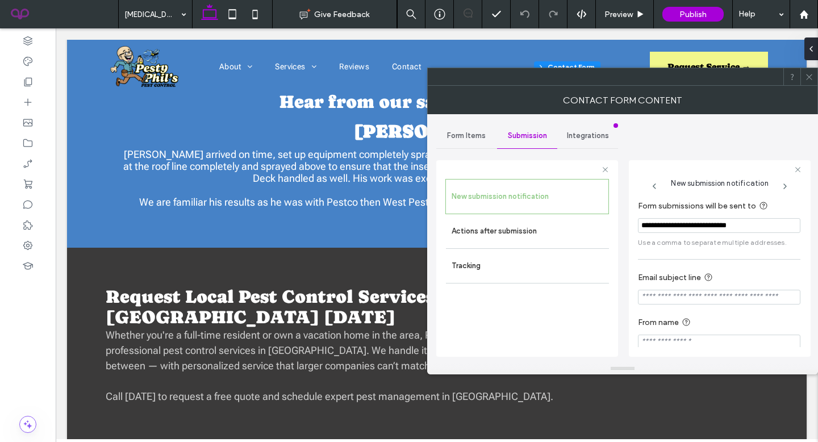
click at [812, 74] on icon at bounding box center [809, 77] width 9 height 9
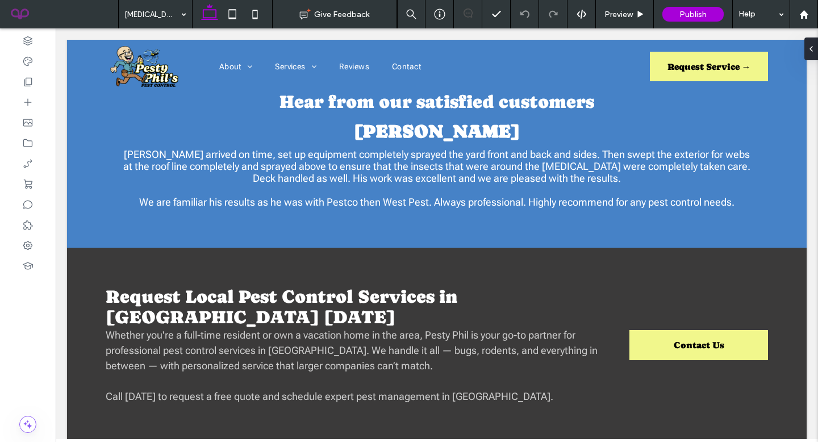
type input "**********"
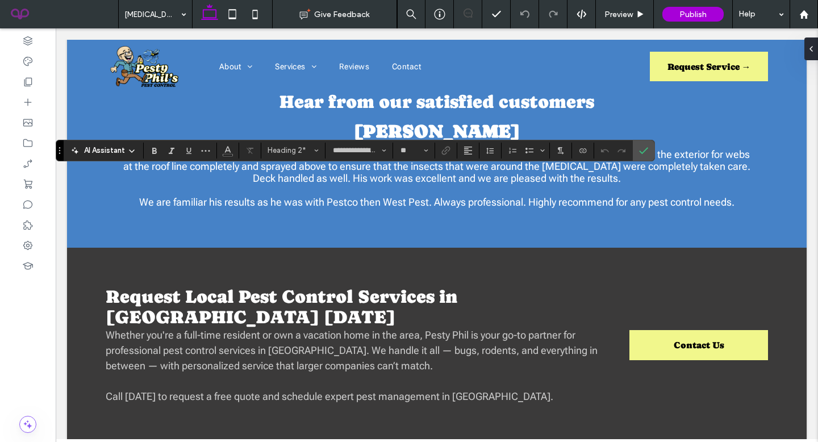
type input "**"
click at [645, 153] on icon "Confirm" at bounding box center [643, 150] width 9 height 9
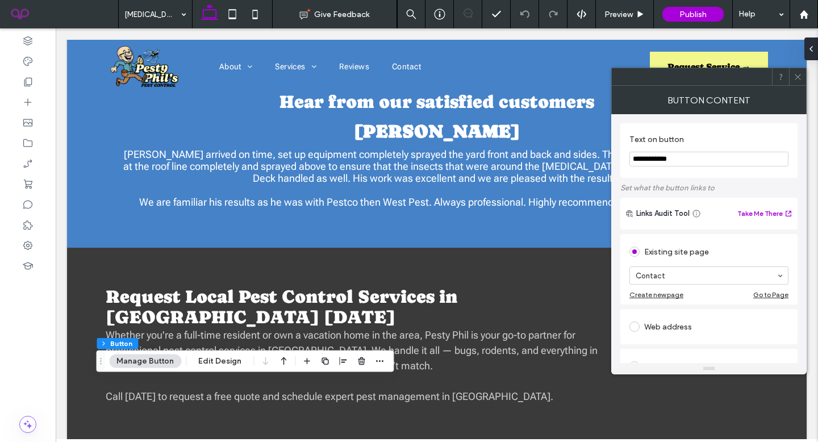
type input "**"
click at [798, 79] on icon at bounding box center [798, 77] width 9 height 9
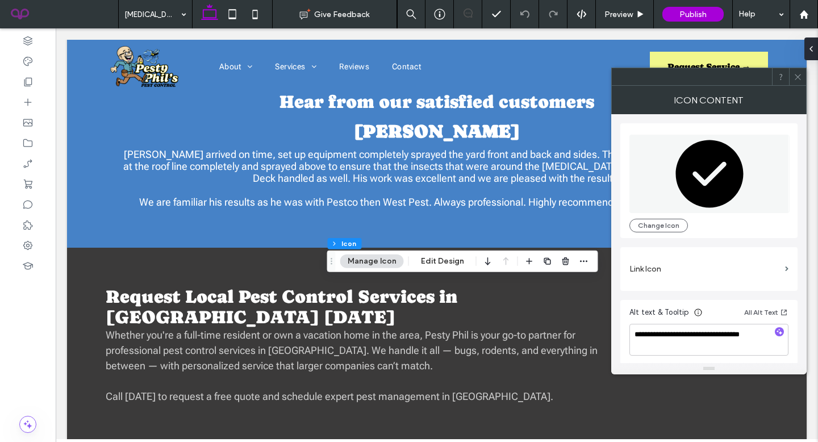
click at [796, 80] on icon at bounding box center [798, 77] width 9 height 9
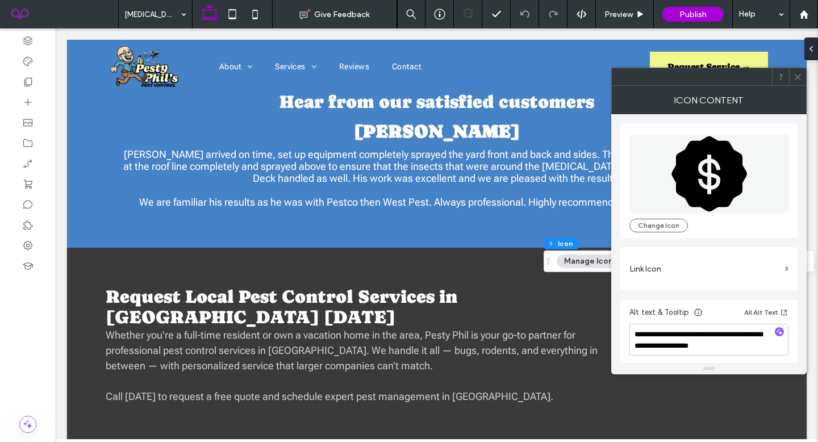
click at [803, 74] on div at bounding box center [797, 76] width 17 height 17
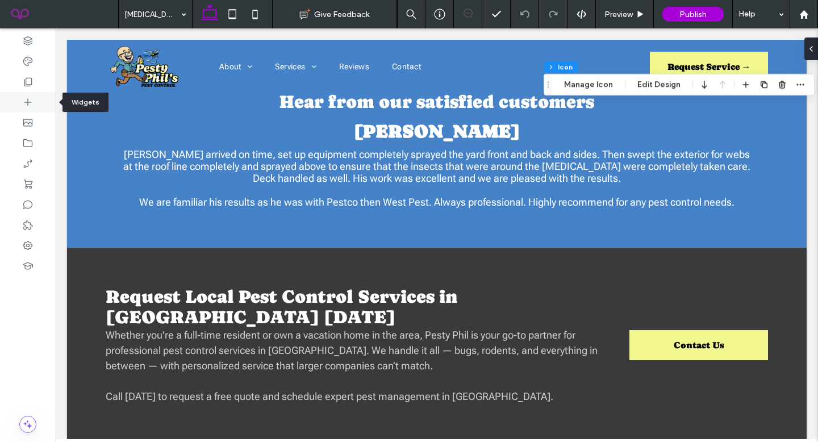
click at [6, 94] on div at bounding box center [28, 102] width 56 height 20
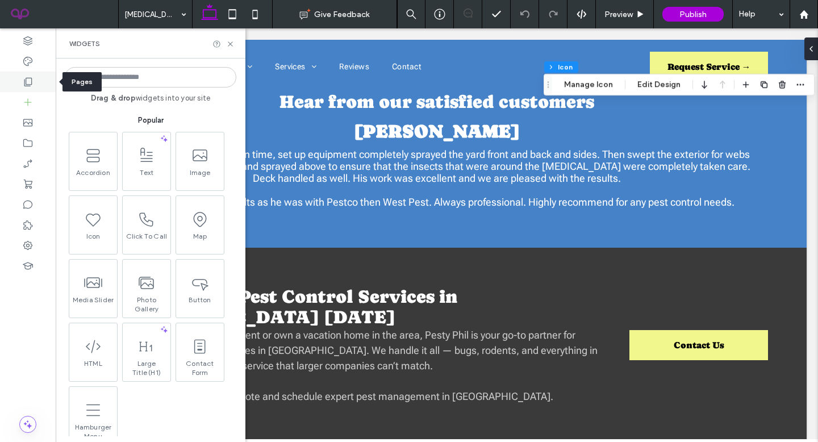
click at [8, 89] on div at bounding box center [28, 82] width 56 height 20
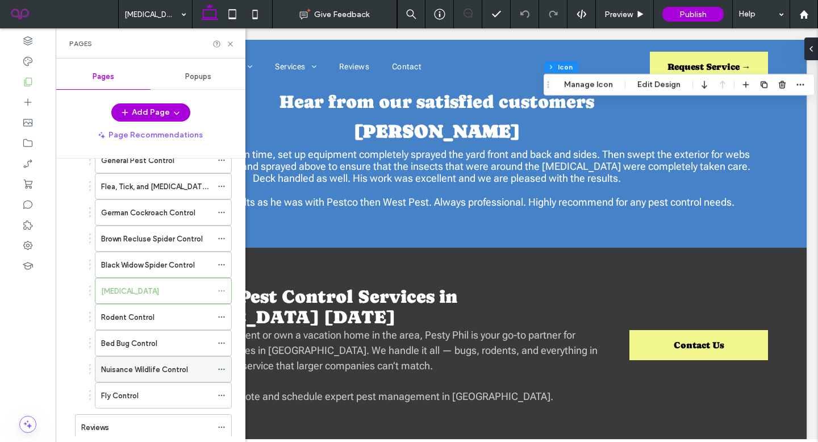
scroll to position [136, 0]
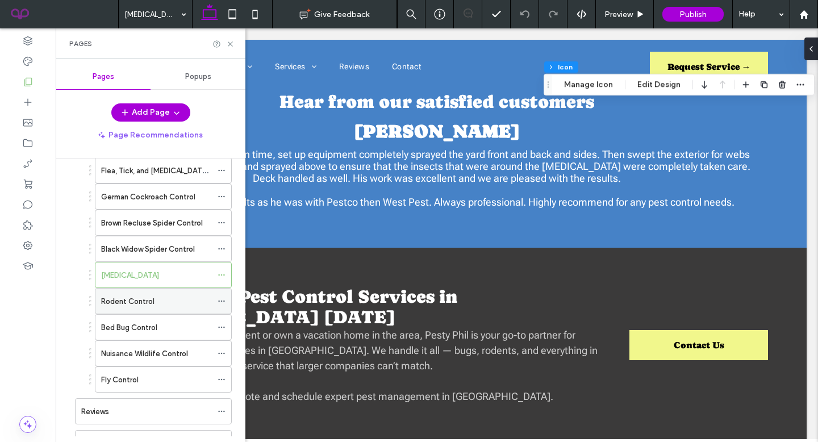
click at [172, 307] on div "Rodent Control" at bounding box center [156, 301] width 111 height 25
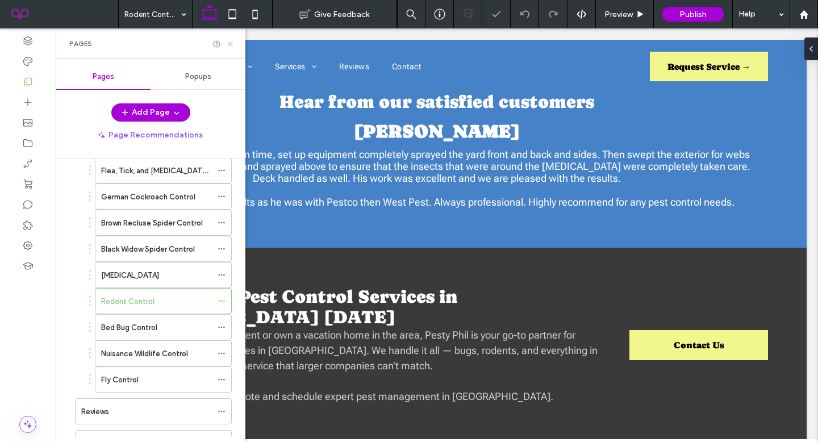
click at [231, 45] on icon at bounding box center [230, 44] width 9 height 9
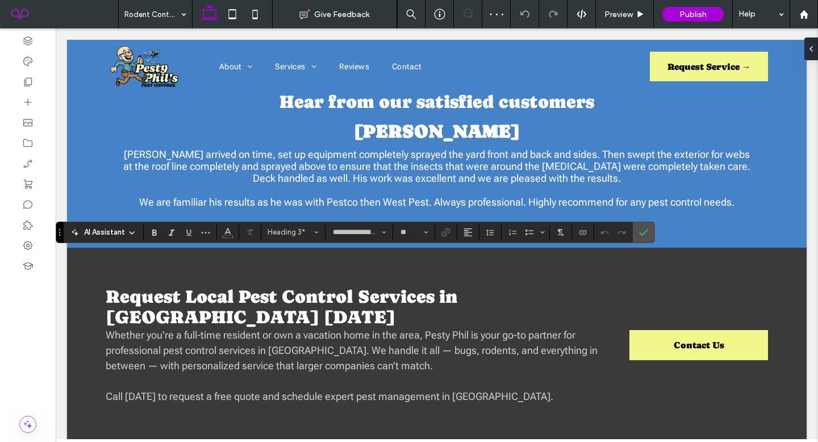
type input "**"
click at [646, 226] on span "Confirm" at bounding box center [643, 232] width 9 height 19
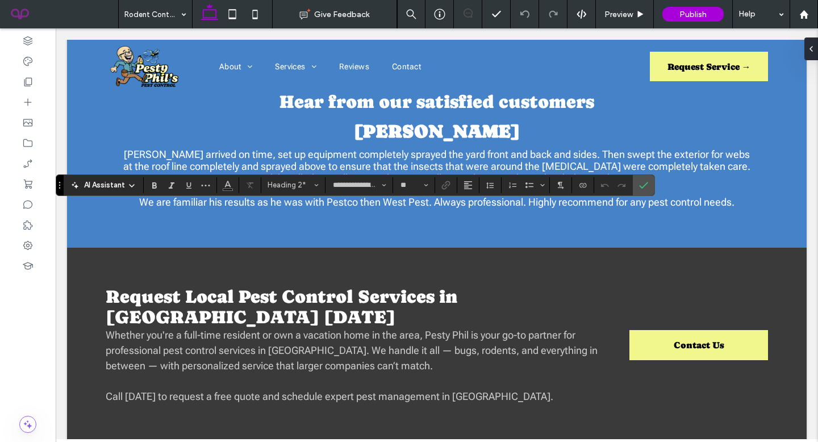
type input "**"
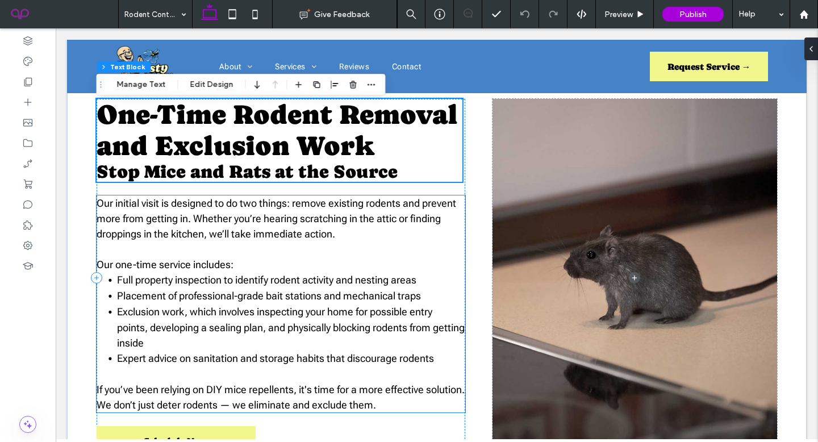
scroll to position [562, 0]
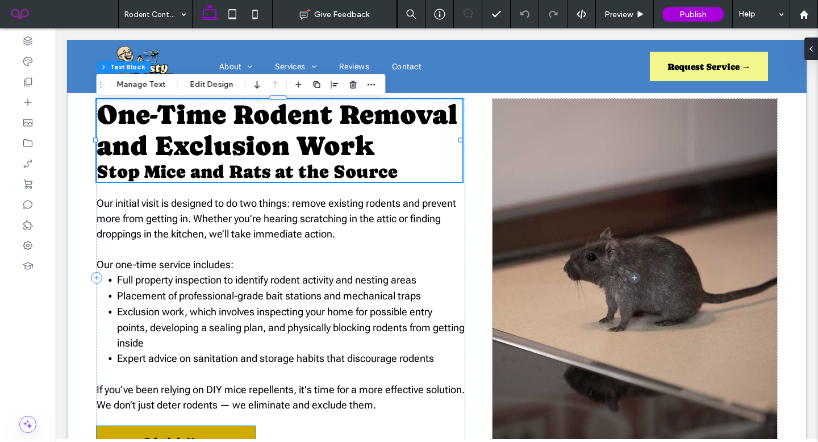
click at [203, 426] on link "Schedule Now" at bounding box center [176, 441] width 159 height 30
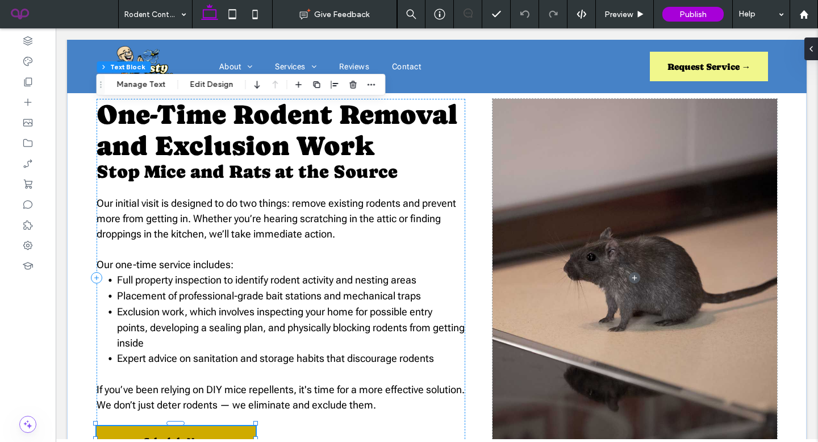
click at [203, 426] on div "Schedule Now" at bounding box center [176, 441] width 159 height 30
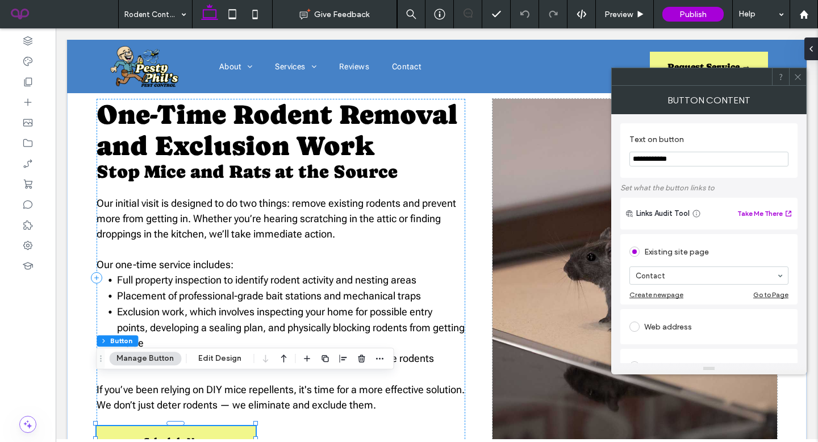
click at [795, 79] on use at bounding box center [798, 77] width 6 height 6
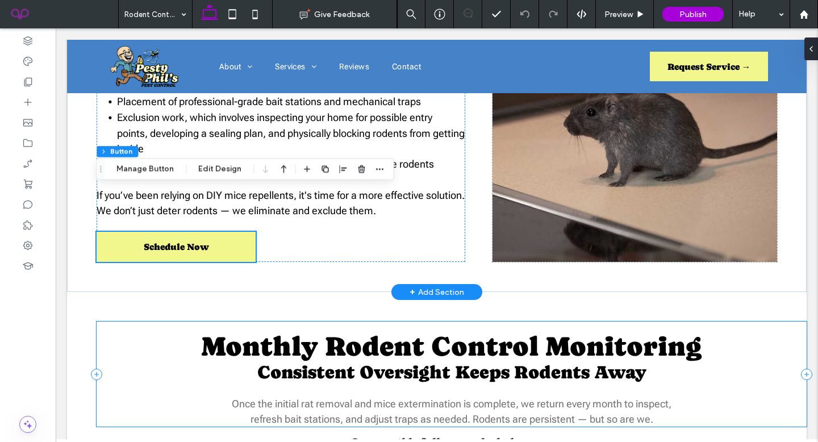
scroll to position [818, 0]
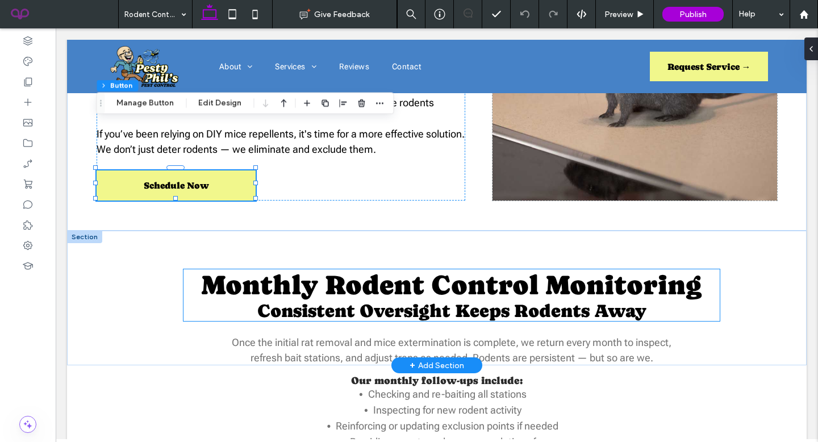
click at [619, 269] on span "Monthly Rodent Control Monitoring" at bounding box center [452, 284] width 500 height 31
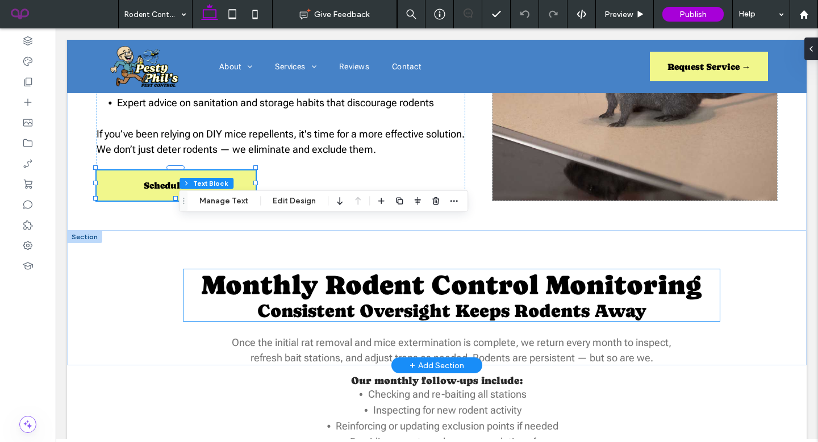
click at [619, 269] on span "Monthly Rodent Control Monitoring" at bounding box center [452, 284] width 500 height 31
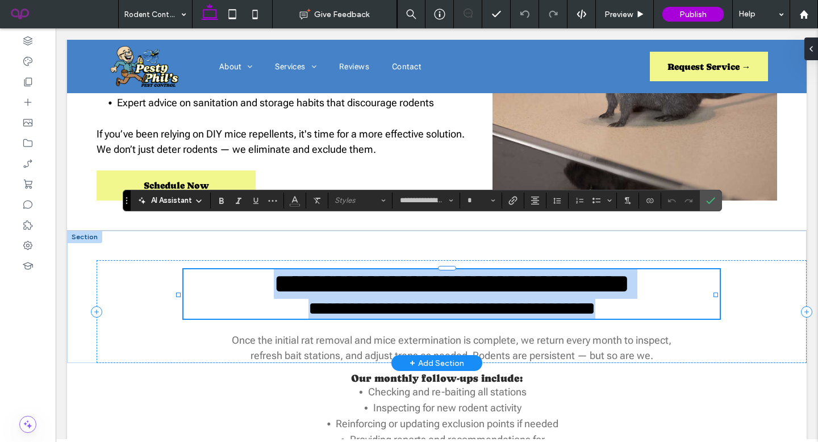
click at [619, 270] on span "**********" at bounding box center [452, 283] width 356 height 27
type input "**"
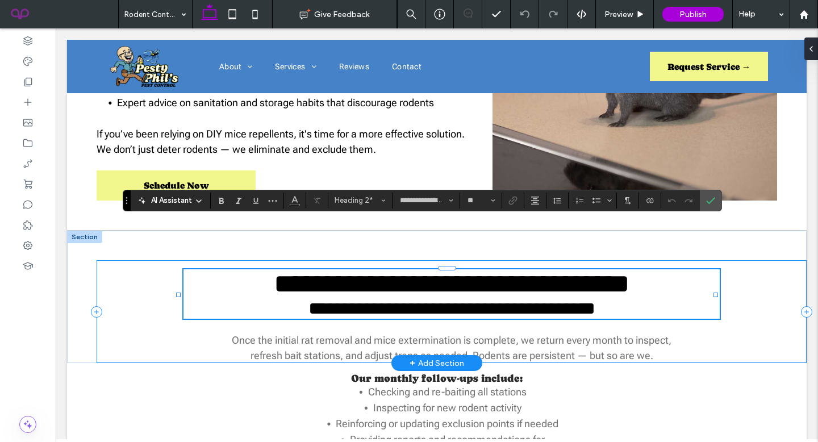
click at [607, 277] on div "**********" at bounding box center [452, 311] width 710 height 103
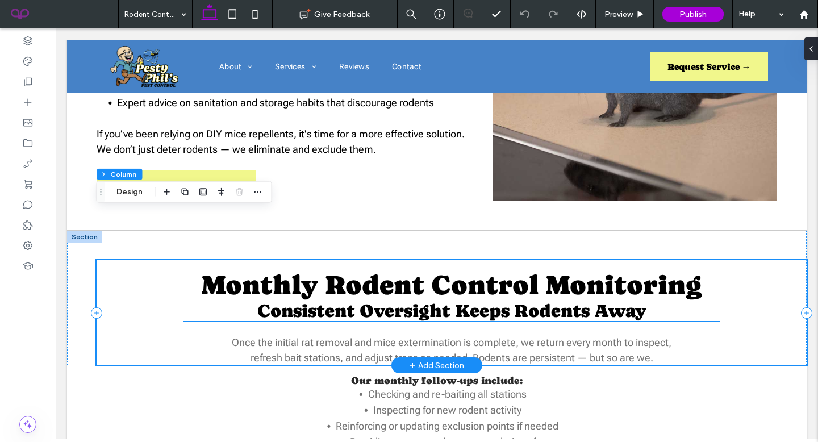
click at [621, 301] on span "Consistent Oversight Keeps Rodents Away" at bounding box center [451, 311] width 389 height 20
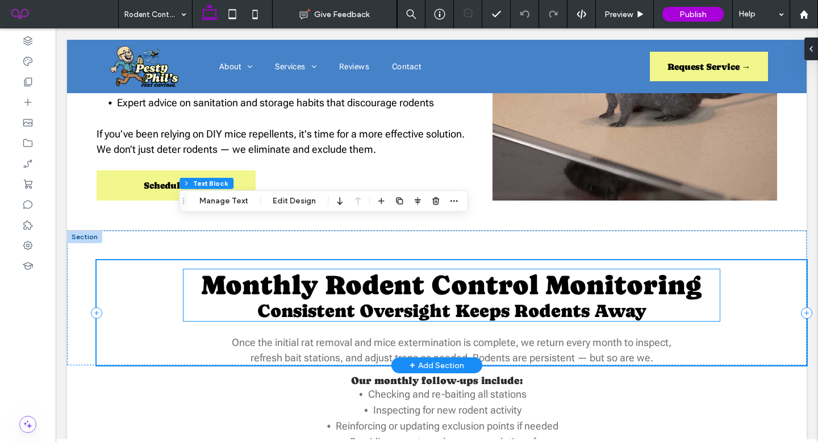
click at [621, 269] on div "Monthly Rodent Control Monitoring Consistent Oversight Keeps Rodents Away" at bounding box center [451, 295] width 536 height 52
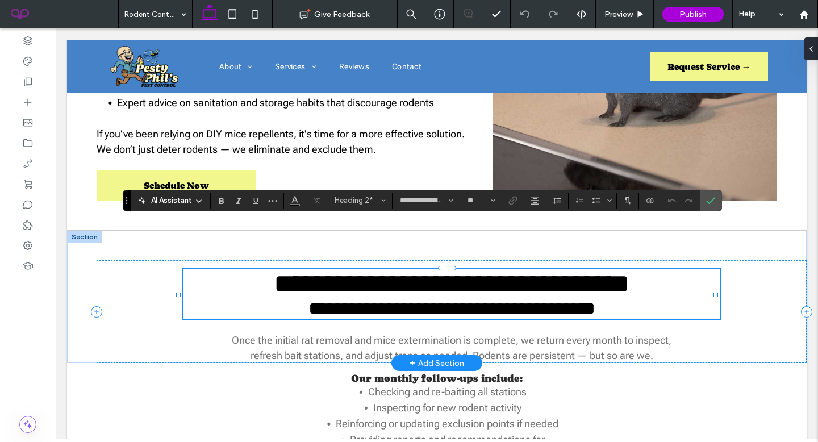
type input "**"
click at [595, 299] on span "**********" at bounding box center [451, 308] width 287 height 18
click at [707, 196] on icon "Confirm" at bounding box center [710, 200] width 9 height 9
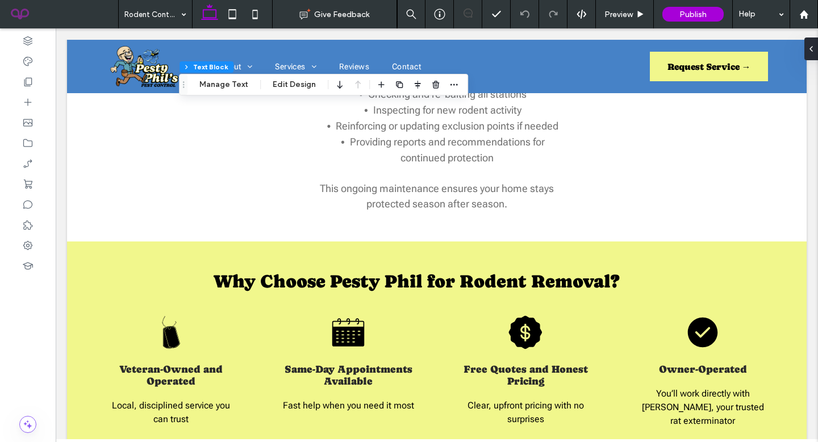
scroll to position [1159, 0]
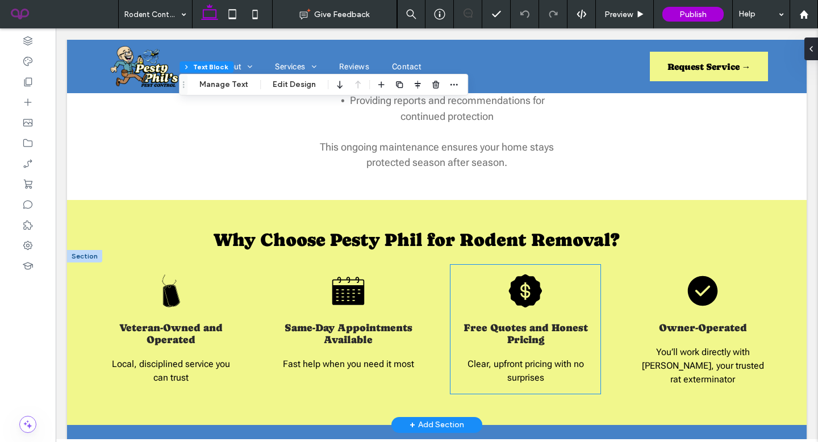
click at [520, 274] on icon "Black circular badge with white dollar sign." at bounding box center [525, 291] width 34 height 34
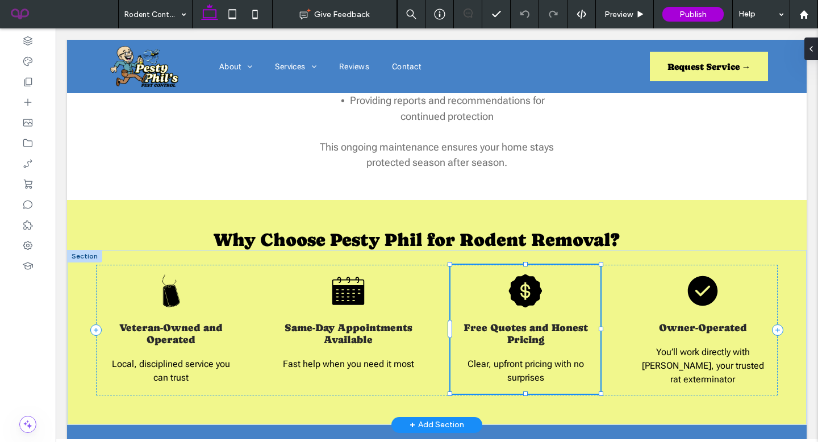
click at [520, 274] on icon "Black circular badge with white dollar sign." at bounding box center [525, 291] width 34 height 34
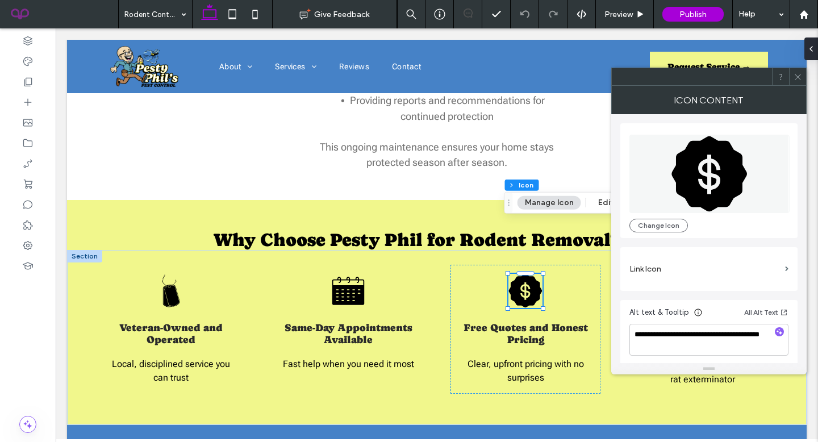
drag, startPoint x: 807, startPoint y: 71, endPoint x: 862, endPoint y: 100, distance: 62.3
click at [807, 71] on body "About Service Areas Hot Springs Village, AR Hot Springs, AR Lake Hamilton, AR M…" at bounding box center [437, 9] width 762 height 2281
click at [802, 74] on div at bounding box center [797, 76] width 17 height 17
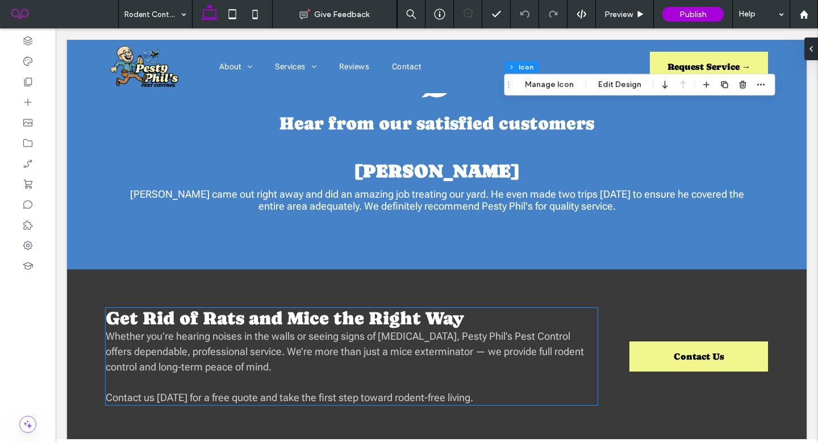
scroll to position [1614, 0]
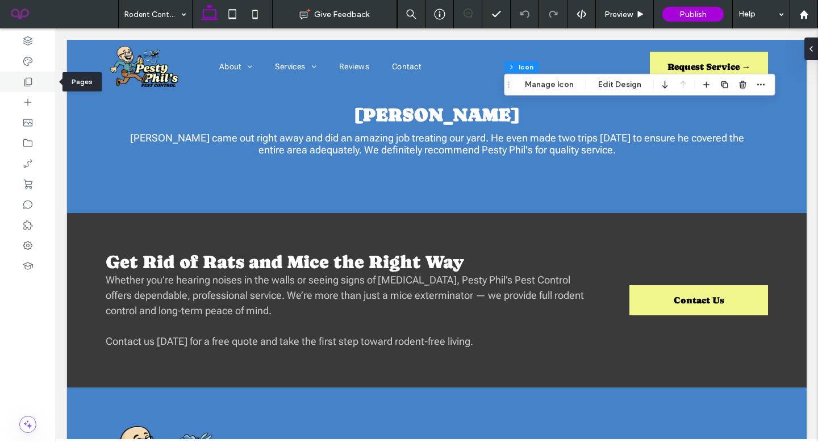
click at [40, 88] on div at bounding box center [28, 82] width 56 height 20
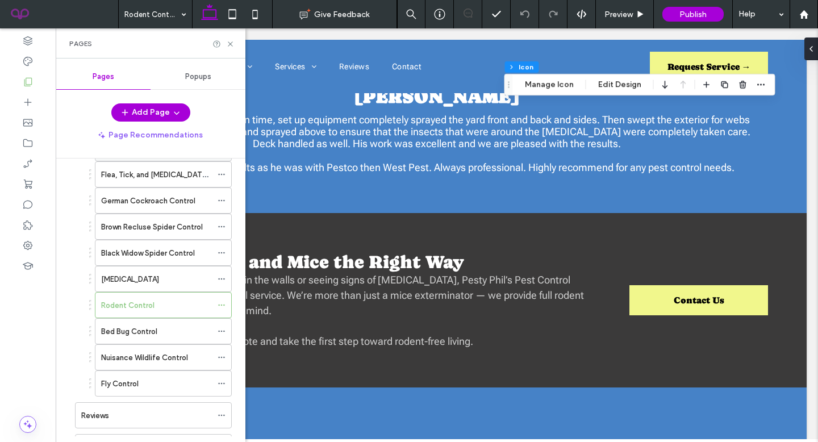
scroll to position [216, 0]
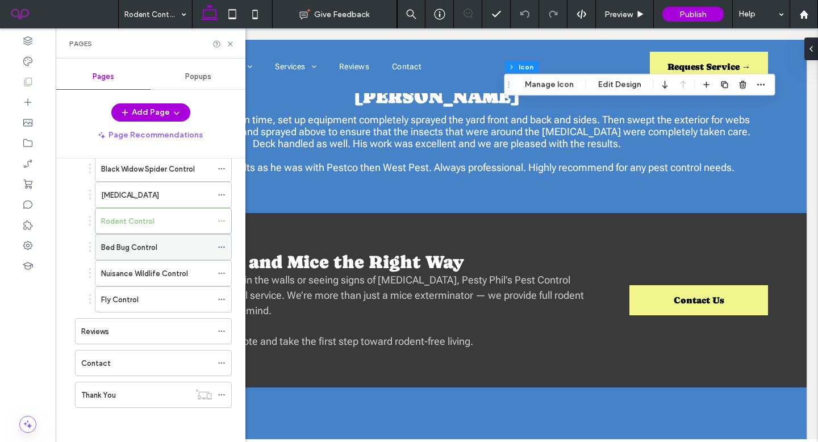
click at [151, 245] on label "Bed Bug Control" at bounding box center [129, 247] width 56 height 20
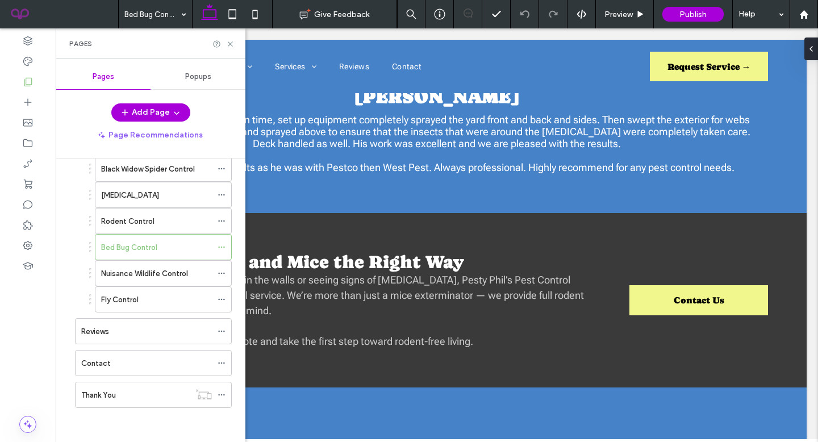
click at [230, 44] on div "Bed Bug Control Give Feedback Preview Publish Help Design Panel Site Comments T…" at bounding box center [409, 221] width 818 height 442
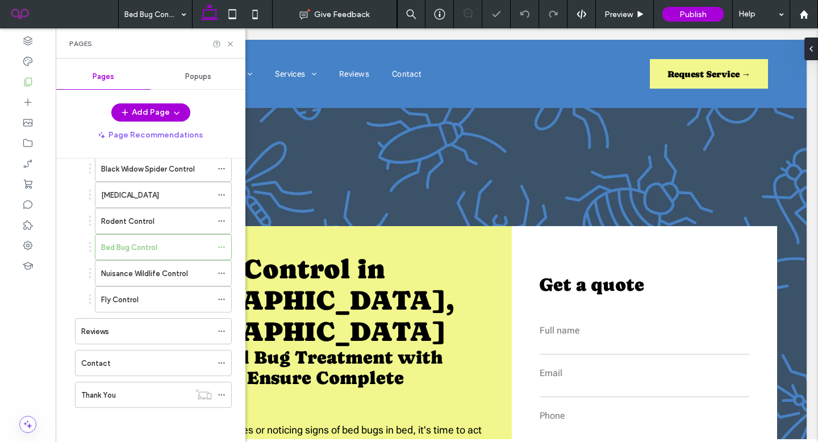
click at [231, 34] on div "Pages" at bounding box center [151, 43] width 190 height 30
click at [231, 43] on icon at bounding box center [230, 44] width 9 height 9
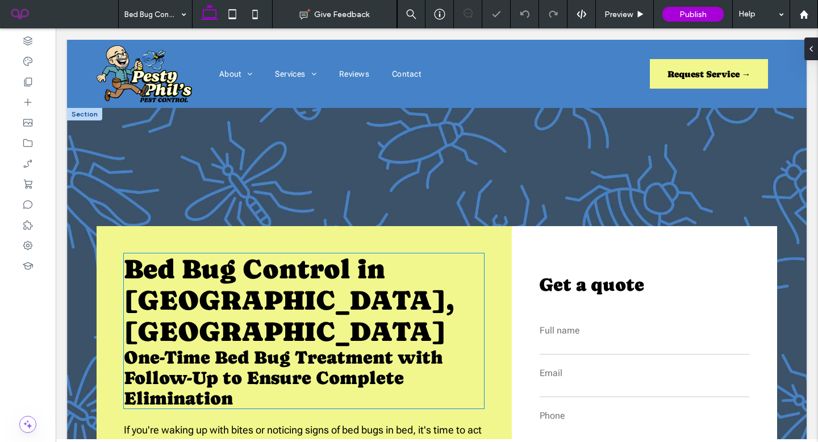
click at [298, 283] on span "Bed Bug Control in Hot Springs Village, AR" at bounding box center [289, 300] width 330 height 94
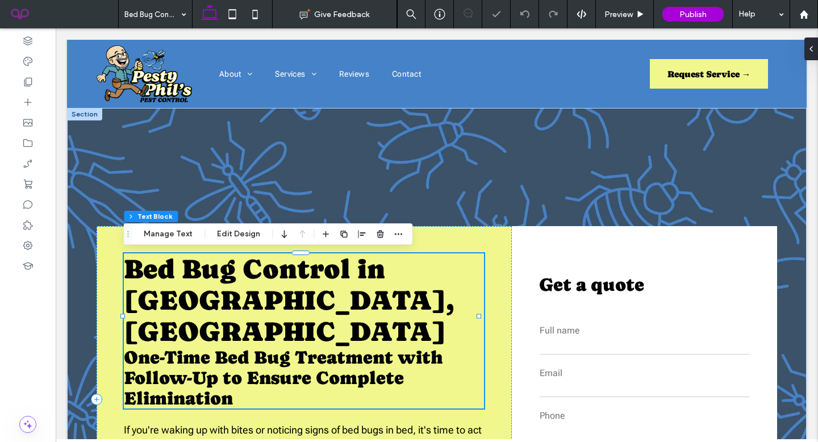
click at [298, 283] on div "Bed Bug Control in Hot Springs Village, AR One-Time Bed Bug Treatment with Foll…" at bounding box center [304, 330] width 360 height 155
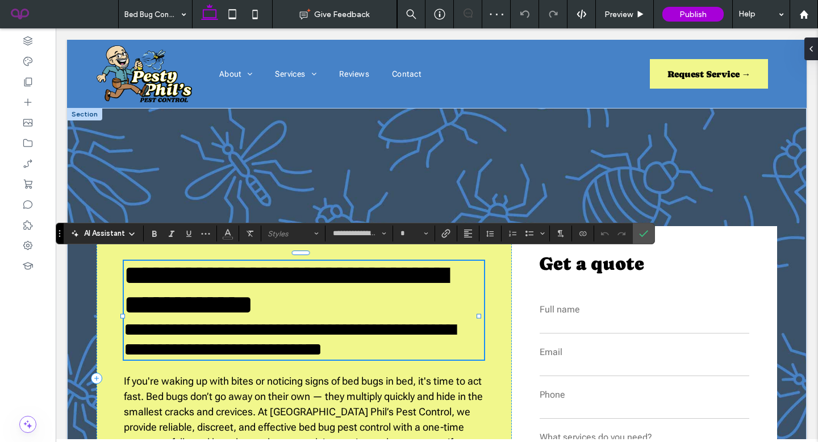
click at [265, 286] on span "**********" at bounding box center [286, 290] width 324 height 56
type input "**"
click at [250, 333] on span "**********" at bounding box center [290, 339] width 332 height 38
click at [641, 239] on span "Confirm" at bounding box center [641, 233] width 5 height 20
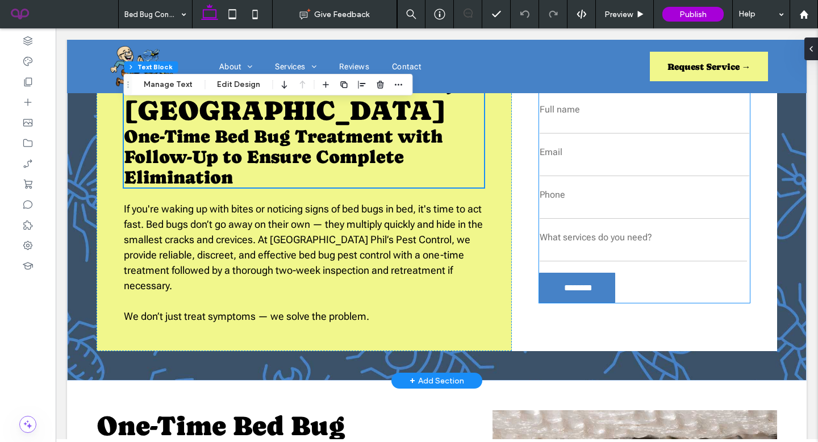
scroll to position [251, 0]
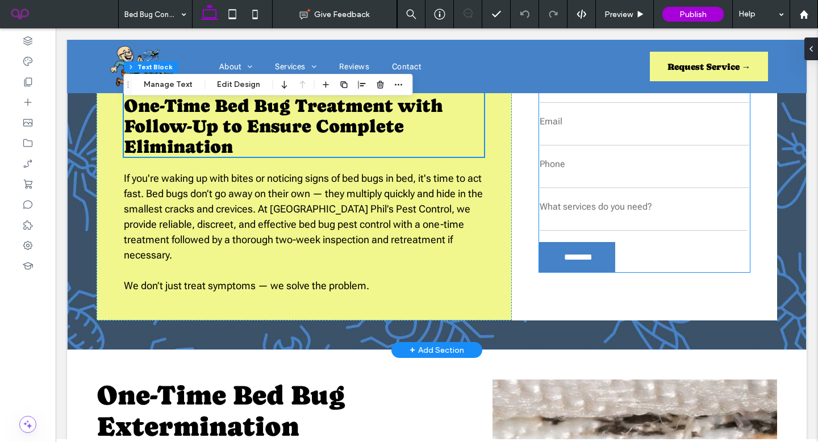
click at [678, 232] on form "**********" at bounding box center [644, 166] width 211 height 211
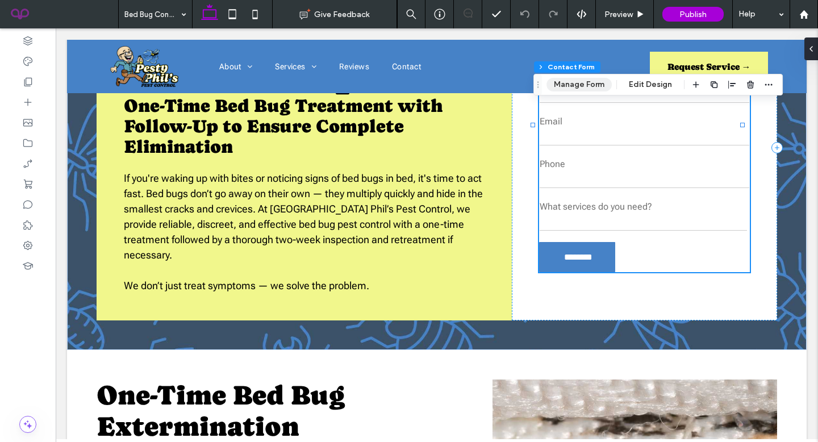
click at [598, 85] on button "Manage Form" at bounding box center [578, 85] width 65 height 14
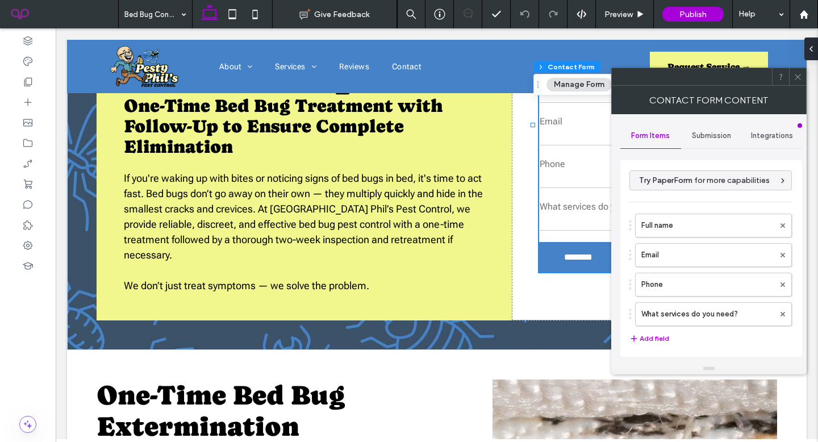
click at [702, 131] on span "Submission" at bounding box center [711, 135] width 39 height 9
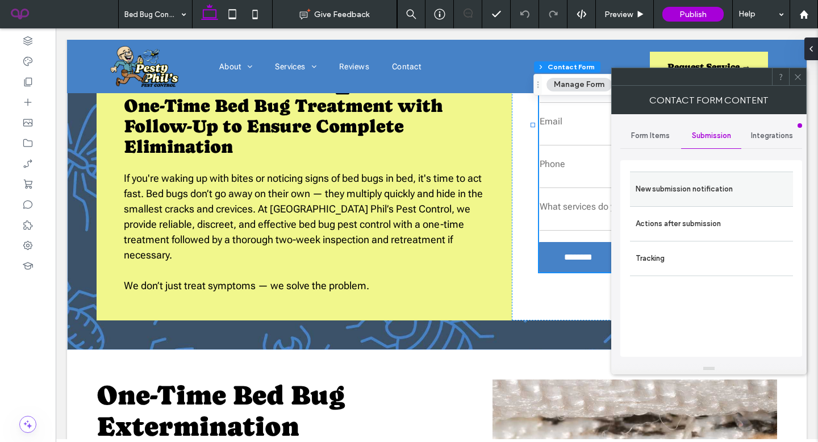
click at [723, 191] on label "New submission notification" at bounding box center [712, 189] width 152 height 23
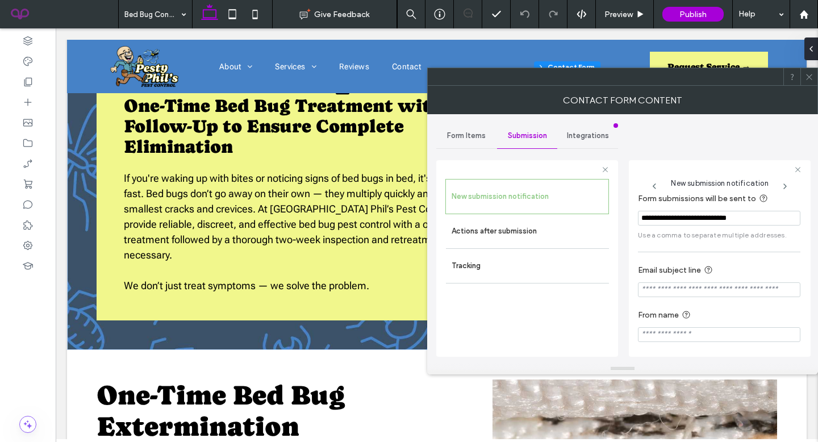
scroll to position [11, 0]
click at [515, 218] on div "Actions after submission" at bounding box center [527, 231] width 163 height 34
click at [541, 230] on label "Actions after submission" at bounding box center [528, 231] width 152 height 23
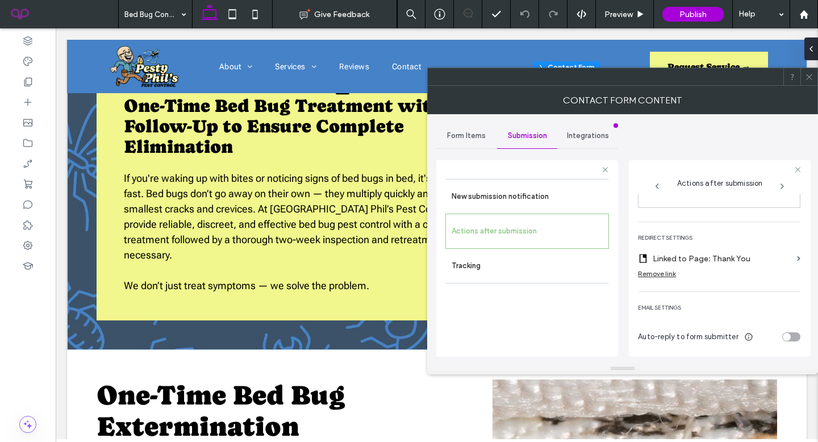
scroll to position [210, 0]
click at [807, 80] on icon at bounding box center [809, 77] width 9 height 9
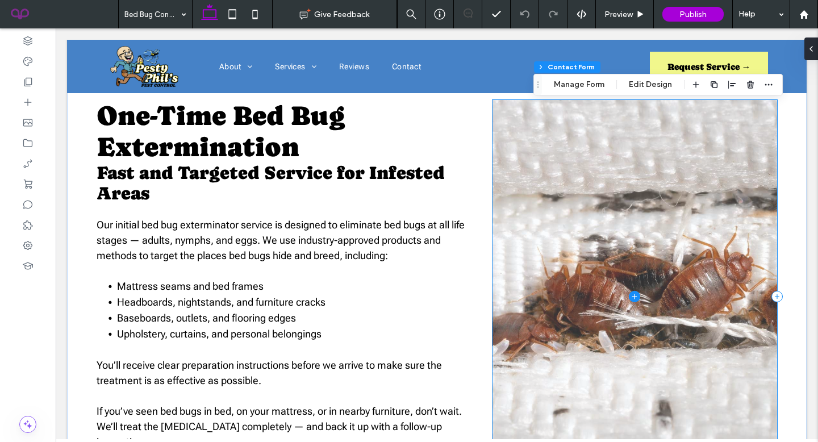
scroll to position [528, 0]
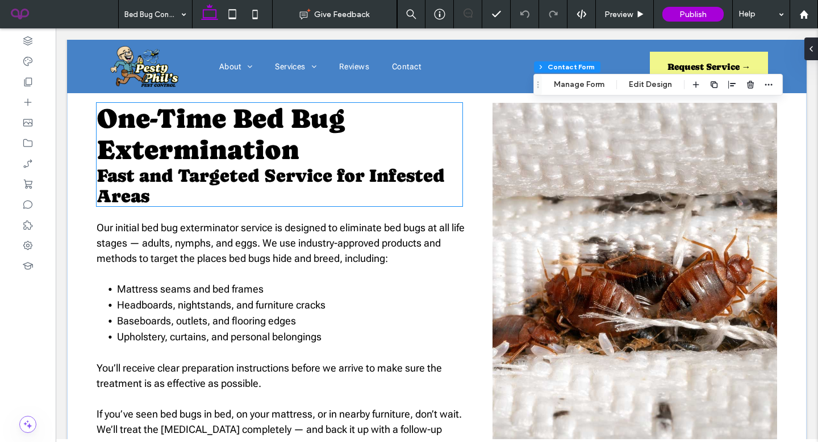
click at [325, 165] on span "Fast and Targeted Service for Infested Areas" at bounding box center [271, 185] width 348 height 41
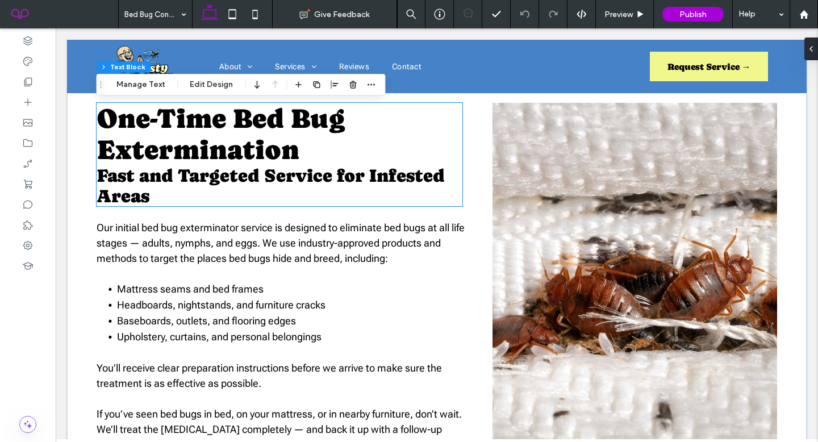
click at [325, 130] on div "One-Time Bed Bug Extermination Fast and Targeted Service for Infested Areas" at bounding box center [280, 154] width 366 height 103
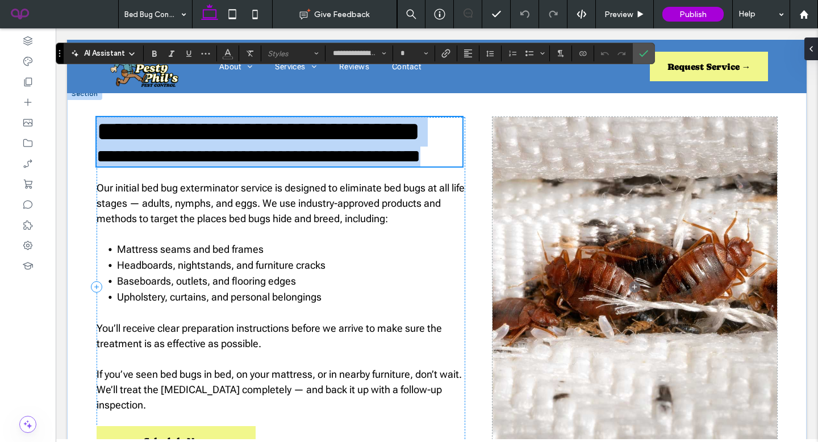
scroll to position [506, 0]
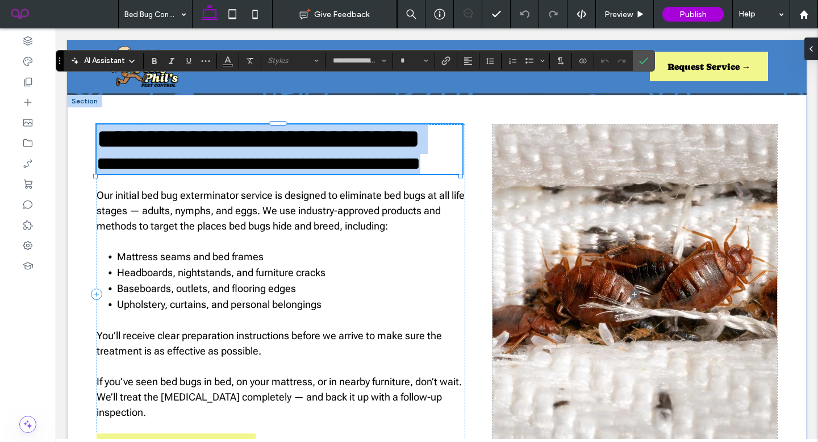
click at [244, 130] on span "**********" at bounding box center [259, 139] width 324 height 27
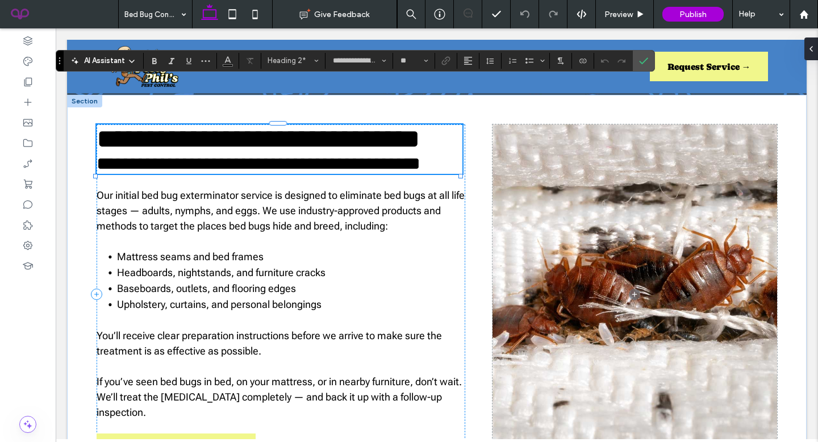
type input "**"
click at [249, 155] on span "**********" at bounding box center [259, 164] width 324 height 18
click at [650, 63] on label "Confirm" at bounding box center [643, 61] width 17 height 20
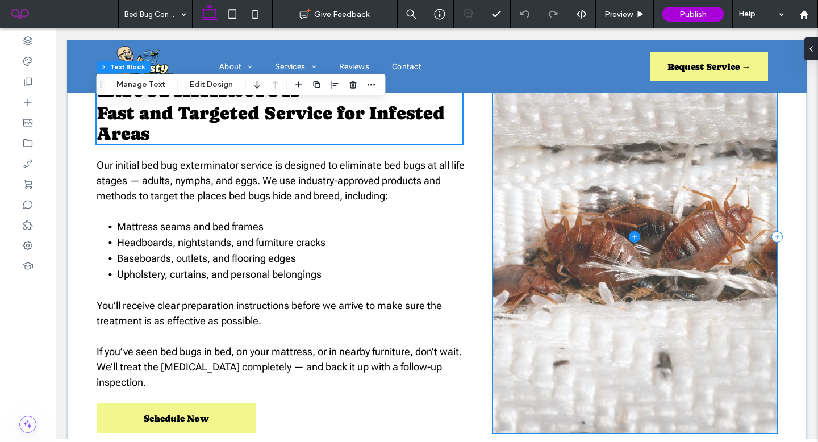
scroll to position [591, 0]
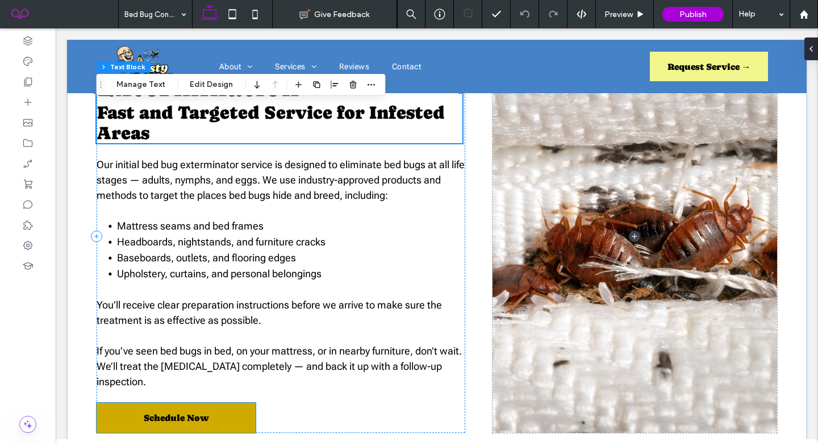
click at [180, 412] on span "Schedule Now" at bounding box center [176, 417] width 65 height 11
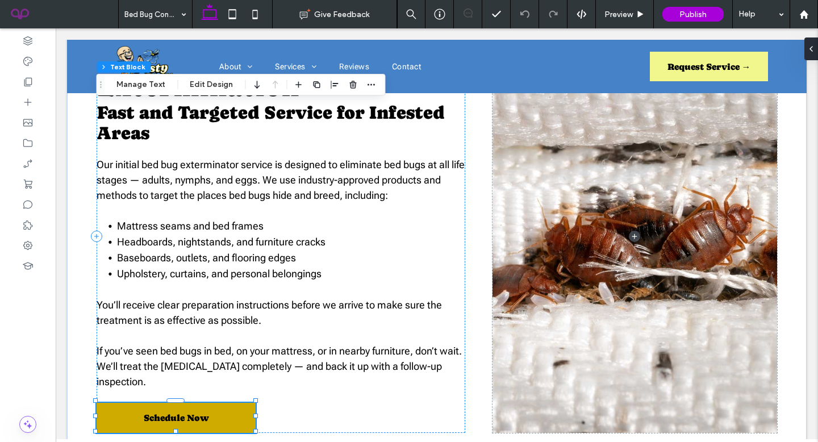
click at [180, 412] on span "Schedule Now" at bounding box center [176, 417] width 65 height 11
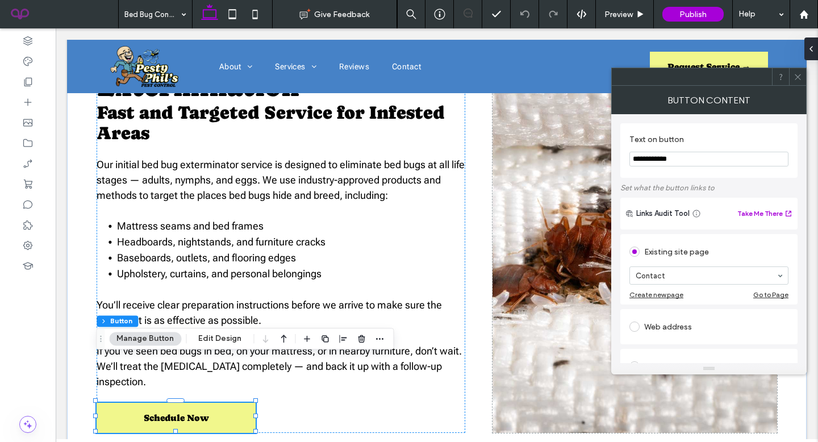
click at [794, 77] on icon at bounding box center [798, 77] width 9 height 9
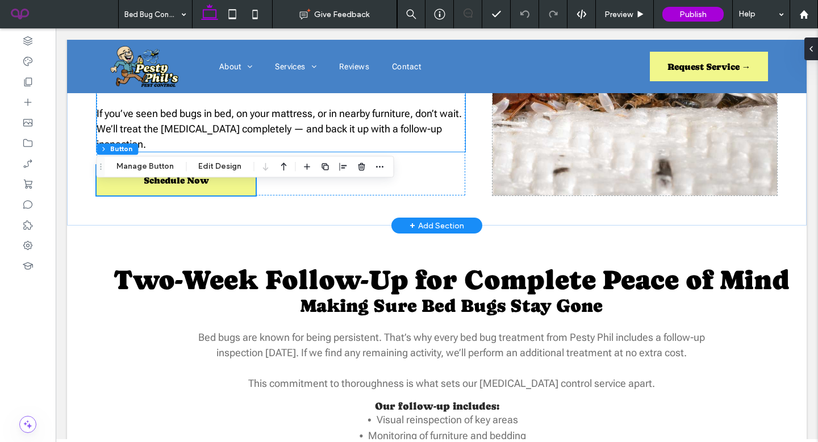
scroll to position [851, 0]
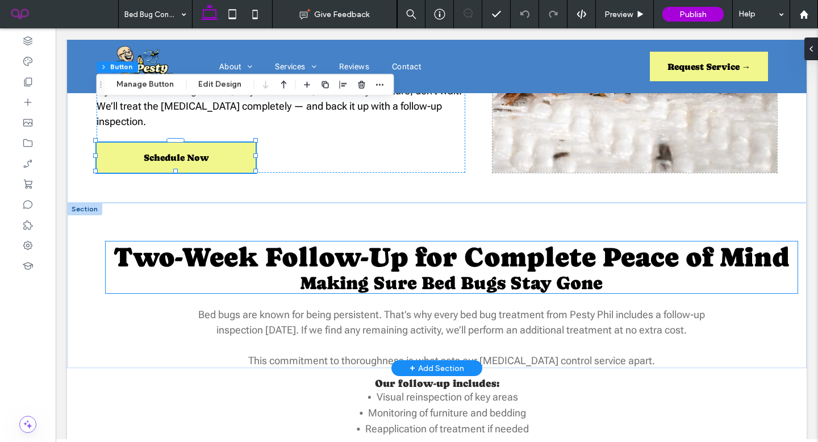
click at [382, 273] on span "Making Sure Bed Bugs Stay Gone" at bounding box center [452, 283] width 302 height 20
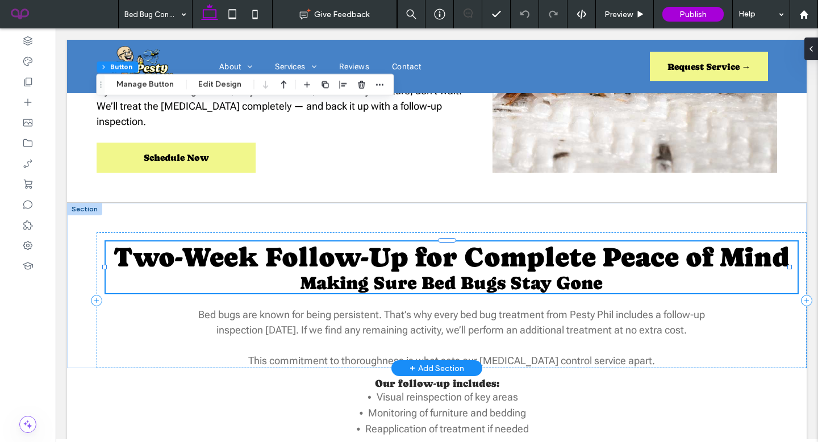
click at [382, 273] on span "Making Sure Bed Bugs Stay Gone" at bounding box center [452, 283] width 302 height 20
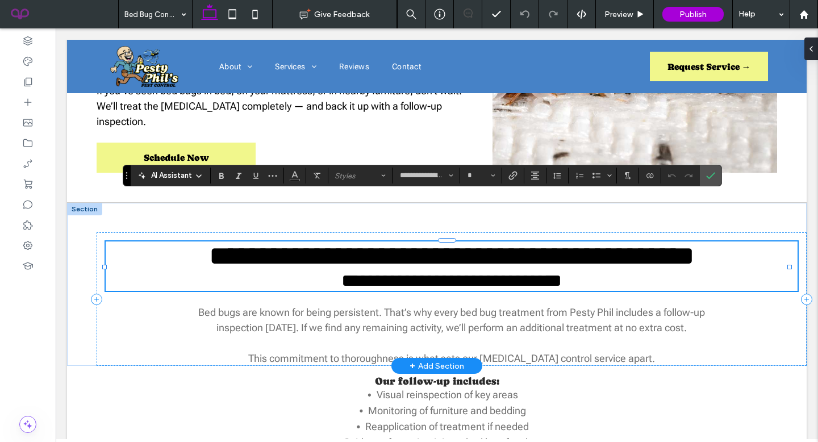
click at [384, 243] on span "**********" at bounding box center [452, 256] width 486 height 27
type input "**"
click at [377, 272] on span "**********" at bounding box center [451, 281] width 220 height 18
click at [708, 172] on icon "Confirm" at bounding box center [710, 175] width 9 height 9
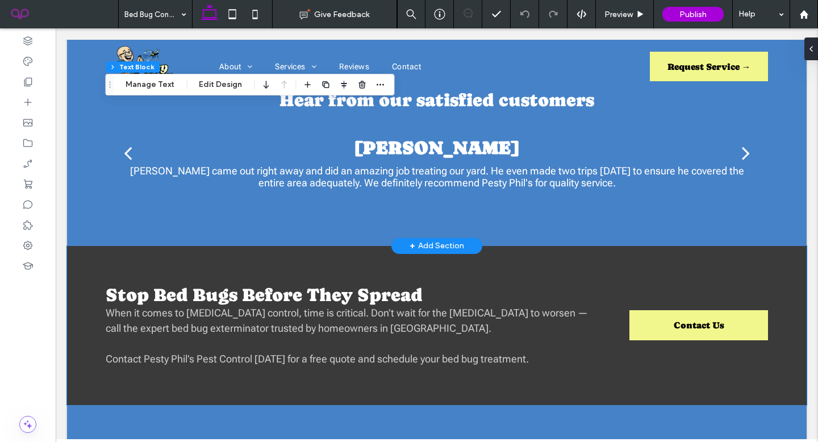
scroll to position [1619, 0]
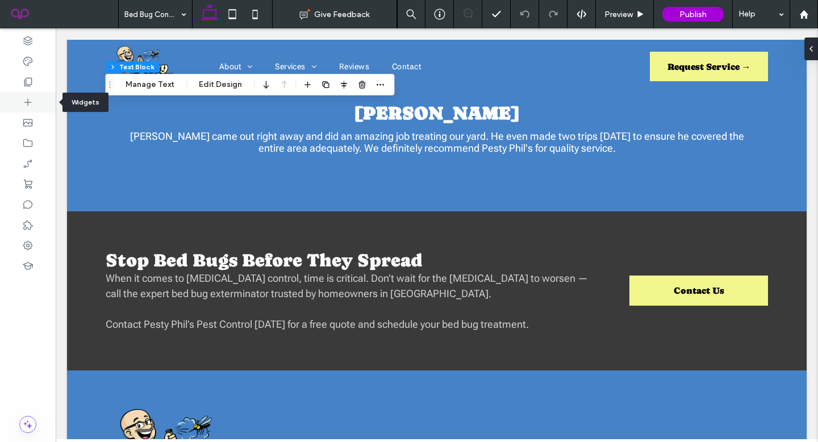
click at [28, 91] on div at bounding box center [28, 82] width 56 height 20
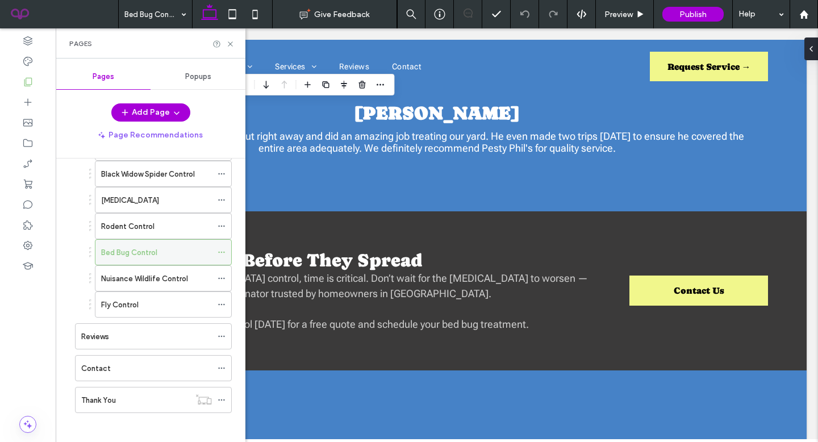
scroll to position [211, 0]
click at [166, 283] on label "Nuisance Wildlife Control" at bounding box center [144, 279] width 87 height 20
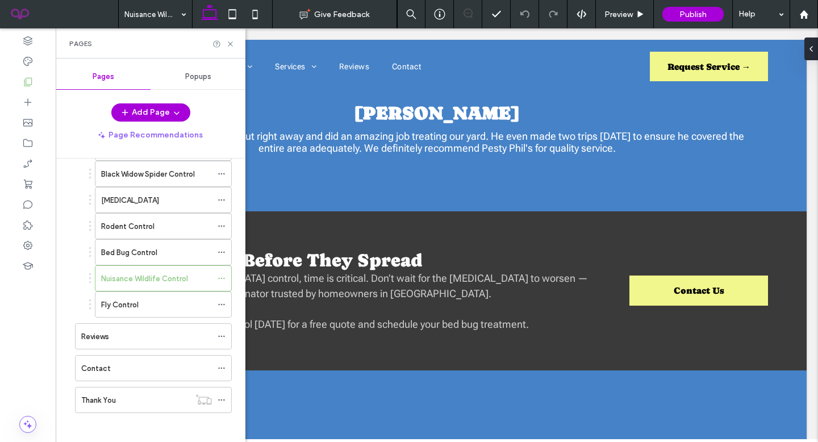
click at [232, 48] on div "Nuisance Wildlife Control Give Feedback Preview Publish Help Design Panel Site …" at bounding box center [409, 221] width 818 height 442
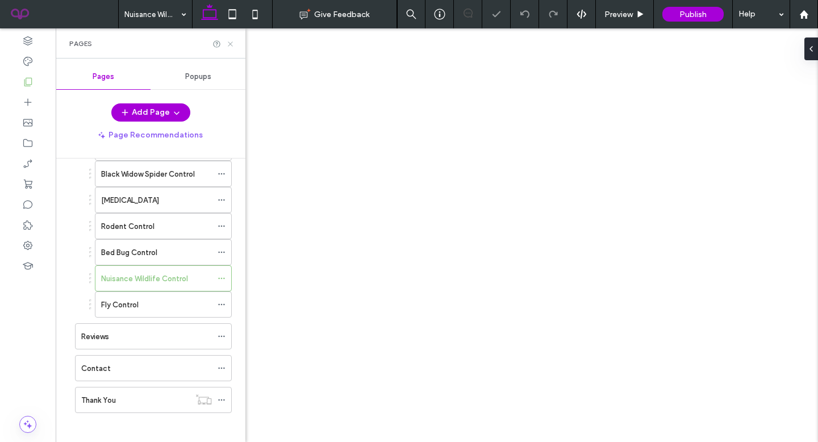
click at [232, 45] on icon at bounding box center [230, 44] width 9 height 9
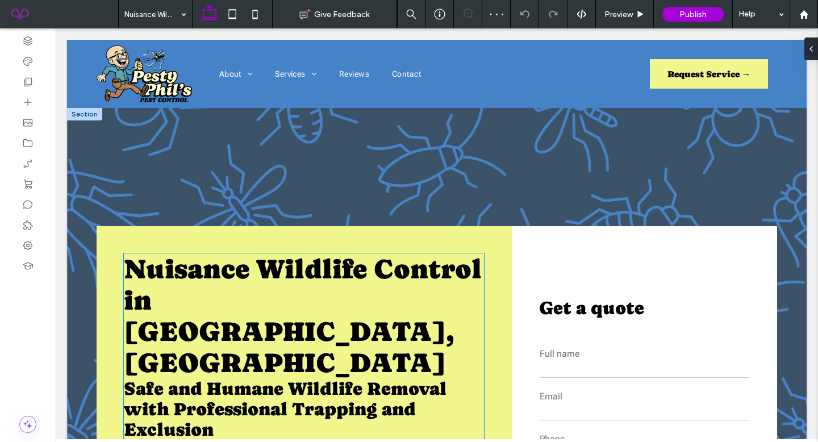
click at [241, 295] on span "Nuisance Wildlife Control in Hot Springs Village, AR" at bounding box center [303, 315] width 358 height 125
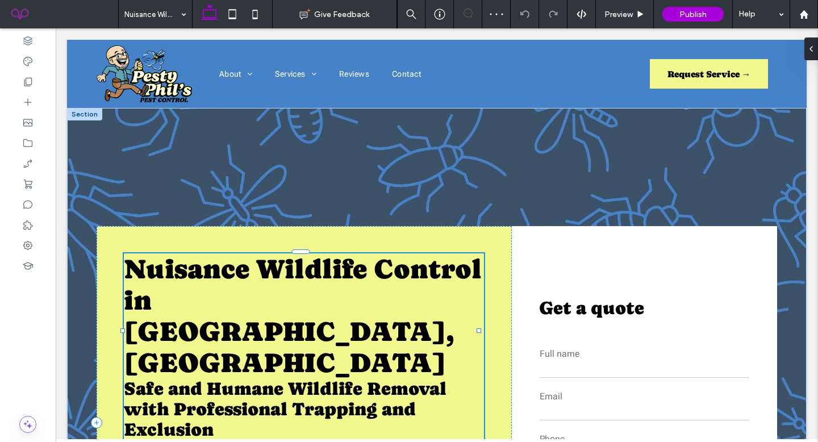
click at [241, 295] on div "Nuisance Wildlife Control in Hot Springs Village, AR Safe and Humane Wildlife R…" at bounding box center [304, 346] width 360 height 186
type input "**********"
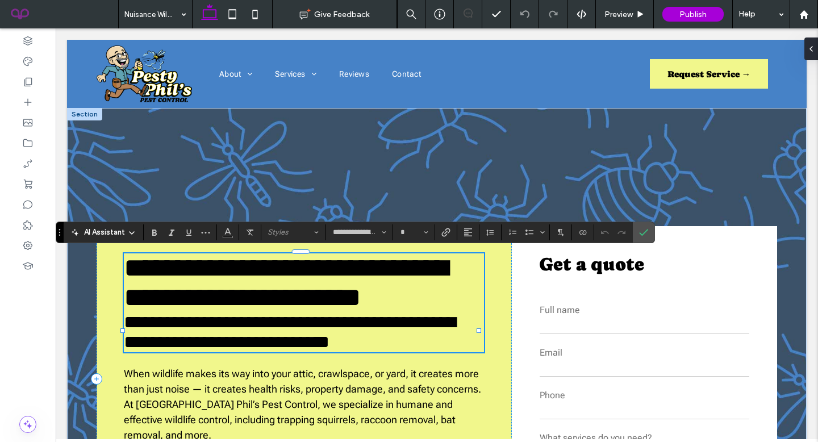
click at [299, 282] on span "**********" at bounding box center [286, 283] width 324 height 56
type input "**"
click at [330, 351] on span "**********" at bounding box center [290, 332] width 332 height 38
drag, startPoint x: 643, startPoint y: 229, endPoint x: 587, endPoint y: 201, distance: 62.5
click at [643, 229] on icon "Confirm" at bounding box center [643, 232] width 9 height 9
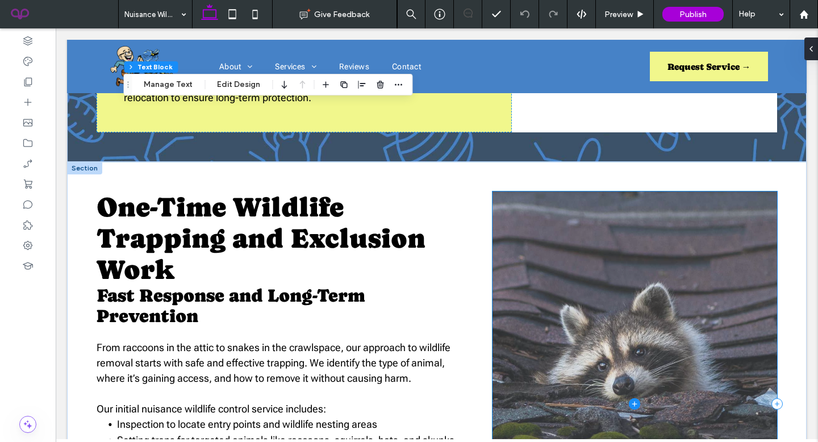
scroll to position [511, 0]
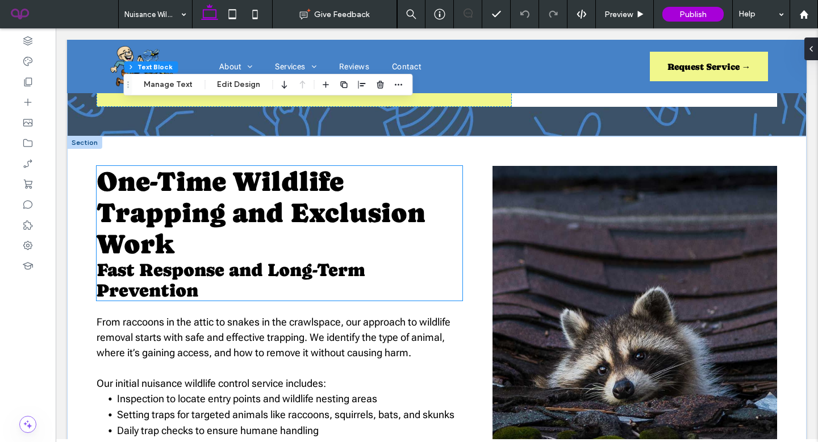
click at [308, 182] on span "One-Time Wildlife Trapping and Exclusion Work" at bounding box center [261, 213] width 329 height 94
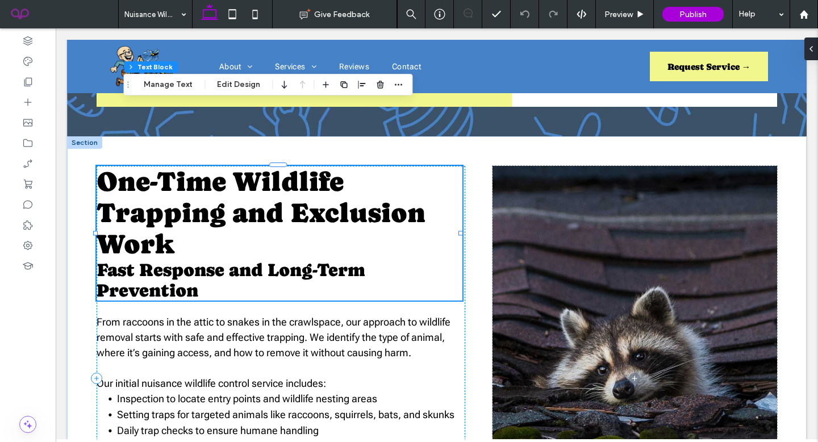
click at [308, 182] on div "One-Time Wildlife Trapping and Exclusion Work Fast Response and Long-Term Preve…" at bounding box center [280, 233] width 366 height 135
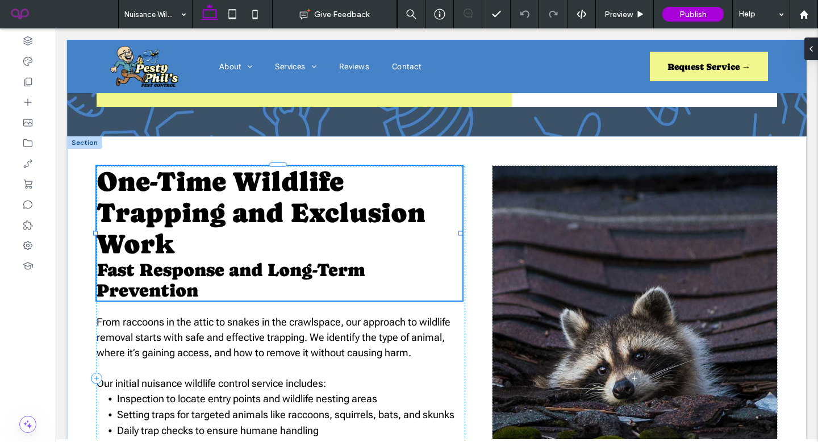
type input "**********"
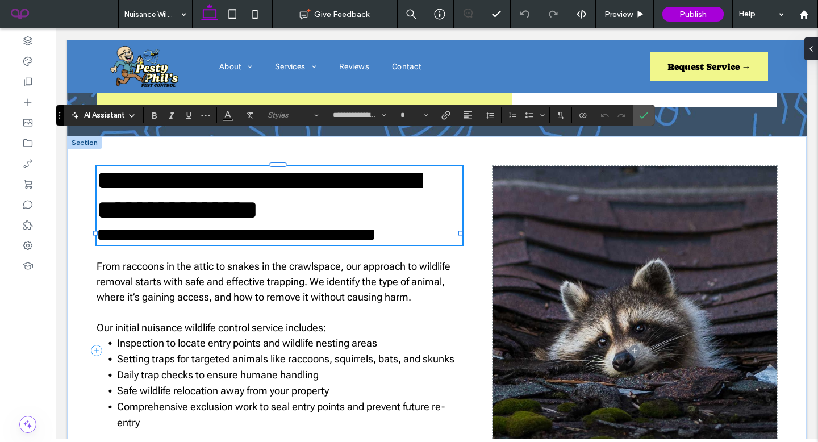
click at [248, 176] on span "**********" at bounding box center [259, 195] width 324 height 56
type input "**"
click at [286, 240] on span "**********" at bounding box center [236, 235] width 279 height 18
click at [638, 116] on label "Confirm" at bounding box center [643, 115] width 17 height 20
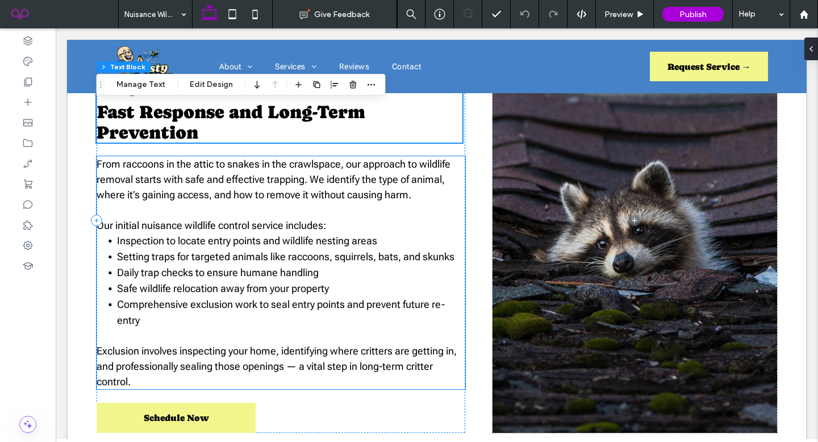
scroll to position [675, 0]
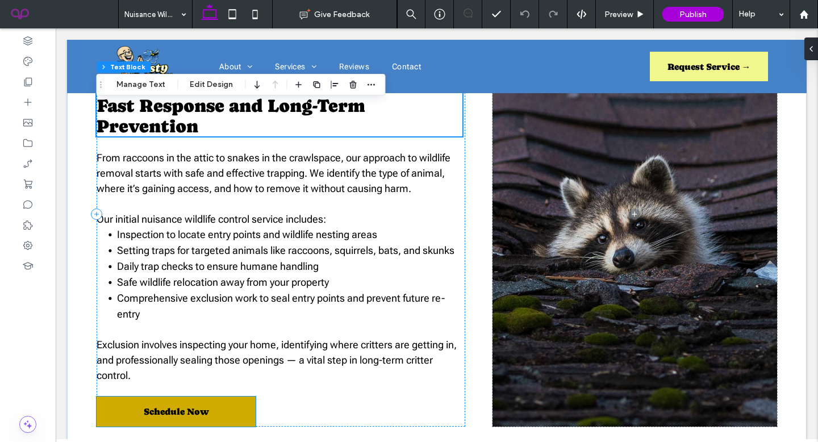
click at [179, 397] on link "Schedule Now" at bounding box center [176, 412] width 159 height 30
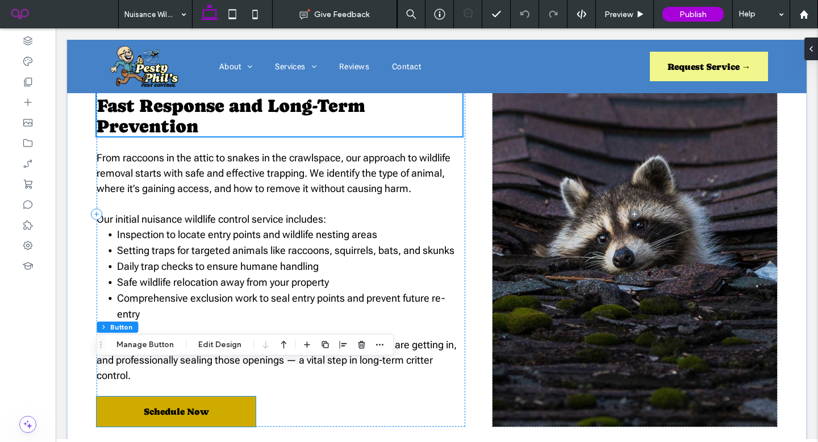
click at [179, 397] on div "Schedule Now" at bounding box center [176, 412] width 159 height 30
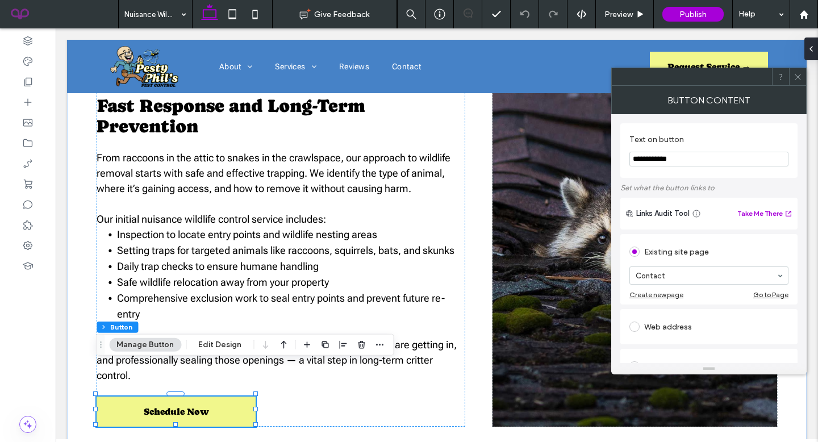
click at [800, 76] on icon at bounding box center [798, 77] width 9 height 9
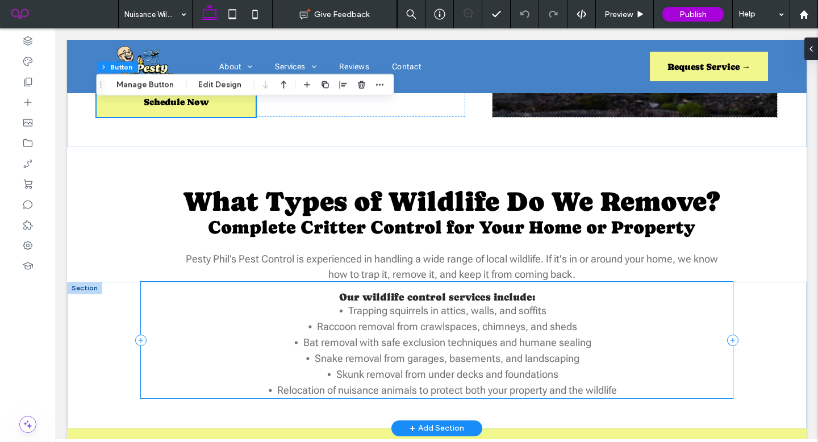
scroll to position [1009, 0]
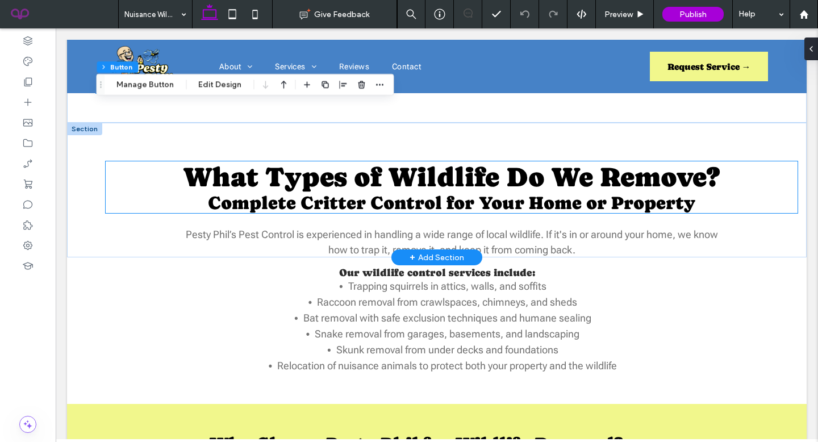
click at [654, 161] on span "What Types of Wildlife Do We Remove?" at bounding box center [451, 176] width 536 height 31
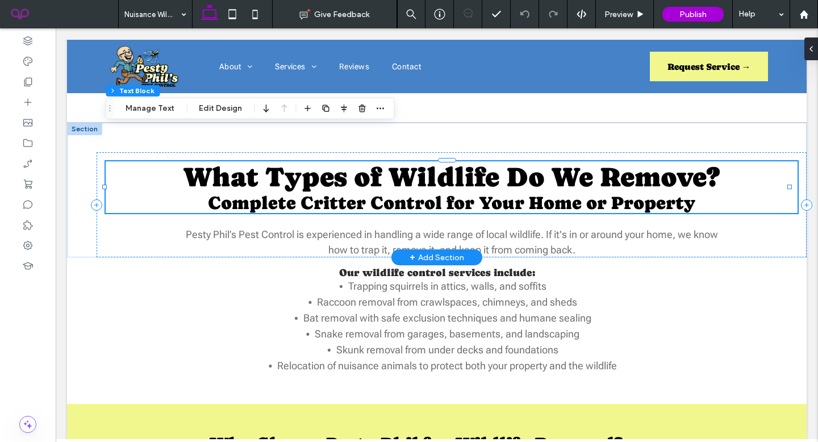
click at [654, 161] on div "What Types of Wildlife Do We Remove? Complete Critter Control for Your Home or …" at bounding box center [452, 187] width 692 height 52
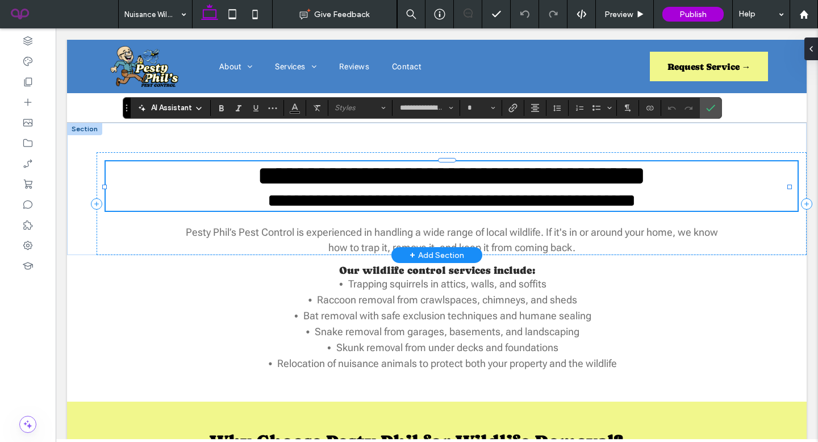
click at [646, 162] on span "**********" at bounding box center [451, 175] width 389 height 27
type input "**"
click at [636, 191] on span "**********" at bounding box center [452, 200] width 368 height 18
click at [716, 100] on label "Confirm" at bounding box center [710, 108] width 17 height 20
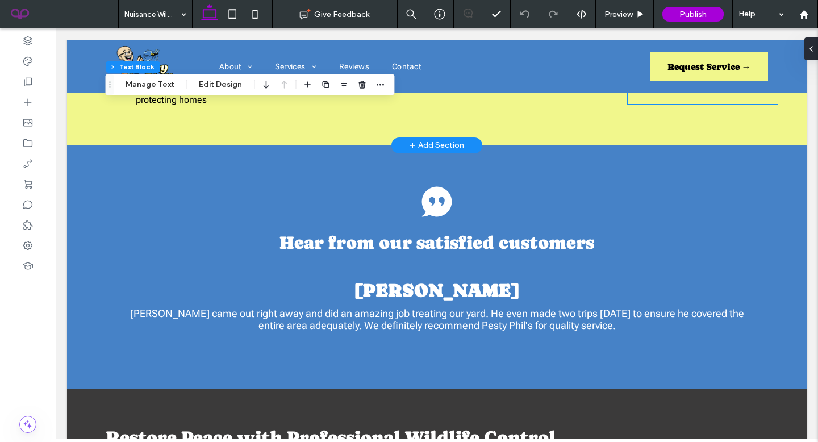
scroll to position [1592, 0]
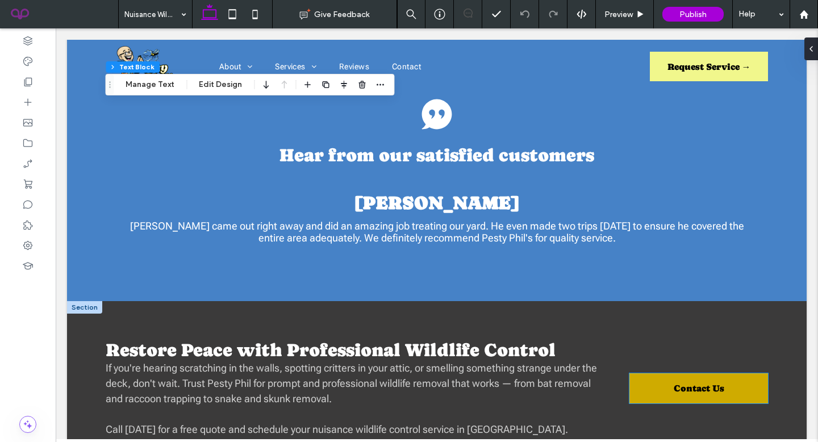
click at [696, 383] on span "Contact Us" at bounding box center [699, 388] width 51 height 11
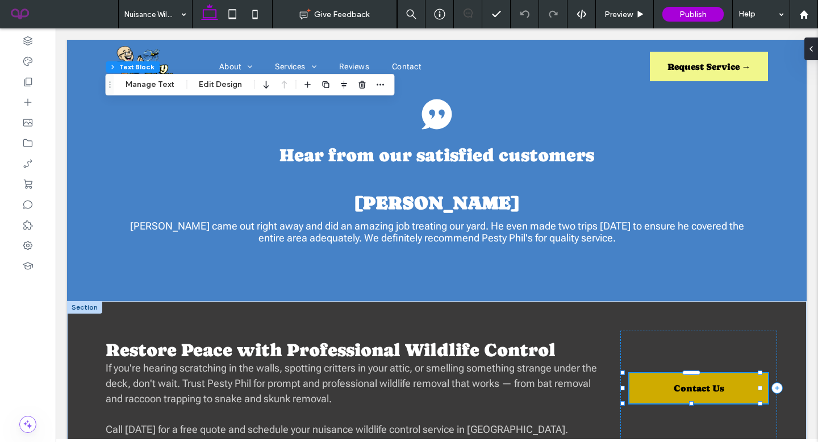
click at [696, 373] on div "Contact Us" at bounding box center [698, 388] width 138 height 30
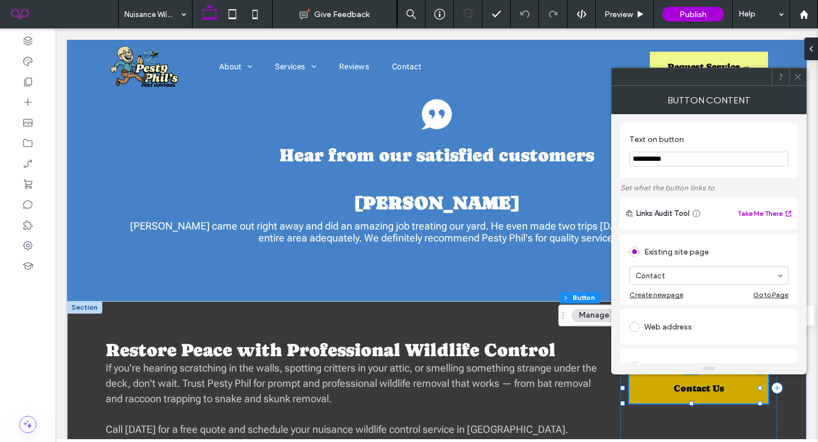
type input "**"
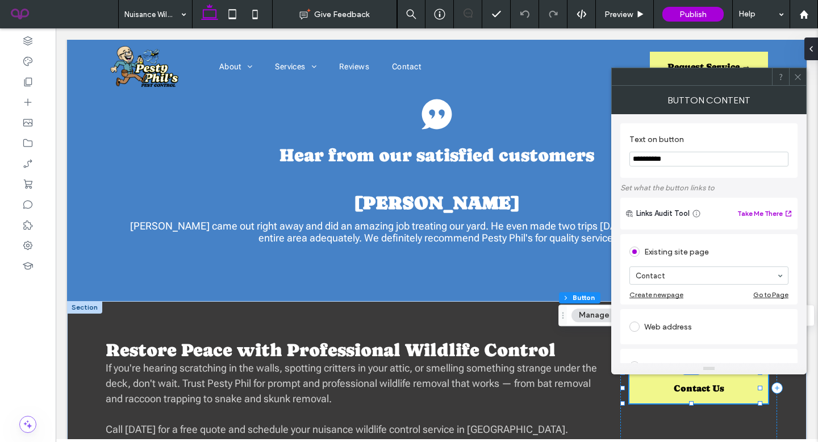
click at [803, 70] on div at bounding box center [797, 76] width 17 height 17
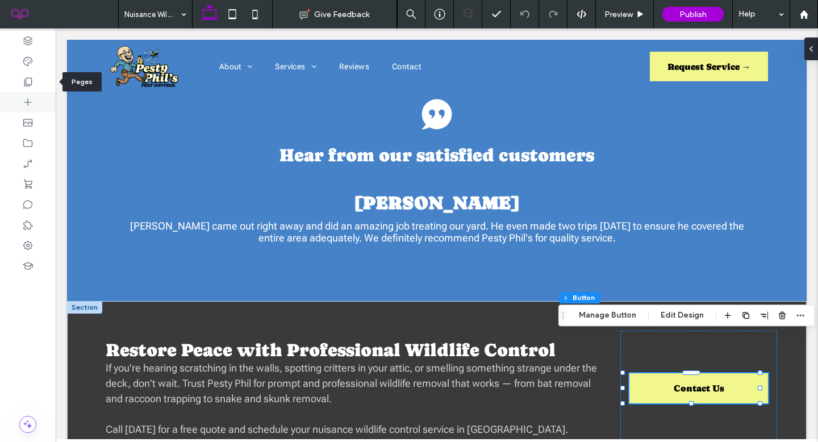
drag, startPoint x: 20, startPoint y: 89, endPoint x: 22, endPoint y: 94, distance: 6.1
click at [20, 89] on div at bounding box center [28, 82] width 56 height 20
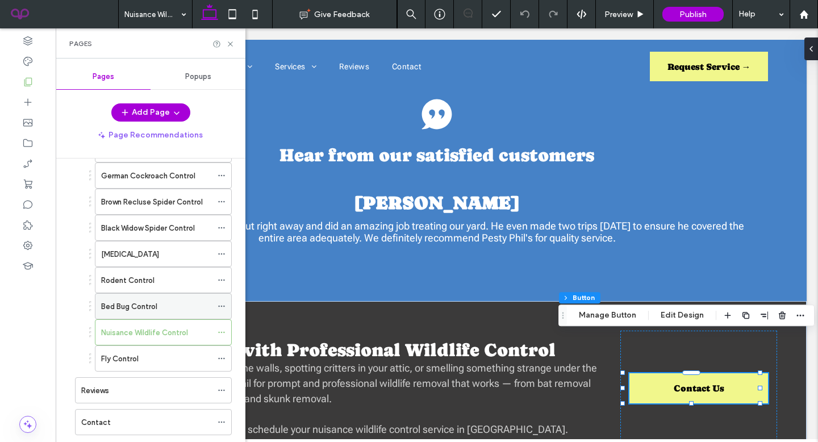
scroll to position [170, 0]
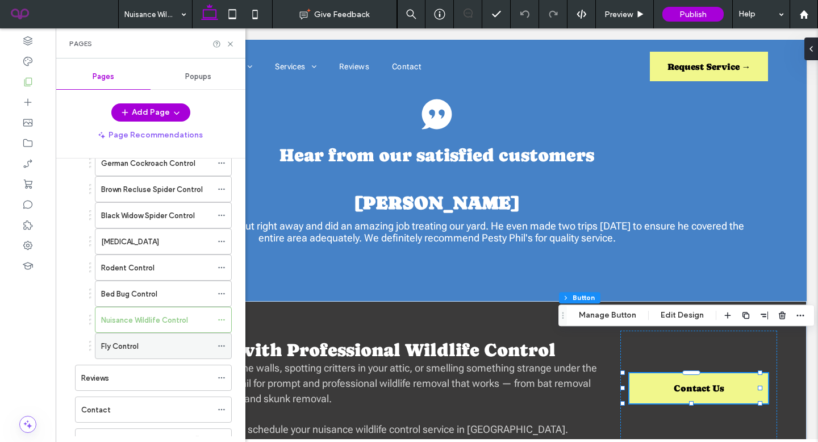
click at [145, 340] on div "Fly Control" at bounding box center [156, 346] width 111 height 12
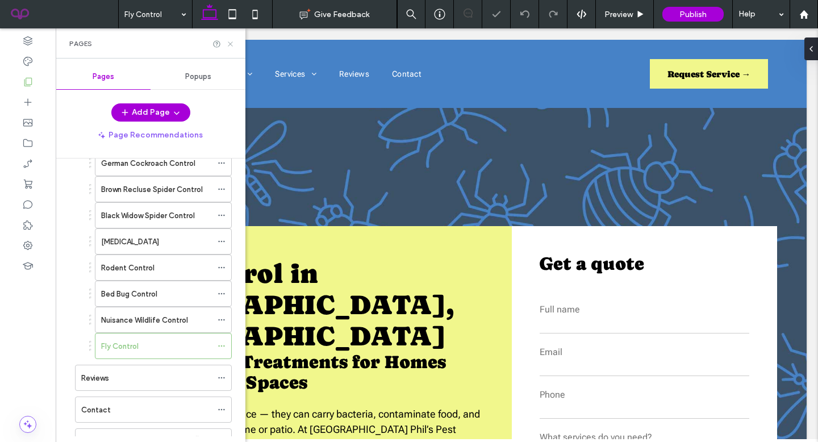
click at [232, 44] on icon at bounding box center [230, 44] width 9 height 9
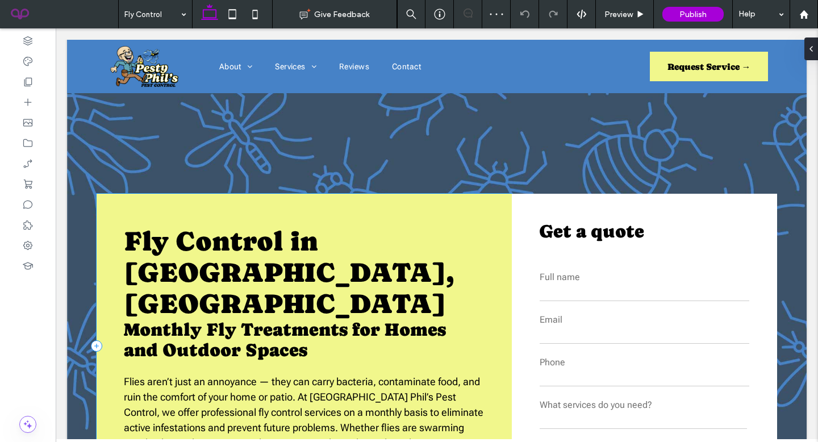
scroll to position [157, 0]
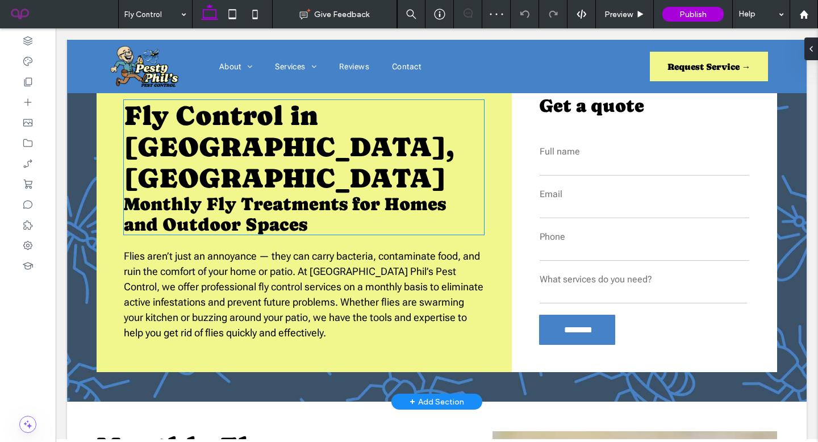
click at [351, 157] on span "Fly Control in Hot Springs Village, AR" at bounding box center [289, 147] width 330 height 94
click at [351, 157] on div "Fly Control in Hot Springs Village, AR Monthly Fly Treatments for Homes and Out…" at bounding box center [304, 167] width 360 height 135
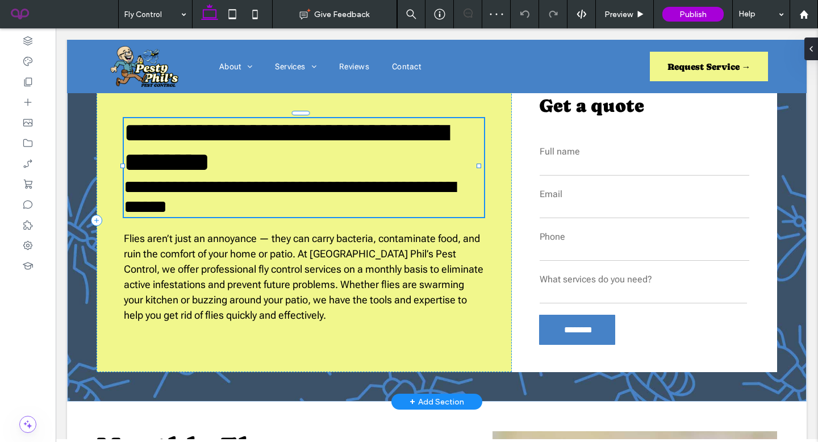
type input "**********"
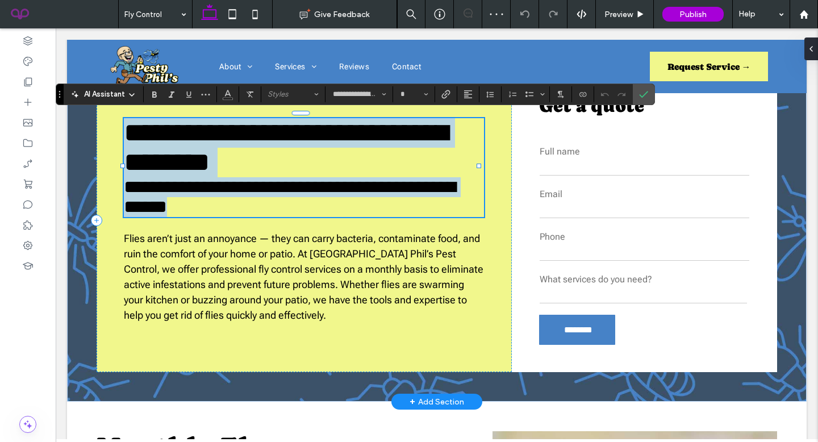
drag, startPoint x: 320, startPoint y: 155, endPoint x: 320, endPoint y: 173, distance: 18.2
click at [320, 154] on span "**********" at bounding box center [286, 147] width 324 height 56
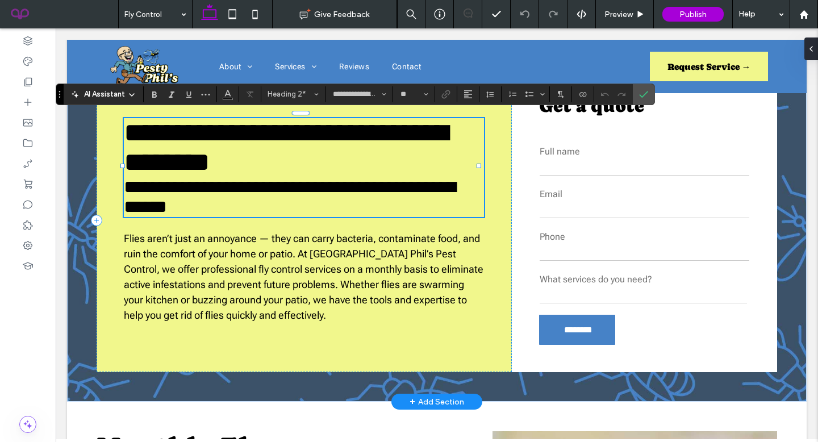
type input "**"
click at [317, 193] on span "**********" at bounding box center [290, 197] width 332 height 38
click at [644, 101] on span "Confirm" at bounding box center [641, 94] width 5 height 20
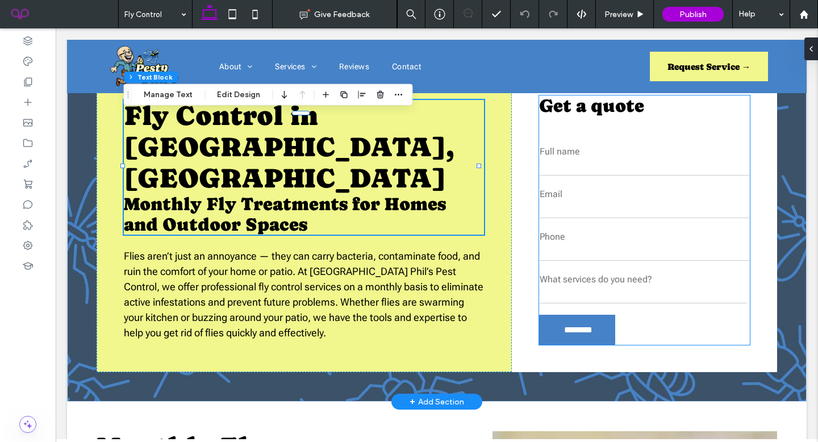
click at [602, 201] on input "email" at bounding box center [645, 209] width 210 height 17
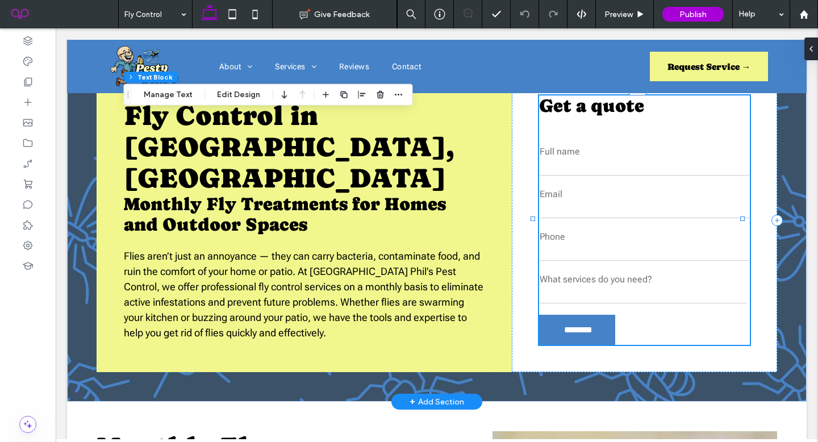
click at [602, 201] on input "email" at bounding box center [645, 209] width 210 height 17
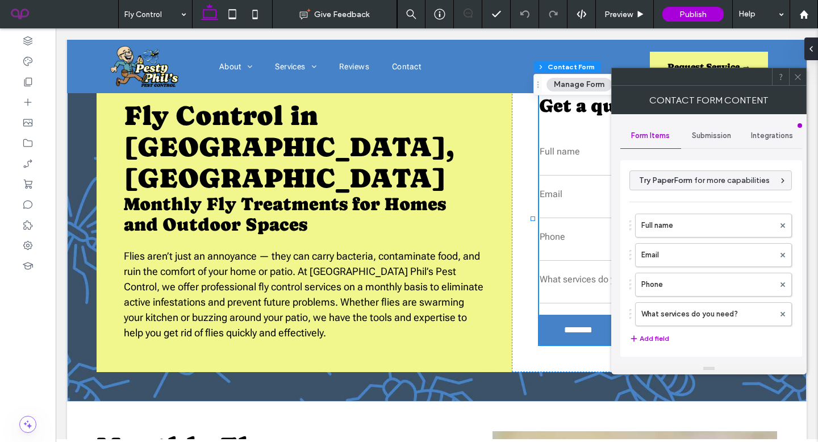
click at [707, 138] on span "Submission" at bounding box center [711, 135] width 39 height 9
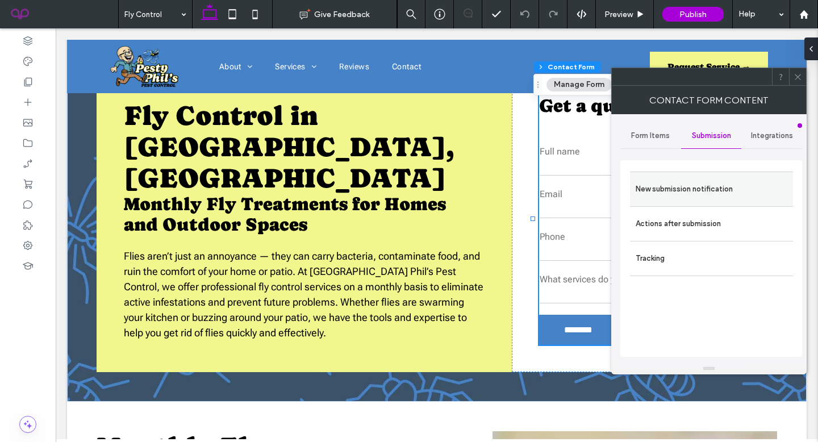
click at [690, 181] on label "New submission notification" at bounding box center [712, 189] width 152 height 23
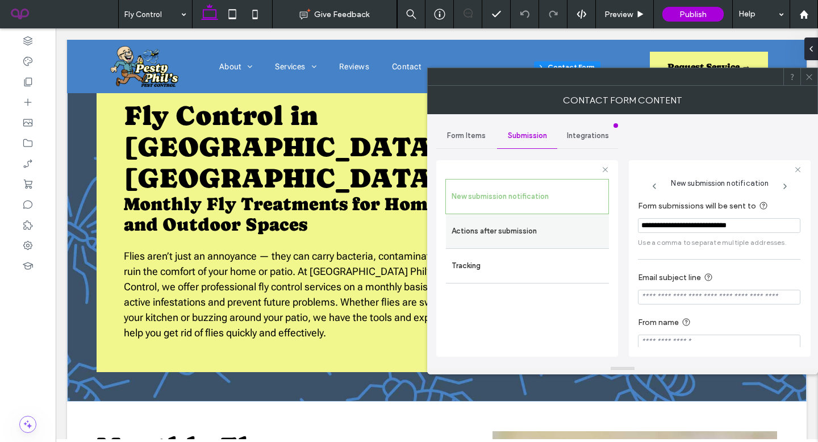
click at [543, 223] on label "Actions after submission" at bounding box center [528, 231] width 152 height 23
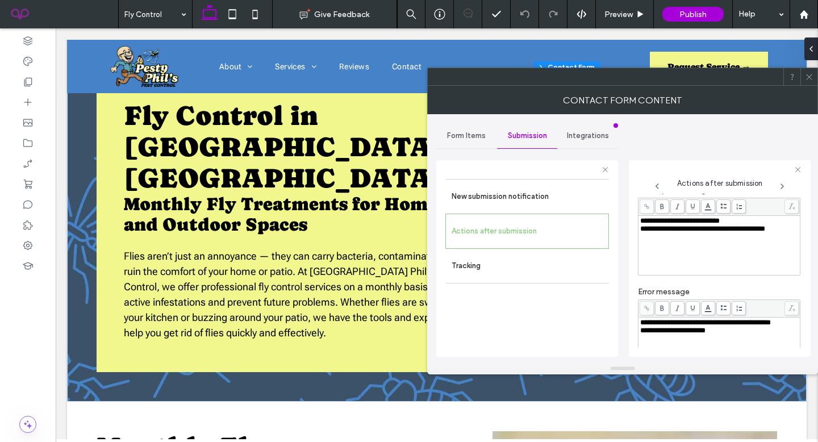
scroll to position [210, 0]
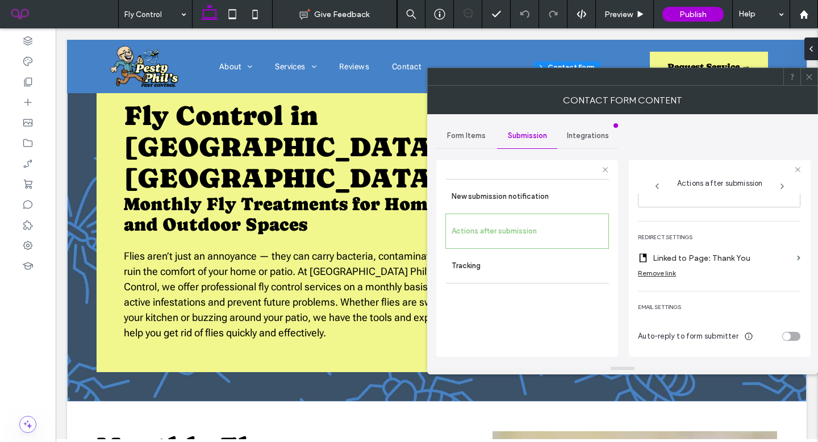
click at [810, 80] on icon at bounding box center [809, 77] width 9 height 9
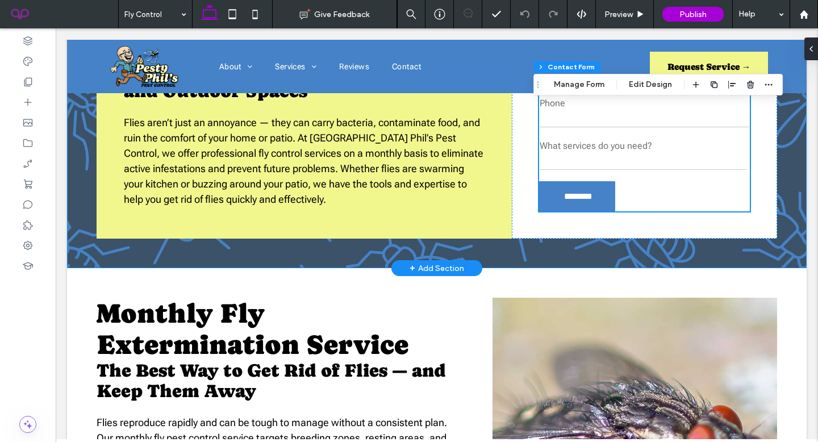
scroll to position [352, 0]
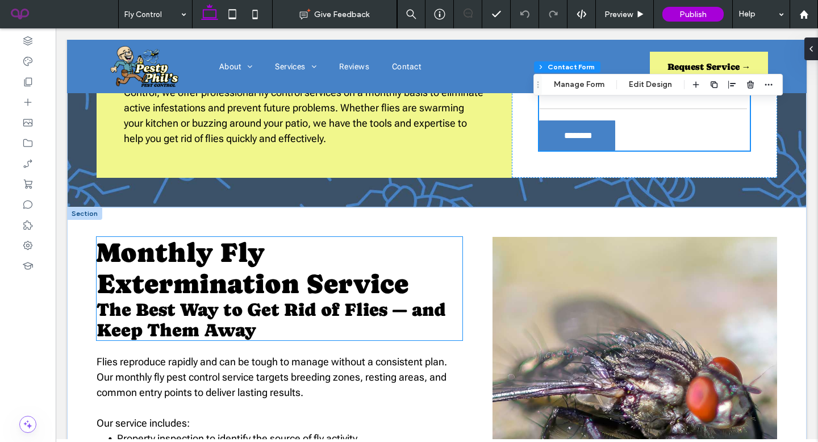
click at [286, 277] on span "Monthly Fly Extermination Service" at bounding box center [253, 268] width 312 height 62
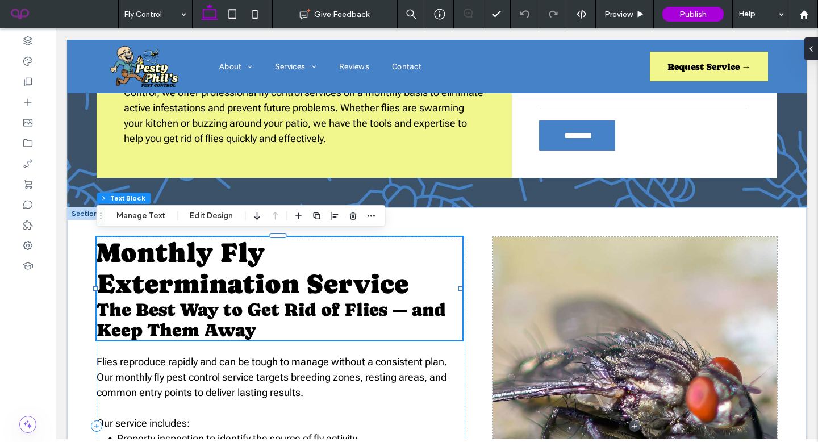
click at [286, 277] on div "Monthly Fly Extermination Service The Best Way to Get Rid of Flies — and Keep T…" at bounding box center [280, 288] width 366 height 103
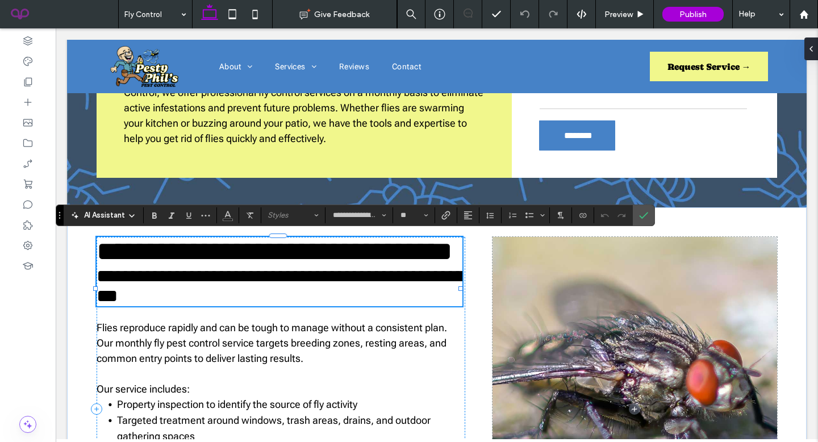
click at [211, 265] on span "**********" at bounding box center [275, 251] width 356 height 27
type input "**"
click at [207, 305] on span "**********" at bounding box center [281, 286] width 369 height 38
click at [647, 219] on icon "Confirm" at bounding box center [643, 215] width 9 height 9
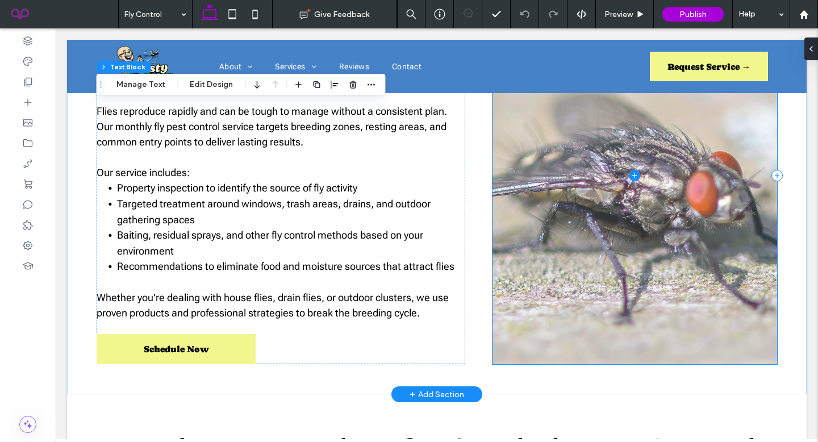
scroll to position [606, 0]
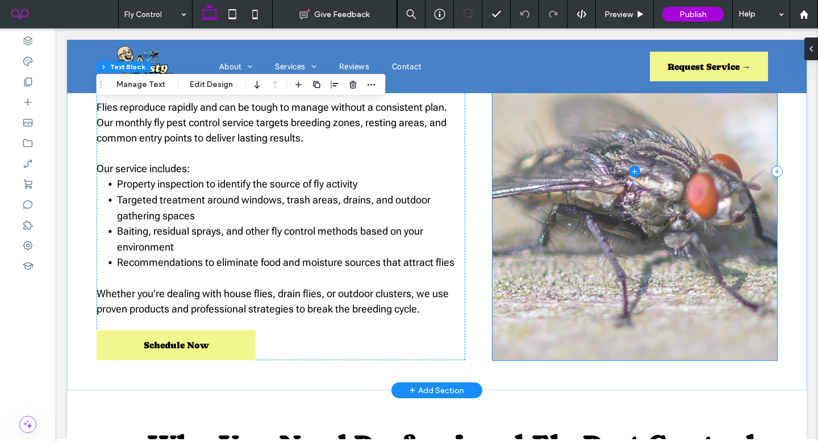
click at [494, 315] on span at bounding box center [635, 171] width 285 height 378
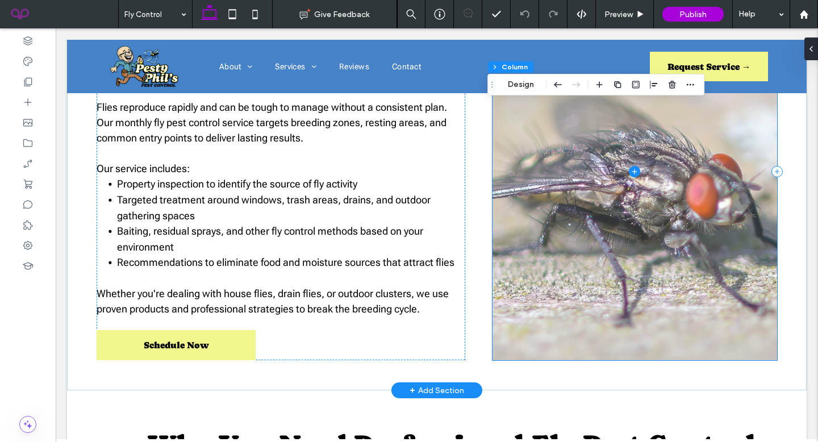
click at [494, 315] on span at bounding box center [635, 171] width 285 height 378
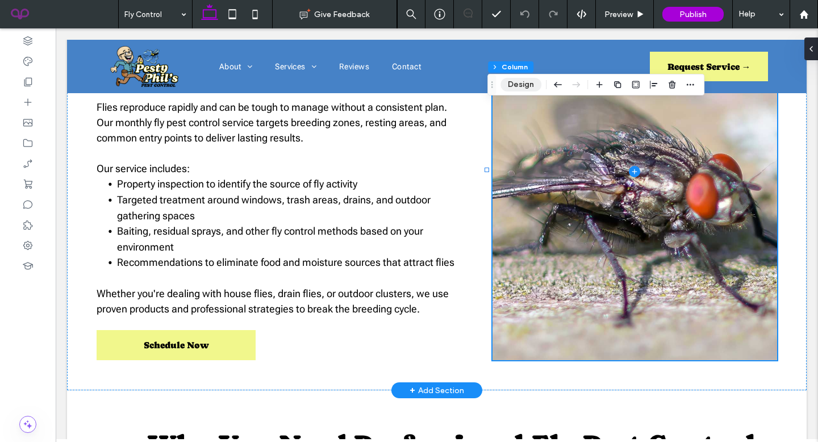
click at [524, 87] on button "Design" at bounding box center [520, 85] width 41 height 14
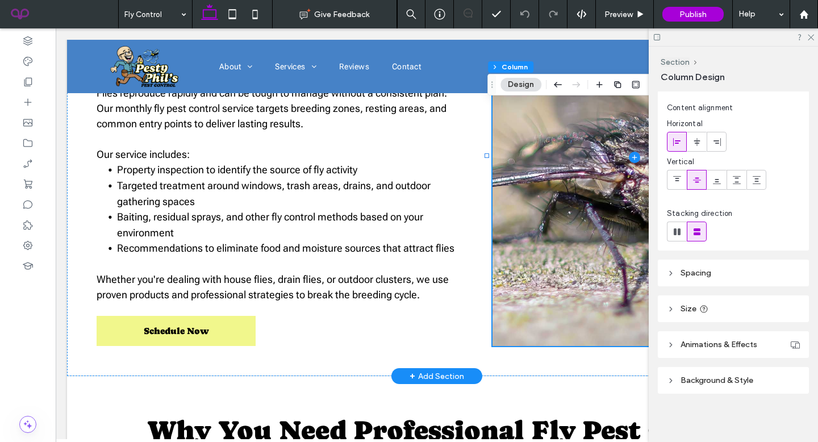
scroll to position [20, 0]
click at [722, 331] on div "Layout Content alignment Horizontal Vertical Stacking direction Spacing Spacing…" at bounding box center [737, 264] width 158 height 346
click at [725, 340] on span "Animations & Effects" at bounding box center [719, 345] width 77 height 10
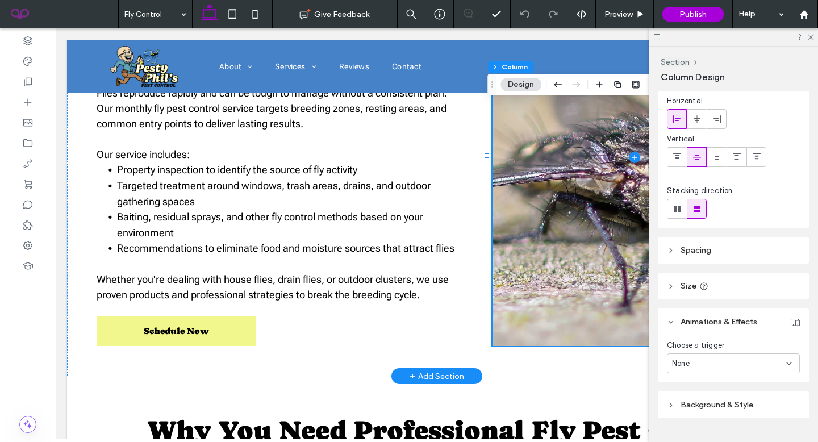
scroll to position [0, 0]
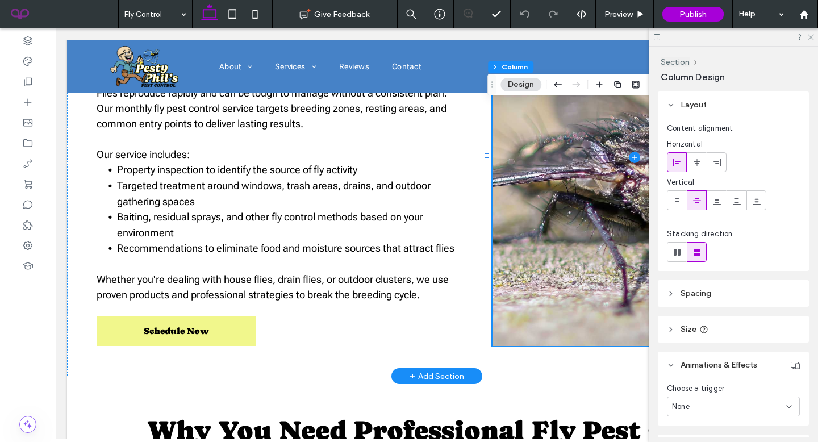
click at [811, 37] on use at bounding box center [811, 38] width 6 height 6
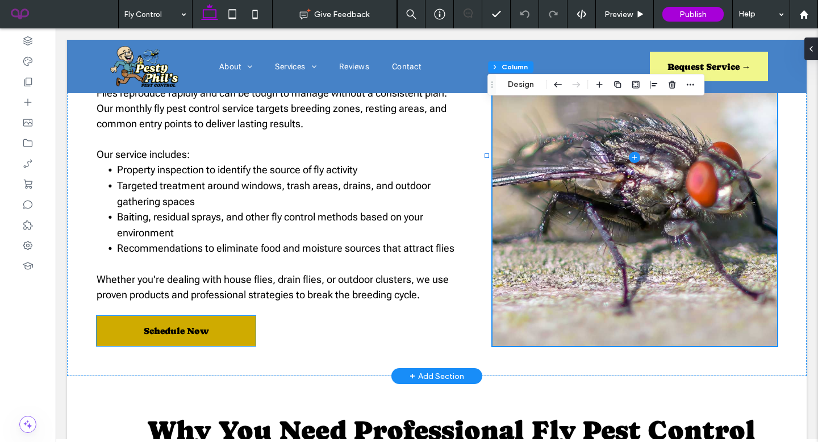
click at [217, 327] on link "Schedule Now" at bounding box center [176, 331] width 159 height 30
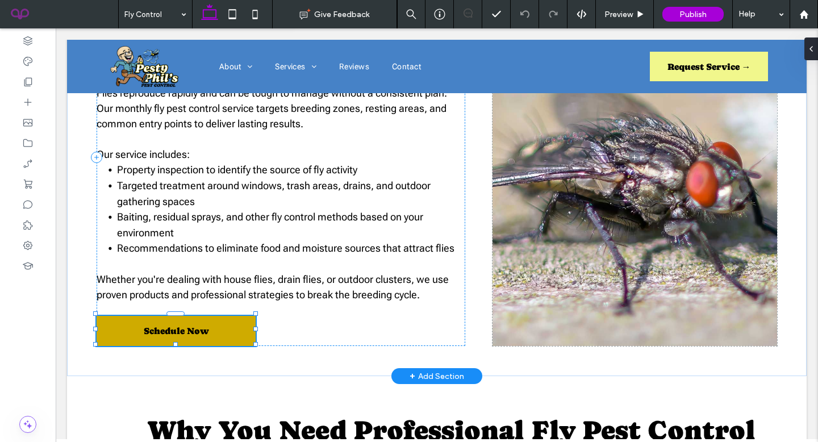
click at [217, 327] on div "Schedule Now" at bounding box center [176, 331] width 159 height 30
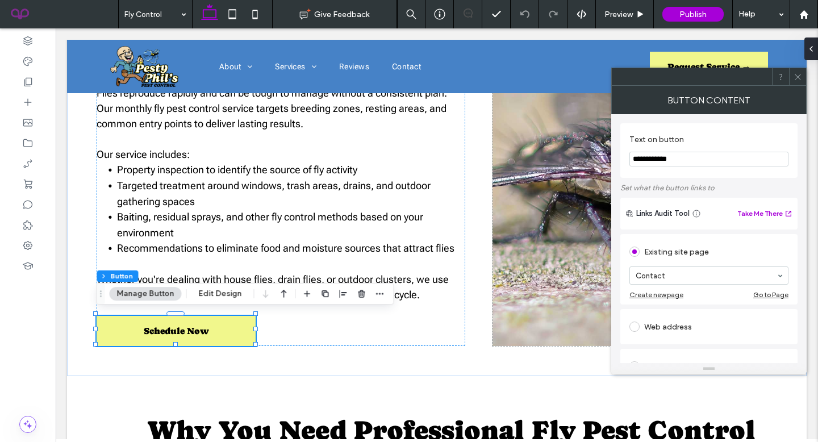
click at [795, 71] on span at bounding box center [798, 76] width 9 height 17
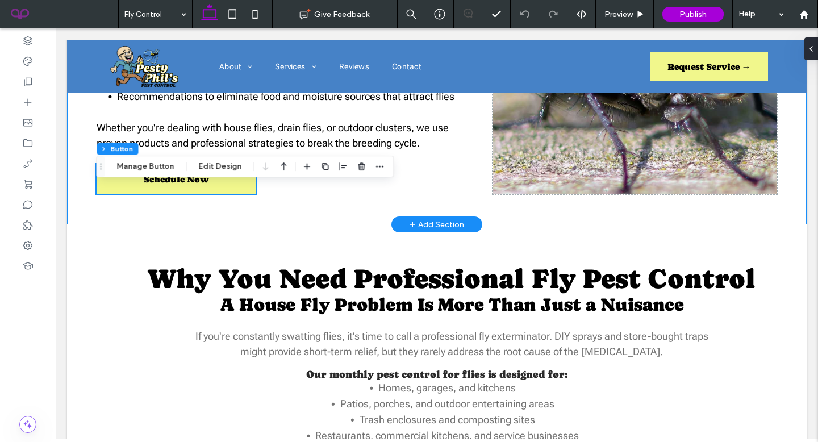
scroll to position [824, 0]
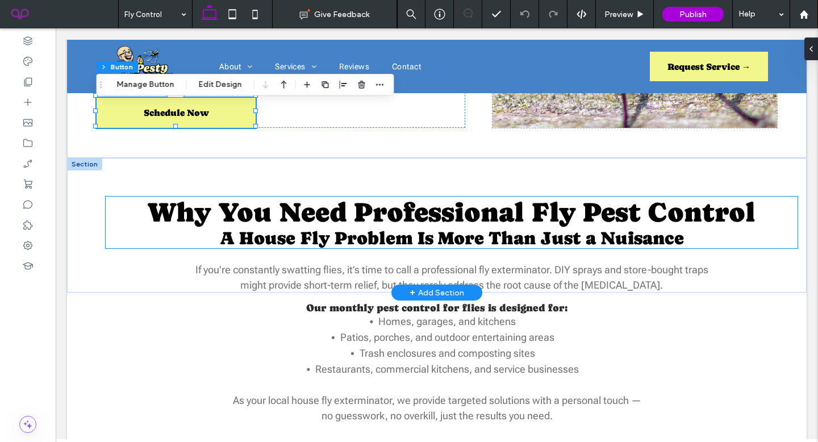
click at [454, 216] on span "Why You Need Professional Fly Pest Control" at bounding box center [452, 212] width 608 height 31
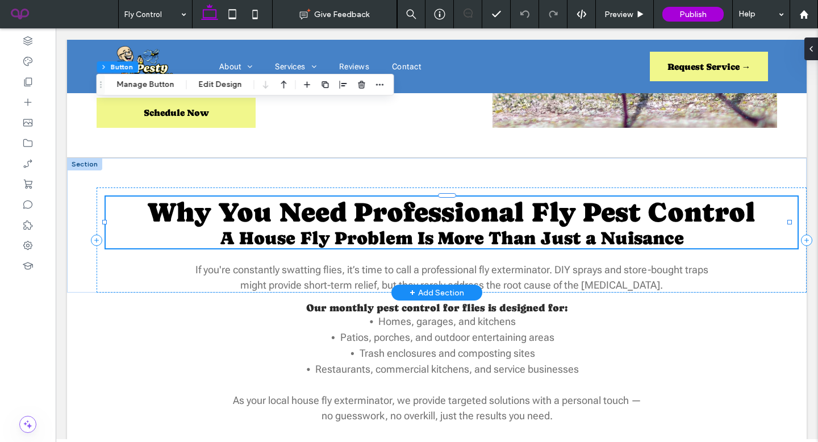
click at [454, 216] on span "Why You Need Professional Fly Pest Control" at bounding box center [452, 212] width 608 height 31
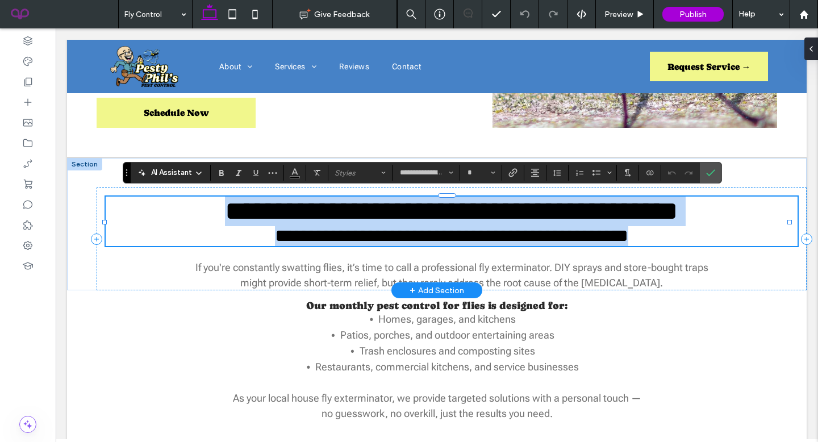
click at [467, 210] on span "**********" at bounding box center [451, 211] width 453 height 27
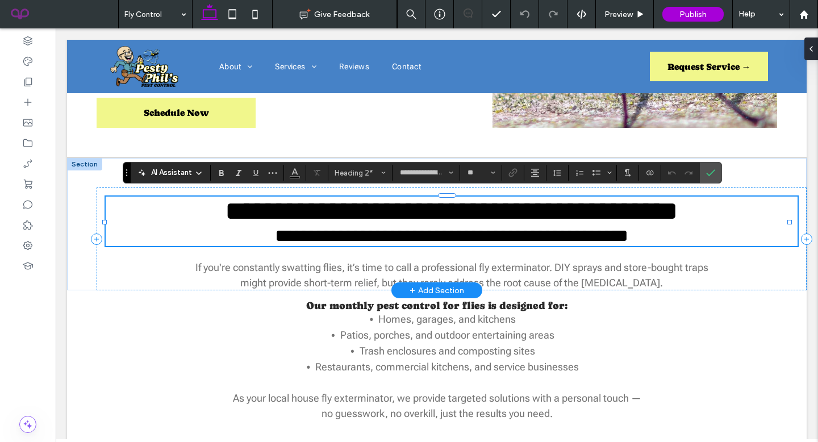
type input "**"
click at [489, 239] on span "**********" at bounding box center [451, 236] width 353 height 18
click at [698, 168] on section at bounding box center [680, 173] width 39 height 16
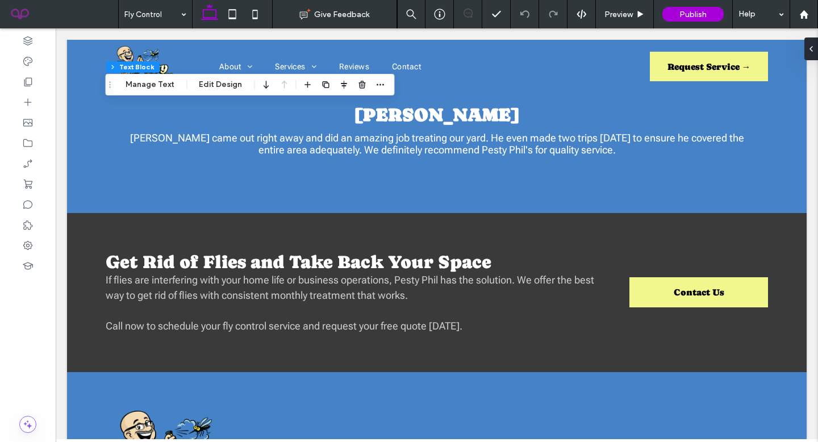
scroll to position [1535, 0]
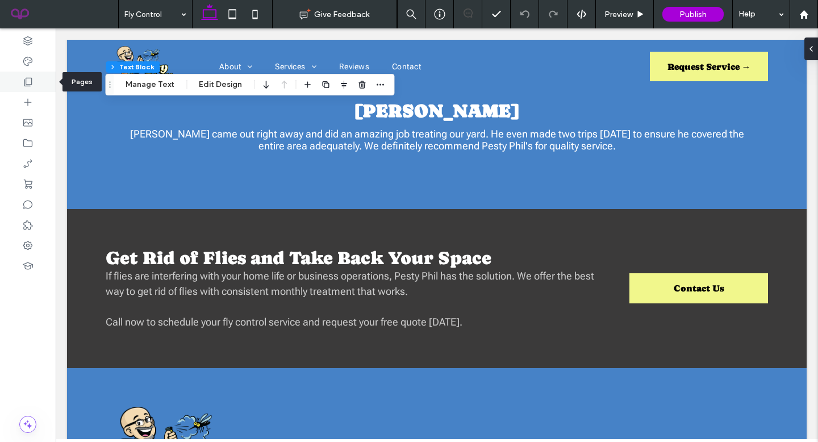
click at [28, 89] on div at bounding box center [28, 82] width 56 height 20
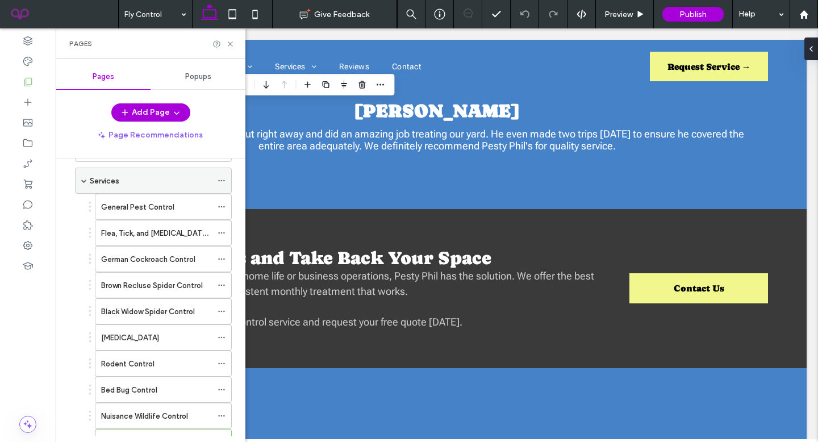
scroll to position [11, 0]
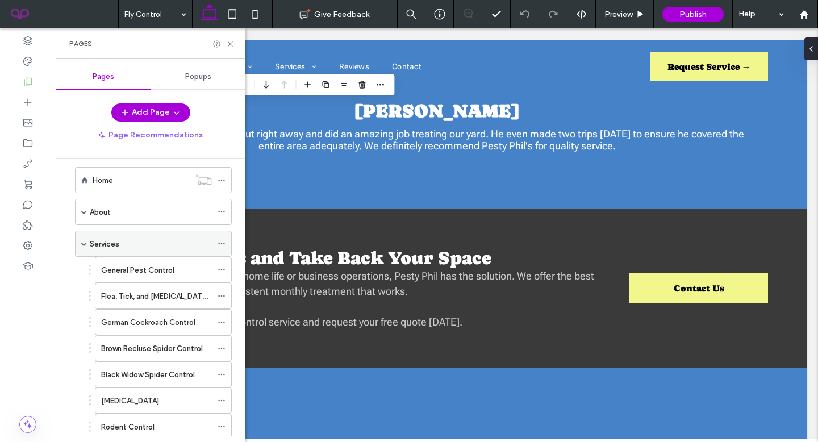
click at [84, 244] on span at bounding box center [84, 244] width 6 height 6
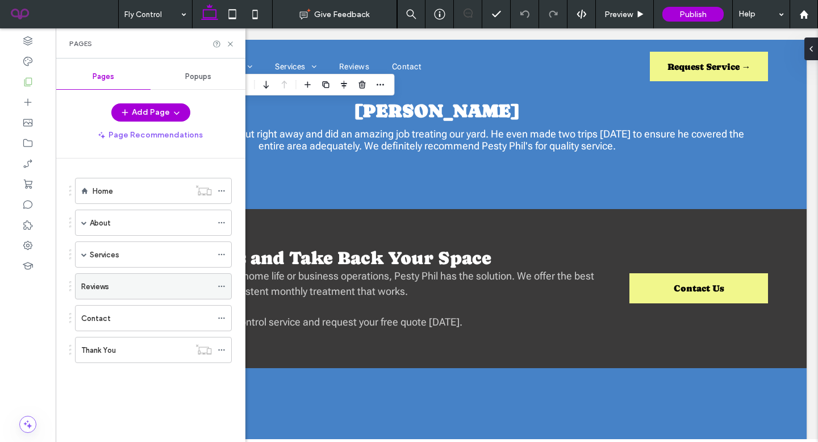
scroll to position [0, 0]
click at [162, 282] on div "Reviews" at bounding box center [146, 287] width 131 height 12
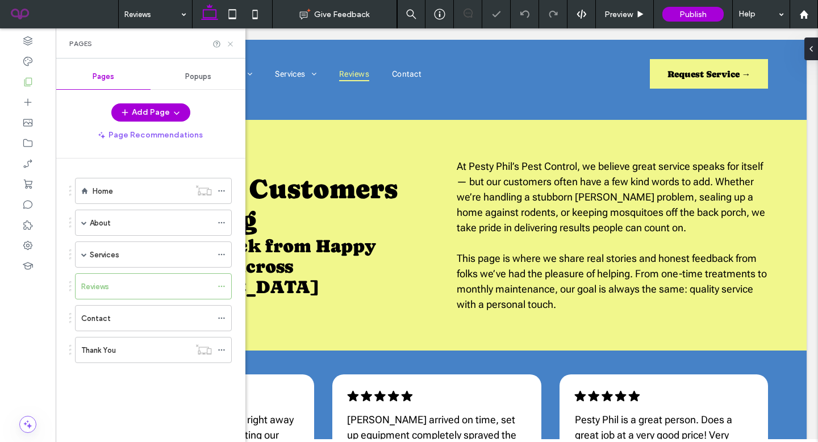
click at [230, 44] on icon at bounding box center [230, 44] width 9 height 9
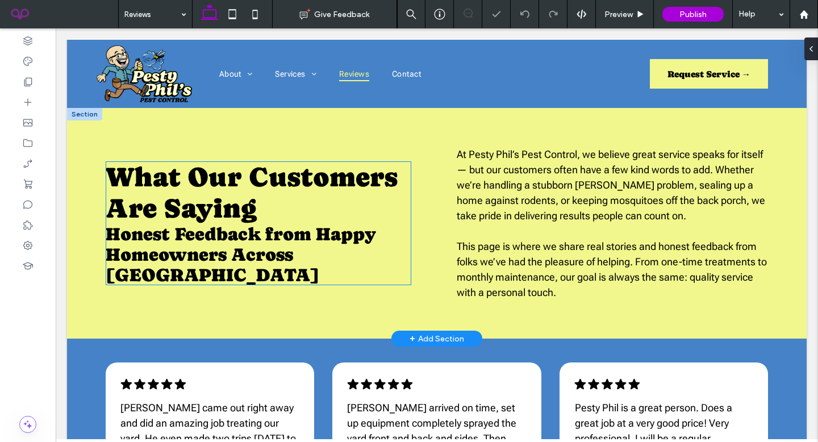
click at [326, 204] on h2 "What Our Customers Are Saying" at bounding box center [259, 192] width 306 height 62
click at [256, 182] on span "What Our Customers Are Saying" at bounding box center [252, 192] width 292 height 62
click at [235, 194] on span "What Our Customers Are Saying" at bounding box center [252, 192] width 292 height 62
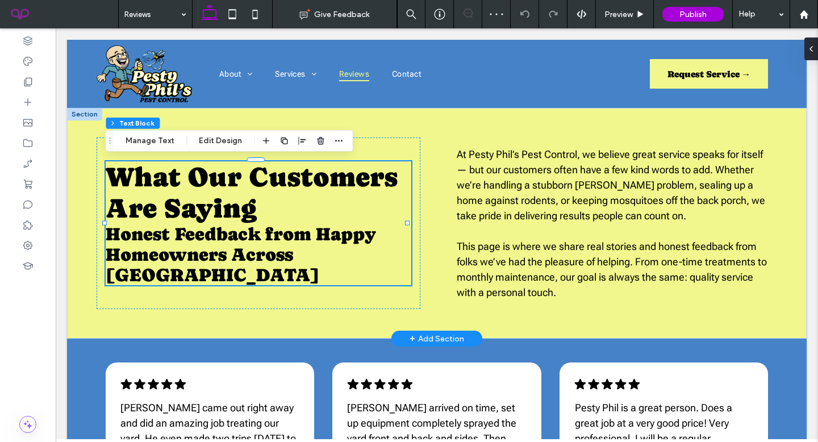
click at [235, 194] on div "What Our Customers Are Saying Honest Feedback from Happy Homeowners Across Hot …" at bounding box center [259, 223] width 306 height 124
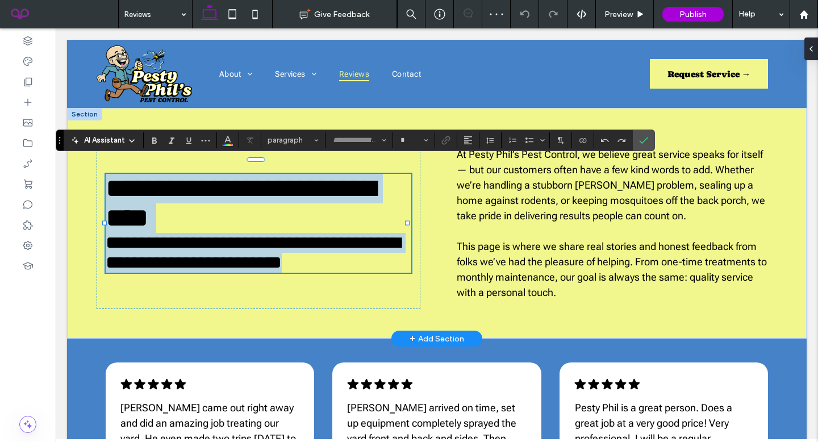
type input "**********"
click at [235, 194] on span "**********" at bounding box center [241, 203] width 270 height 56
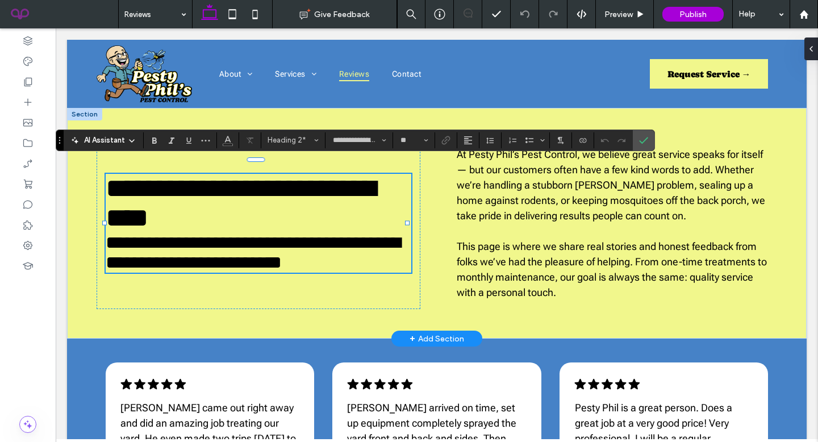
type input "**"
click at [235, 248] on span "**********" at bounding box center [253, 252] width 295 height 38
click at [647, 142] on icon "Confirm" at bounding box center [643, 140] width 9 height 9
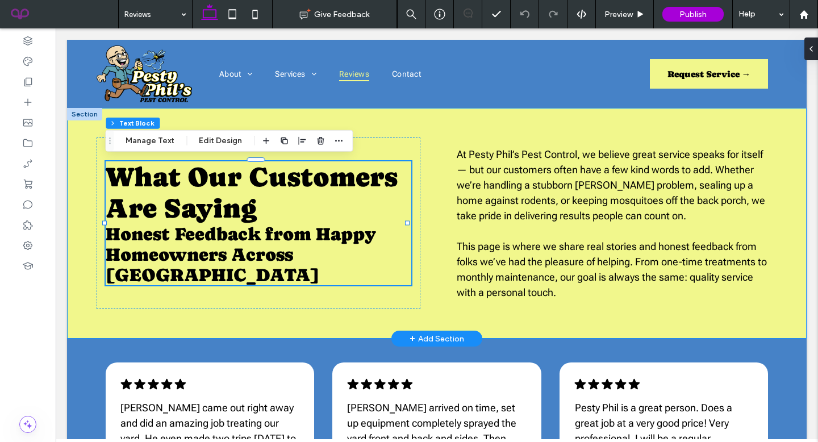
click at [438, 152] on div "What Our Customers Are Saying Honest Feedback from Happy Homeowners Across Hot …" at bounding box center [437, 223] width 740 height 231
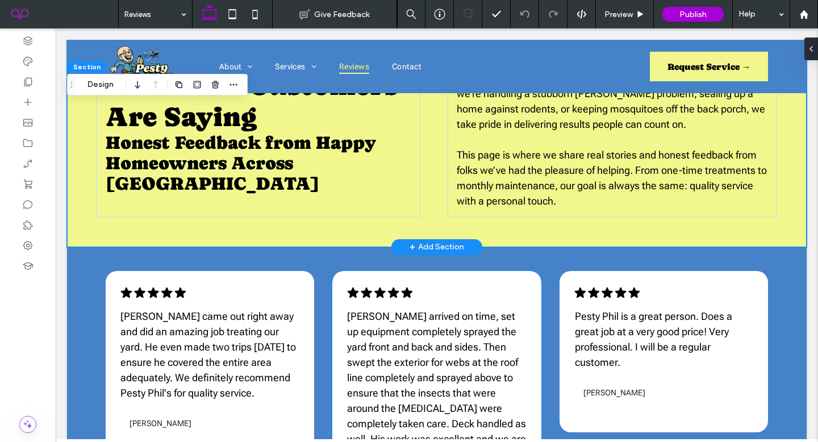
scroll to position [208, 0]
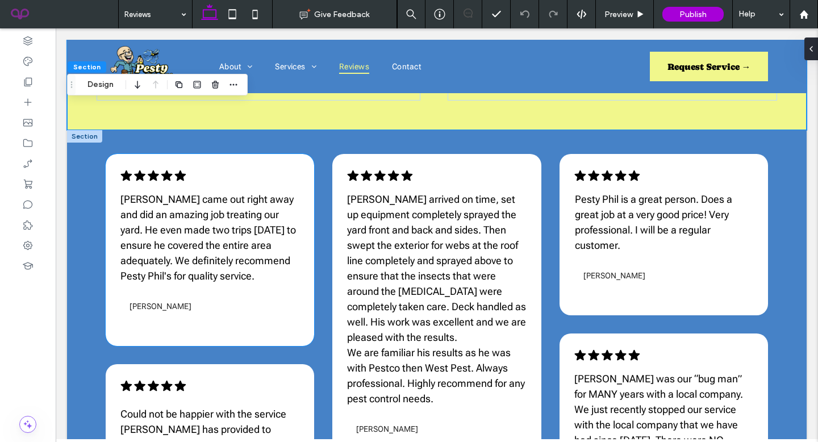
click at [150, 172] on icon "Five black stars in a row. .cls-1-1788903176-1788903176 { fill: #00000; stroke-…" at bounding box center [153, 176] width 66 height 14
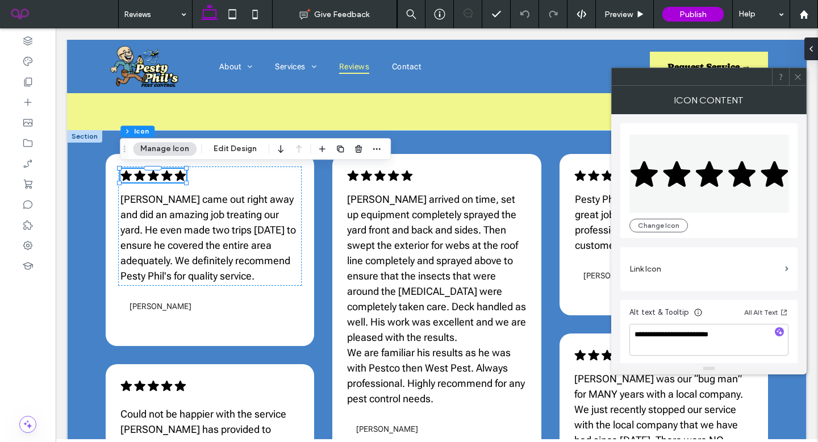
click at [800, 78] on icon at bounding box center [798, 77] width 9 height 9
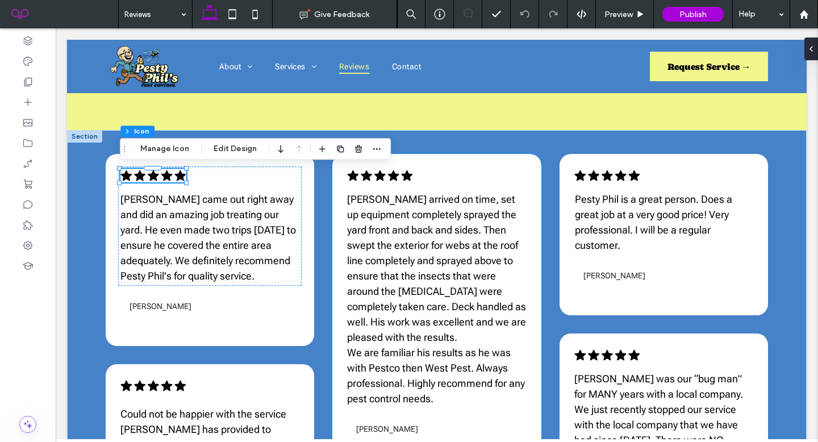
click at [372, 176] on icon "Five black stars in a row. .cls-1-1788903176-1788903176 { fill: #00000; stroke-…" at bounding box center [380, 176] width 66 height 14
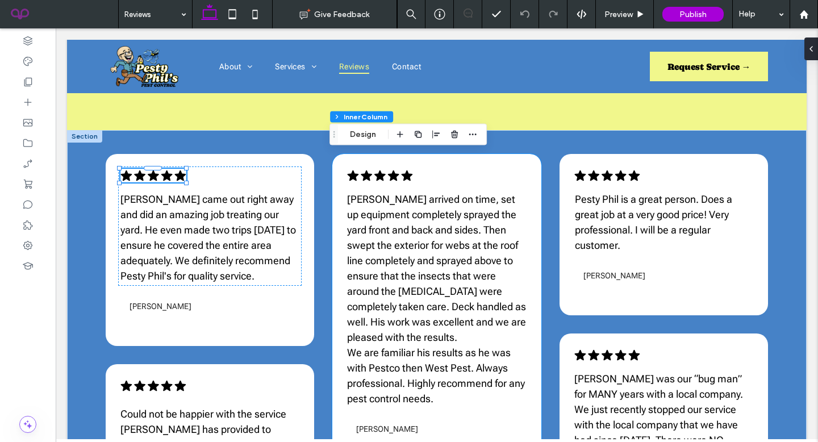
click at [372, 176] on icon "Five black stars in a row. .cls-1-1788903176-1788903176 { fill: #00000; stroke-…" at bounding box center [380, 176] width 66 height 14
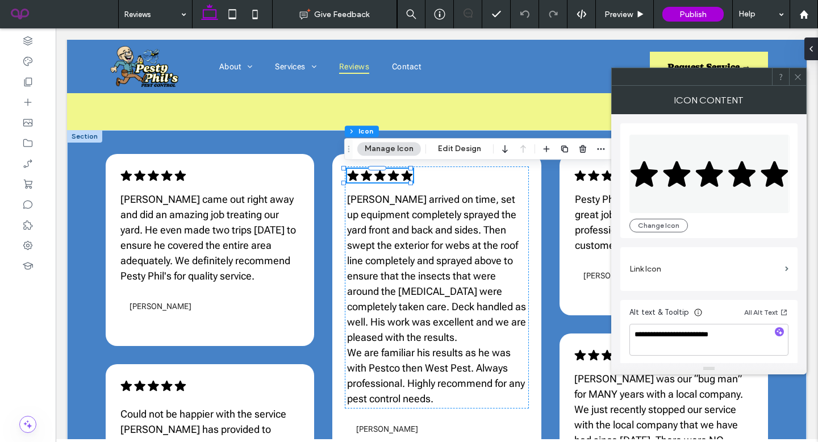
click at [796, 76] on icon at bounding box center [798, 77] width 9 height 9
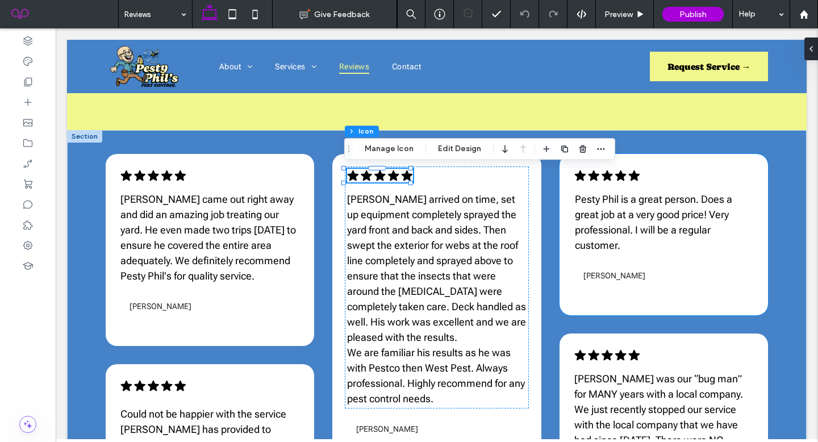
click at [632, 172] on icon "Five black stars arranged in a row. .cls-1-1788903176-1788903176 { fill: #00000…" at bounding box center [607, 176] width 66 height 14
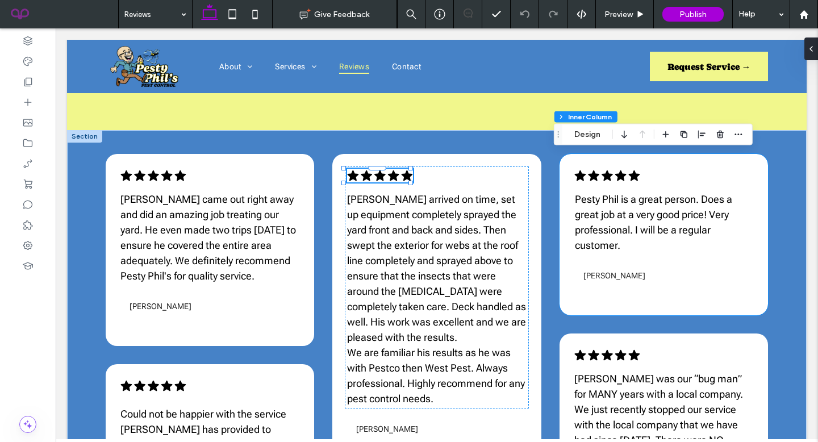
click at [632, 172] on icon "Five black stars arranged in a row. .cls-1-1788903176-1788903176 { fill: #00000…" at bounding box center [607, 176] width 66 height 14
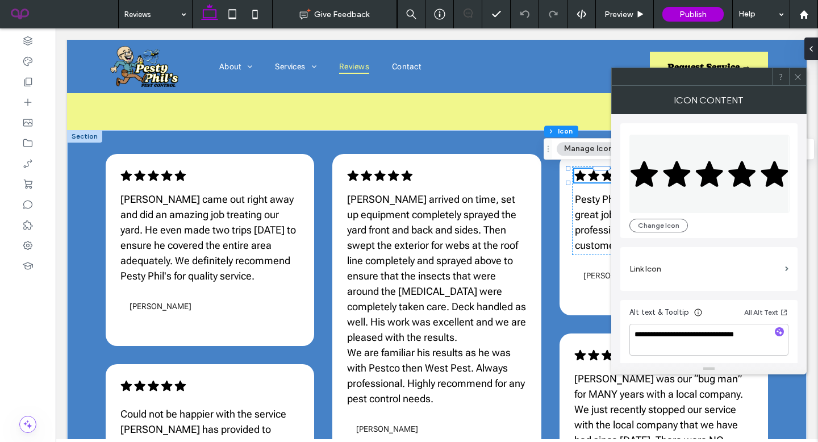
click at [795, 80] on use at bounding box center [798, 77] width 6 height 6
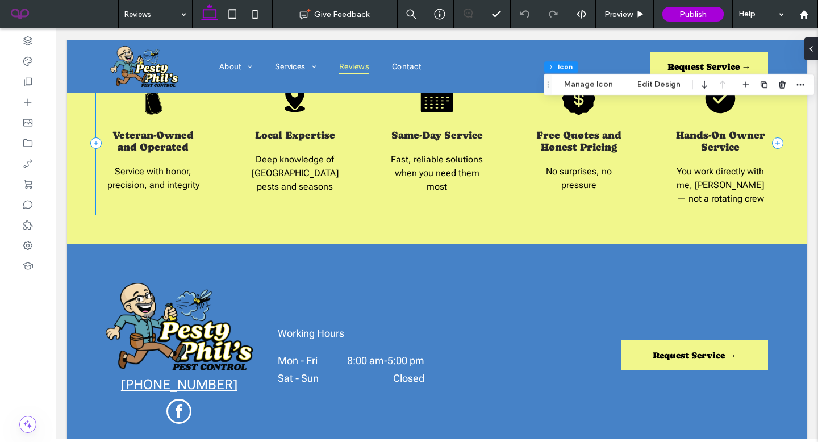
scroll to position [1059, 0]
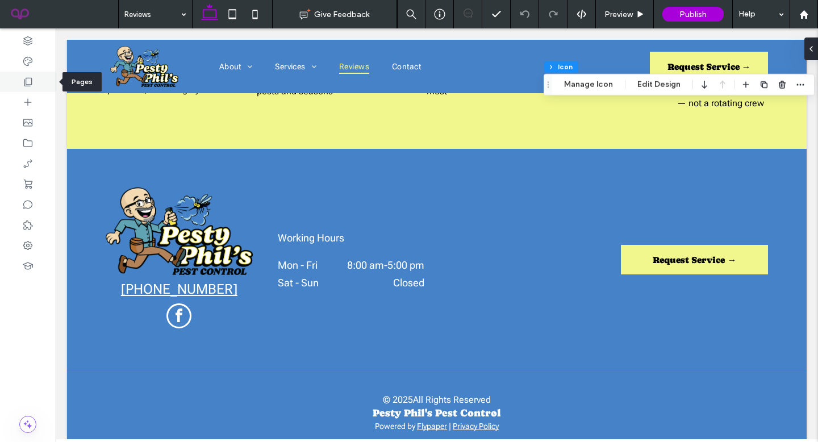
click at [23, 77] on icon at bounding box center [27, 81] width 11 height 11
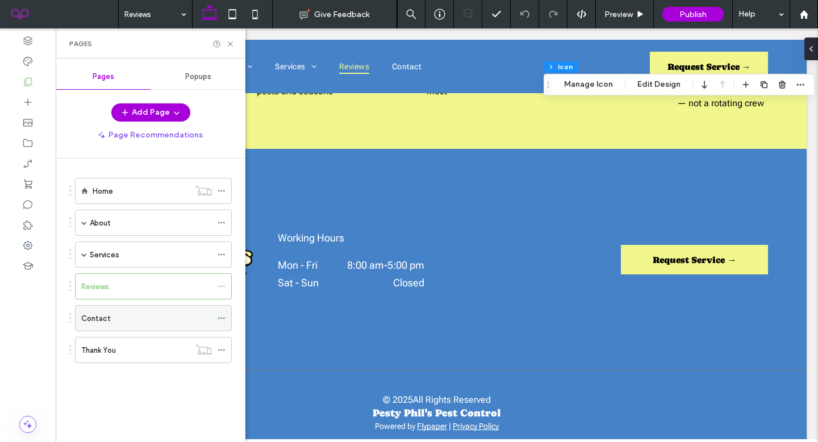
click at [119, 320] on div "Contact" at bounding box center [146, 318] width 131 height 12
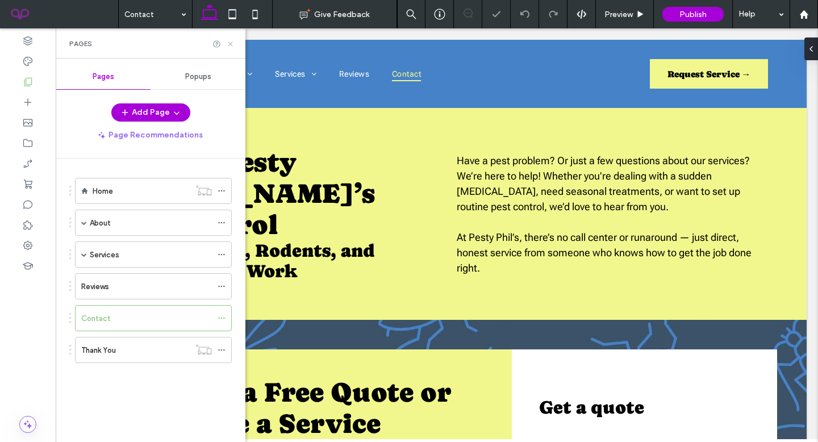
click at [228, 44] on icon at bounding box center [230, 44] width 9 height 9
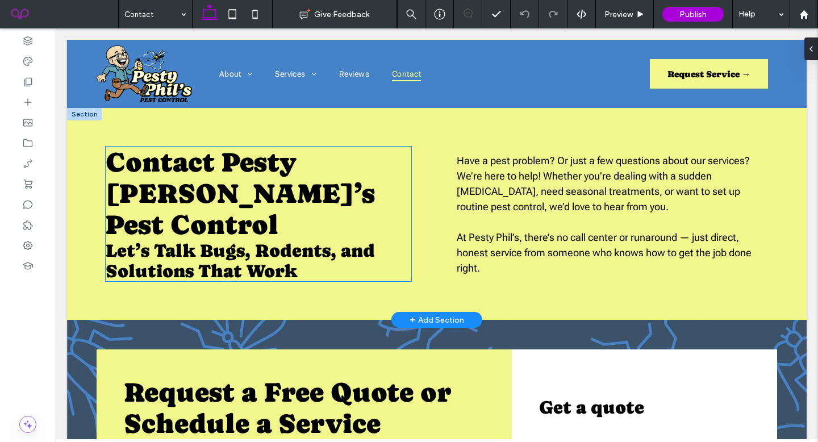
click at [283, 240] on span "Let’s Talk Bugs, Rodents, and Solutions That Work" at bounding box center [240, 260] width 269 height 41
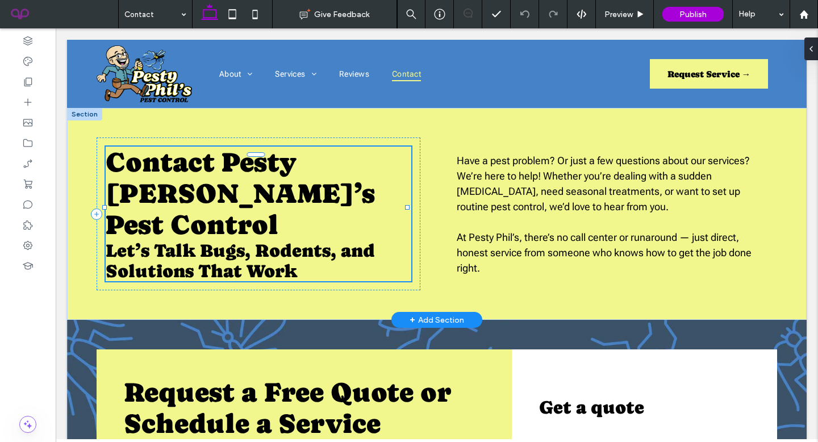
click at [283, 240] on span "Let’s Talk Bugs, Rodents, and Solutions That Work" at bounding box center [240, 260] width 269 height 41
type input "**********"
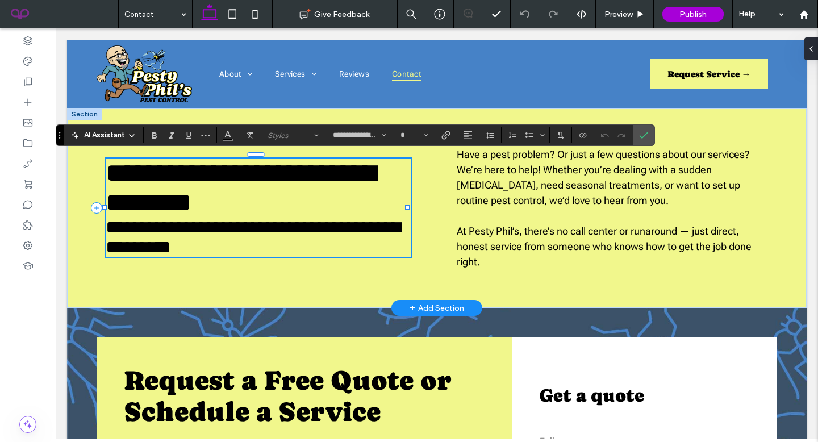
click at [265, 231] on span "**********" at bounding box center [253, 237] width 295 height 38
type input "**"
click at [251, 198] on span "**********" at bounding box center [241, 188] width 270 height 56
click at [648, 133] on label "Confirm" at bounding box center [643, 135] width 17 height 20
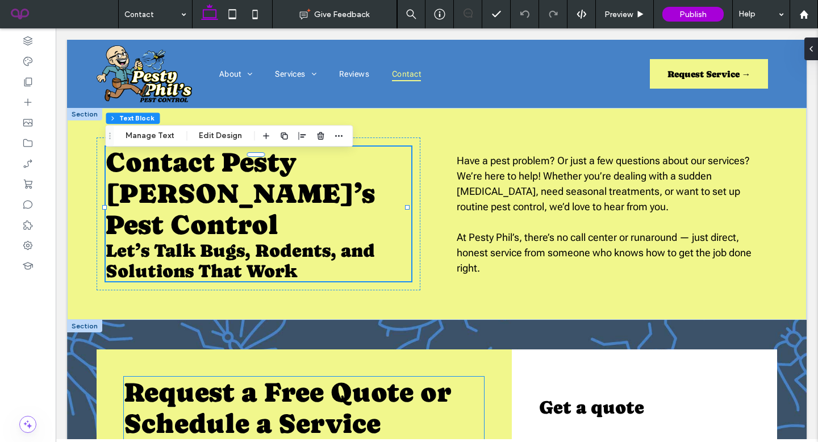
click at [328, 415] on span "Request a Free Quote or Schedule a Service ﻿" at bounding box center [288, 408] width 328 height 62
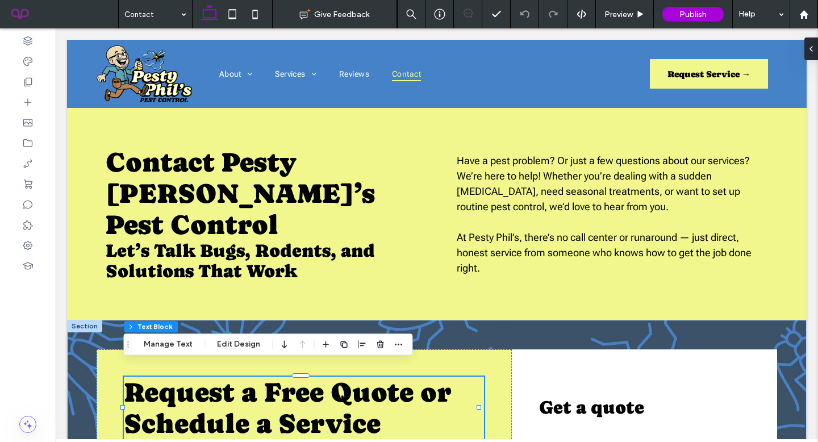
click at [328, 415] on div "Request a Free Quote or Schedule a Service ﻿" at bounding box center [304, 408] width 360 height 62
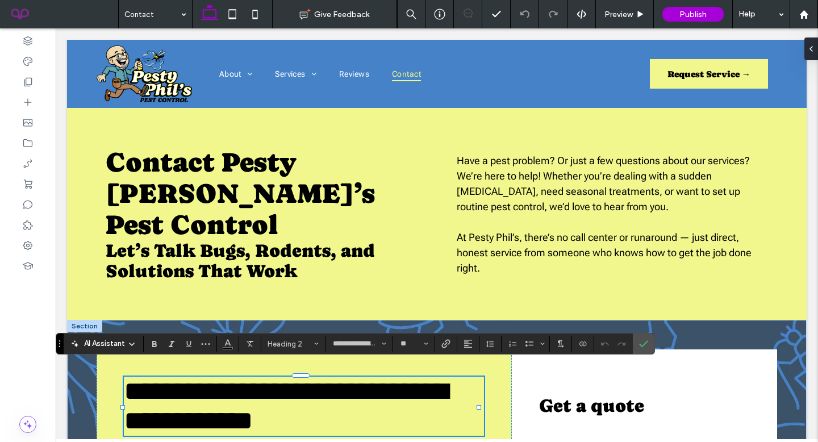
click at [329, 395] on span "**********" at bounding box center [286, 406] width 324 height 56
click at [644, 343] on icon "Confirm" at bounding box center [643, 343] width 9 height 9
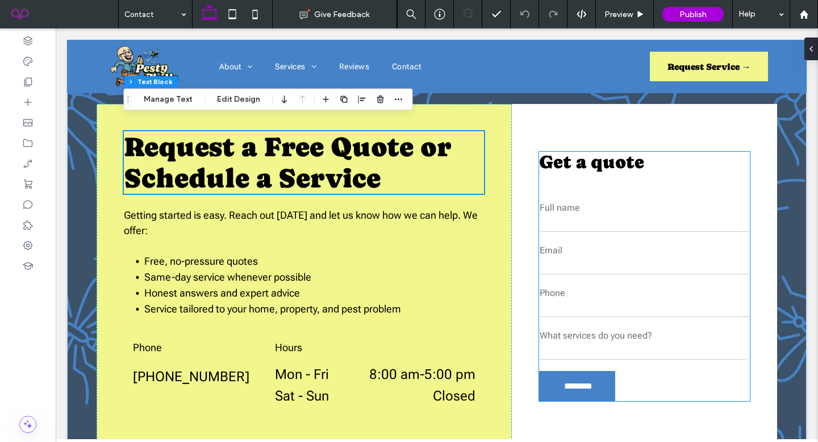
scroll to position [247, 0]
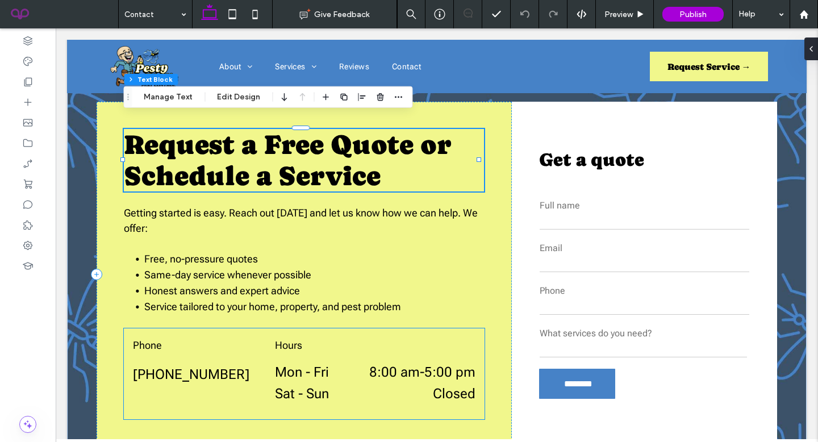
click at [219, 366] on span "[PHONE_NUMBER]" at bounding box center [191, 374] width 116 height 16
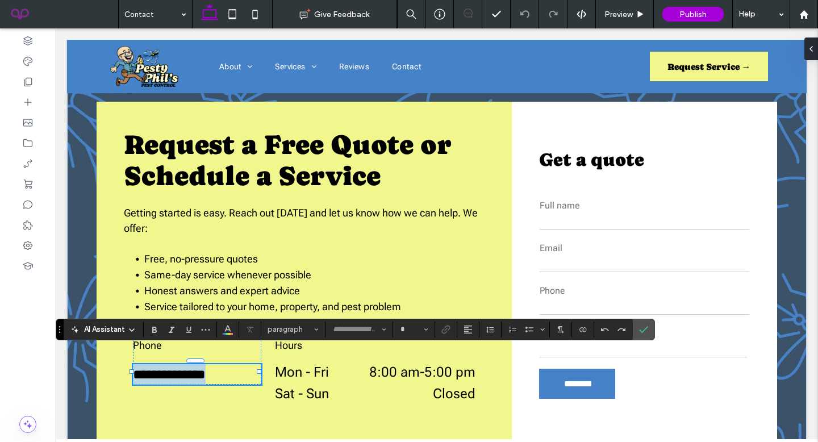
type input "**********"
type input "**"
click at [206, 368] on span "**********" at bounding box center [169, 375] width 73 height 14
drag, startPoint x: 228, startPoint y: 364, endPoint x: 100, endPoint y: 357, distance: 128.0
click at [100, 357] on div "**********" at bounding box center [304, 274] width 415 height 345
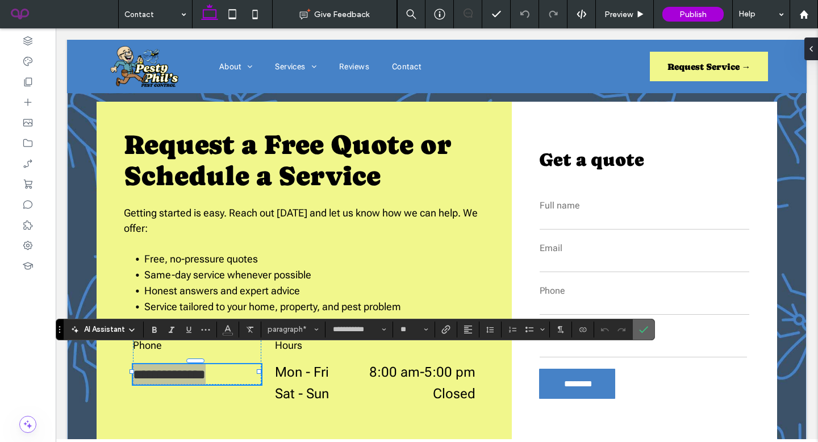
click at [652, 324] on section at bounding box center [644, 329] width 22 height 20
click at [648, 330] on label "Confirm" at bounding box center [643, 329] width 17 height 20
click at [648, 340] on select "**********" at bounding box center [643, 348] width 207 height 17
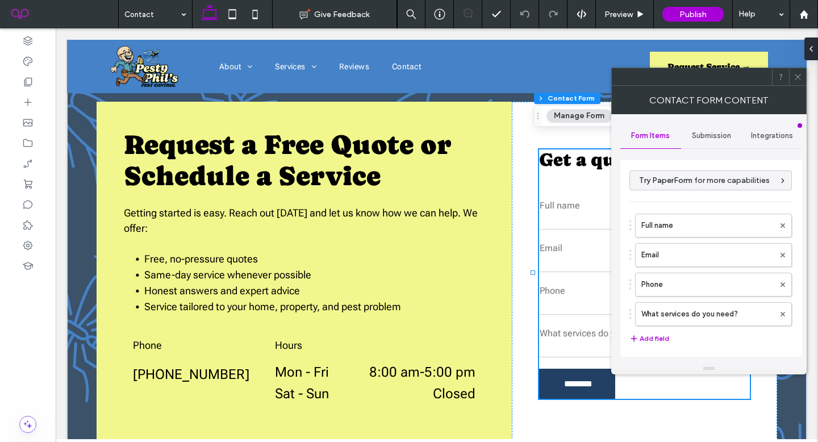
type input "********"
type input "**********"
click at [800, 70] on span at bounding box center [798, 76] width 9 height 17
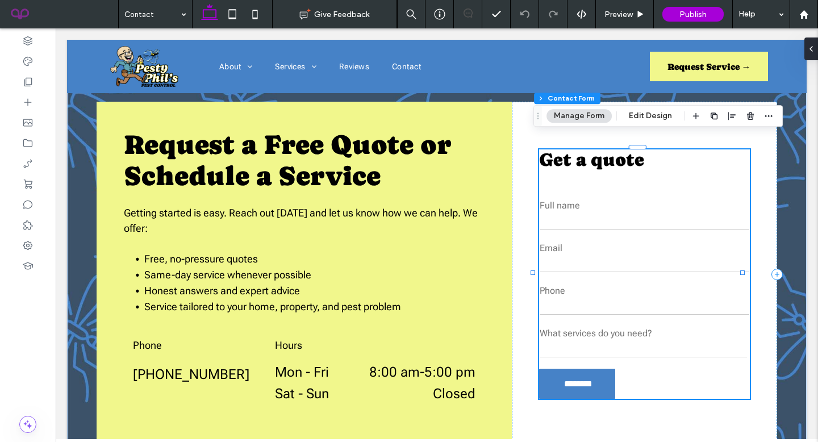
click at [570, 212] on input "text" at bounding box center [645, 220] width 210 height 17
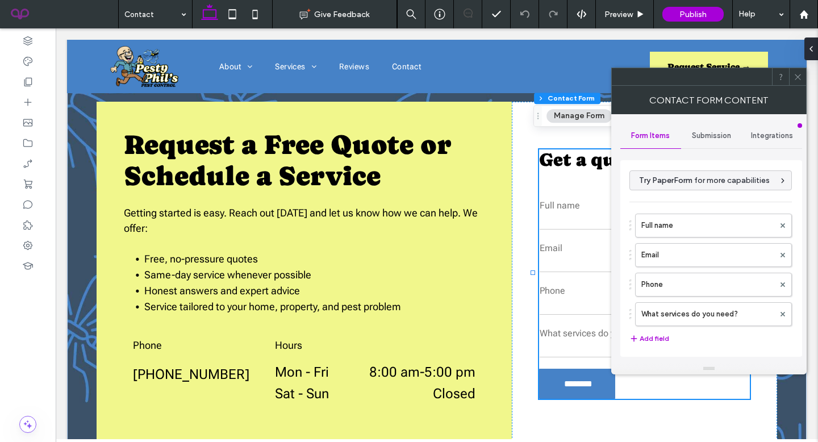
click at [711, 129] on div "Submission" at bounding box center [711, 135] width 61 height 25
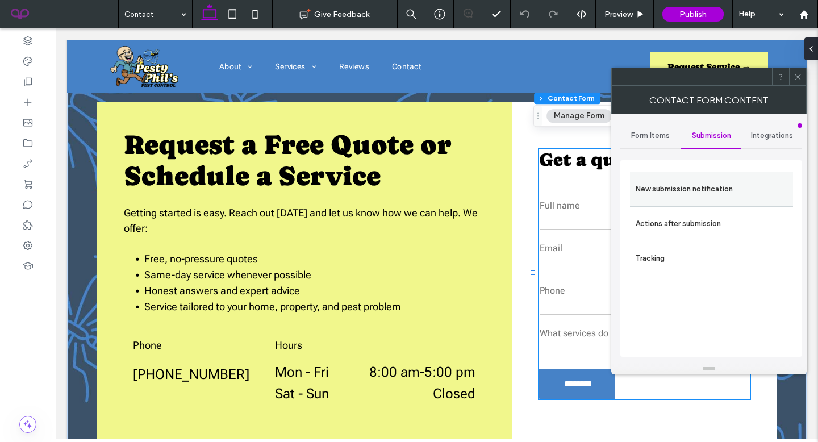
click at [710, 178] on label "New submission notification" at bounding box center [712, 189] width 152 height 23
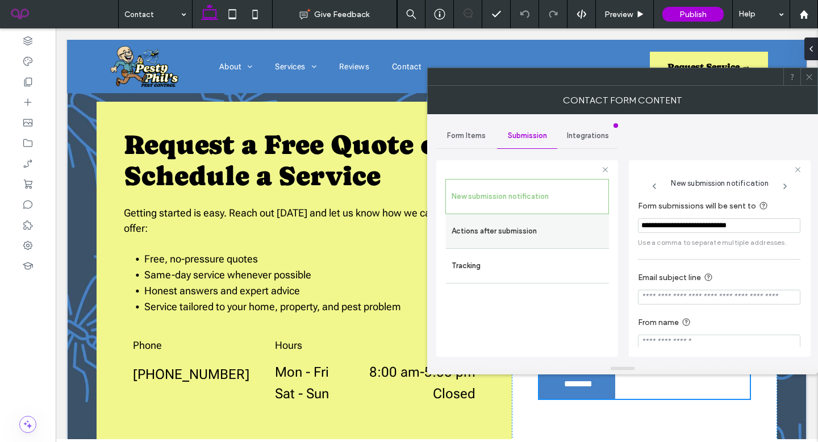
click at [474, 224] on label "Actions after submission" at bounding box center [528, 231] width 152 height 23
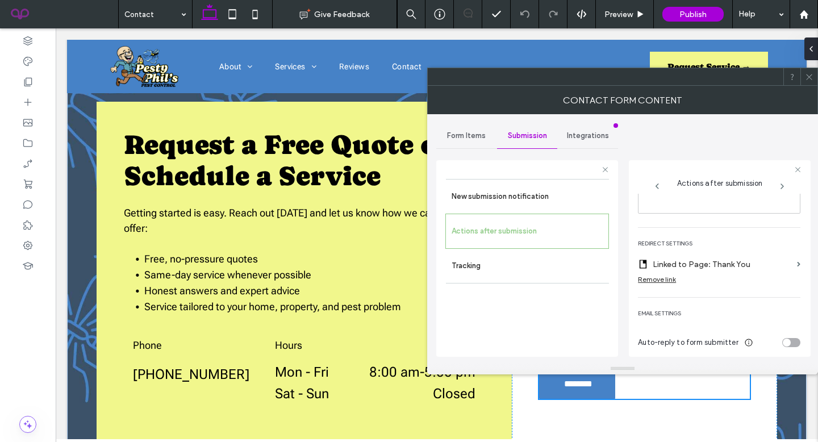
scroll to position [210, 0]
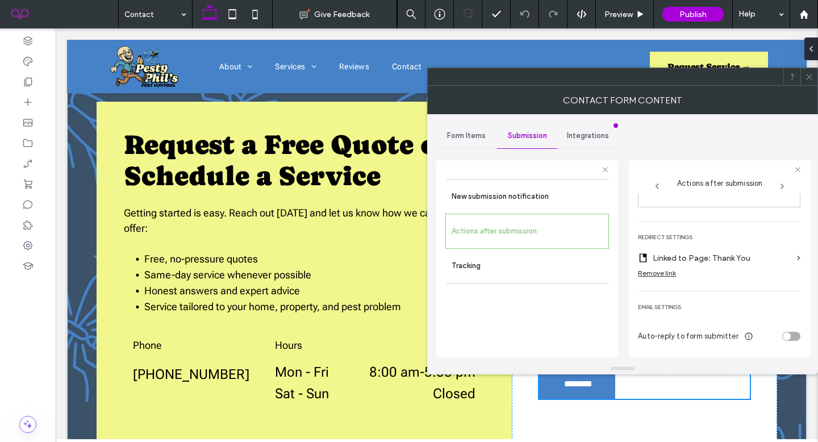
click at [815, 78] on div at bounding box center [808, 76] width 17 height 17
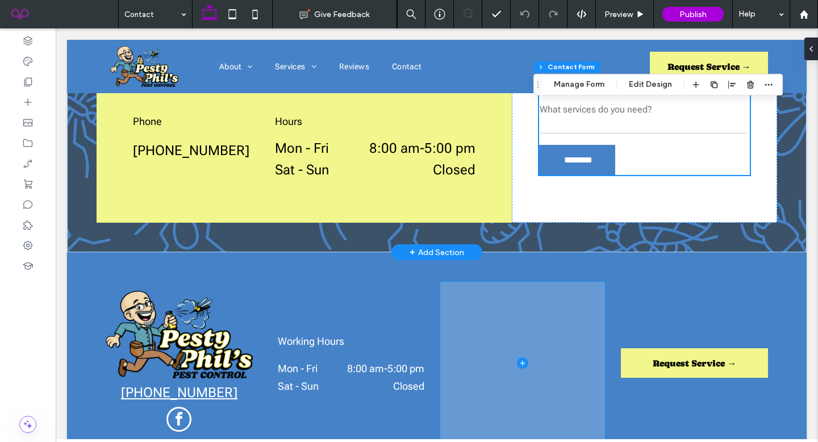
scroll to position [0, 0]
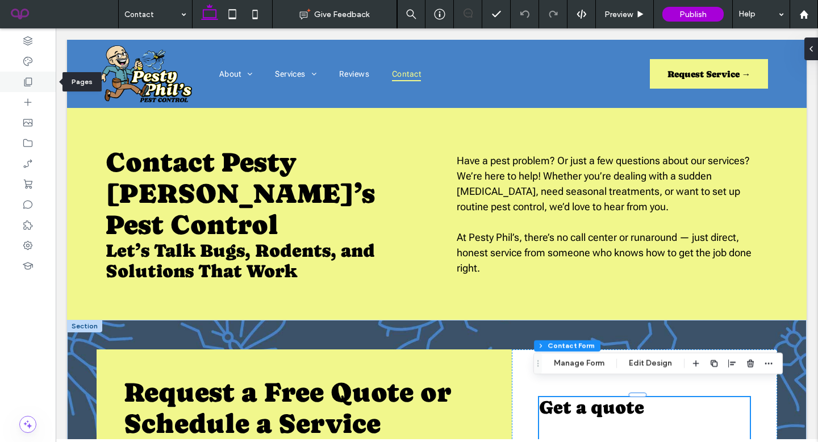
click at [35, 84] on div at bounding box center [28, 82] width 56 height 20
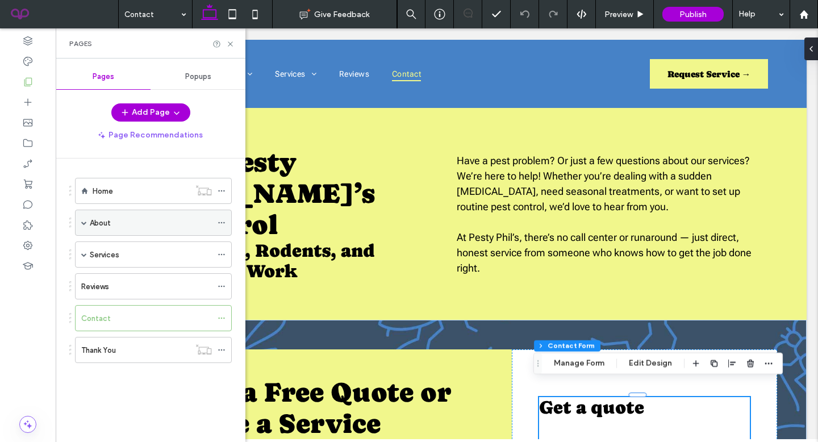
click at [95, 214] on div "About" at bounding box center [151, 222] width 122 height 25
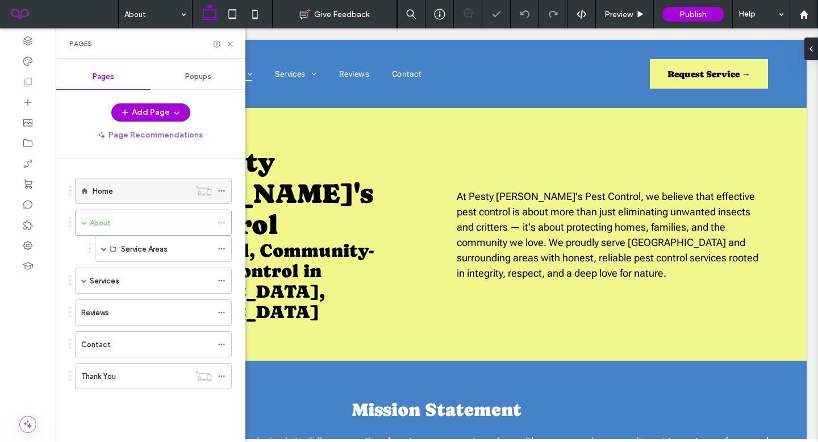
click at [140, 196] on div "Home" at bounding box center [141, 191] width 97 height 12
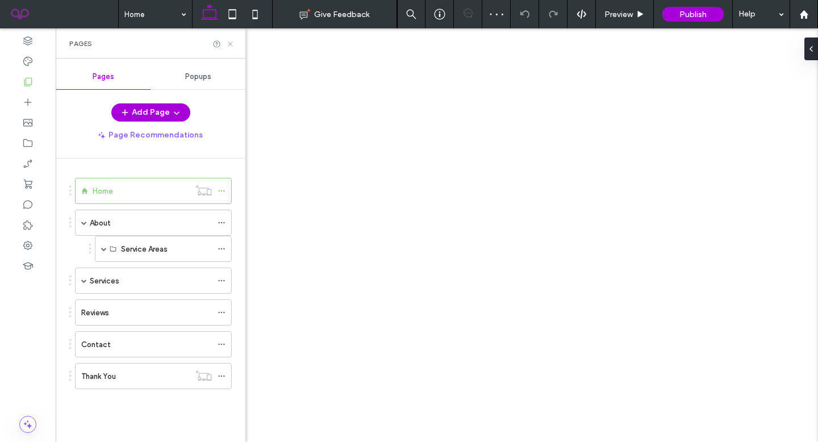
click at [232, 47] on icon at bounding box center [230, 44] width 9 height 9
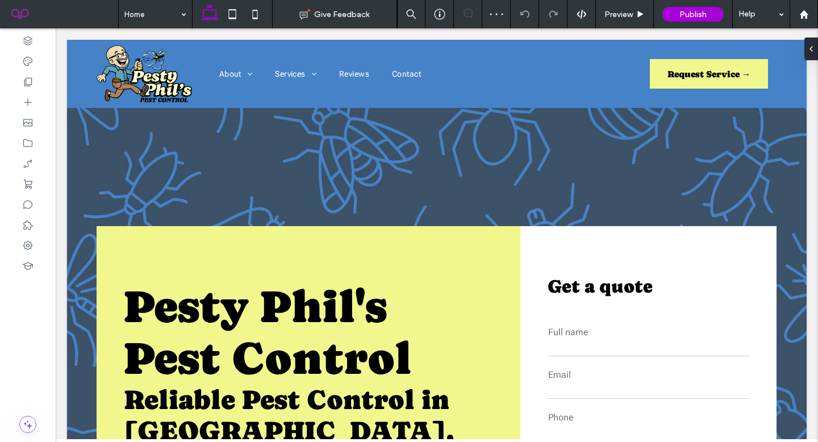
click at [235, 20] on icon at bounding box center [232, 14] width 23 height 23
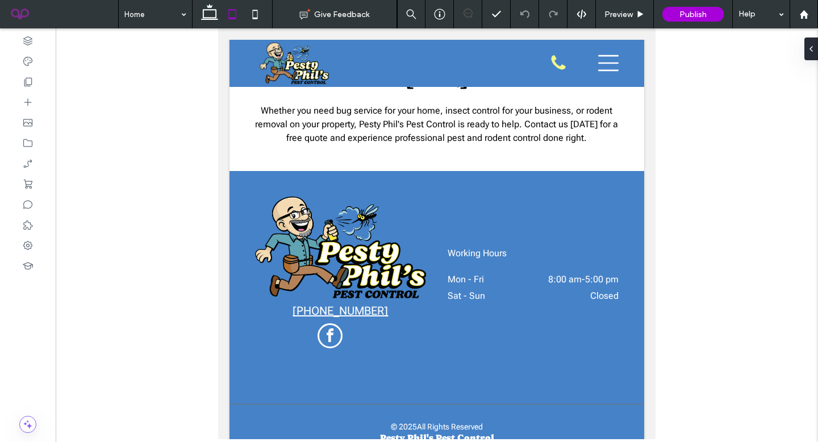
scroll to position [1634, 0]
click at [20, 78] on div at bounding box center [28, 82] width 56 height 20
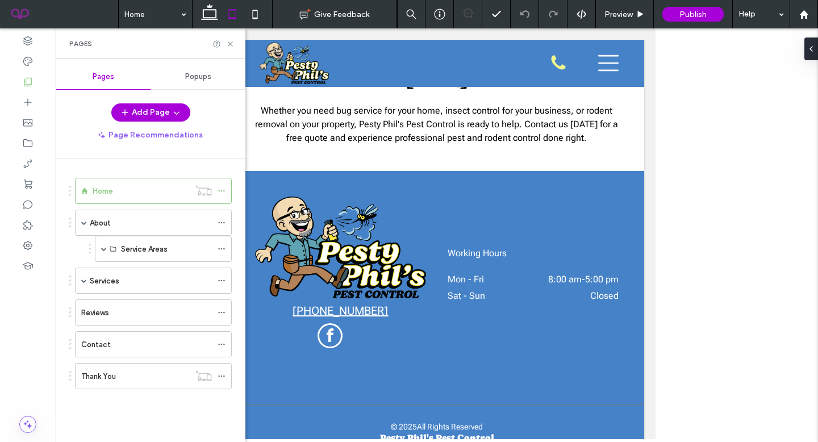
click at [253, 12] on use at bounding box center [254, 14] width 5 height 9
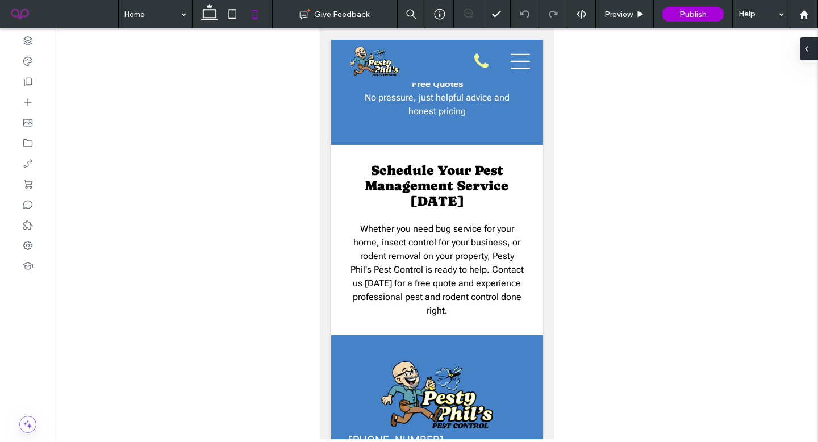
scroll to position [2173, 0]
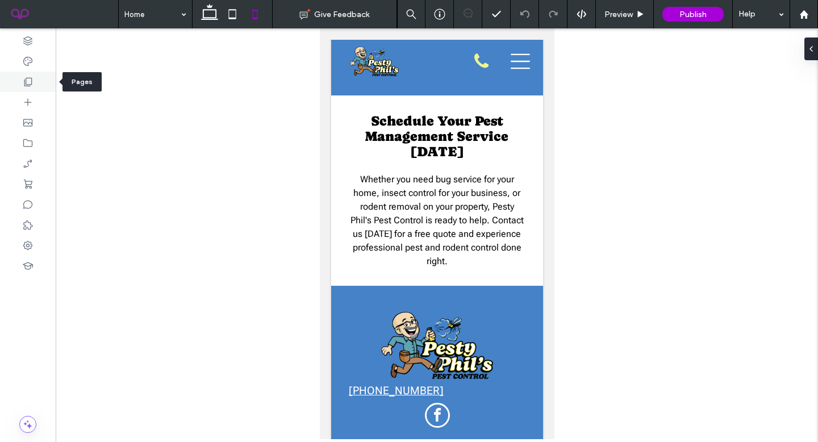
click at [23, 85] on icon at bounding box center [27, 81] width 11 height 11
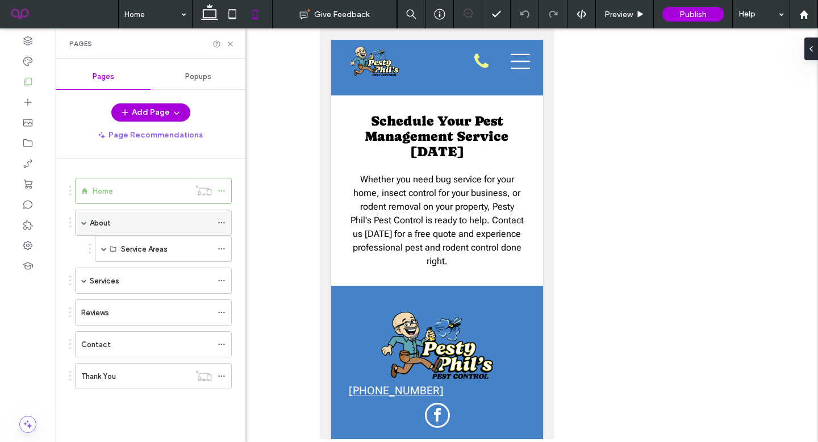
click at [148, 214] on div "About" at bounding box center [151, 222] width 122 height 25
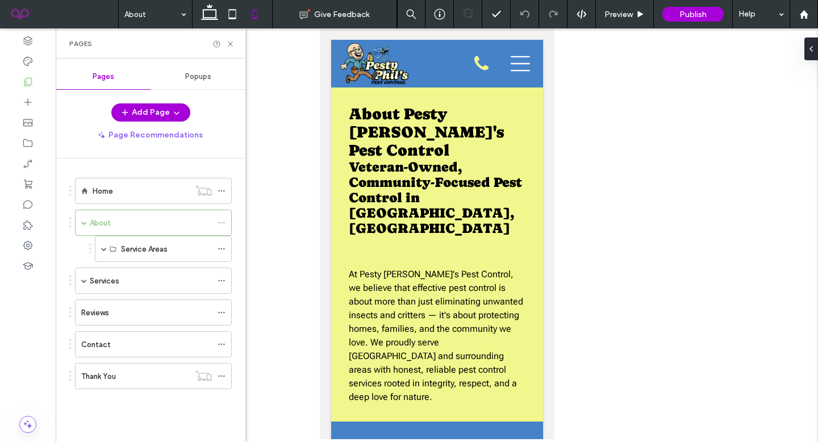
scroll to position [0, 0]
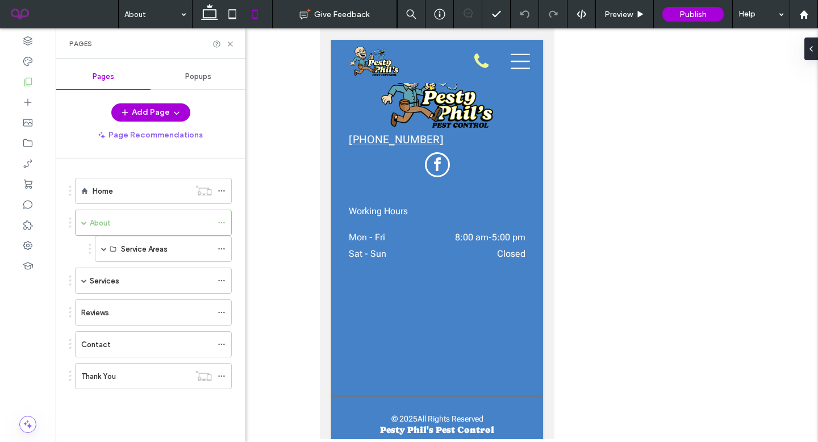
click at [232, 15] on icon at bounding box center [232, 14] width 23 height 23
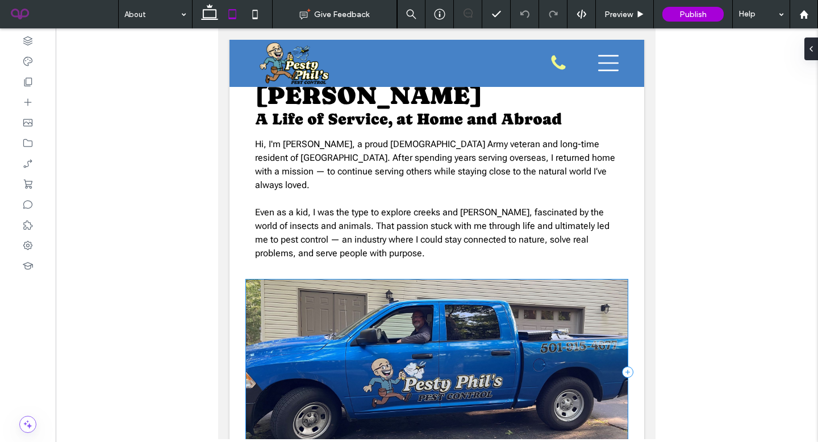
scroll to position [522, 0]
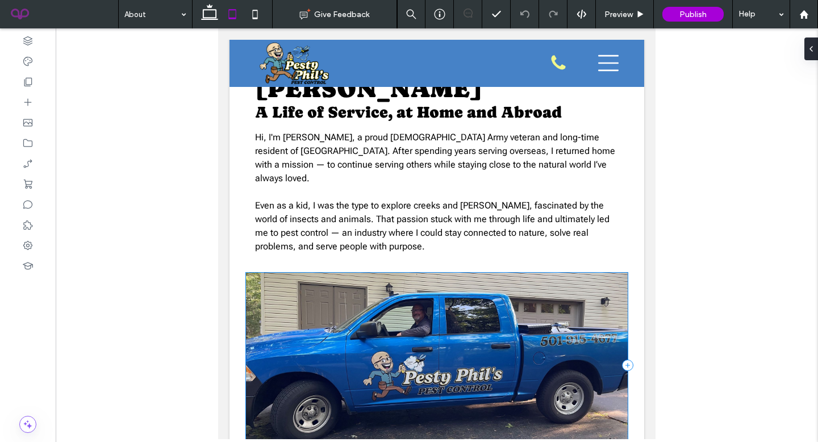
click at [490, 320] on div at bounding box center [437, 366] width 382 height 186
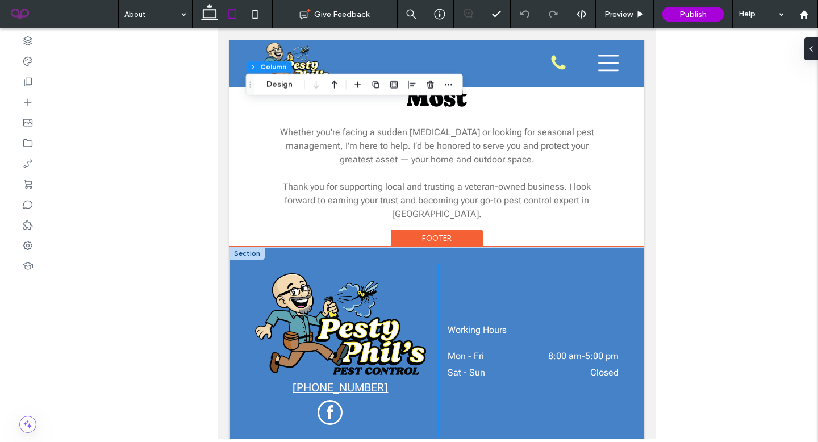
scroll to position [2026, 0]
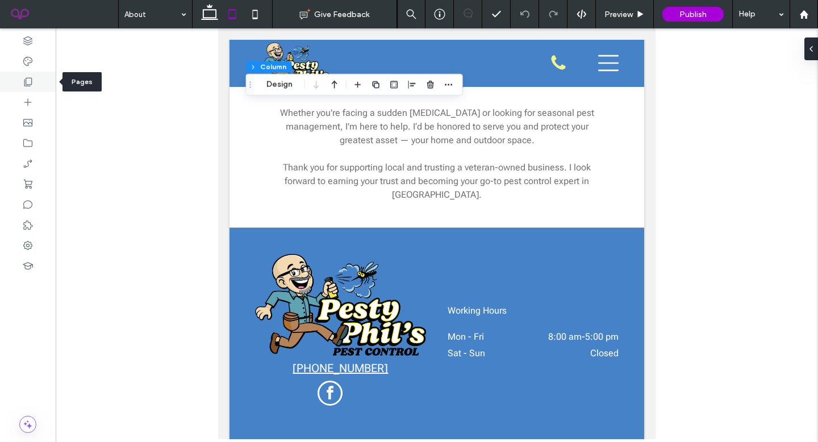
click at [41, 81] on div at bounding box center [28, 82] width 56 height 20
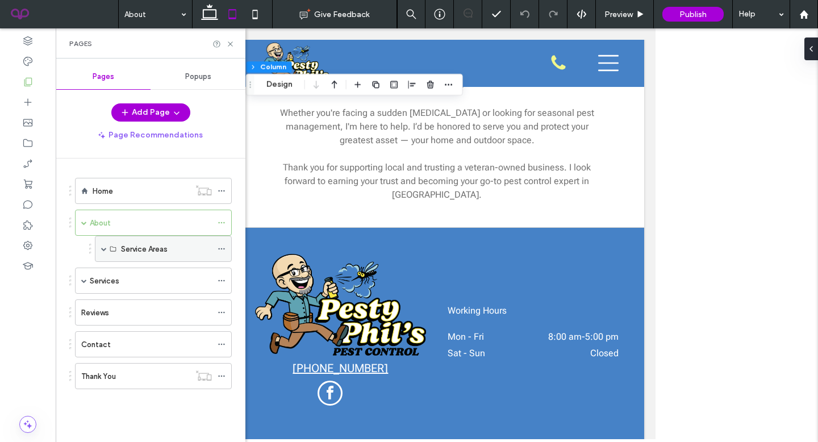
click at [102, 247] on span at bounding box center [104, 249] width 6 height 6
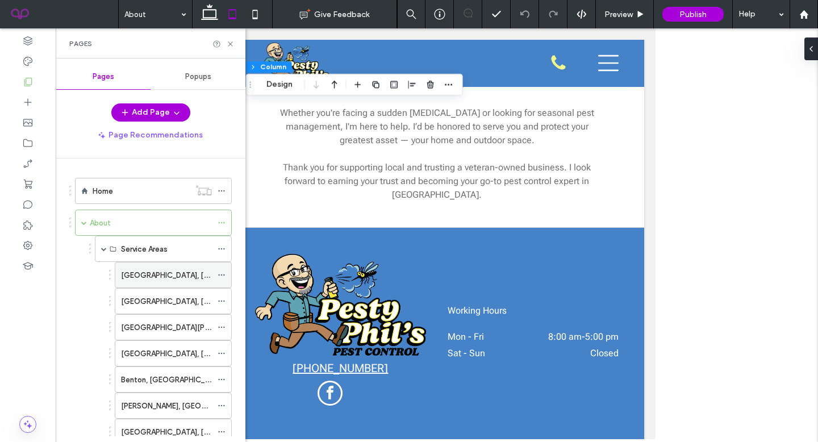
click at [170, 282] on div "[GEOGRAPHIC_DATA], [GEOGRAPHIC_DATA]" at bounding box center [166, 274] width 91 height 25
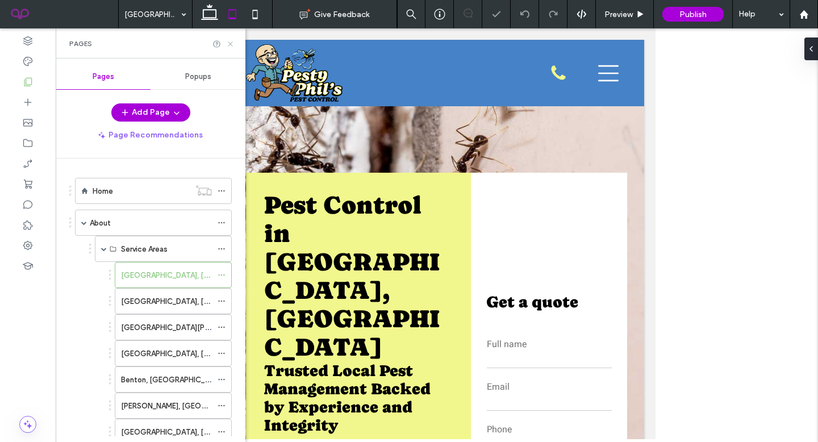
click at [232, 42] on use at bounding box center [230, 43] width 5 height 5
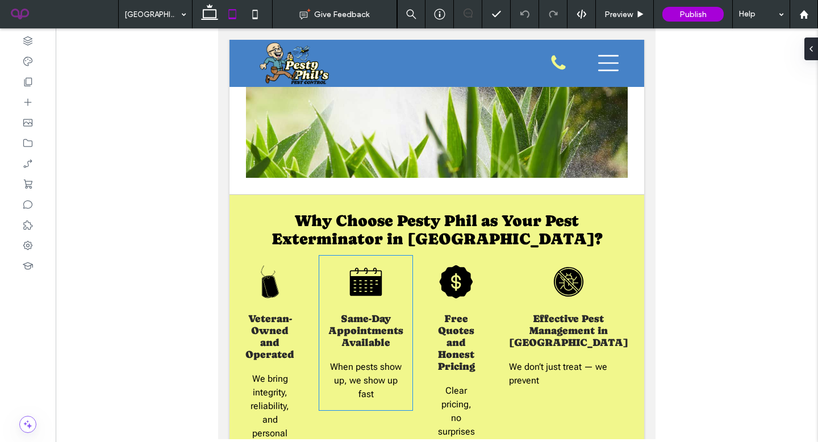
scroll to position [1145, 0]
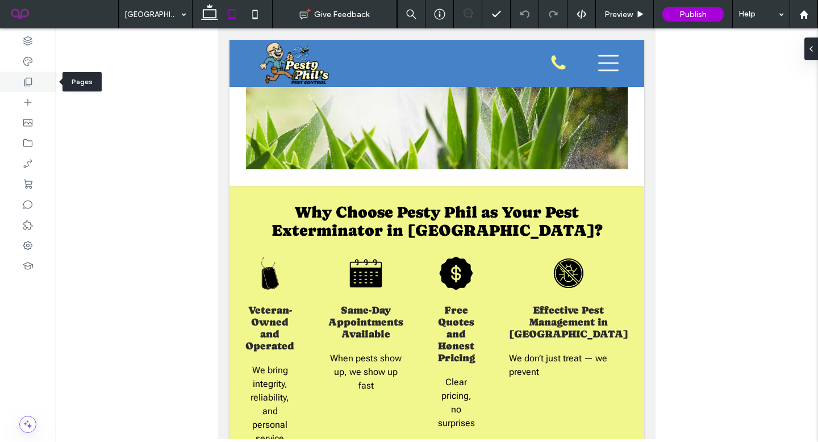
click at [12, 72] on div at bounding box center [28, 82] width 56 height 20
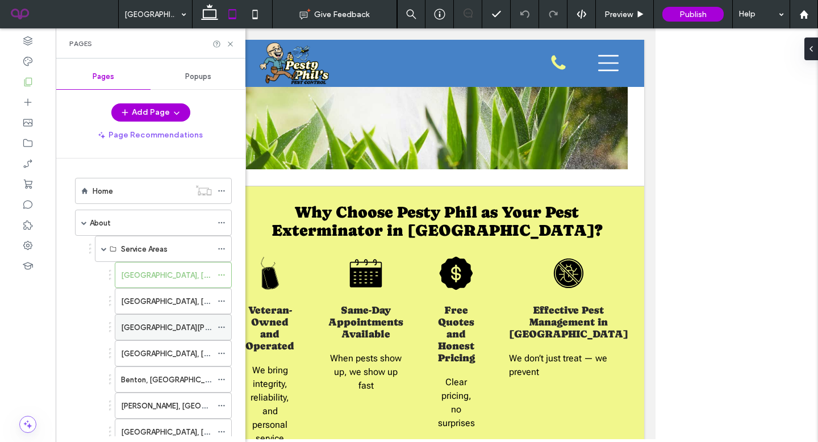
click at [170, 328] on label "Lake Hamilton, AR" at bounding box center [227, 328] width 213 height 20
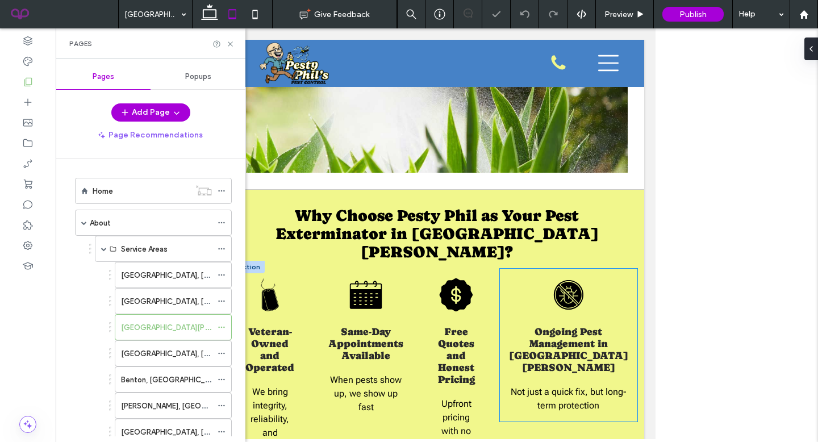
scroll to position [1199, 0]
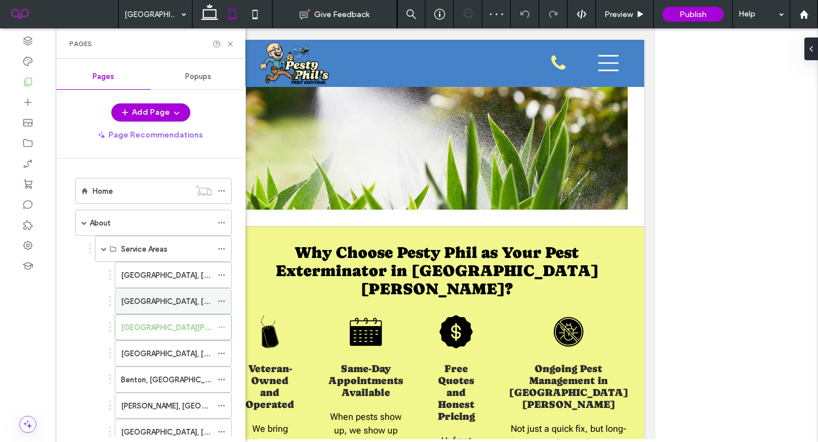
click at [149, 303] on label "Hot Springs, AR" at bounding box center [199, 301] width 156 height 20
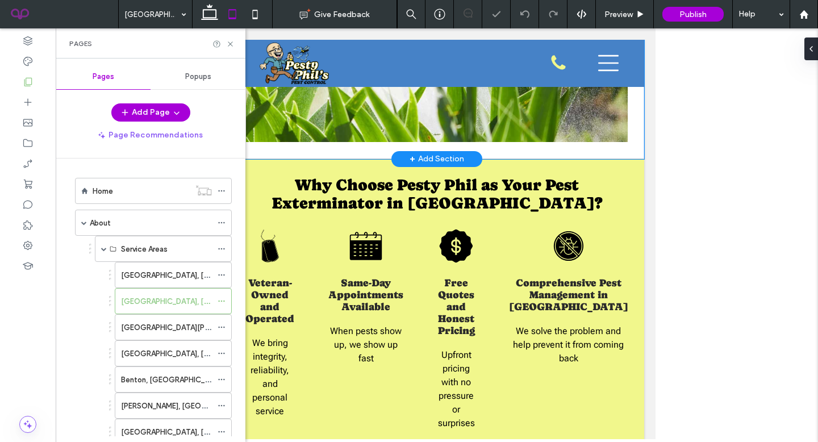
scroll to position [1201, 0]
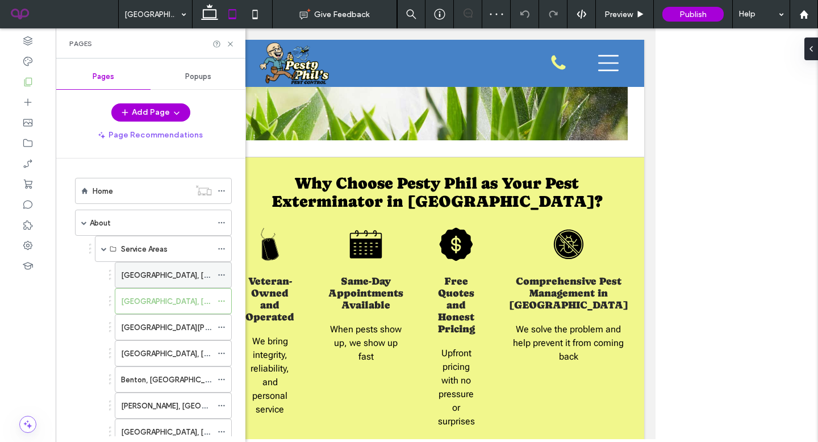
click at [156, 285] on div "[GEOGRAPHIC_DATA], [GEOGRAPHIC_DATA]" at bounding box center [166, 274] width 91 height 25
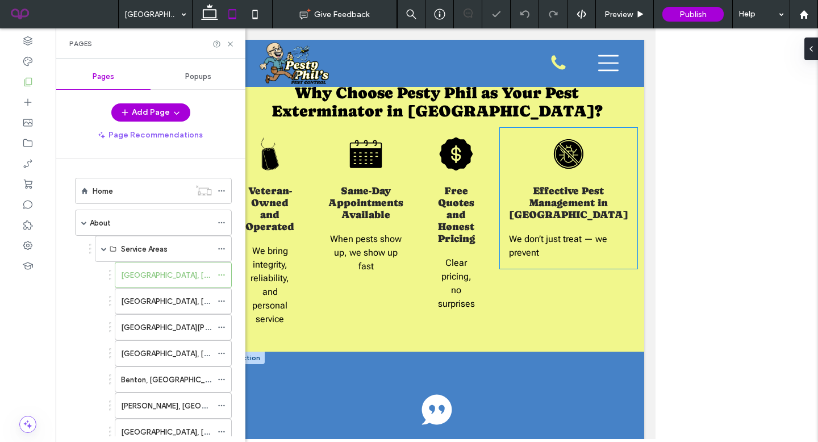
scroll to position [1264, 0]
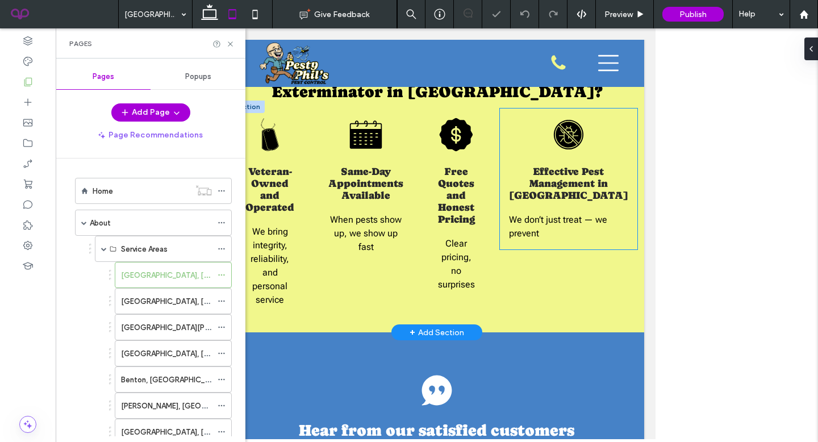
click at [577, 214] on span "We don’t just treat — we prevent" at bounding box center [558, 226] width 98 height 24
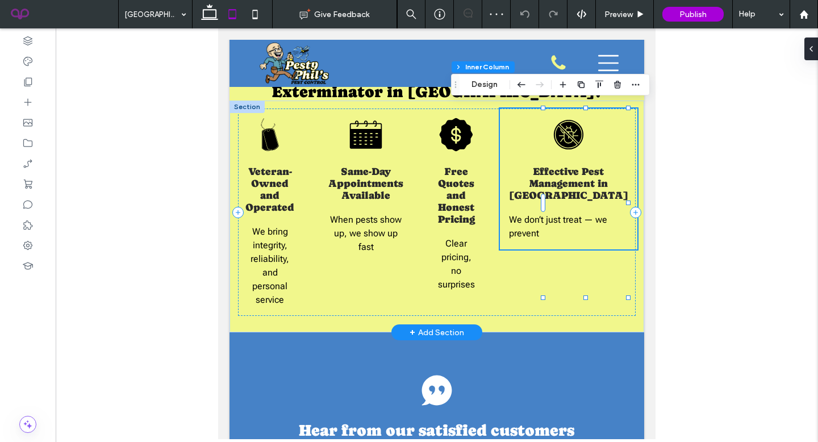
click at [575, 214] on span "We don’t just treat — we prevent" at bounding box center [558, 226] width 98 height 24
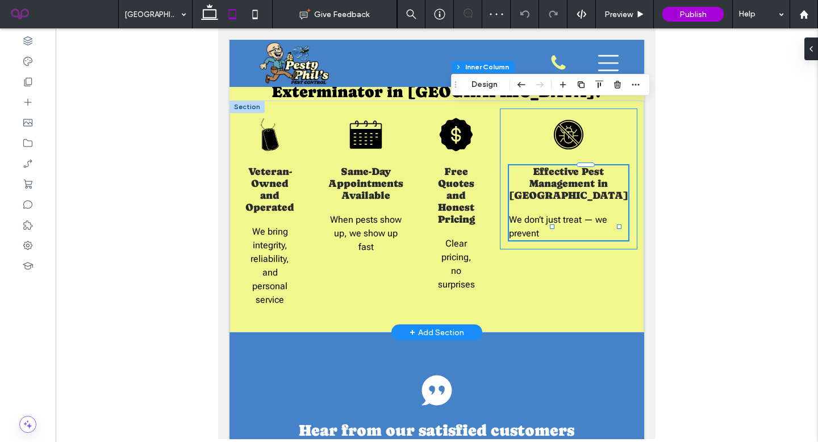
click at [575, 178] on div "Effective Pest Management in [GEOGRAPHIC_DATA] We don’t just treat — we prevent" at bounding box center [568, 202] width 119 height 75
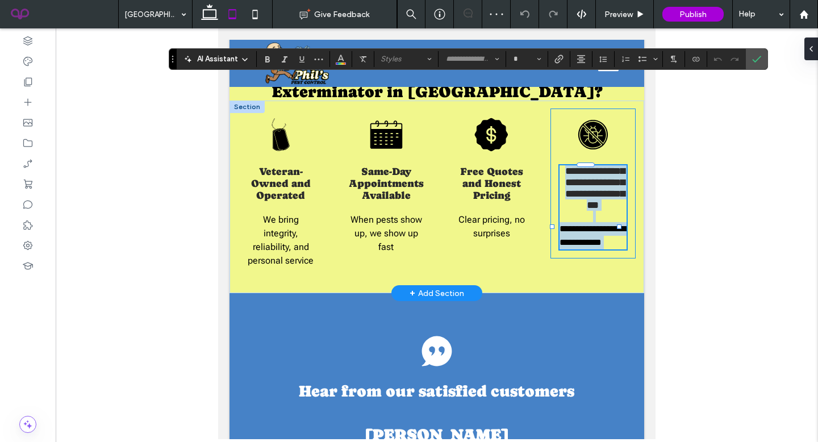
click at [575, 224] on span "**********" at bounding box center [594, 235] width 69 height 22
type input "**********"
type input "**"
drag, startPoint x: 589, startPoint y: 191, endPoint x: 553, endPoint y: 165, distance: 44.7
click at [560, 222] on p "**********" at bounding box center [594, 235] width 68 height 27
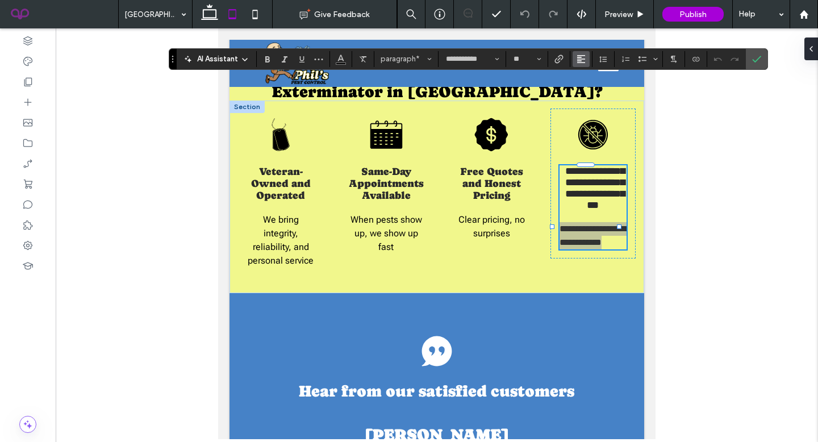
click at [581, 52] on span "Alignment" at bounding box center [581, 59] width 9 height 15
click at [600, 104] on label "ui.textEditor.alignment.right" at bounding box center [593, 110] width 40 height 16
click at [585, 66] on div "**********" at bounding box center [468, 59] width 599 height 22
click at [585, 65] on span "Alignment" at bounding box center [581, 59] width 9 height 15
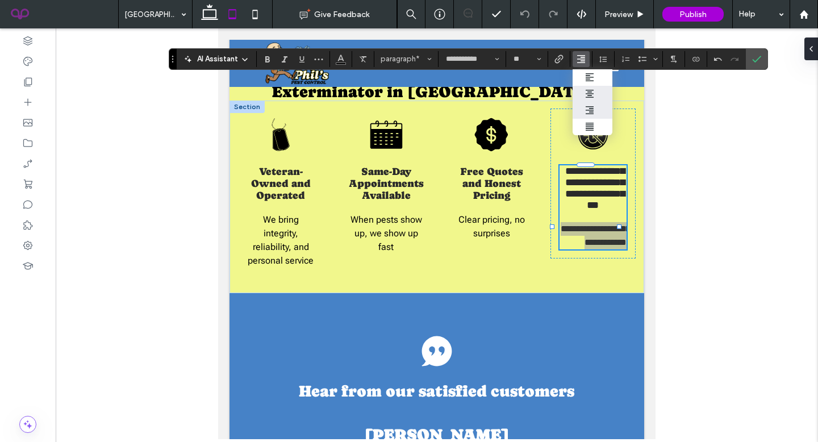
click at [589, 101] on label "ui.textEditor.alignment.center" at bounding box center [593, 94] width 40 height 16
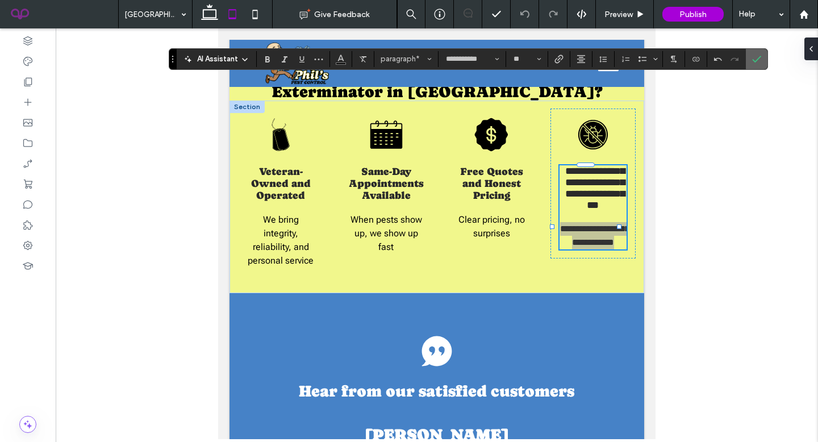
click at [756, 61] on icon "Confirm" at bounding box center [756, 59] width 9 height 9
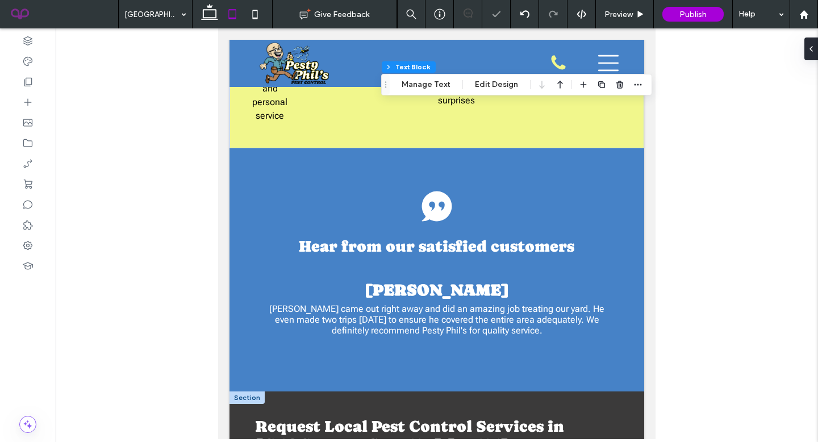
scroll to position [1513, 0]
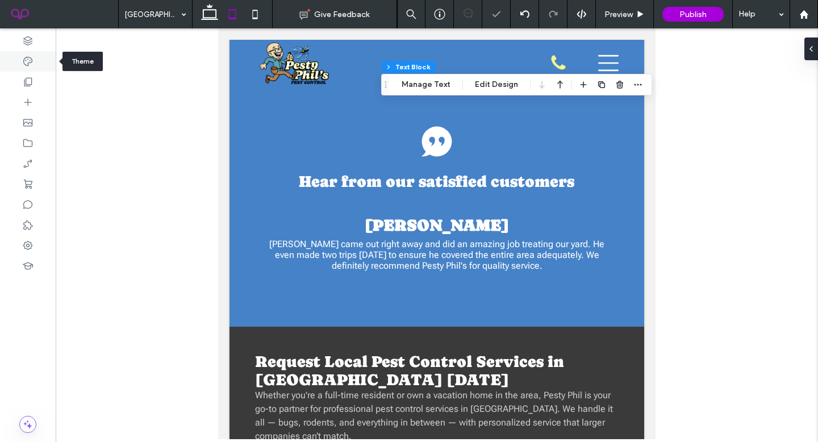
click at [19, 71] on div at bounding box center [28, 61] width 56 height 20
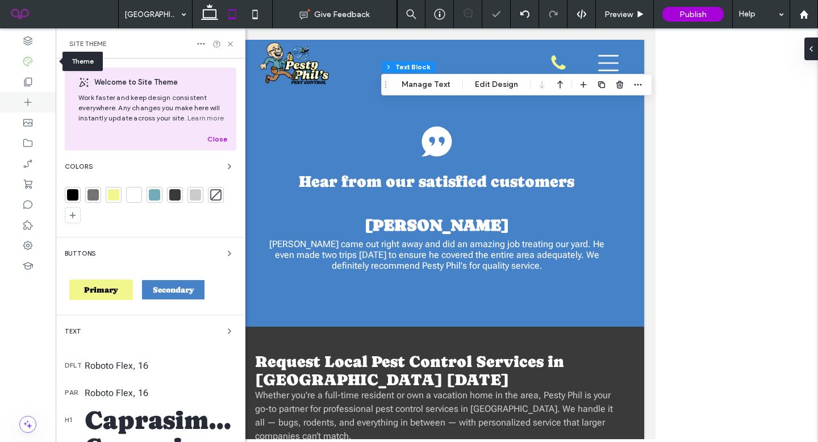
click at [26, 92] on div at bounding box center [28, 102] width 56 height 20
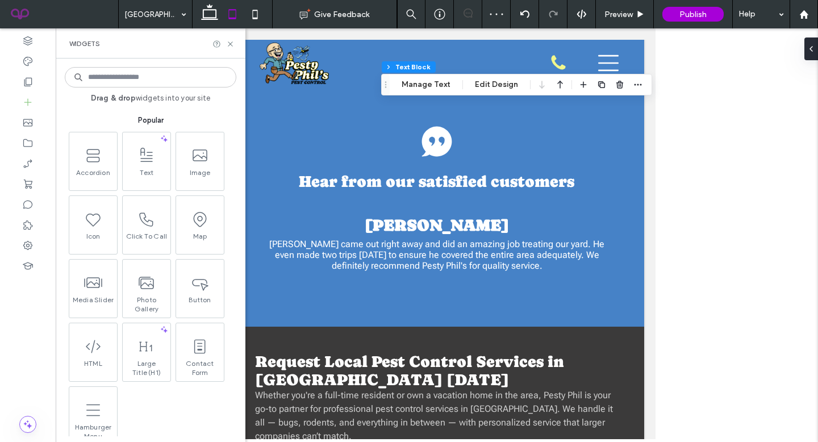
click at [260, 14] on icon at bounding box center [255, 14] width 23 height 23
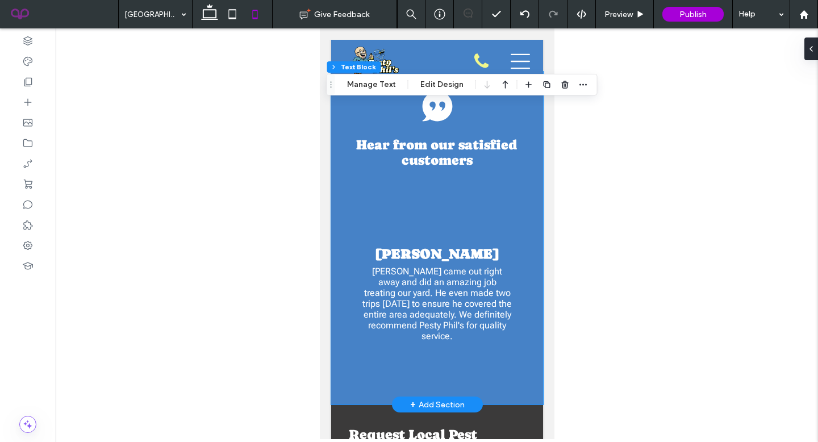
scroll to position [2170, 0]
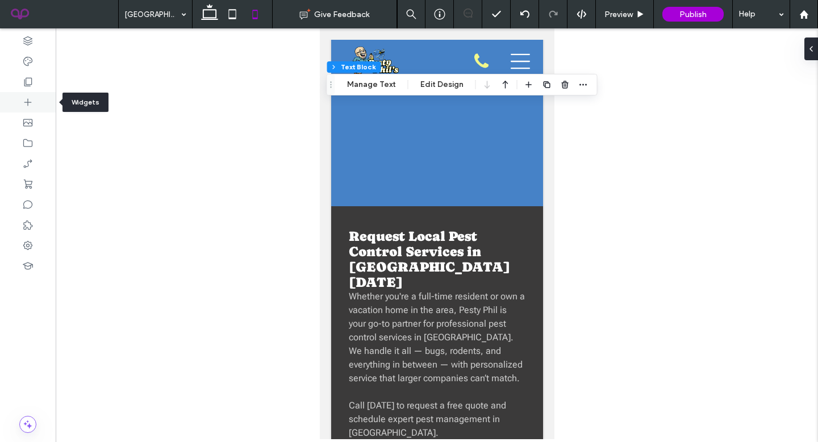
drag, startPoint x: 23, startPoint y: 85, endPoint x: 23, endPoint y: 94, distance: 9.7
click at [23, 84] on icon at bounding box center [27, 81] width 11 height 11
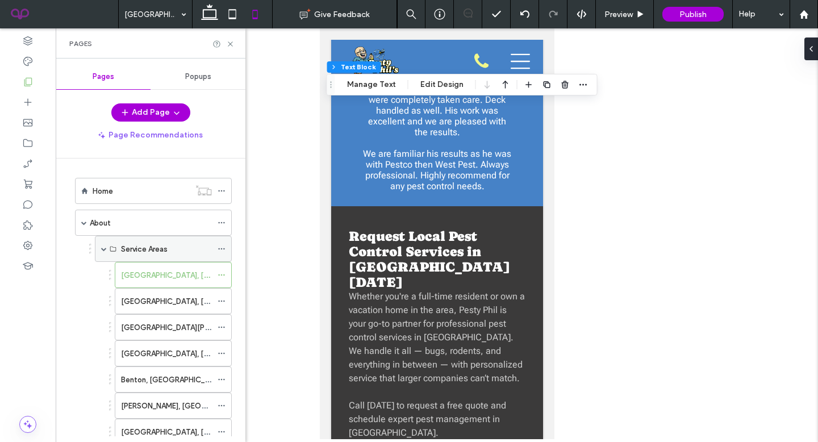
click at [106, 247] on span at bounding box center [104, 249] width 6 height 6
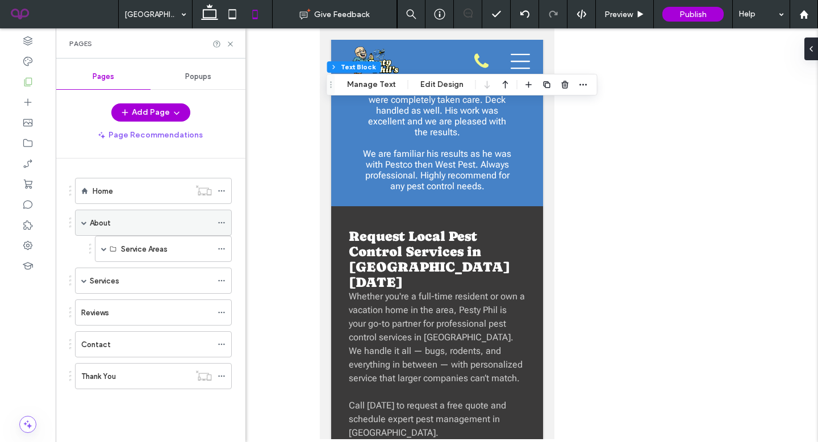
click at [81, 221] on span at bounding box center [84, 223] width 6 height 6
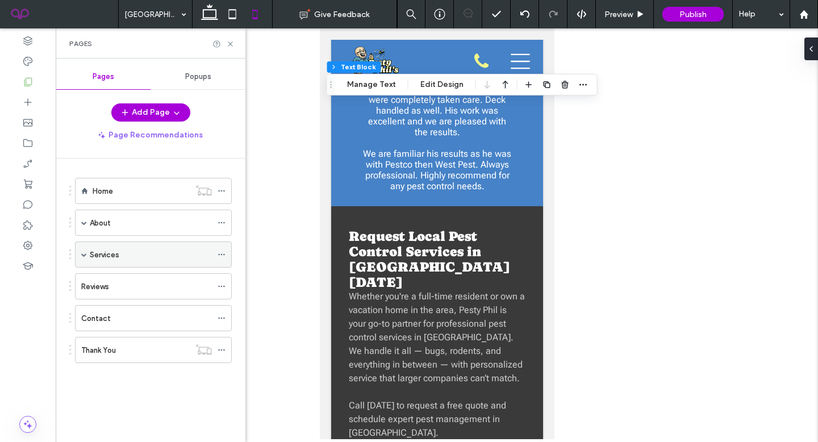
click at [126, 252] on div "Services" at bounding box center [151, 255] width 122 height 12
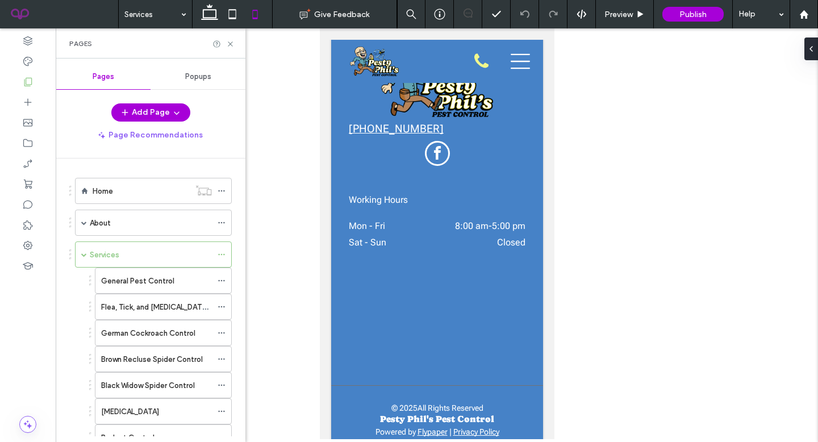
scroll to position [2355, 0]
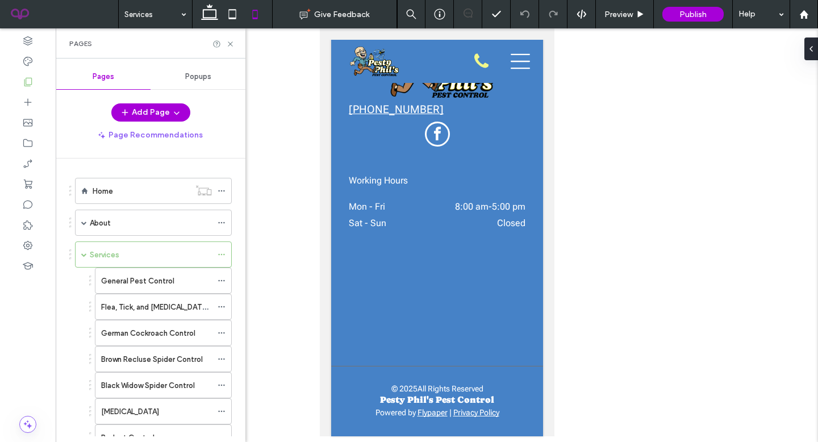
click at [234, 18] on use at bounding box center [231, 14] width 7 height 10
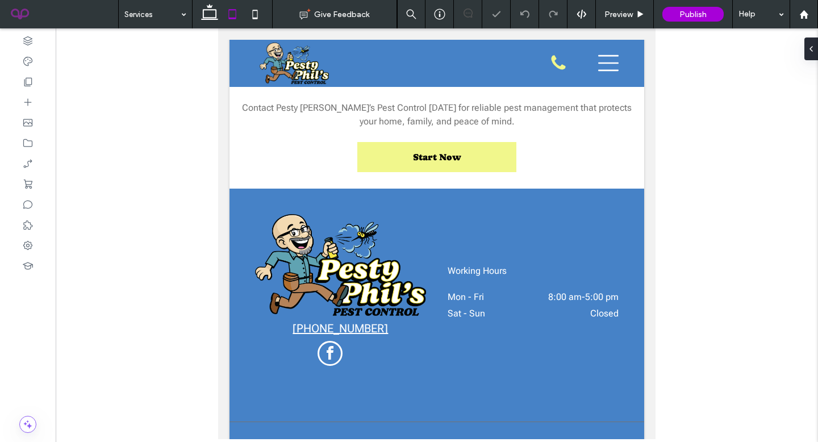
click at [233, 23] on icon at bounding box center [232, 14] width 23 height 23
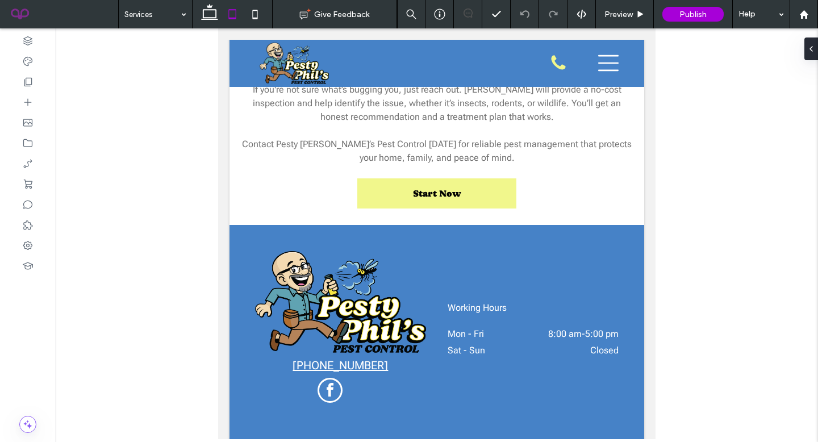
scroll to position [1838, 0]
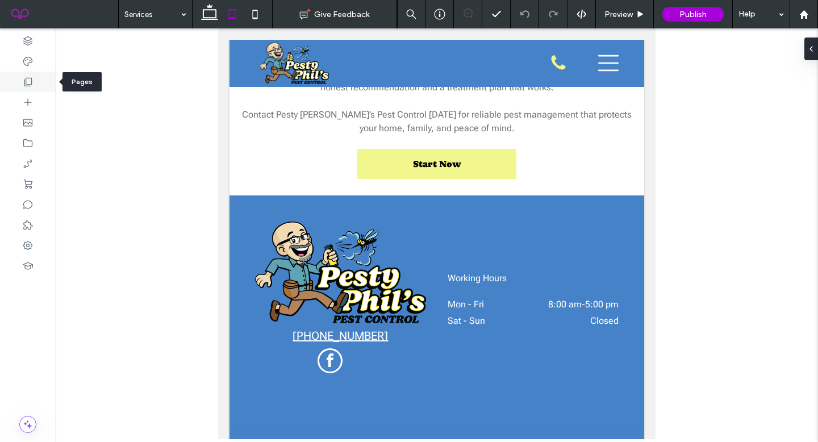
click at [30, 79] on icon at bounding box center [27, 81] width 11 height 11
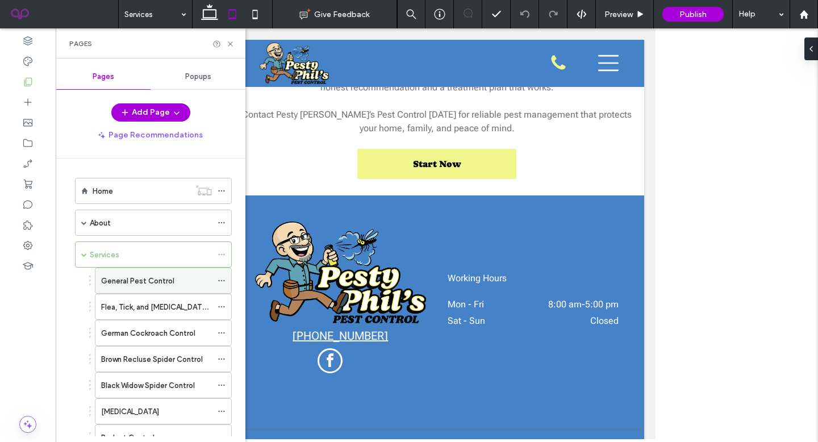
click at [128, 285] on label "General Pest Control" at bounding box center [137, 281] width 73 height 20
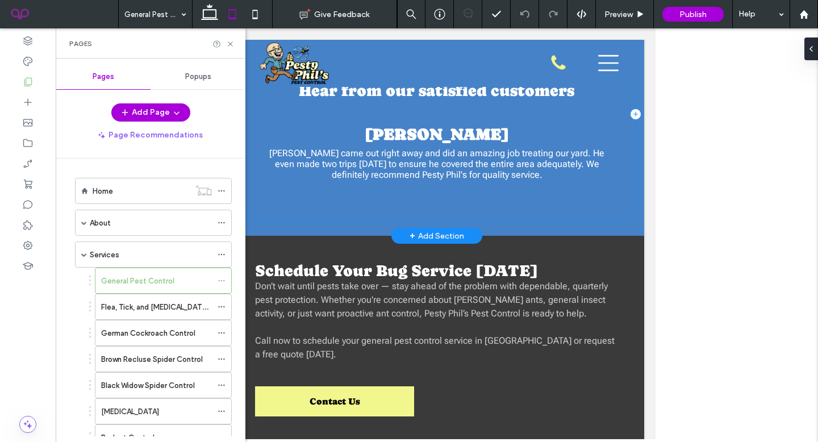
scroll to position [2004, 0]
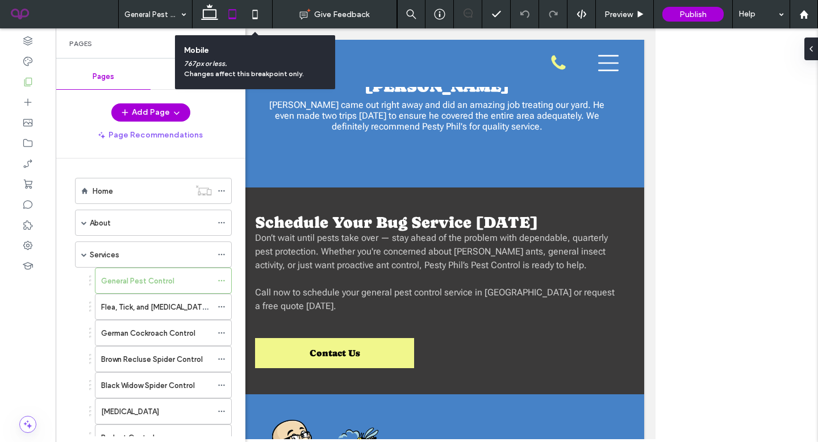
click at [258, 15] on icon at bounding box center [255, 14] width 23 height 23
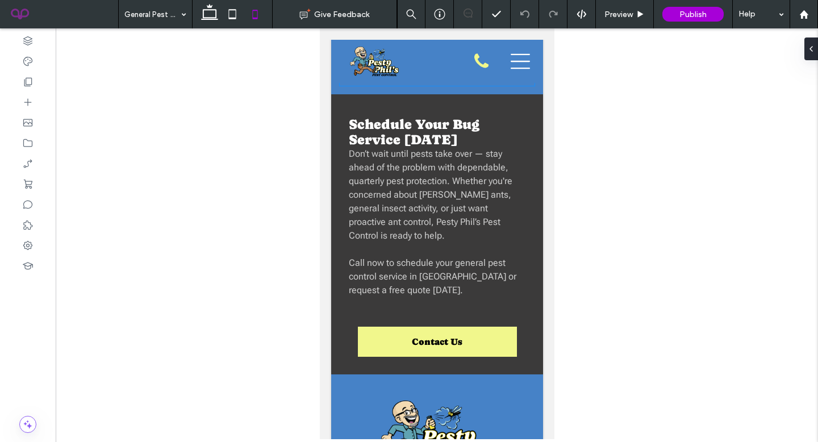
scroll to position [2854, 0]
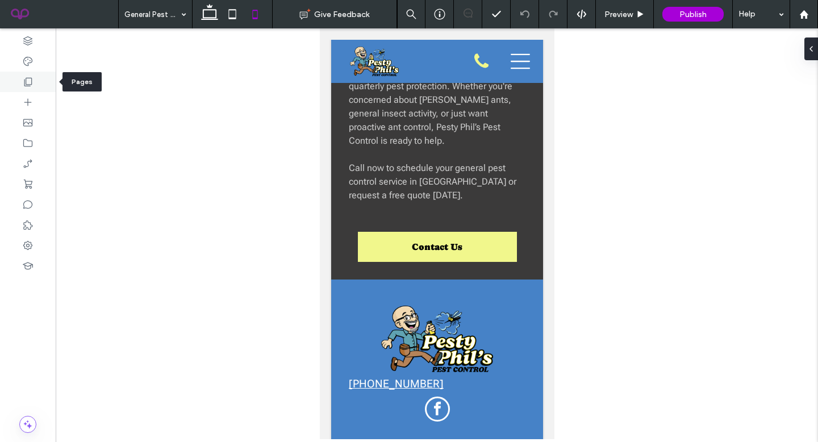
click at [0, 86] on div at bounding box center [28, 82] width 56 height 20
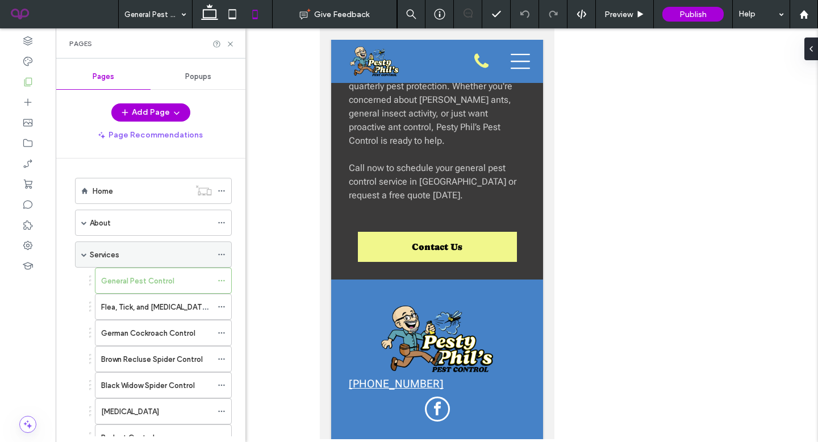
click at [85, 255] on span at bounding box center [84, 255] width 6 height 6
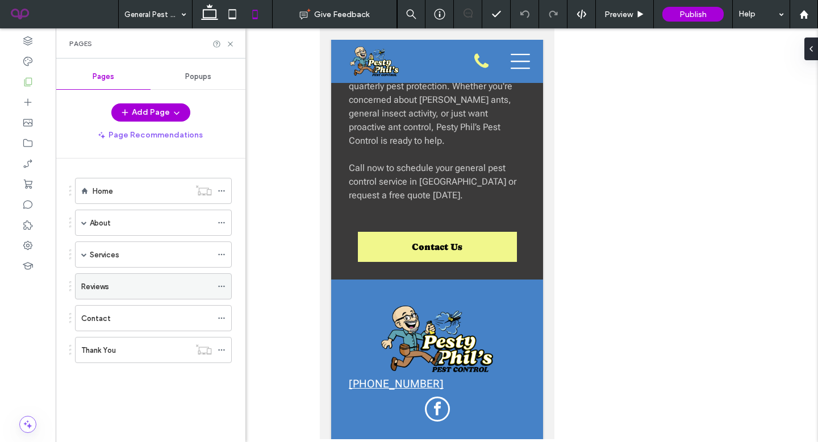
click at [193, 295] on div "Reviews" at bounding box center [146, 286] width 131 height 25
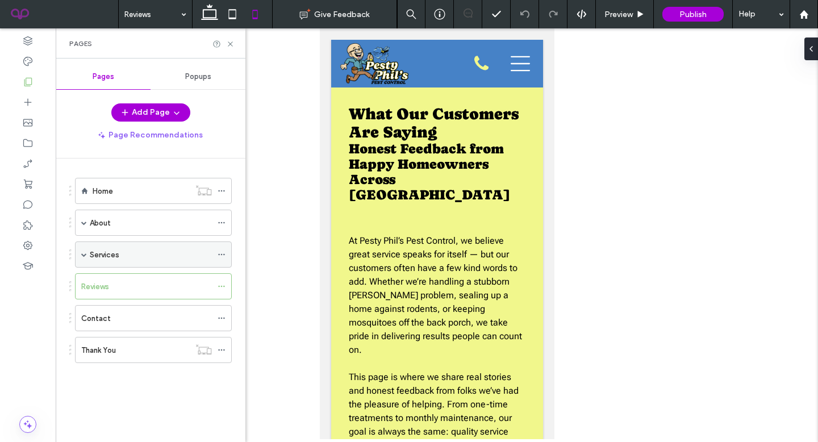
scroll to position [0, 0]
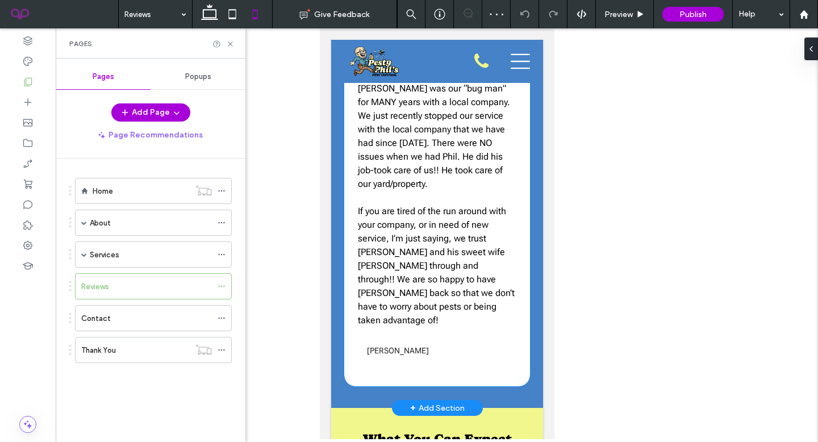
scroll to position [1571, 0]
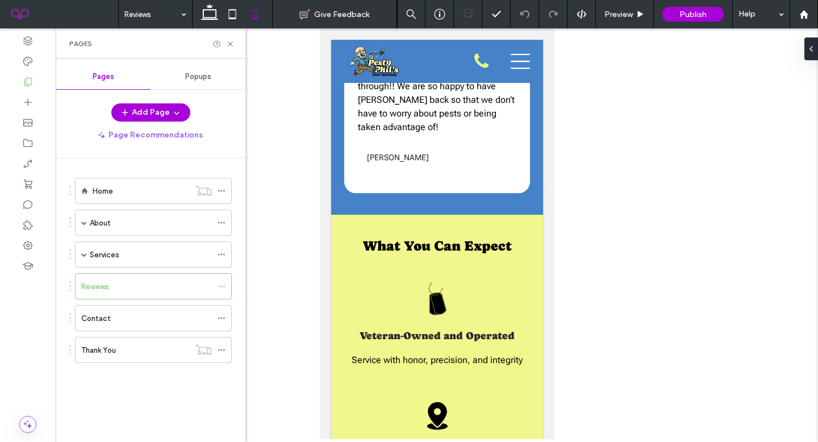
click at [236, 20] on icon at bounding box center [232, 14] width 23 height 23
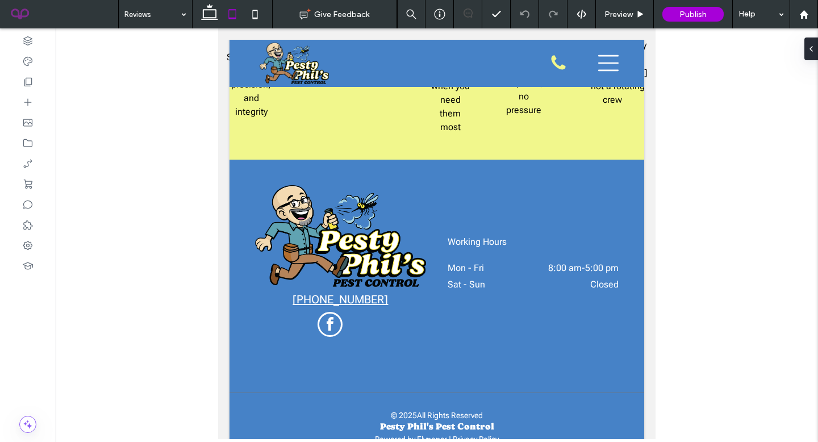
scroll to position [1450, 0]
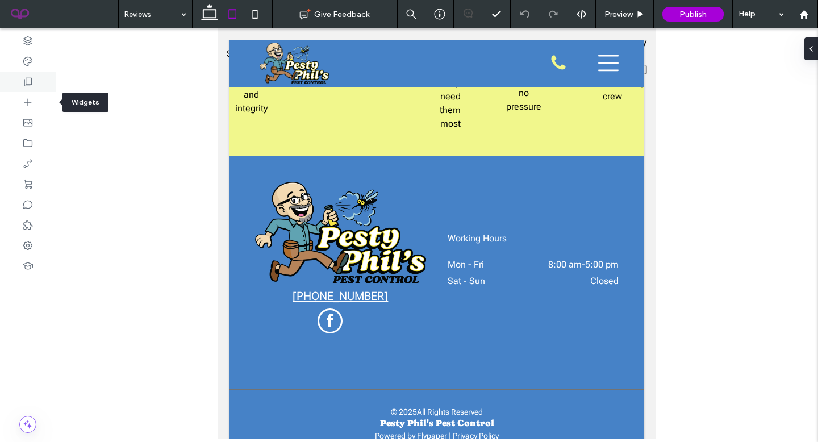
click at [33, 87] on div at bounding box center [28, 82] width 56 height 20
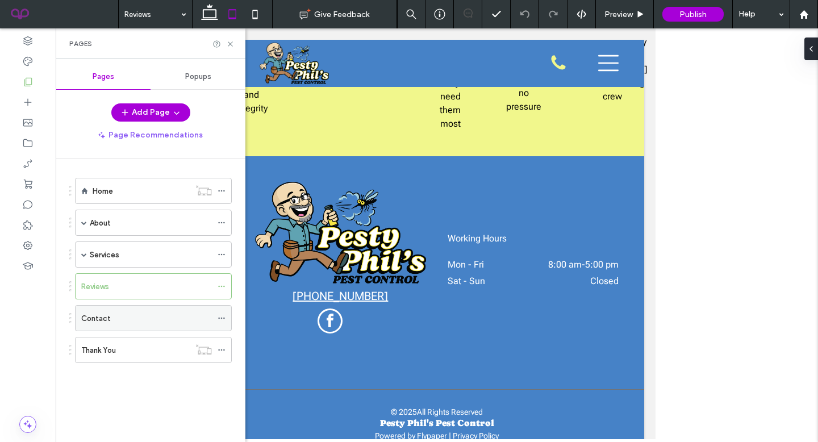
click at [132, 326] on div "Contact" at bounding box center [146, 318] width 131 height 25
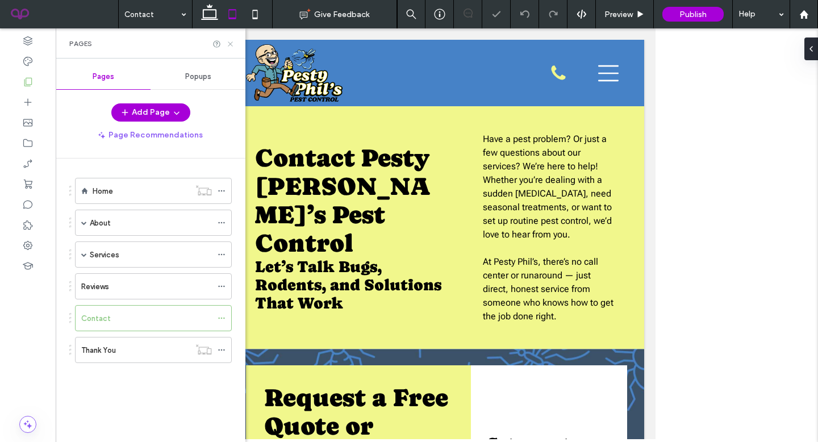
click at [231, 40] on icon at bounding box center [230, 44] width 9 height 9
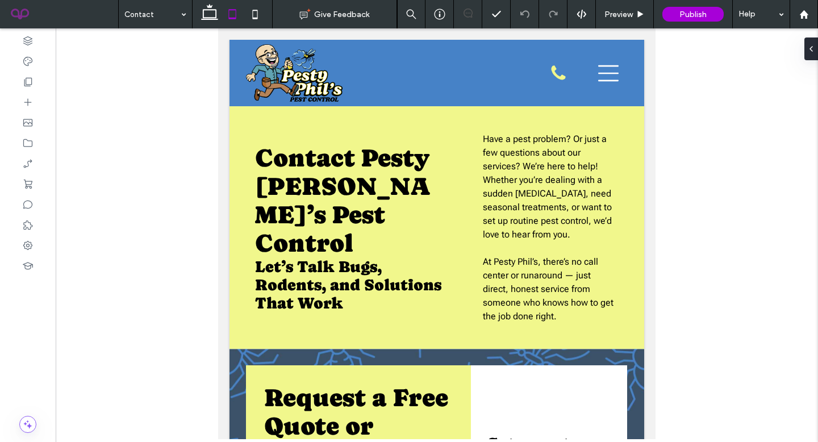
click at [257, 18] on icon at bounding box center [255, 14] width 23 height 23
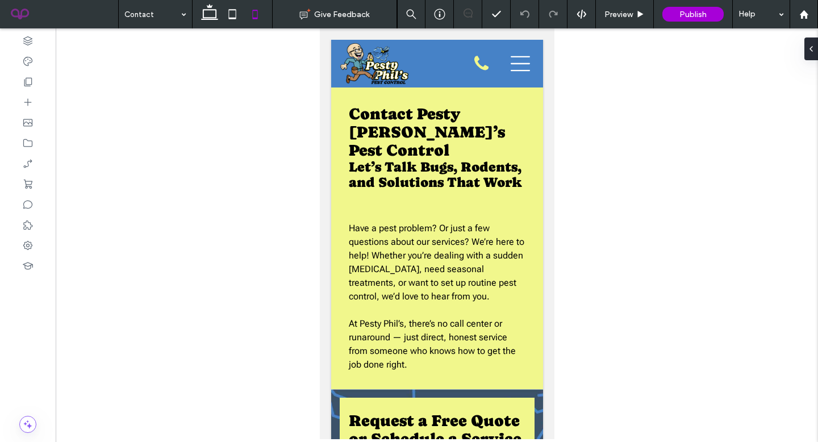
click at [224, 15] on icon at bounding box center [232, 14] width 23 height 23
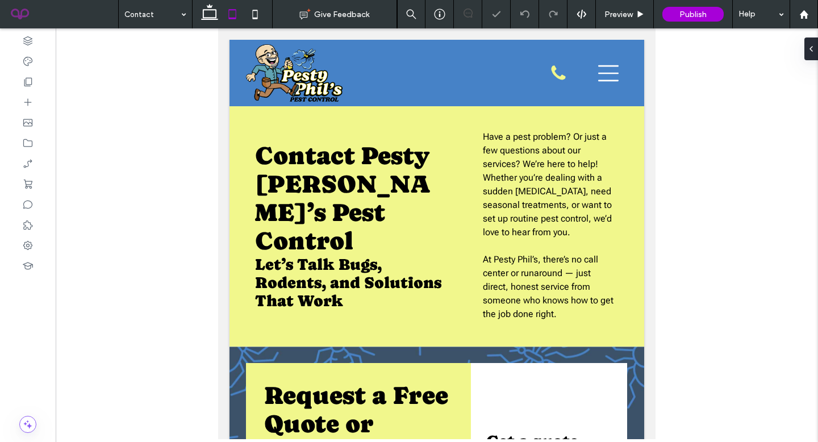
click at [211, 17] on use at bounding box center [209, 12] width 17 height 16
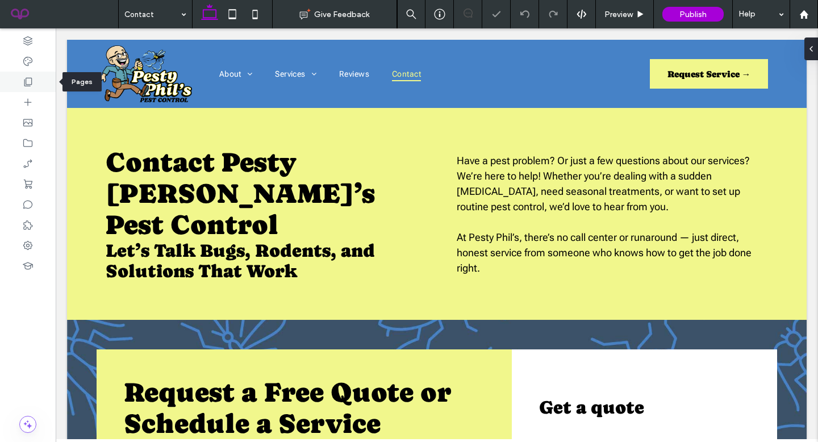
click at [16, 89] on div at bounding box center [28, 82] width 56 height 20
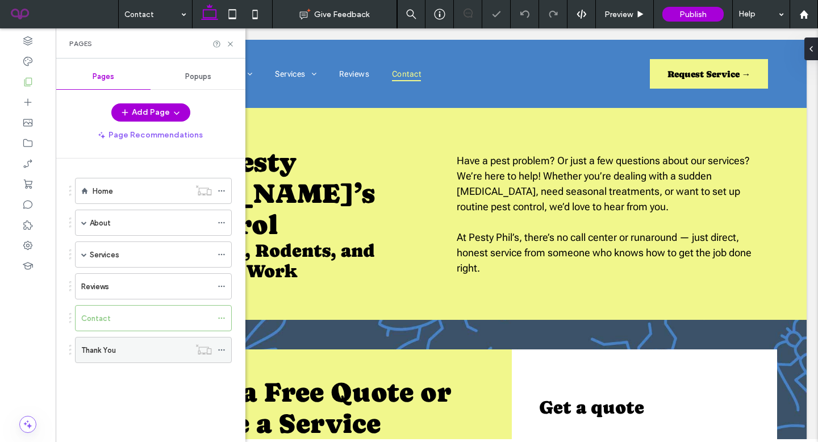
click at [120, 351] on div "Thank You" at bounding box center [135, 350] width 109 height 12
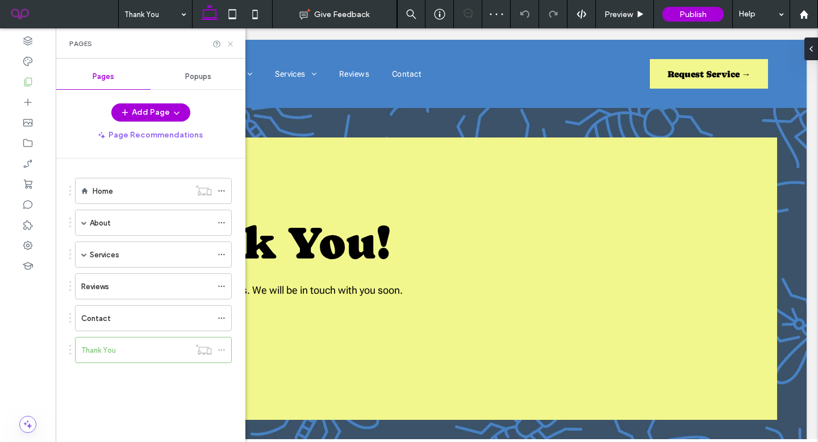
click at [228, 44] on icon at bounding box center [230, 44] width 9 height 9
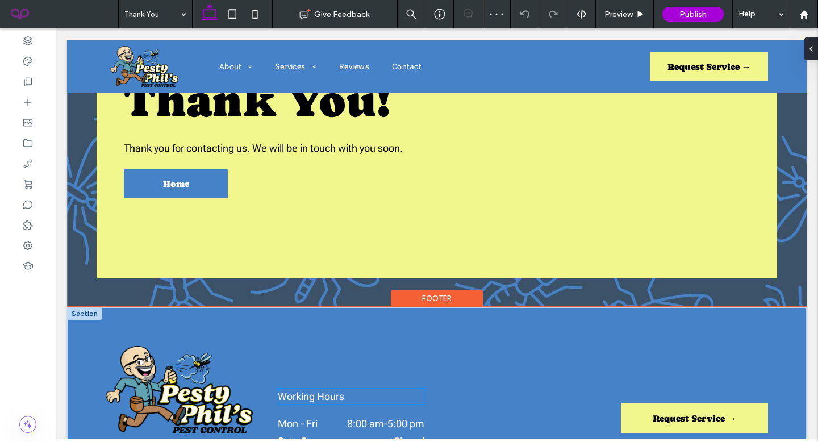
scroll to position [175, 0]
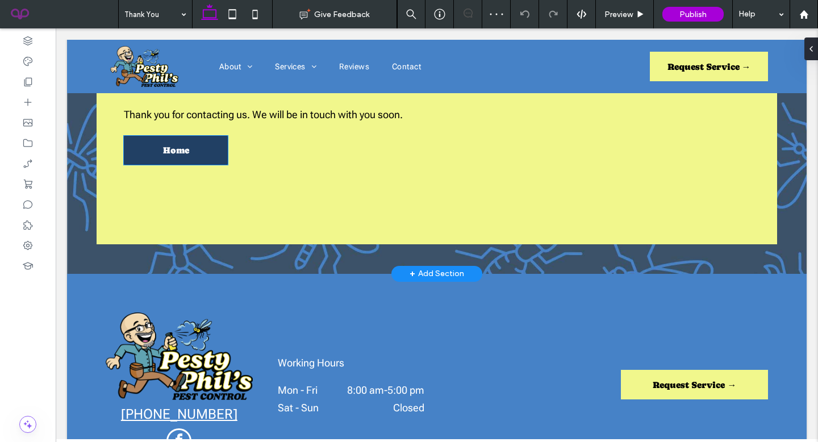
click at [170, 163] on link "Home" at bounding box center [176, 150] width 104 height 29
click at [170, 163] on div "Home" at bounding box center [176, 150] width 104 height 29
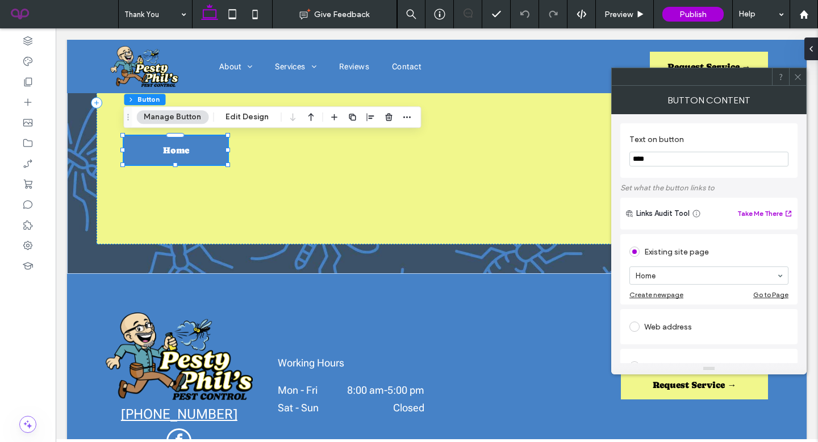
click at [791, 78] on div at bounding box center [797, 76] width 17 height 17
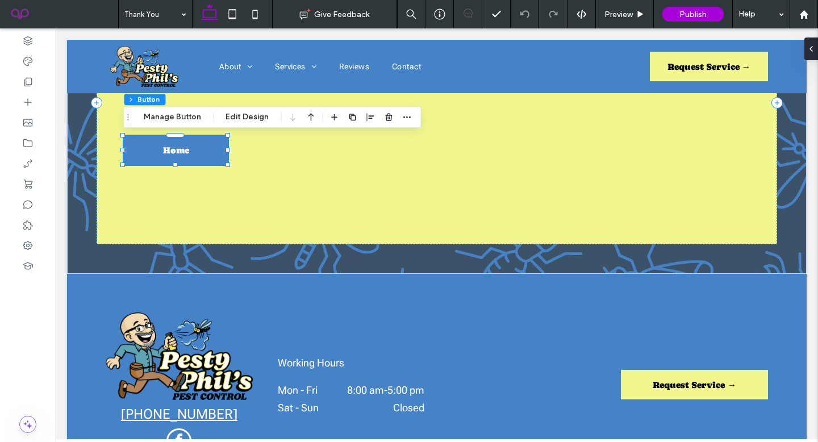
click at [236, 15] on icon at bounding box center [232, 14] width 23 height 23
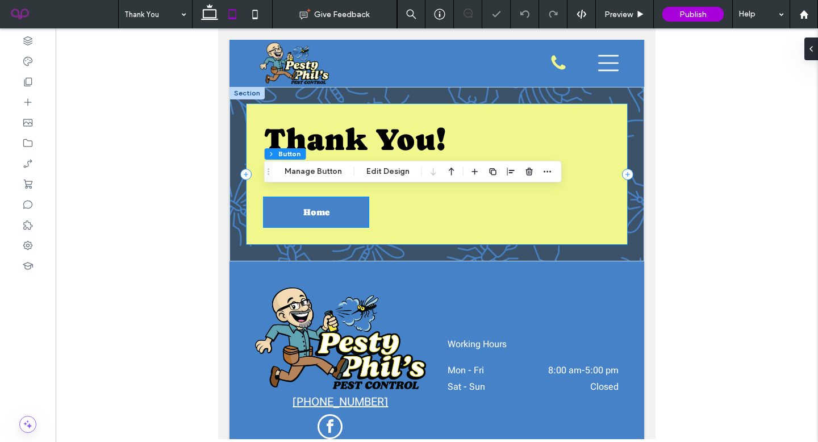
scroll to position [0, 0]
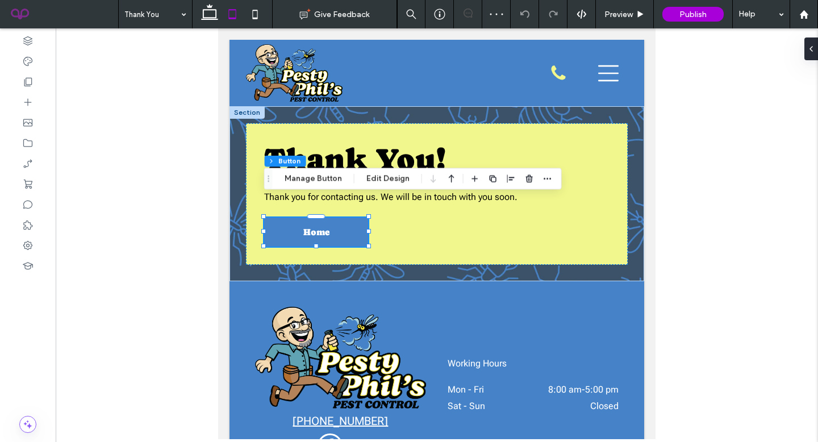
click at [262, 15] on icon at bounding box center [255, 14] width 23 height 23
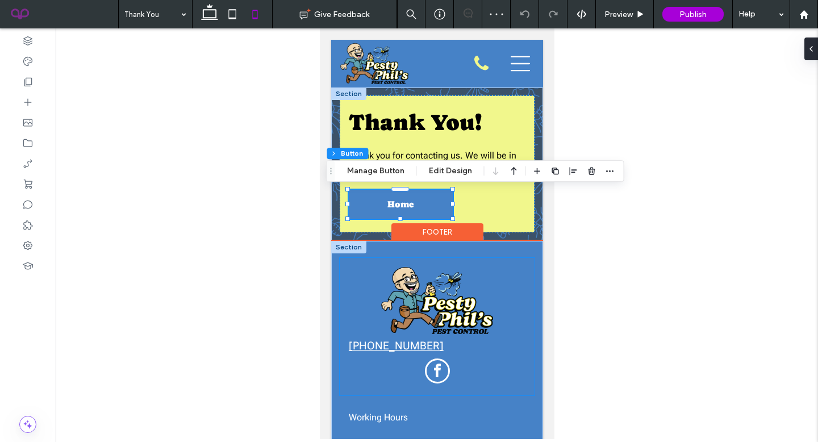
click at [503, 258] on div "[PHONE_NUMBER]" at bounding box center [436, 326] width 195 height 137
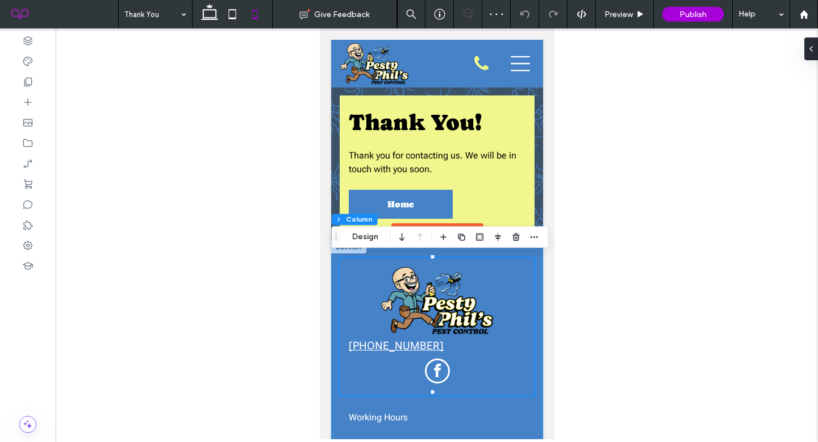
click at [533, 253] on div "[PHONE_NUMBER] Working Hours Mon - Fri 8:00 am - 5:00 pm Sat - Sun Closed Reque…" at bounding box center [437, 421] width 212 height 361
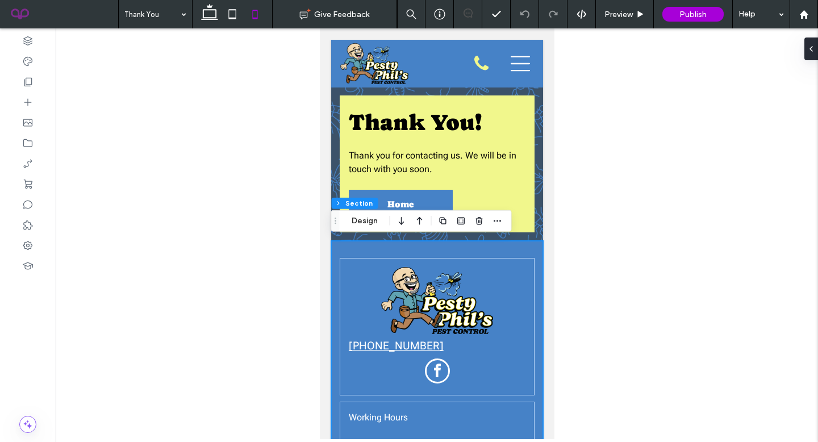
click at [211, 15] on icon at bounding box center [209, 14] width 23 height 23
type input "*"
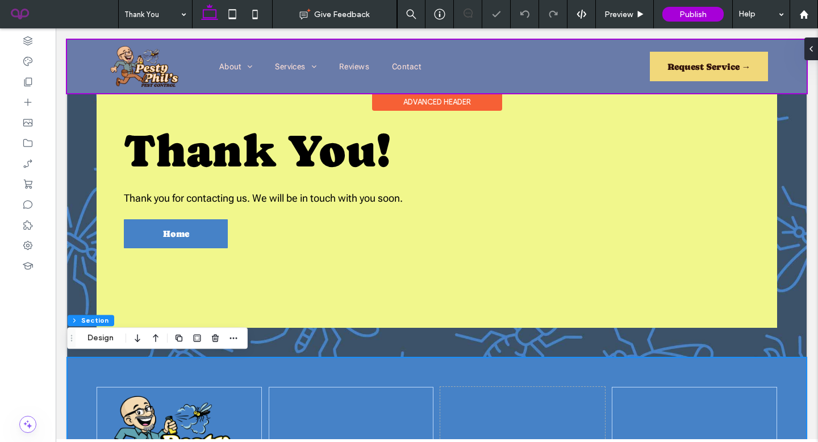
scroll to position [77, 0]
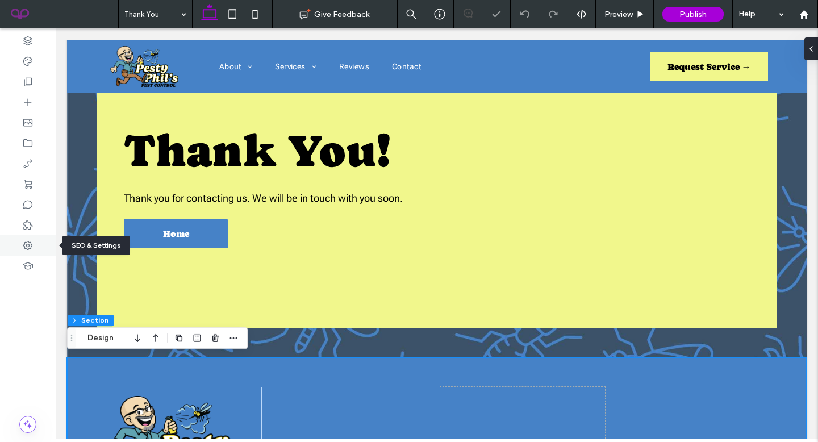
click at [28, 240] on icon at bounding box center [27, 245] width 11 height 11
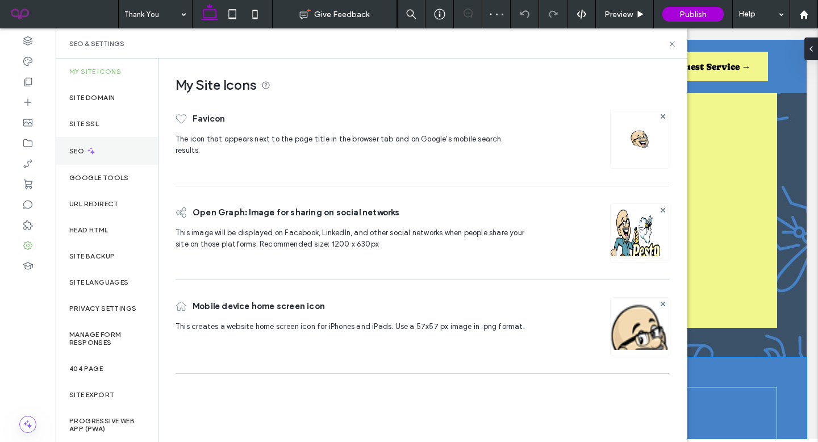
click at [130, 145] on div "SEO" at bounding box center [107, 151] width 102 height 28
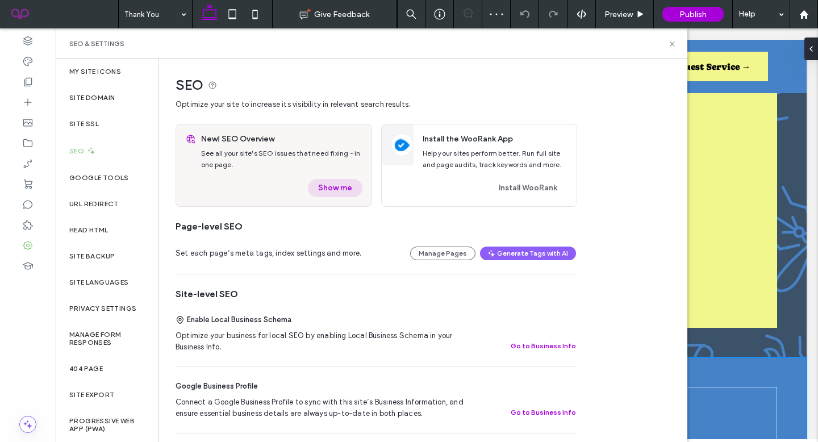
click at [324, 191] on button "Show me" at bounding box center [335, 188] width 55 height 18
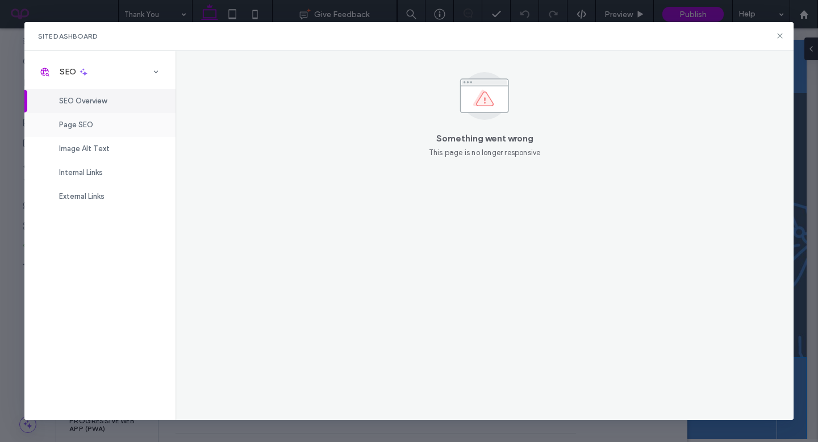
click at [74, 127] on span "Page SEO" at bounding box center [76, 124] width 34 height 9
click at [783, 35] on icon at bounding box center [779, 35] width 9 height 9
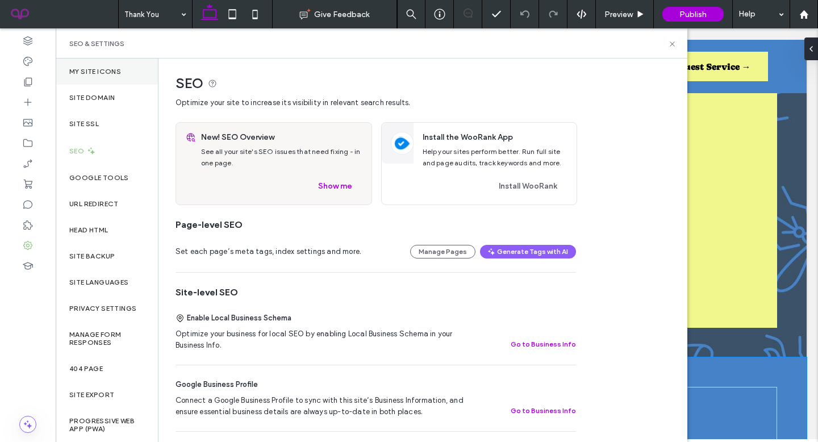
scroll to position [2, 0]
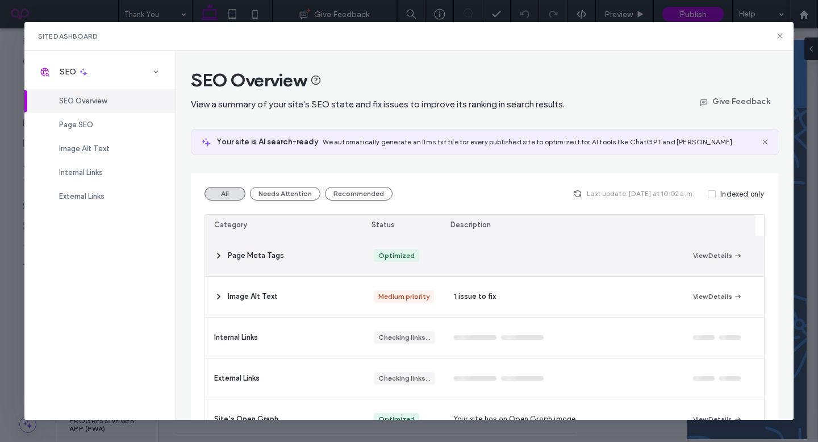
click at [514, 266] on div at bounding box center [564, 256] width 239 height 40
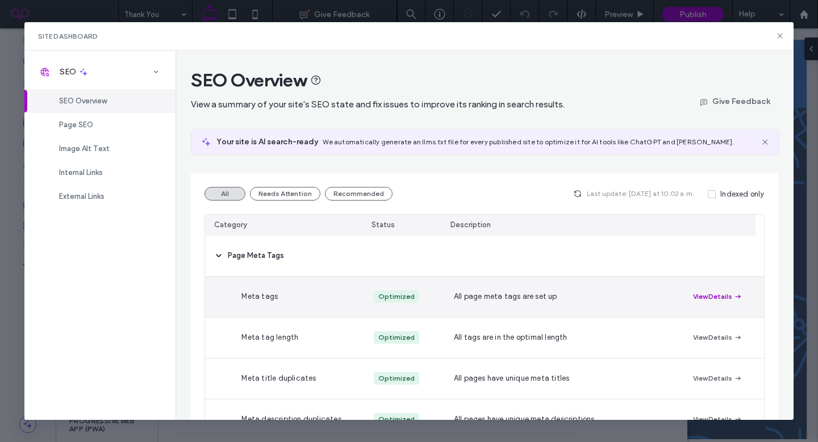
click at [715, 295] on button "View Details" at bounding box center [717, 297] width 49 height 14
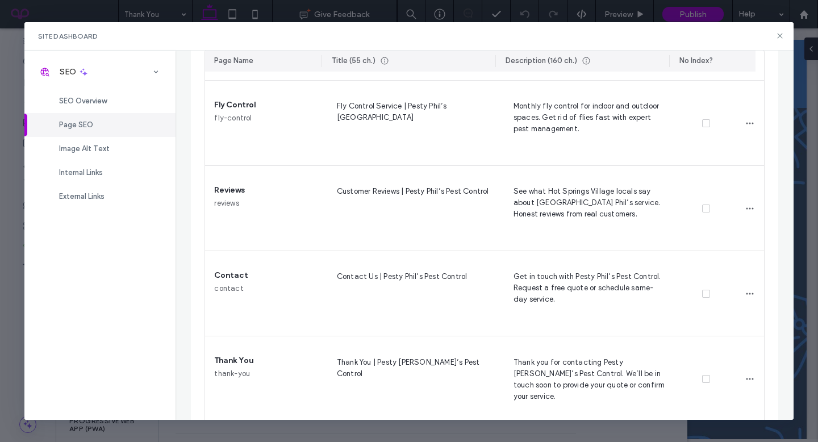
scroll to position [2136, 0]
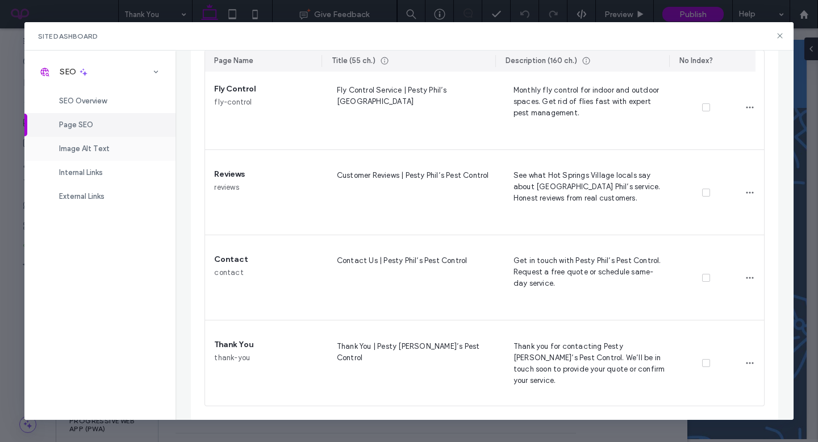
click at [132, 152] on div "Image Alt Text" at bounding box center [99, 149] width 151 height 24
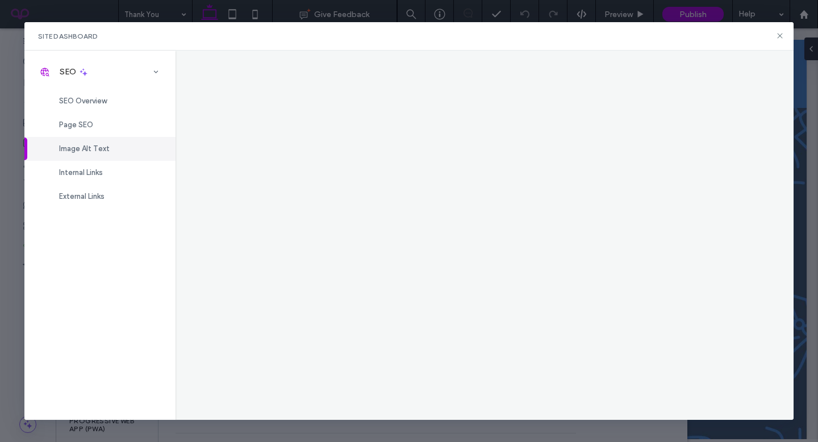
scroll to position [0, 0]
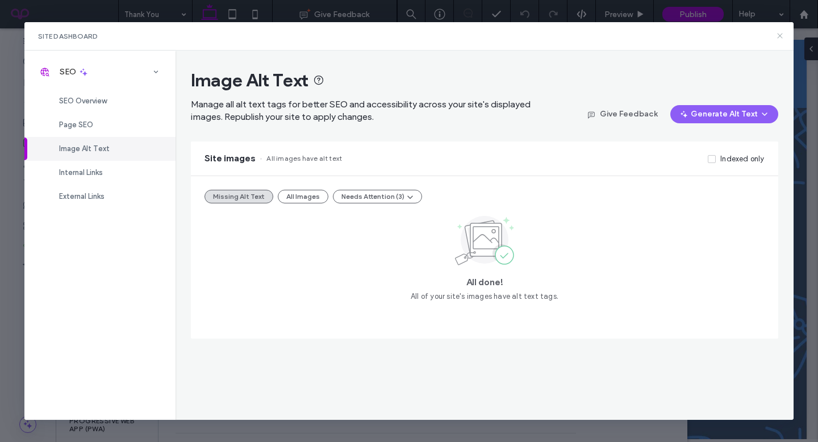
click at [777, 34] on icon at bounding box center [779, 35] width 9 height 9
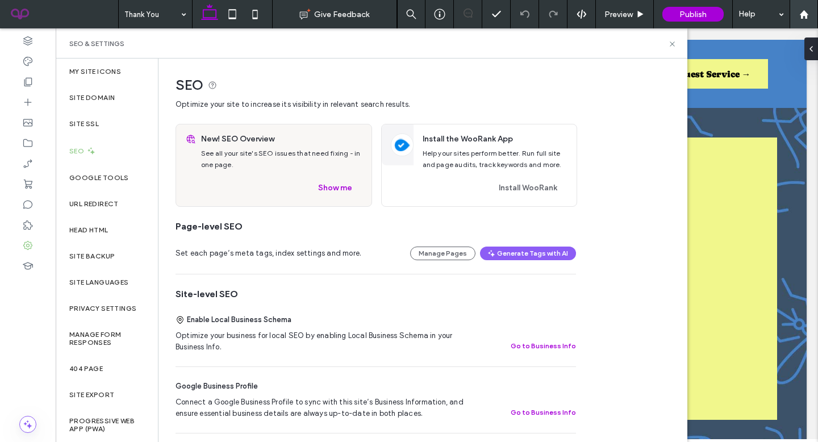
click at [803, 10] on icon at bounding box center [804, 15] width 10 height 10
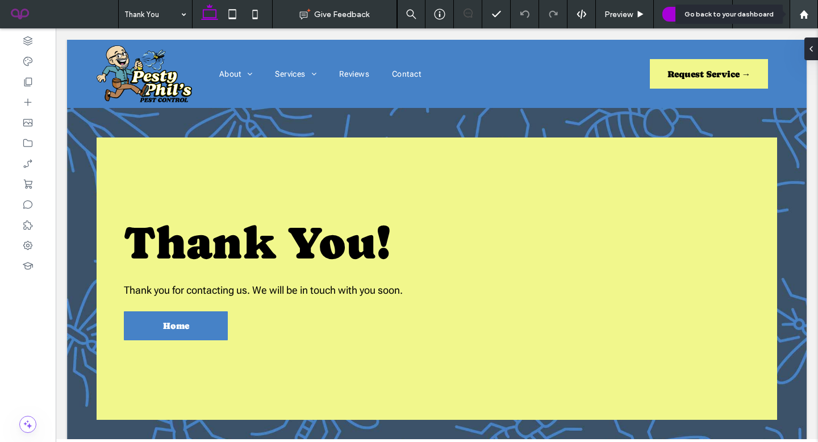
click at [804, 20] on div at bounding box center [804, 14] width 28 height 28
